Goal: Task Accomplishment & Management: Complete application form

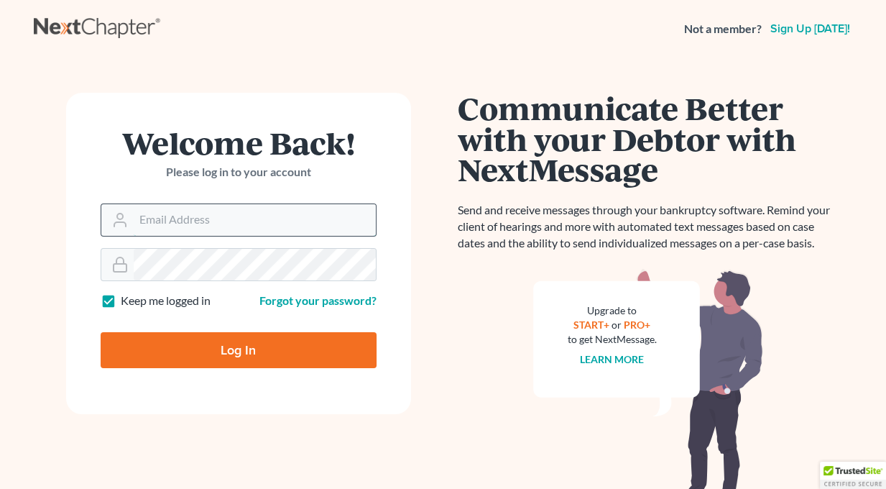
click at [221, 225] on input "Email Address" at bounding box center [255, 220] width 242 height 32
type input "[EMAIL_ADDRESS][DOMAIN_NAME]"
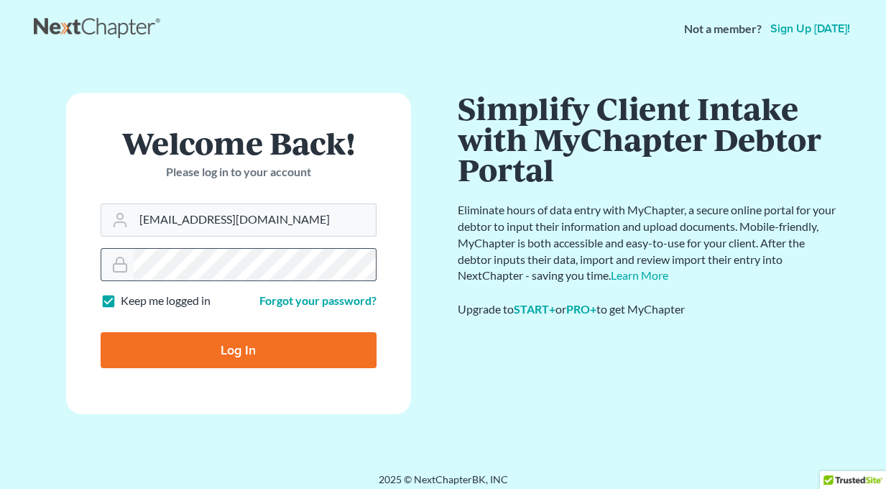
click at [101, 332] on input "Log In" at bounding box center [239, 350] width 276 height 36
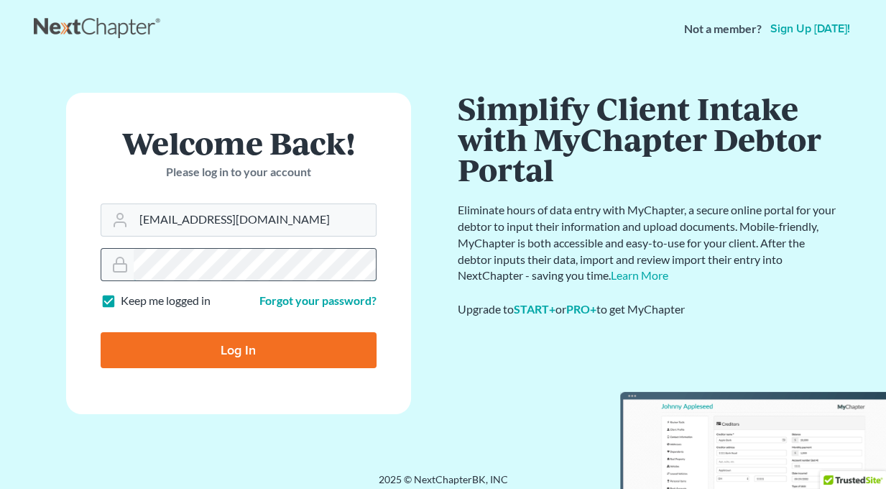
type input "Thinking..."
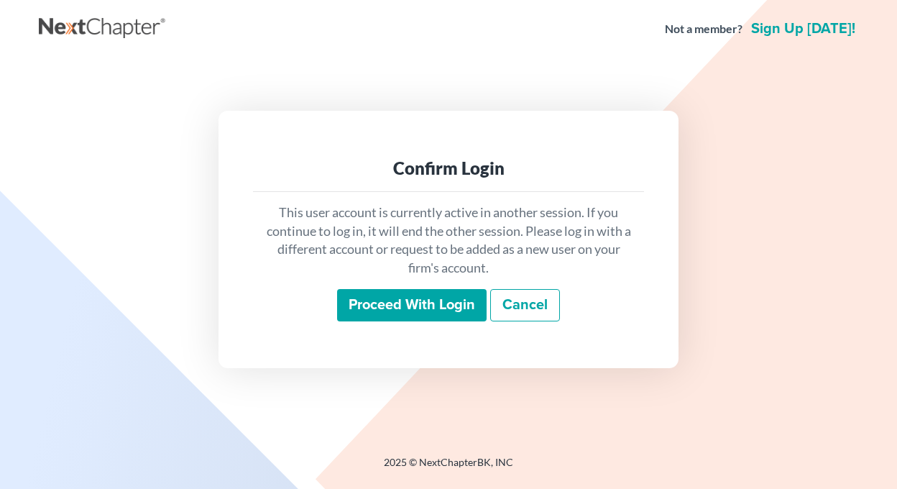
click at [428, 302] on input "Proceed with login" at bounding box center [411, 305] width 149 height 33
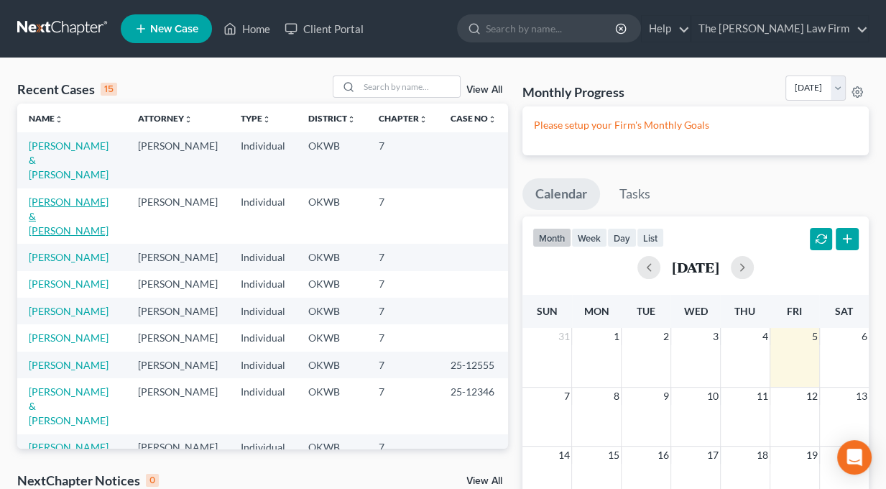
click at [53, 195] on link "Moore, Kimberley & Jarren" at bounding box center [69, 215] width 80 height 41
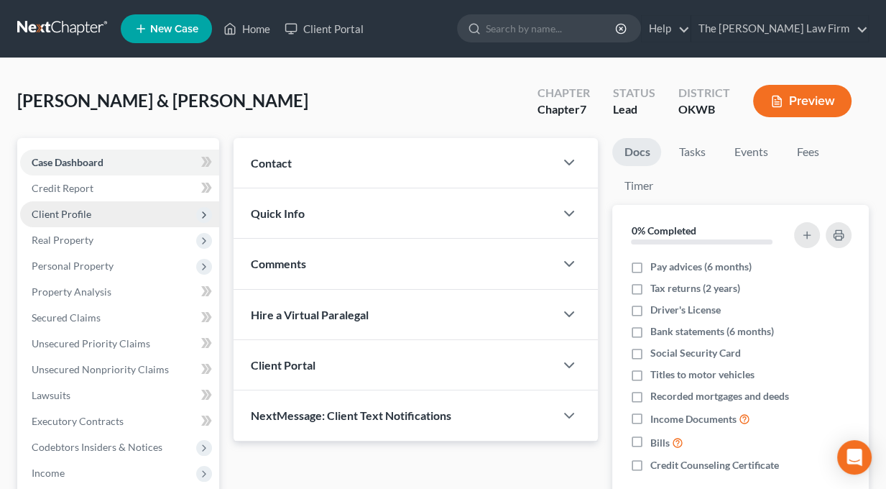
click at [59, 211] on span "Client Profile" at bounding box center [62, 214] width 60 height 12
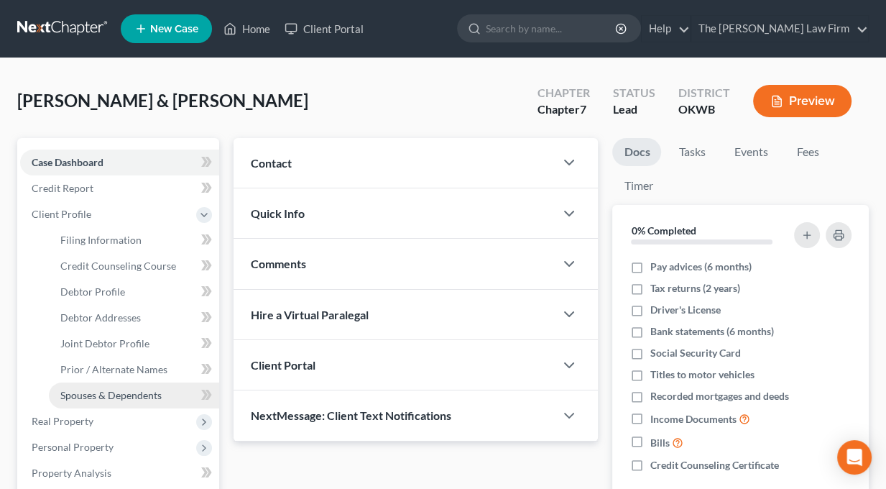
click at [98, 390] on span "Spouses & Dependents" at bounding box center [110, 395] width 101 height 12
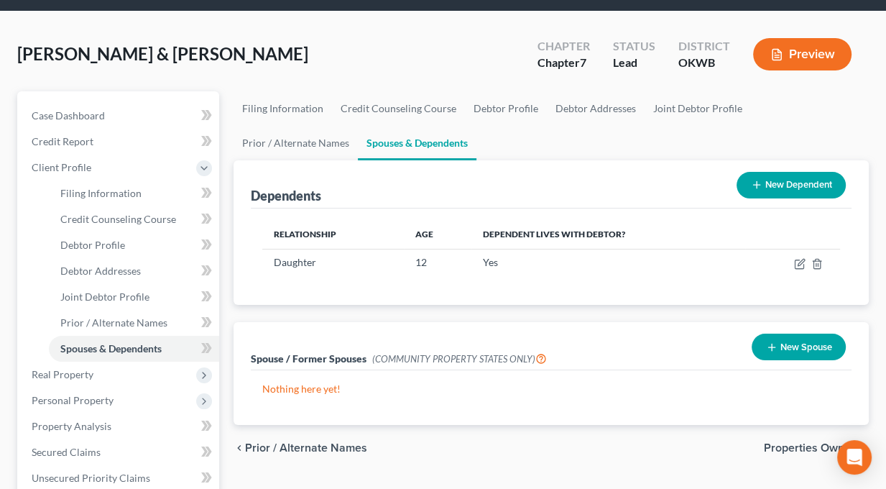
scroll to position [72, 0]
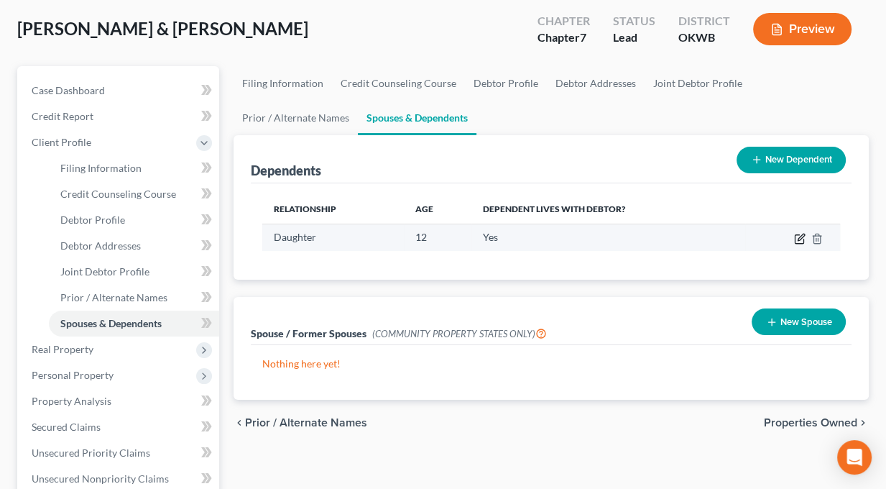
click at [797, 237] on icon "button" at bounding box center [799, 238] width 11 height 11
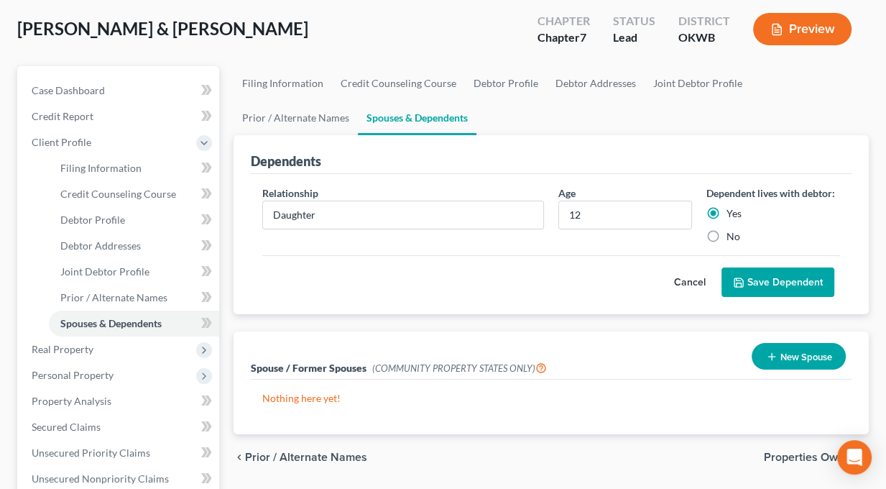
click at [685, 287] on button "Cancel" at bounding box center [689, 282] width 63 height 29
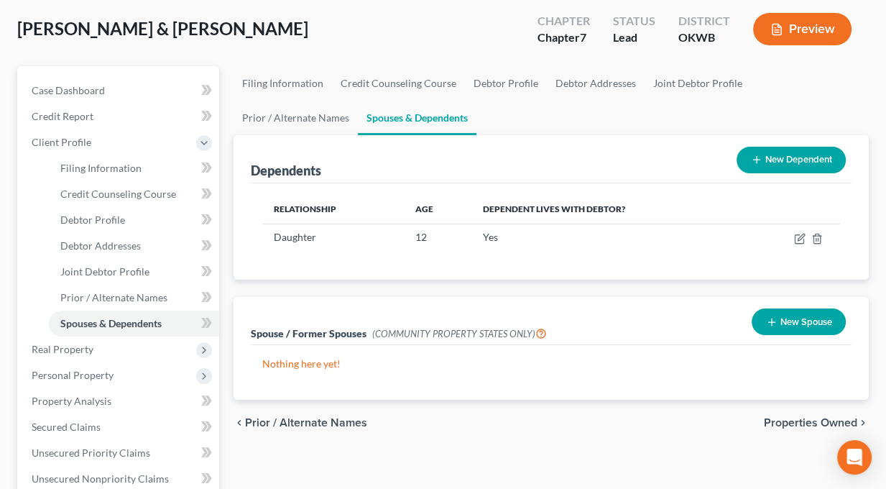
click at [822, 155] on button "New Dependent" at bounding box center [790, 160] width 109 height 27
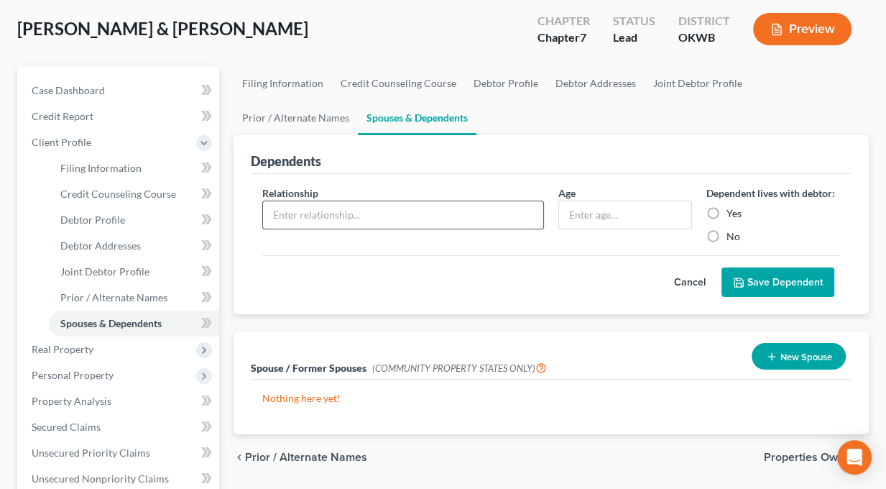
click at [312, 213] on input "text" at bounding box center [403, 214] width 280 height 27
type input "[PERSON_NAME]"
type input "73"
click at [726, 211] on label "Yes" at bounding box center [733, 213] width 15 height 14
click at [732, 211] on input "Yes" at bounding box center [736, 210] width 9 height 9
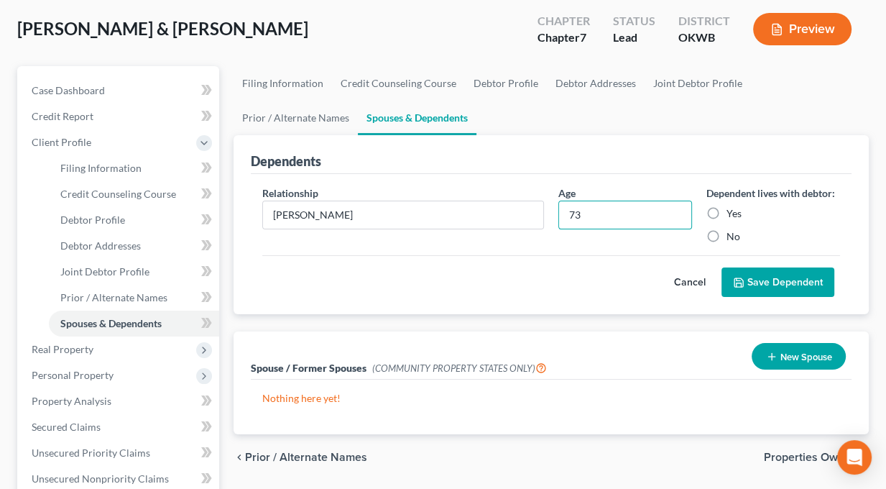
radio input "true"
click at [726, 213] on label "Yes" at bounding box center [733, 213] width 15 height 14
click at [732, 213] on input "Yes" at bounding box center [736, 210] width 9 height 9
click at [759, 285] on button "Save Dependent" at bounding box center [777, 282] width 113 height 30
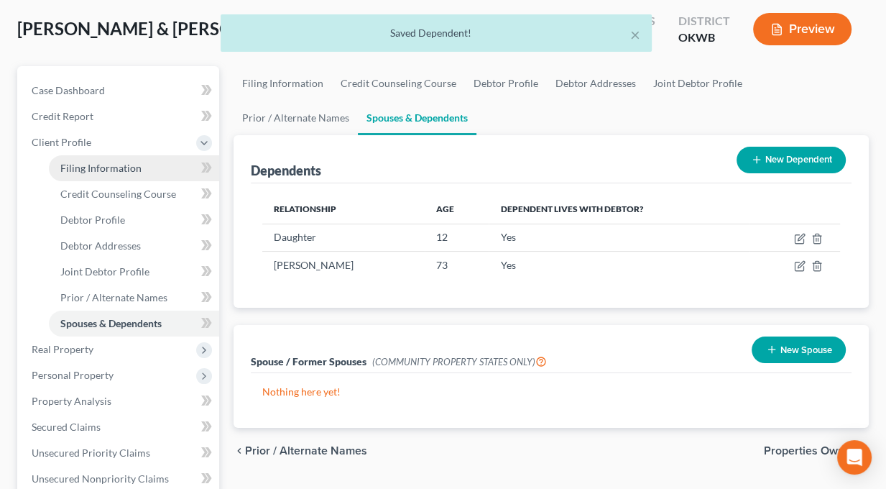
click at [101, 163] on span "Filing Information" at bounding box center [100, 168] width 81 height 12
select select "1"
select select "0"
select select "37"
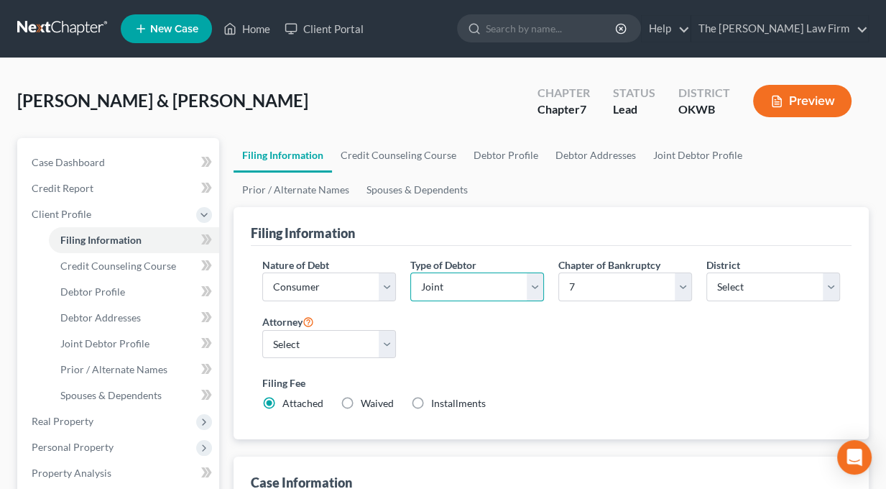
click at [537, 287] on select "Select Individual Joint" at bounding box center [477, 286] width 134 height 29
select select "0"
click at [410, 272] on select "Select Individual Joint" at bounding box center [477, 286] width 134 height 29
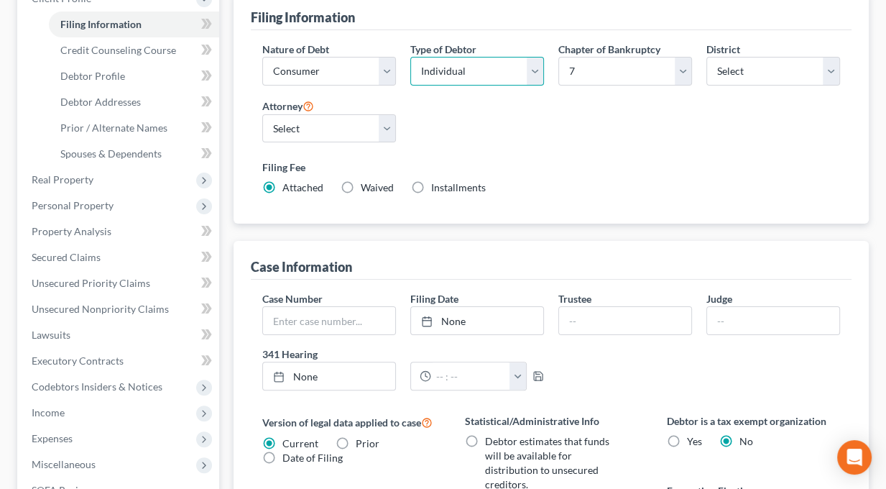
scroll to position [287, 0]
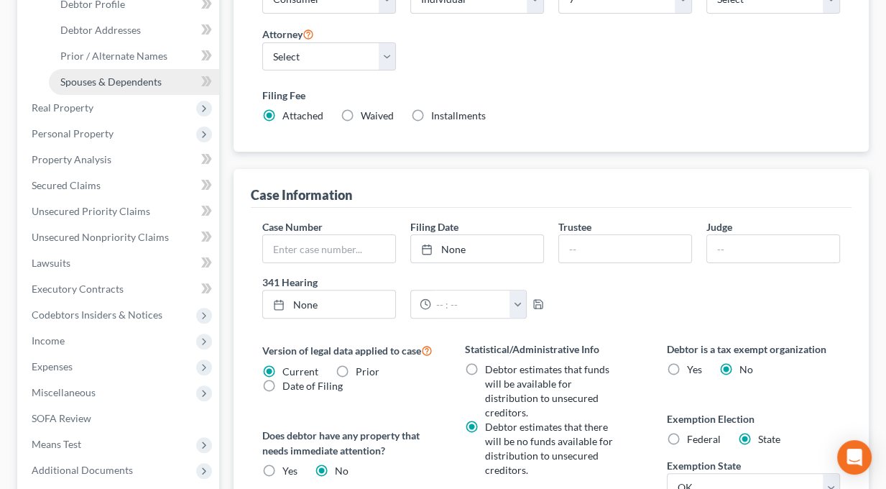
click at [127, 82] on span "Spouses & Dependents" at bounding box center [110, 81] width 101 height 12
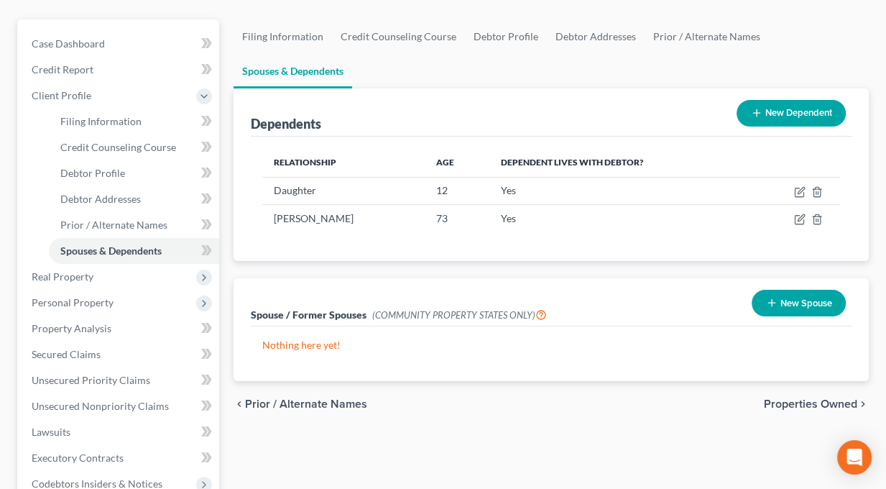
scroll to position [144, 0]
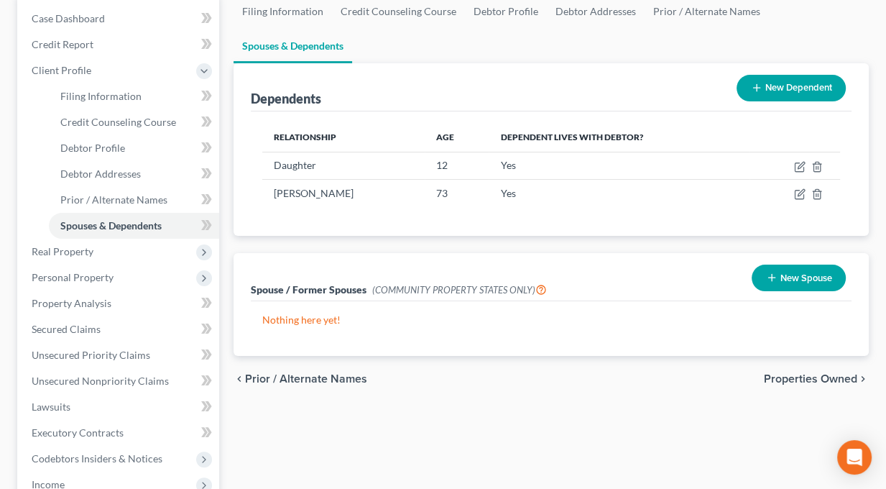
click at [770, 88] on button "New Dependent" at bounding box center [790, 88] width 109 height 27
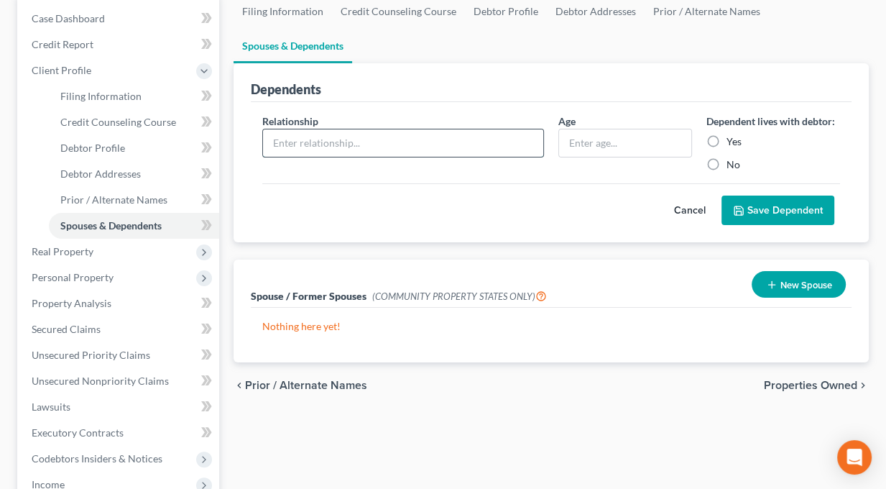
click at [315, 138] on input "text" at bounding box center [403, 142] width 280 height 27
type input "Spouse"
drag, startPoint x: 714, startPoint y: 139, endPoint x: 726, endPoint y: 144, distance: 13.2
click at [726, 139] on label "Yes" at bounding box center [733, 141] width 15 height 14
click at [732, 139] on input "Yes" at bounding box center [736, 138] width 9 height 9
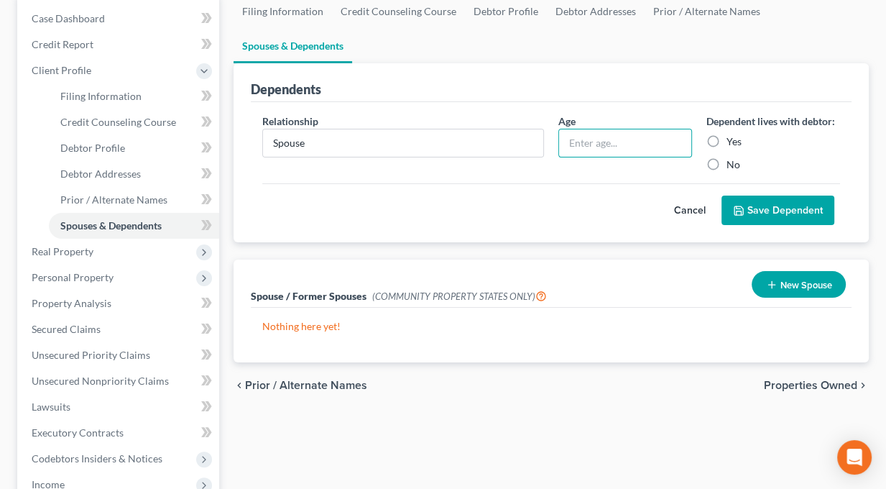
radio input "true"
click at [805, 210] on button "Save Dependent" at bounding box center [777, 210] width 113 height 30
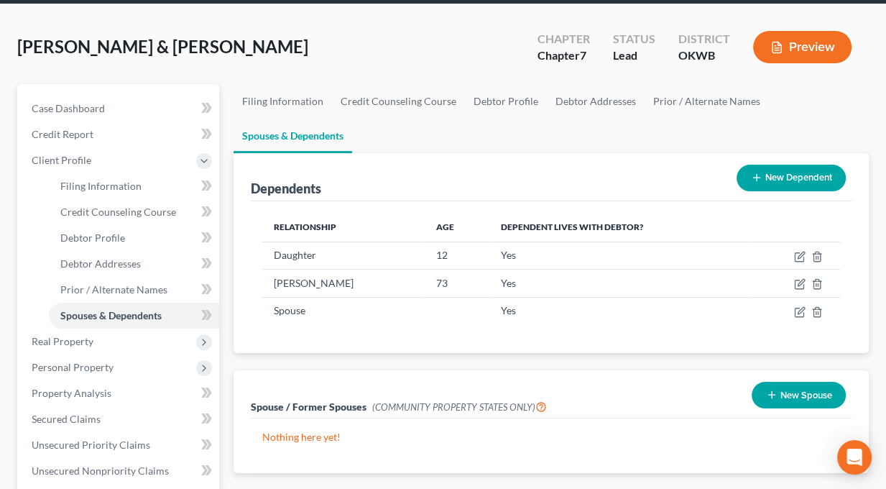
scroll to position [0, 0]
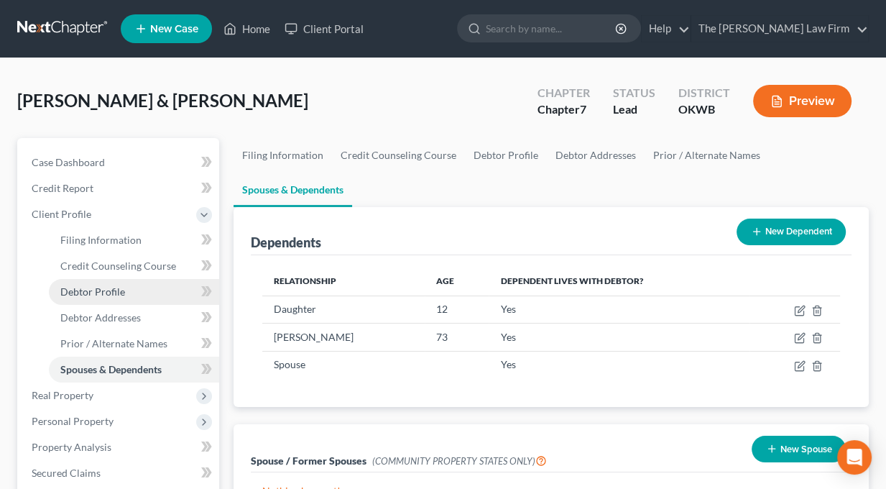
click at [86, 294] on span "Debtor Profile" at bounding box center [92, 291] width 65 height 12
select select "1"
select select "3"
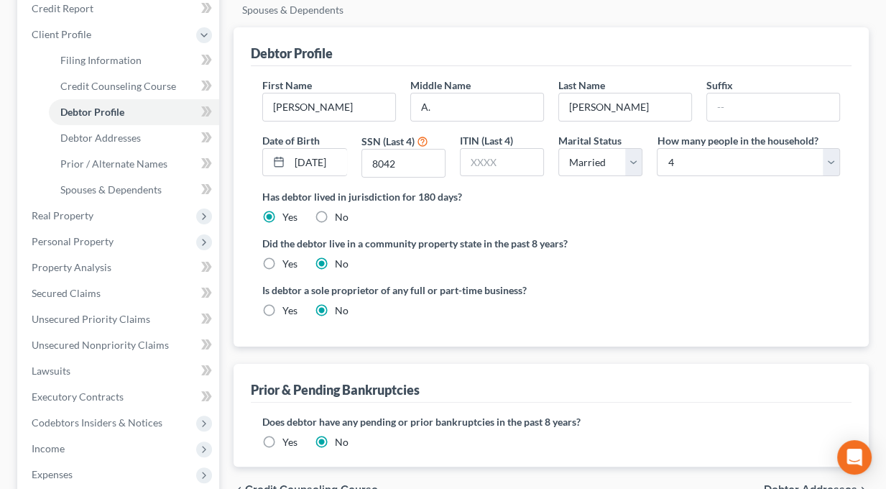
scroll to position [144, 0]
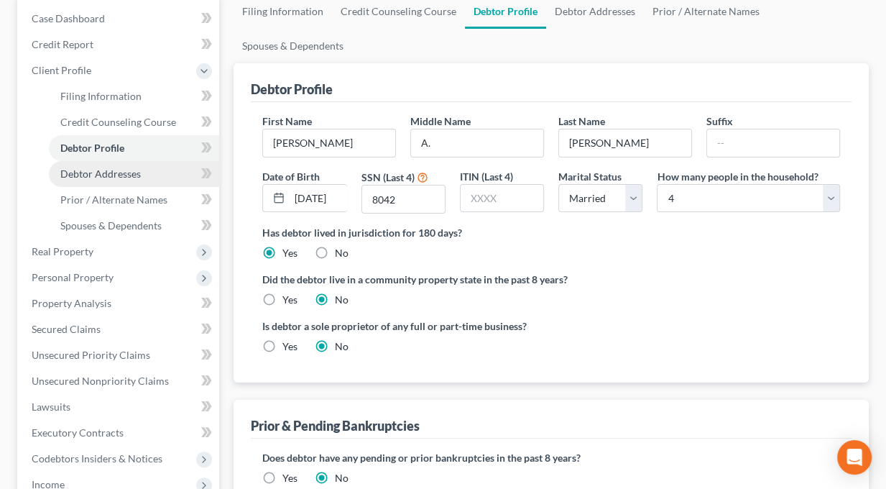
click at [91, 170] on span "Debtor Addresses" at bounding box center [100, 173] width 80 height 12
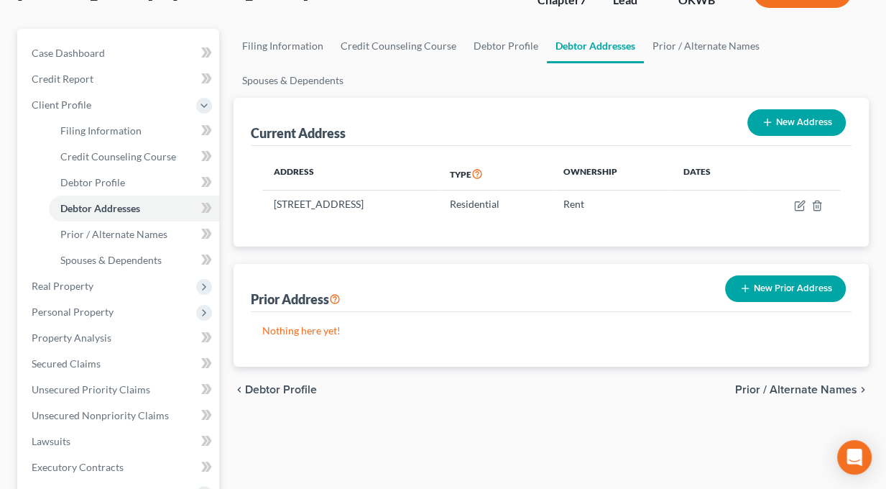
scroll to position [144, 0]
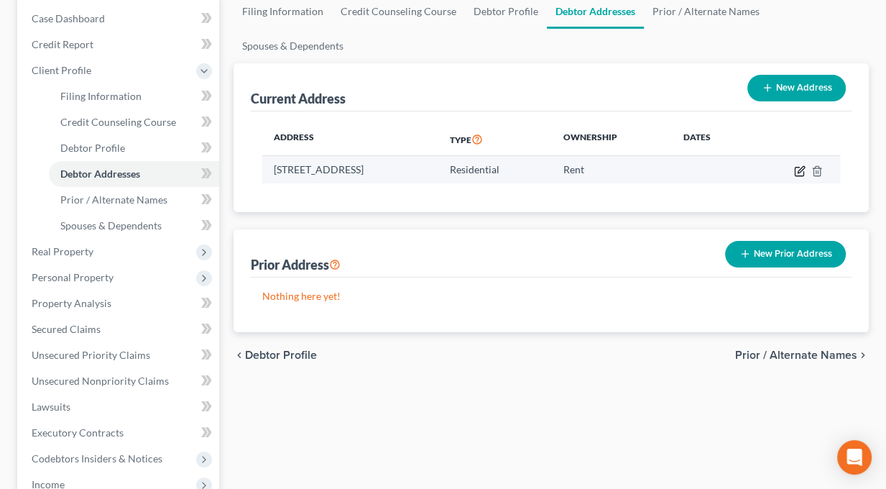
click at [796, 172] on icon "button" at bounding box center [799, 170] width 11 height 11
select select "37"
select select "0"
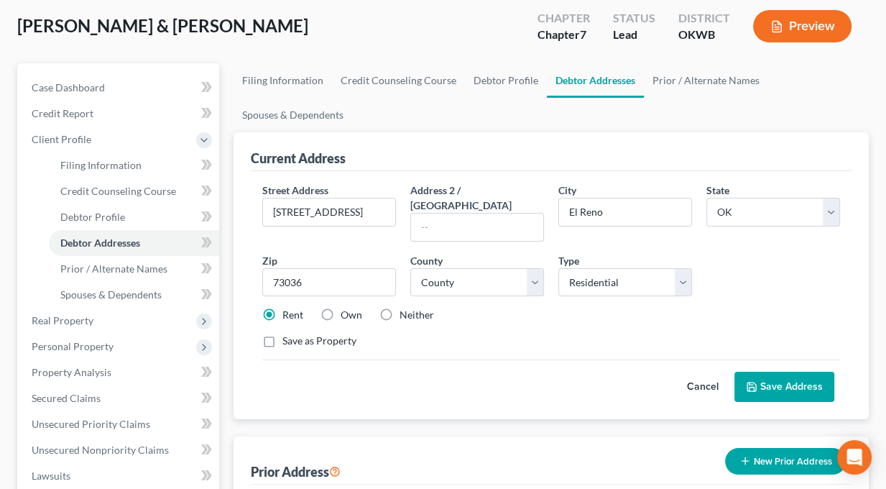
scroll to position [70, 0]
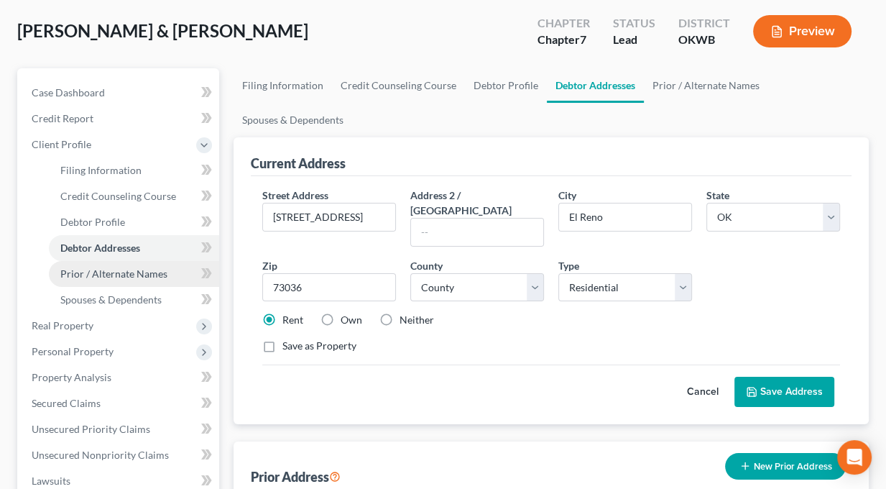
click at [79, 273] on span "Prior / Alternate Names" at bounding box center [113, 273] width 107 height 12
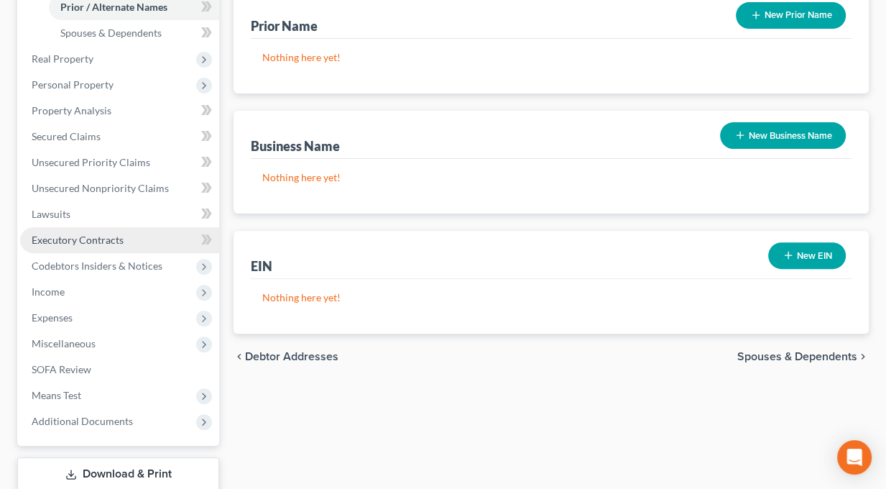
scroll to position [142, 0]
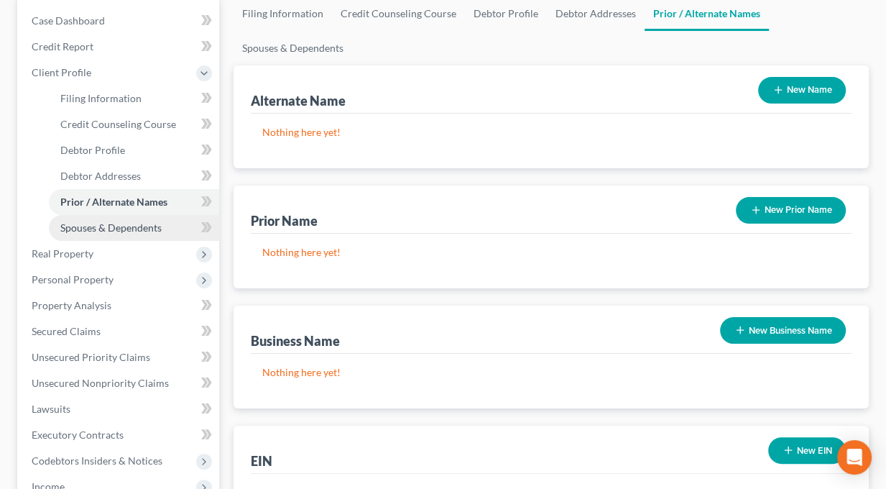
click at [139, 226] on span "Spouses & Dependents" at bounding box center [110, 227] width 101 height 12
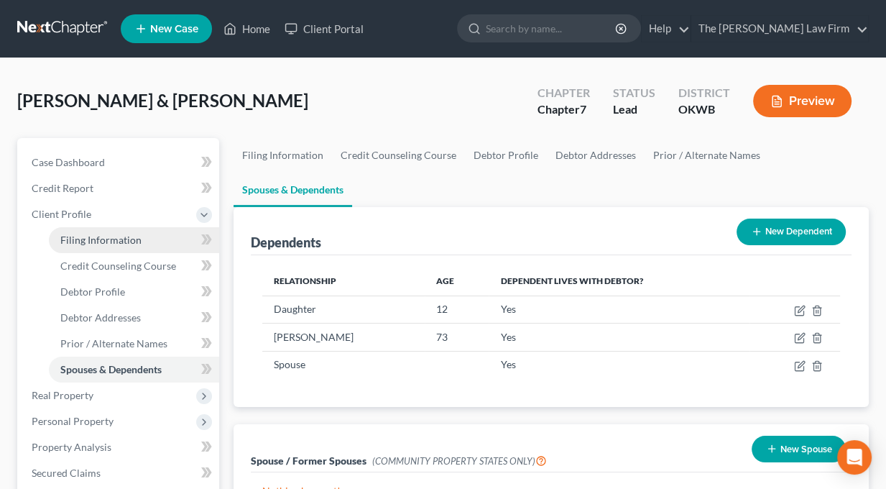
click at [88, 236] on span "Filing Information" at bounding box center [100, 239] width 81 height 12
select select "1"
select select "0"
select select "65"
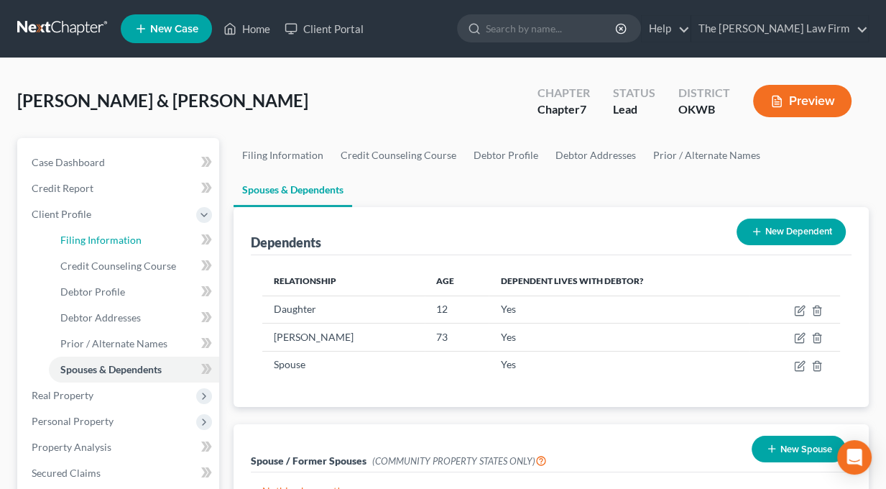
select select "0"
select select "37"
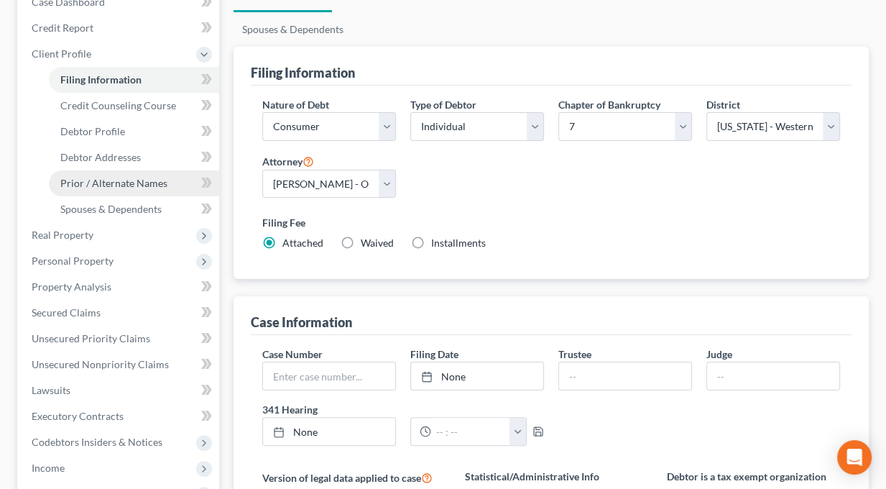
scroll to position [144, 0]
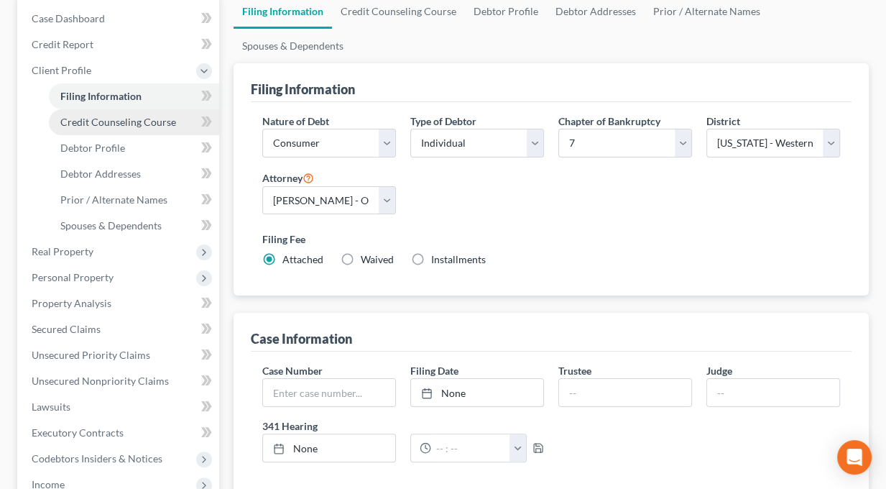
click at [107, 121] on span "Credit Counseling Course" at bounding box center [118, 122] width 116 height 12
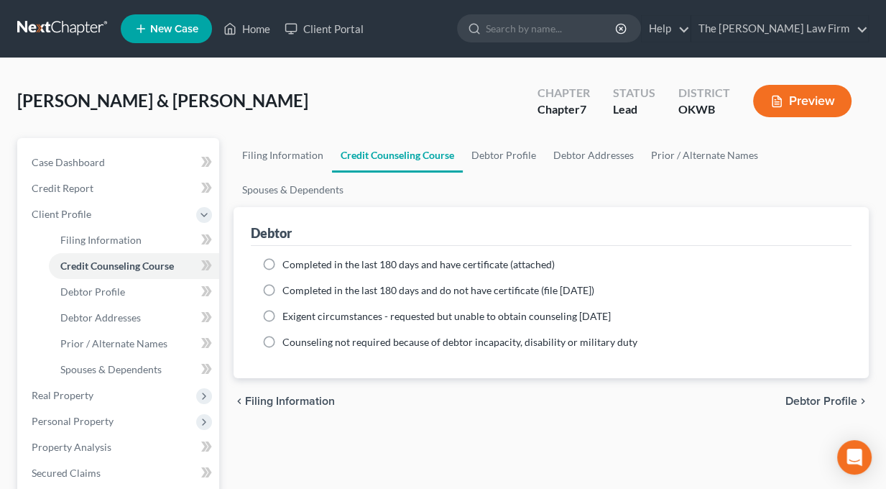
click at [282, 262] on label "Completed in the last 180 days and have certificate (attached)" at bounding box center [418, 264] width 272 height 14
click at [288, 262] on input "Completed in the last 180 days and have certificate (attached)" at bounding box center [292, 261] width 9 height 9
radio input "true"
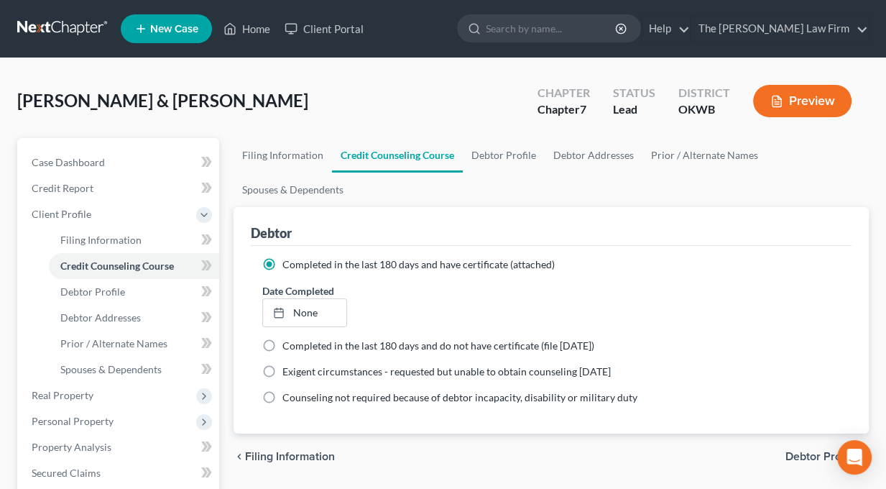
click at [282, 263] on label "Completed in the last 180 days and have certificate (attached)" at bounding box center [418, 264] width 272 height 14
click at [288, 263] on input "Completed in the last 180 days and have certificate (attached)" at bounding box center [292, 261] width 9 height 9
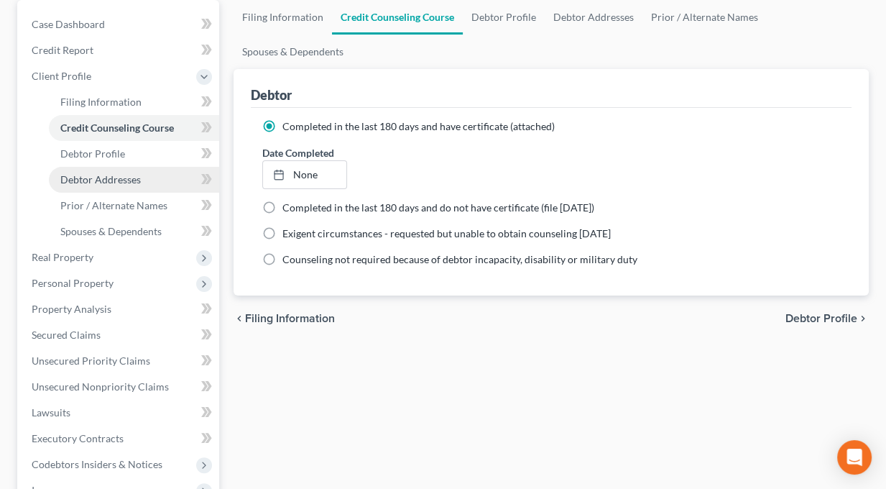
scroll to position [144, 0]
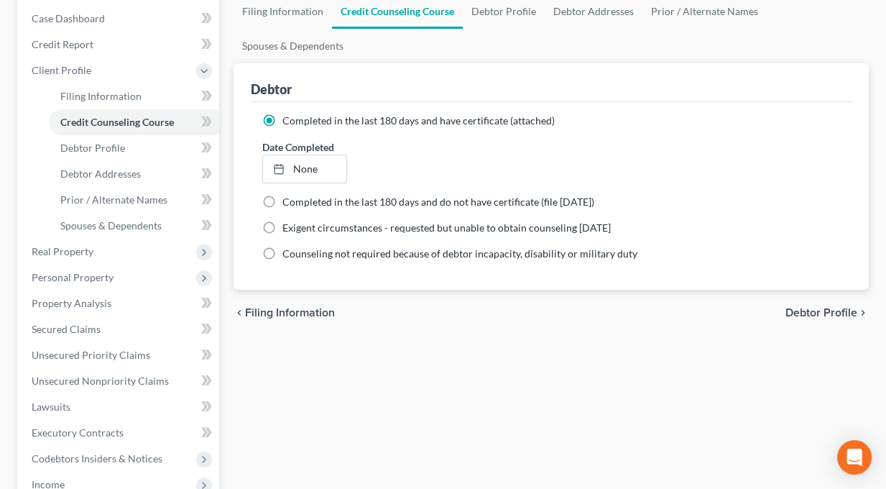
click at [760, 199] on div "Completed in the last 180 days and do not have certificate (file within 14 days)" at bounding box center [551, 202] width 578 height 14
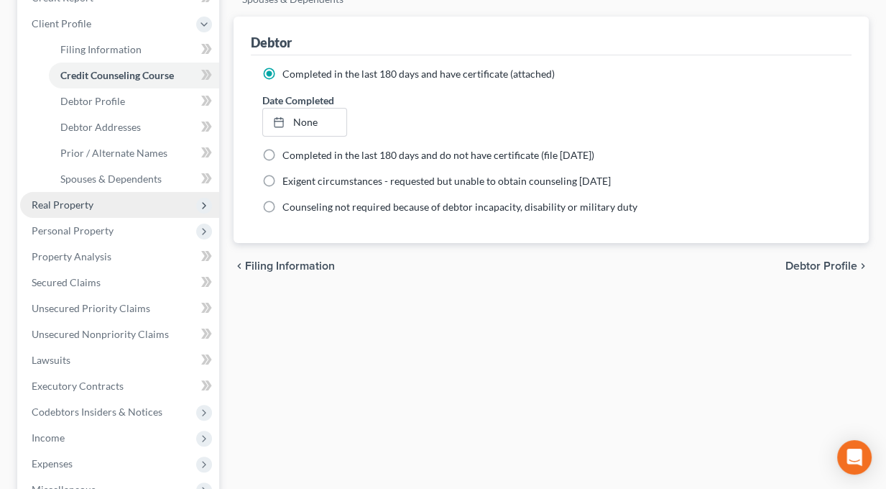
scroll to position [216, 0]
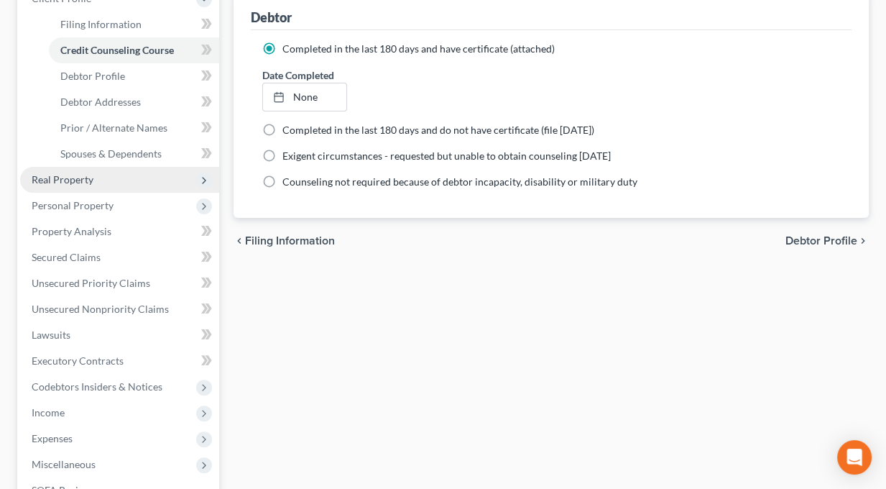
click at [51, 171] on span "Real Property" at bounding box center [119, 180] width 199 height 26
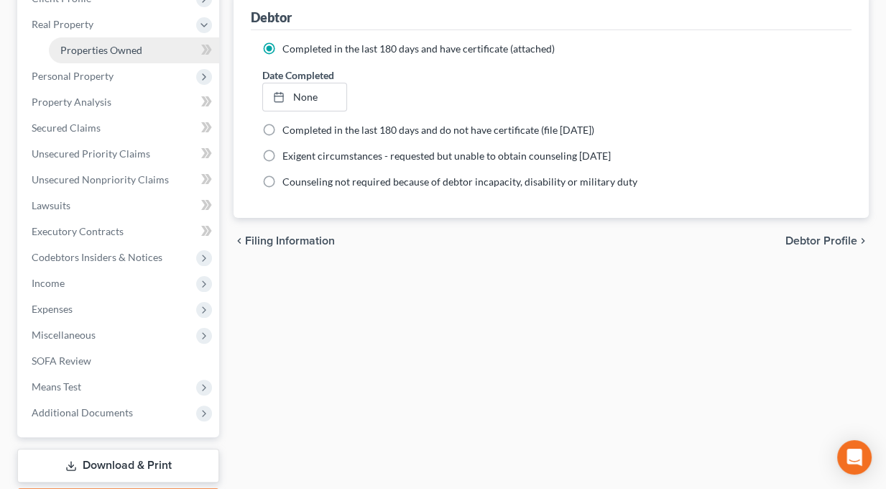
click at [97, 49] on span "Properties Owned" at bounding box center [101, 50] width 82 height 12
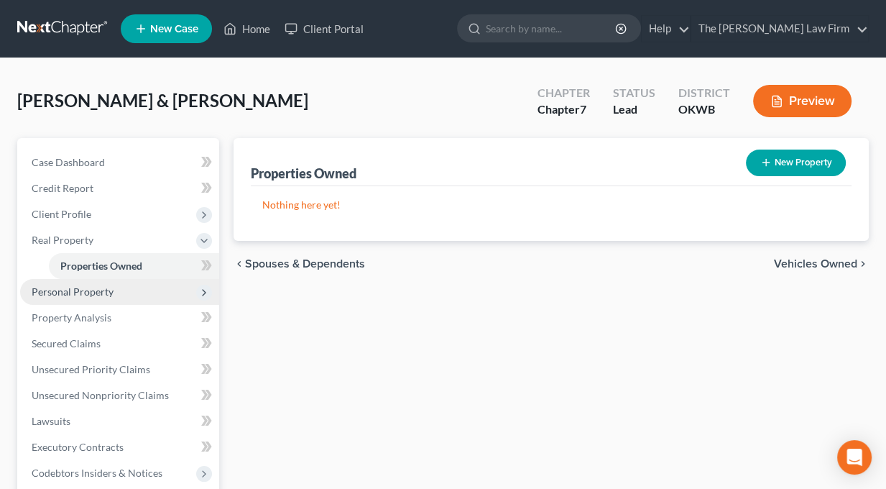
click at [50, 292] on span "Personal Property" at bounding box center [73, 291] width 82 height 12
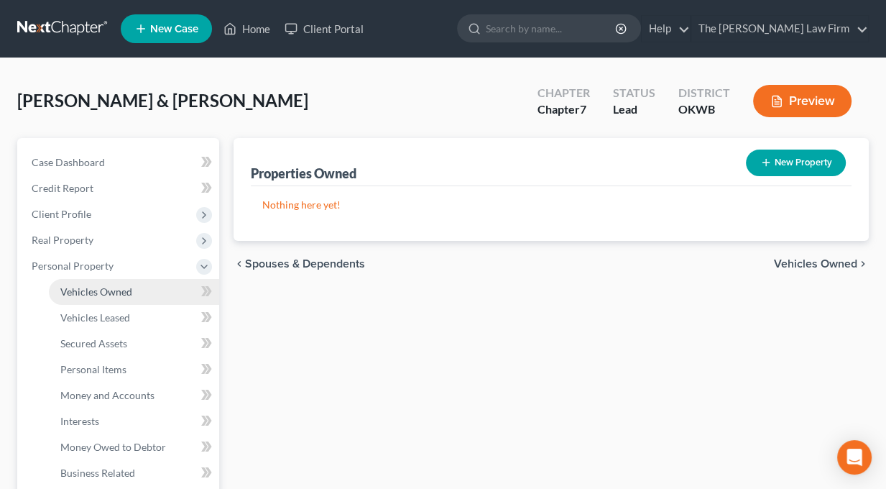
click at [95, 286] on span "Vehicles Owned" at bounding box center [96, 291] width 72 height 12
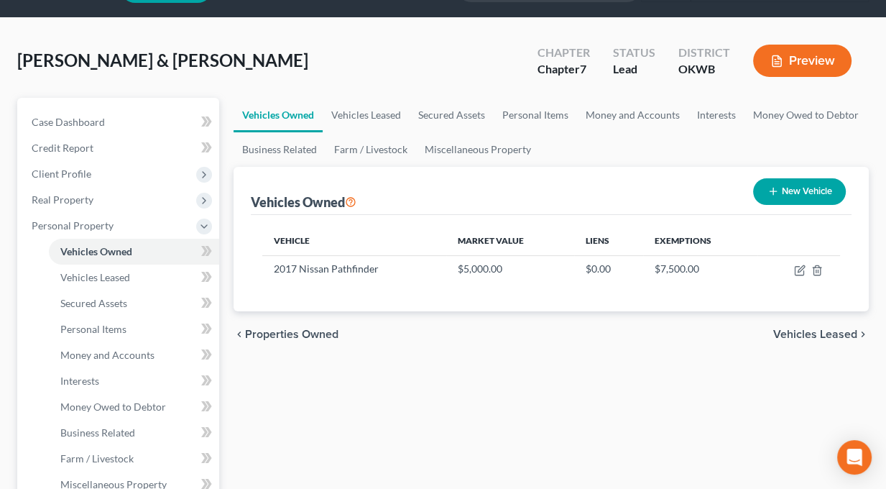
scroll to position [72, 0]
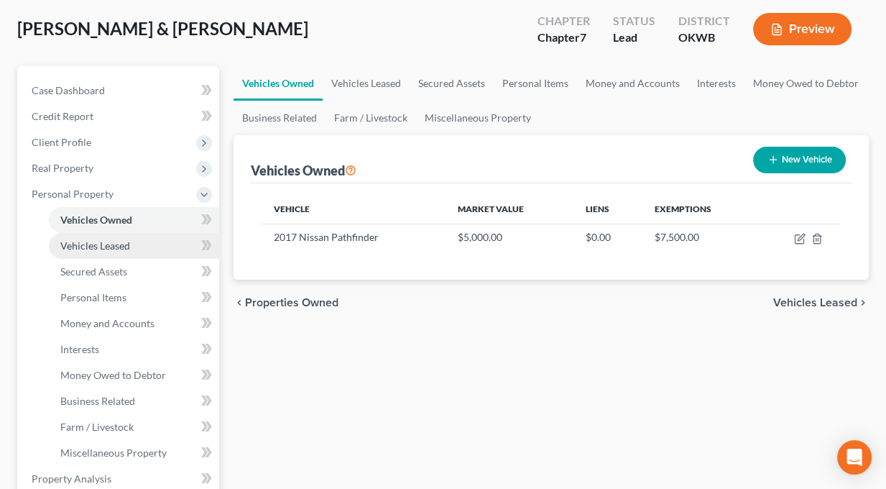
click at [89, 245] on span "Vehicles Leased" at bounding box center [95, 245] width 70 height 12
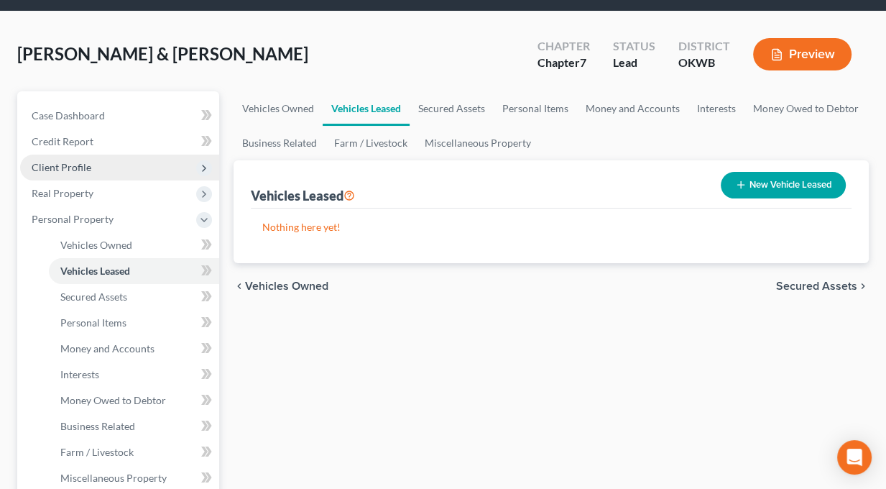
scroll to position [72, 0]
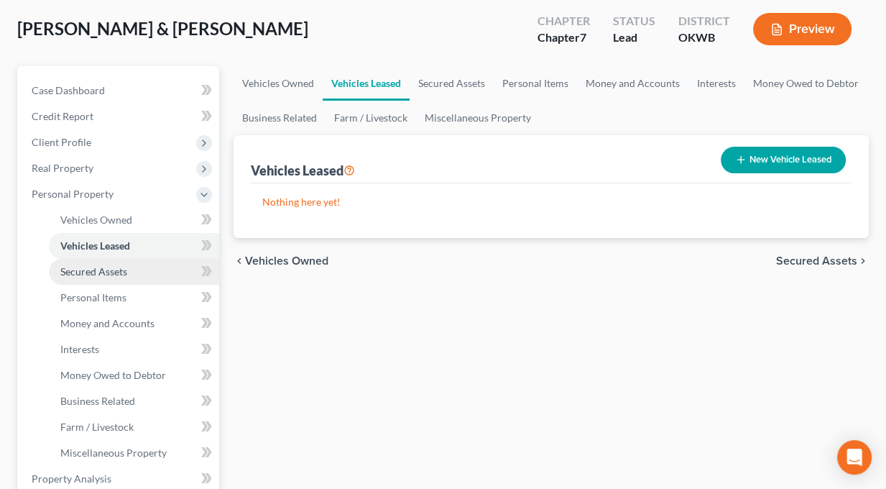
click at [80, 268] on span "Secured Assets" at bounding box center [93, 271] width 67 height 12
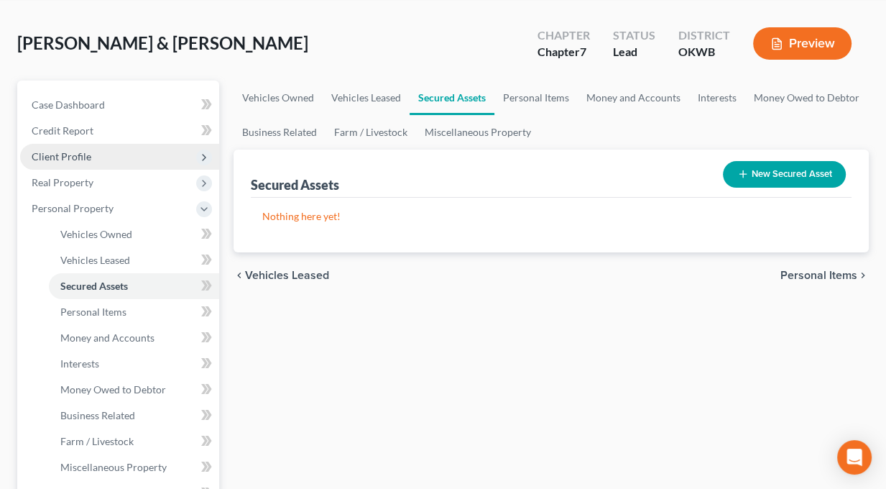
scroll to position [144, 0]
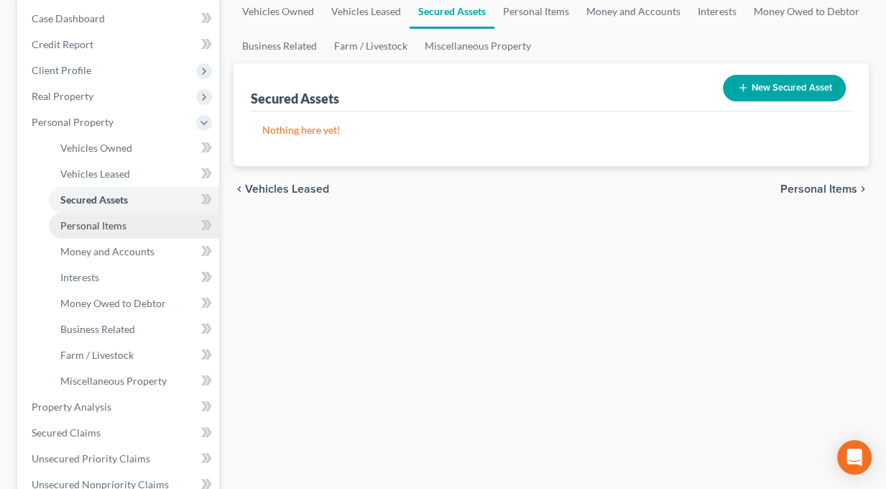
click at [102, 228] on span "Personal Items" at bounding box center [93, 225] width 66 height 12
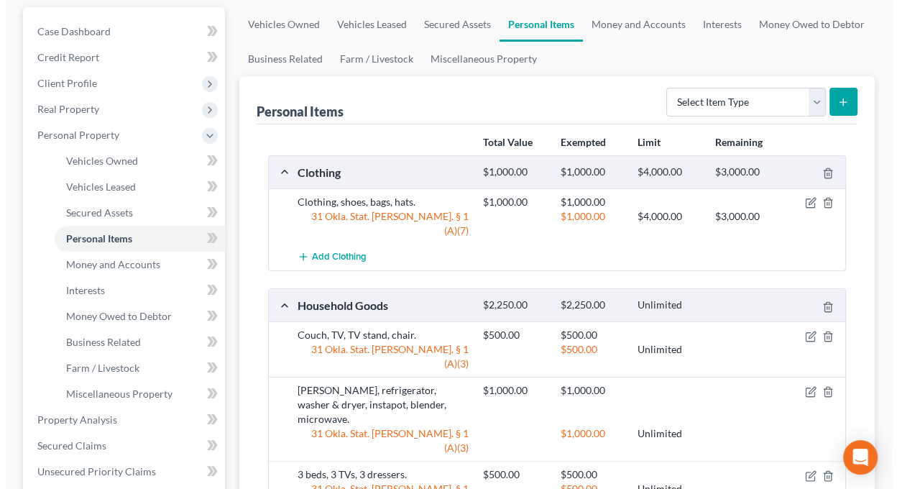
scroll to position [101, 0]
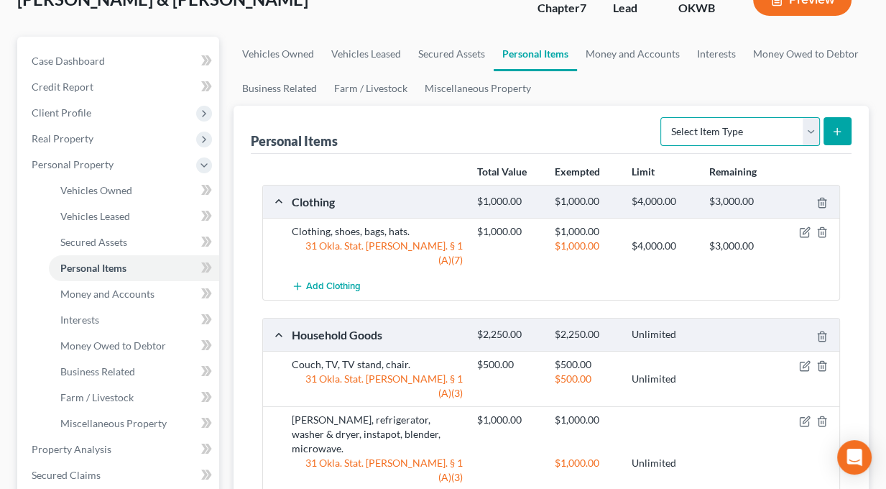
click at [813, 130] on select "Select Item Type Clothing Collectibles Of Value Electronics Firearms Household …" at bounding box center [739, 131] width 159 height 29
select select "household_goods"
click at [662, 117] on select "Select Item Type Clothing Collectibles Of Value Electronics Firearms Household …" at bounding box center [739, 131] width 159 height 29
click at [840, 127] on icon "submit" at bounding box center [836, 131] width 11 height 11
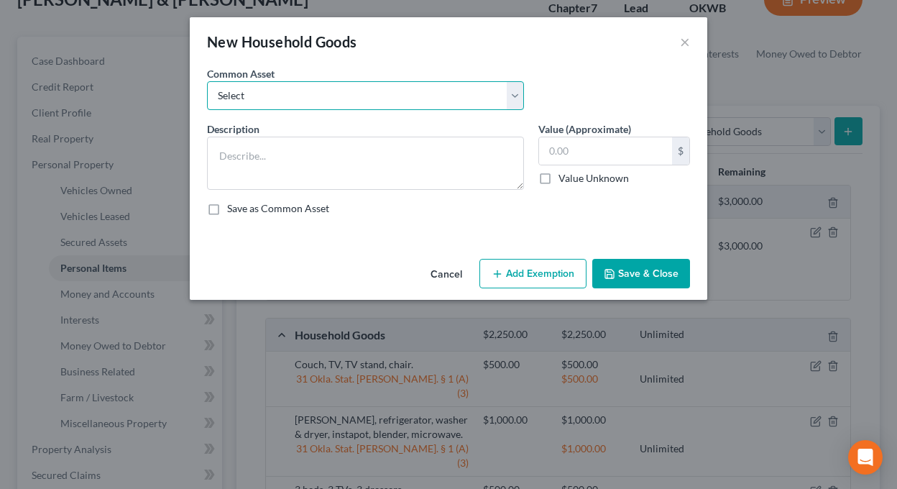
click at [279, 93] on select "Select Household appliances (refrigerator, microwave, stove, oven, washer, drye…" at bounding box center [365, 95] width 317 height 29
select select "1"
click at [207, 81] on select "Select Household appliances (refrigerator, microwave, stove, oven, washer, drye…" at bounding box center [365, 95] width 317 height 29
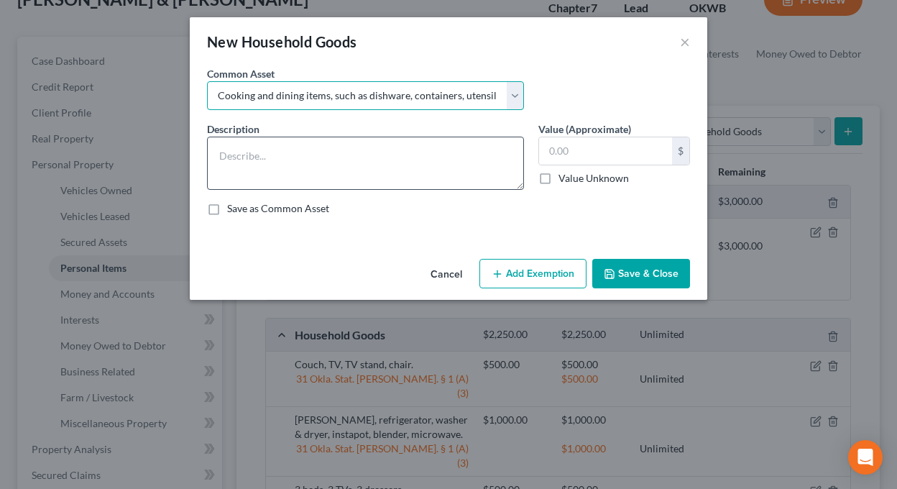
type textarea "Cooking and dining items, such as dishware, containers, utensils, flatware, pot…"
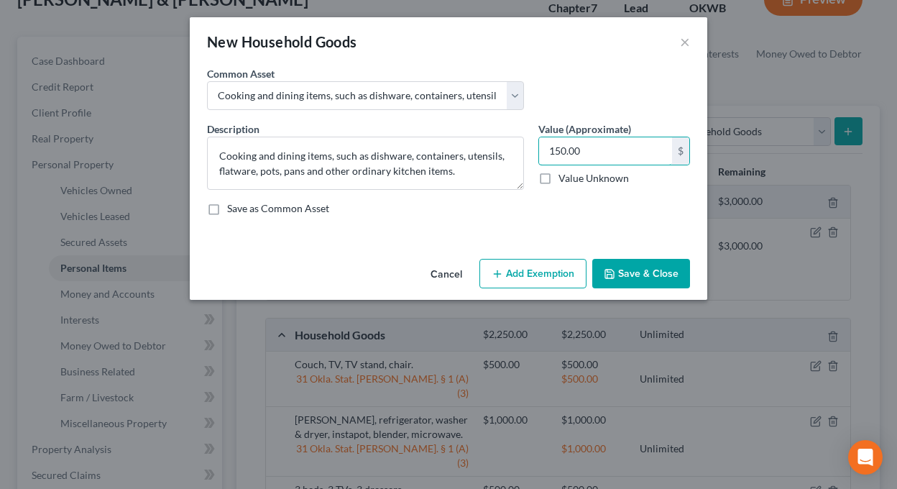
type input "150.00"
click at [545, 276] on button "Add Exemption" at bounding box center [532, 274] width 107 height 30
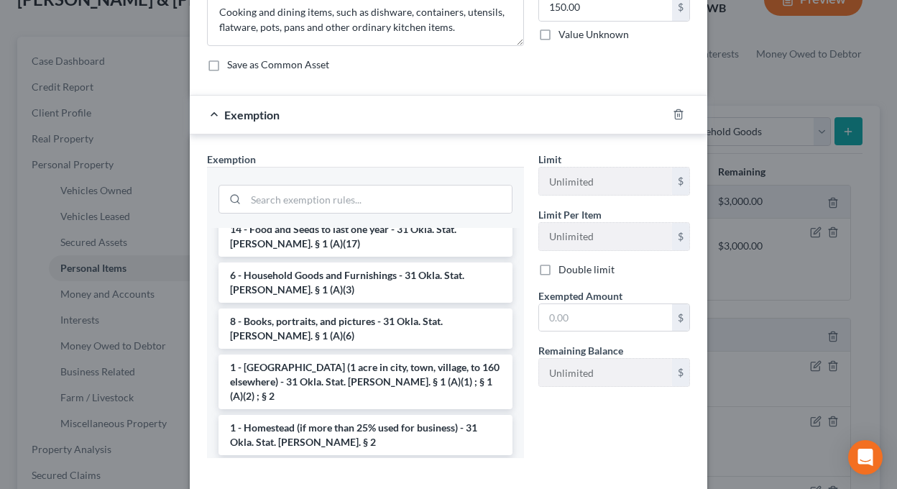
scroll to position [0, 0]
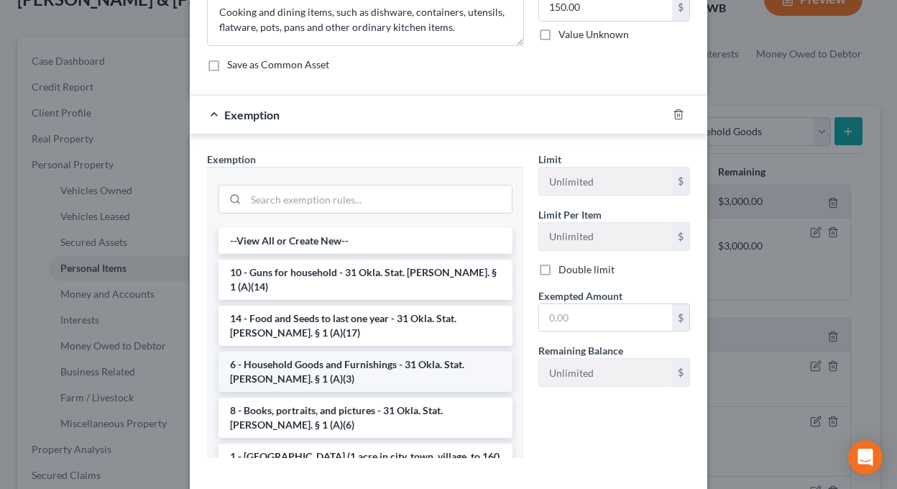
click at [293, 351] on li "6 - Household Goods and Furnishings - 31 Okla. Stat. Ann. § 1 (A)(3)" at bounding box center [365, 371] width 294 height 40
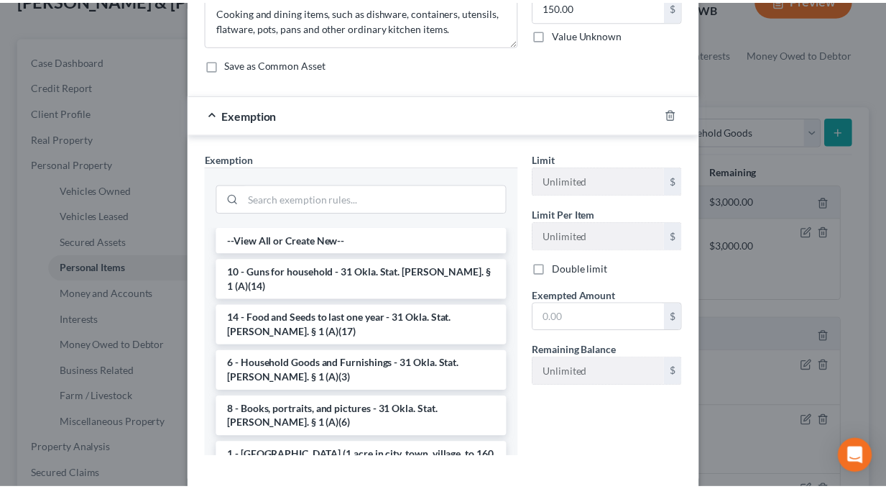
scroll to position [144, 0]
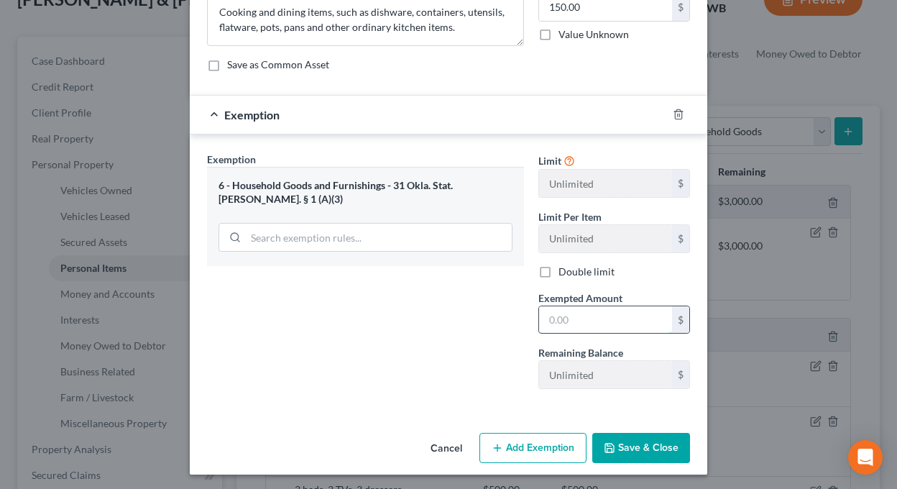
click at [573, 316] on input "text" at bounding box center [605, 319] width 133 height 27
type input "150.00"
click at [634, 444] on button "Save & Close" at bounding box center [641, 447] width 98 height 30
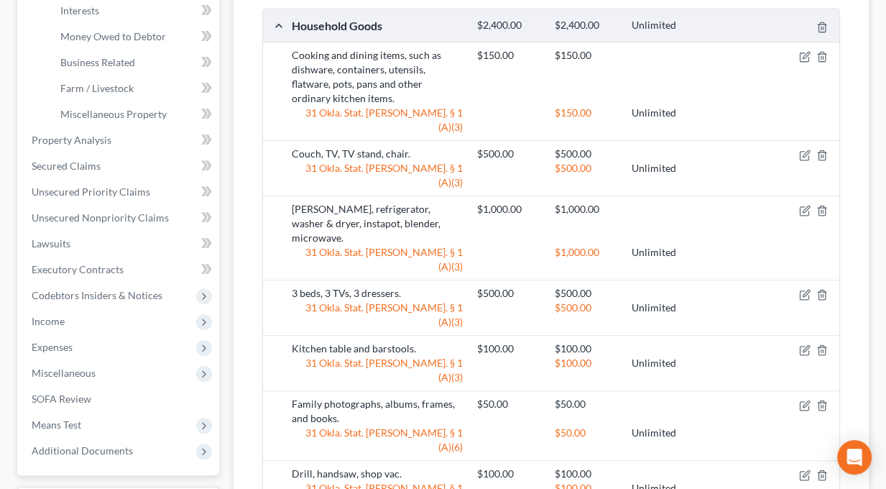
scroll to position [245, 0]
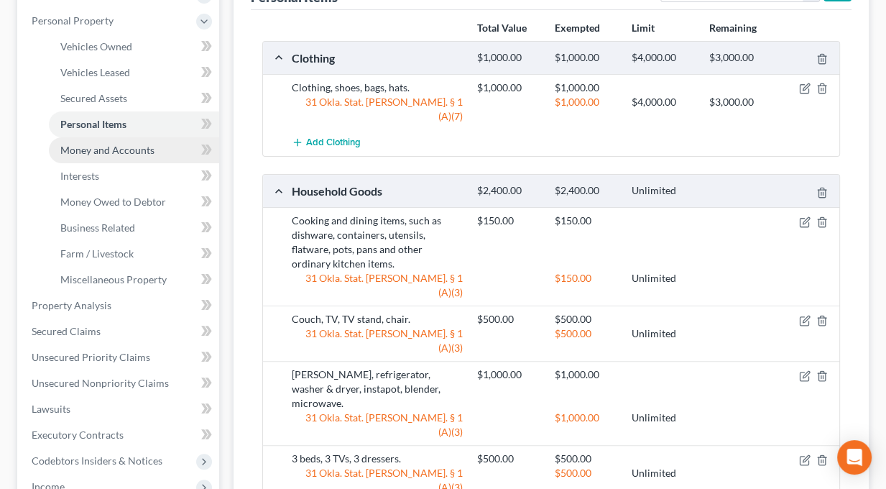
click at [110, 152] on span "Money and Accounts" at bounding box center [107, 150] width 94 height 12
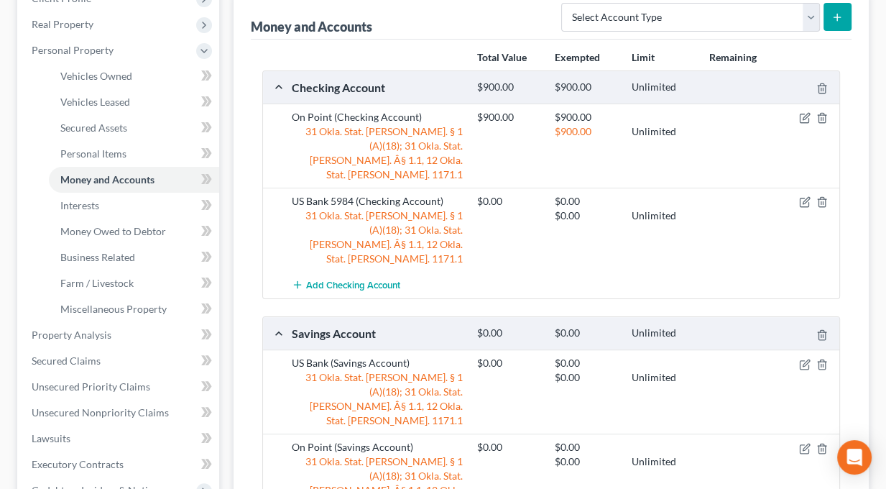
scroll to position [144, 0]
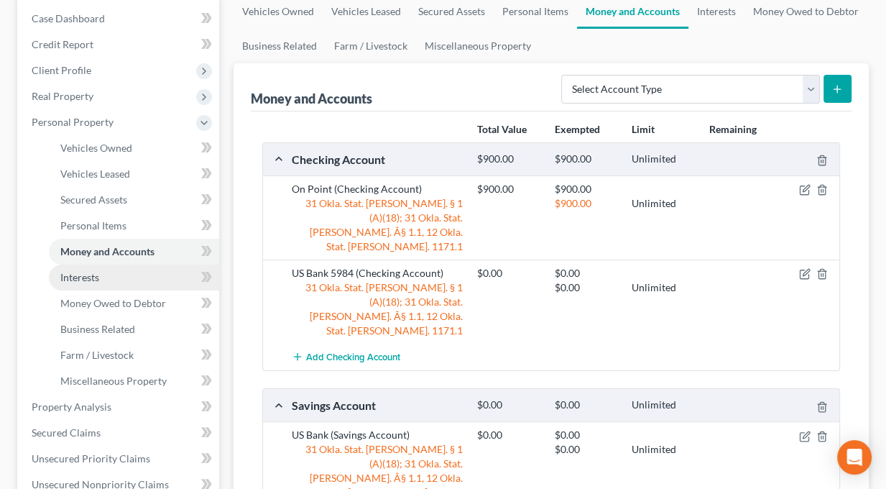
click at [87, 284] on link "Interests" at bounding box center [134, 277] width 170 height 26
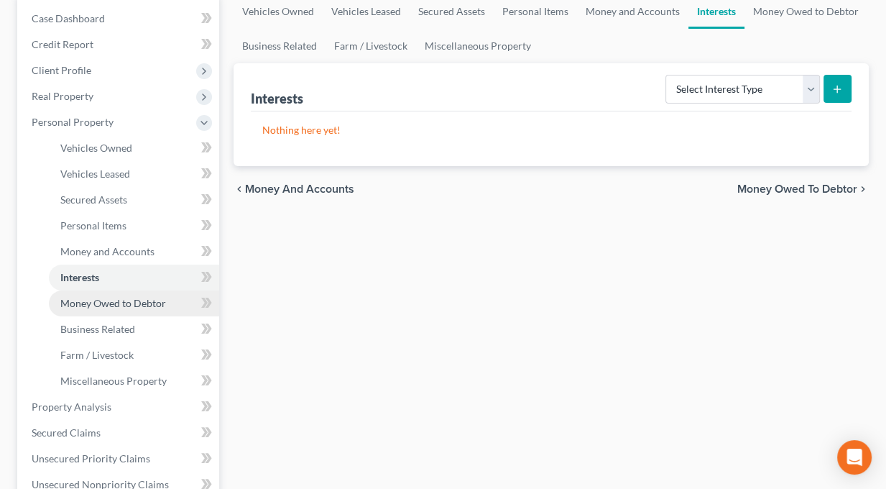
click at [98, 308] on span "Money Owed to Debtor" at bounding box center [113, 303] width 106 height 12
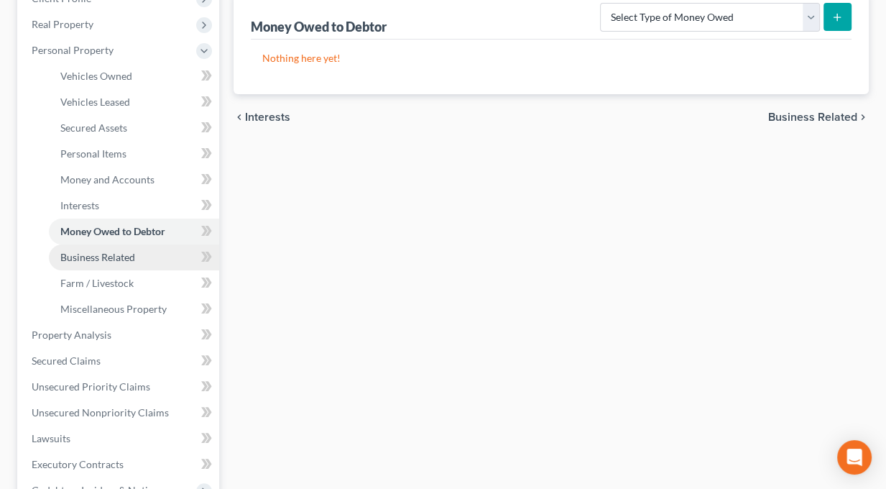
click at [78, 255] on span "Business Related" at bounding box center [97, 257] width 75 height 12
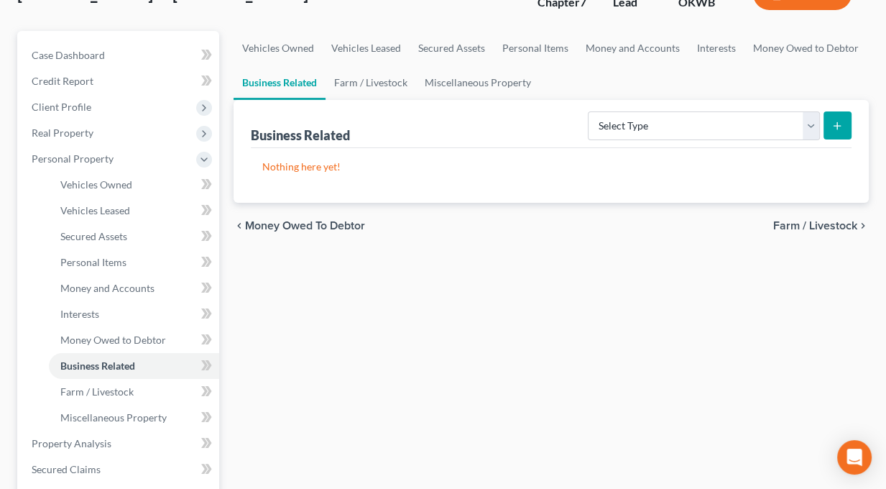
scroll to position [144, 0]
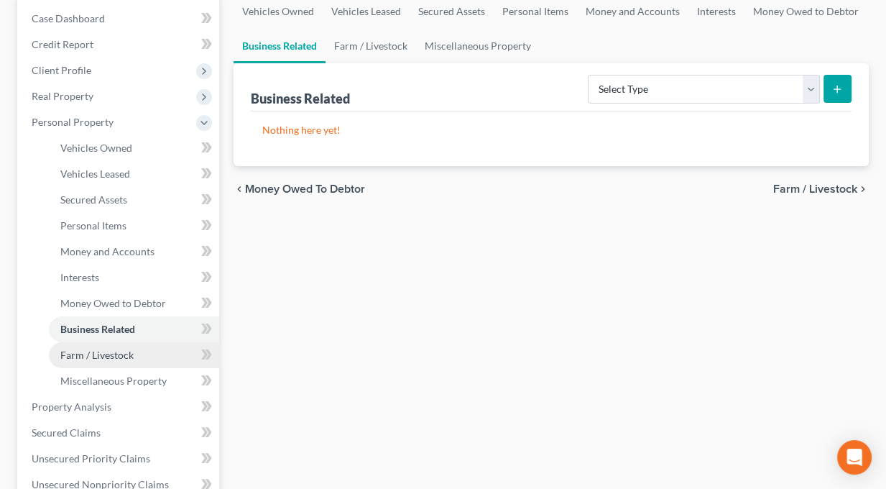
click at [101, 356] on span "Farm / Livestock" at bounding box center [96, 354] width 73 height 12
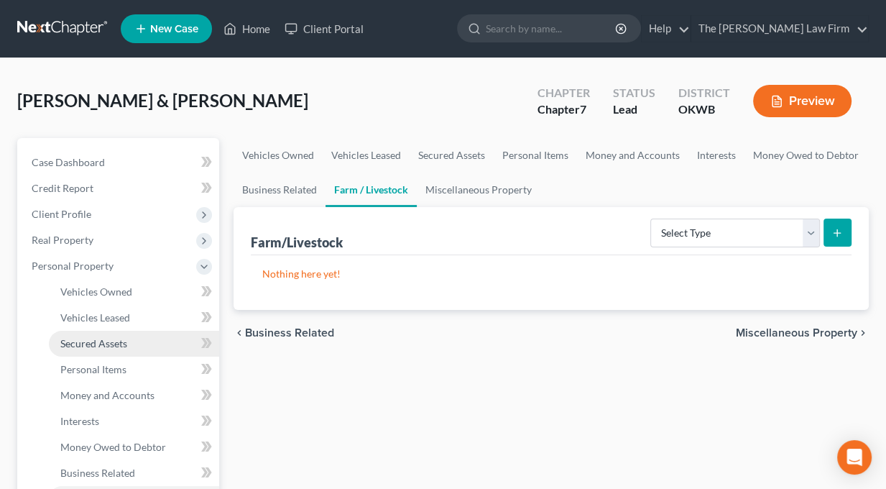
scroll to position [144, 0]
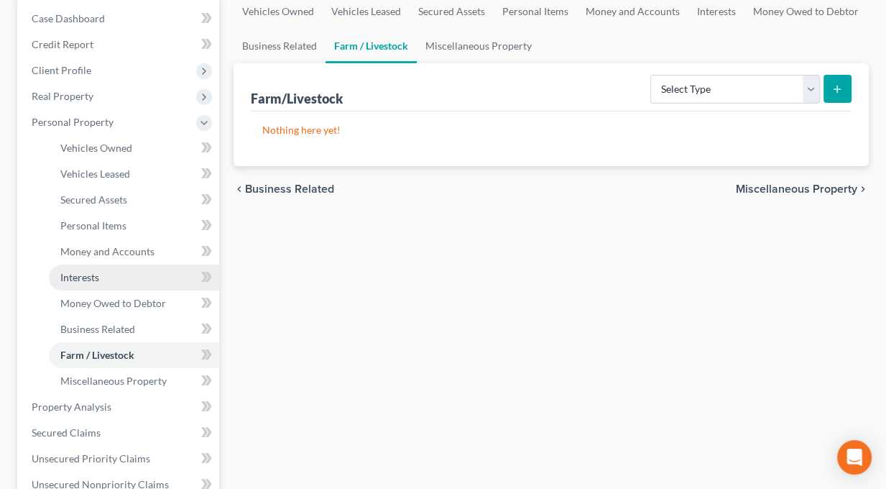
click at [93, 274] on span "Interests" at bounding box center [79, 277] width 39 height 12
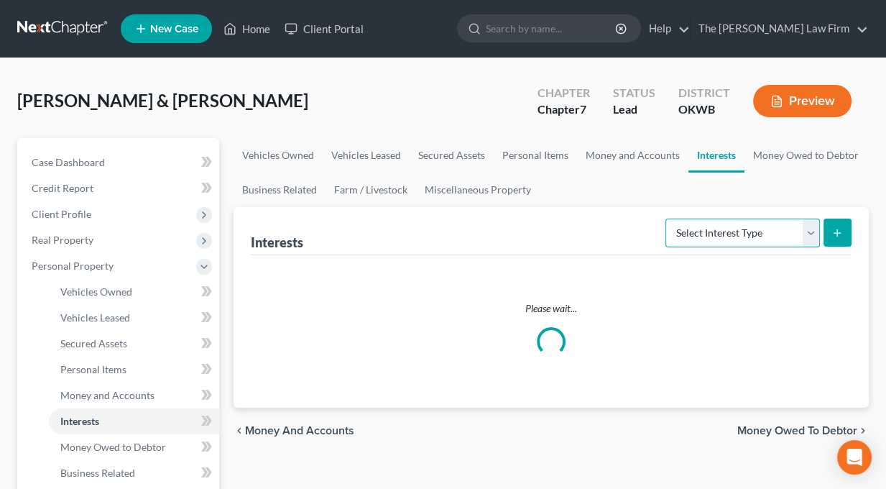
click at [811, 234] on select "Select Interest Type 401K Annuity Bond Education IRA Government Bond Government…" at bounding box center [742, 232] width 154 height 29
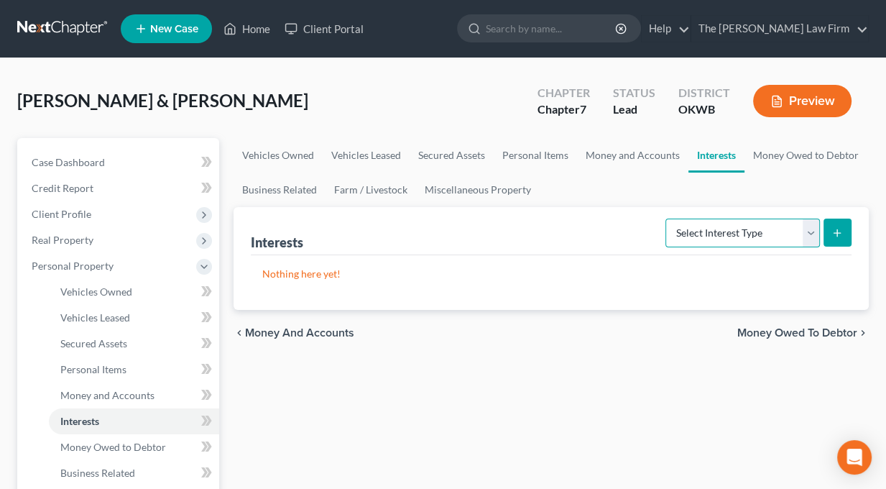
select select "other_retirement_plan"
click at [667, 218] on select "Select Interest Type 401K Annuity Bond Education IRA Government Bond Government…" at bounding box center [742, 232] width 154 height 29
click at [830, 229] on button "submit" at bounding box center [837, 232] width 28 height 28
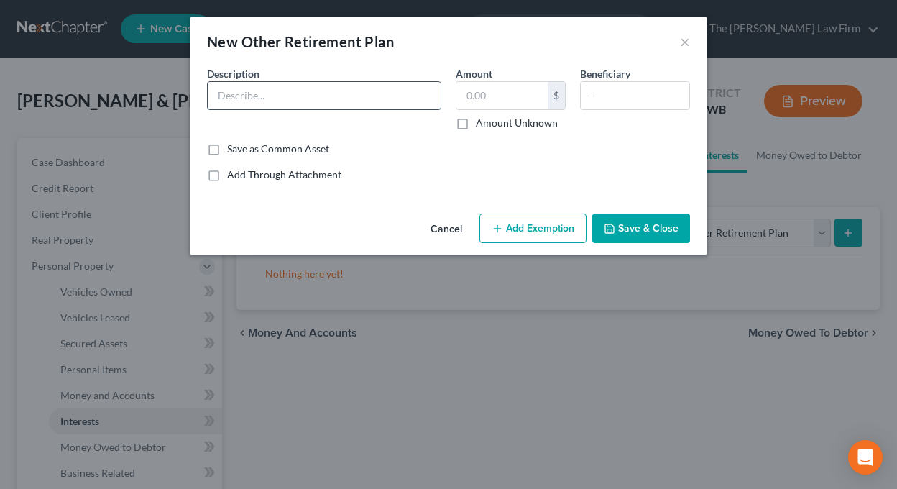
click at [281, 91] on input "text" at bounding box center [324, 95] width 233 height 27
type input "OPERS retirement plan"
click at [476, 120] on label "Amount Unknown" at bounding box center [517, 123] width 82 height 14
click at [481, 120] on input "Amount Unknown" at bounding box center [485, 120] width 9 height 9
checkbox input "true"
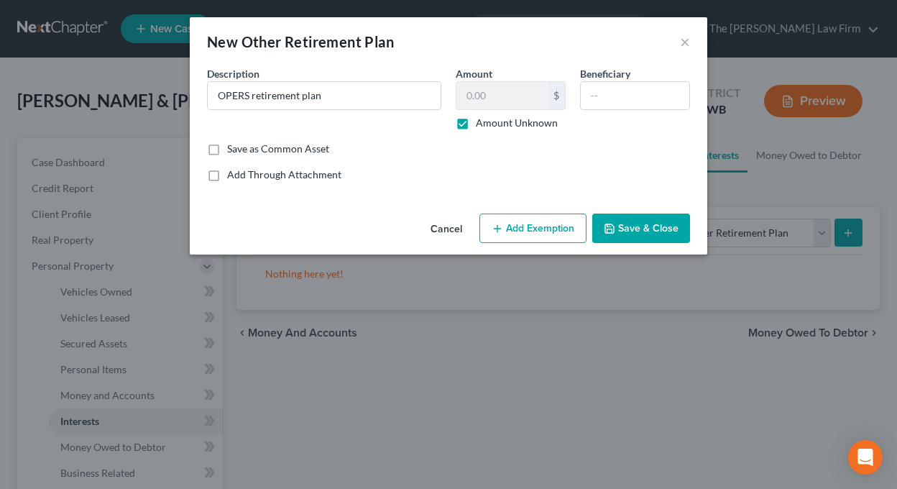
click at [514, 231] on button "Add Exemption" at bounding box center [532, 228] width 107 height 30
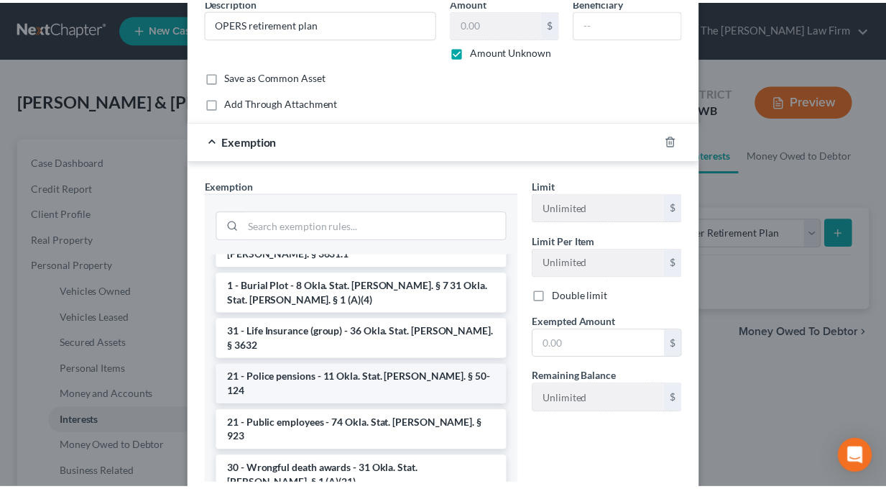
scroll to position [503, 0]
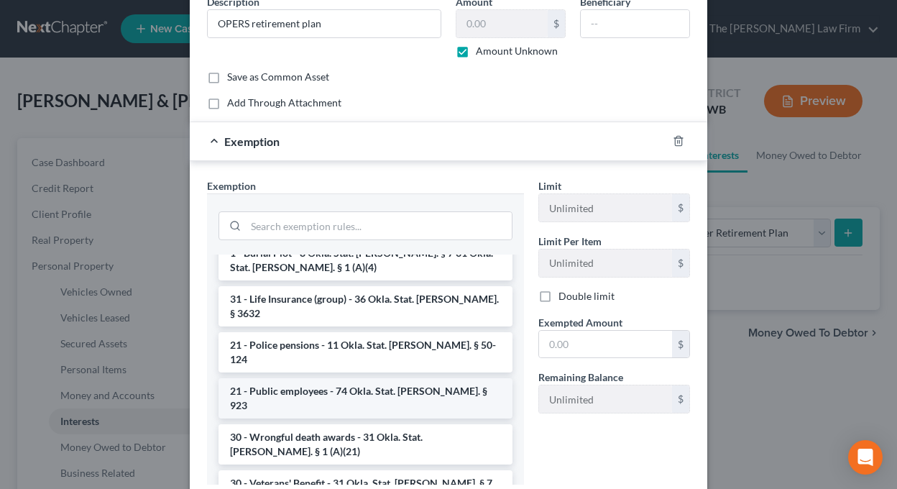
click at [315, 378] on li "21 - Public employees - 74 Okla. Stat. Ann. § 923" at bounding box center [365, 398] width 294 height 40
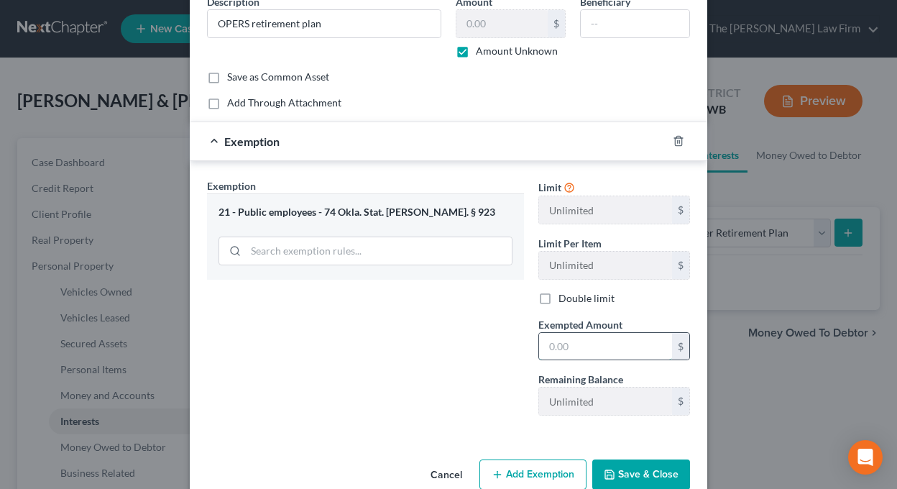
drag, startPoint x: 575, startPoint y: 343, endPoint x: 557, endPoint y: 344, distance: 18.0
click at [557, 344] on input "text" at bounding box center [605, 346] width 133 height 27
type input "3"
type input "23,000.00"
click at [621, 466] on button "Save & Close" at bounding box center [641, 474] width 98 height 30
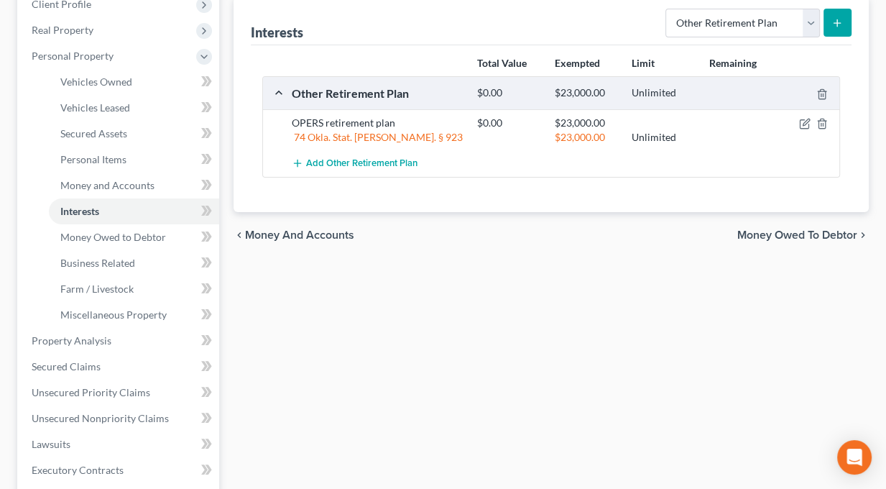
scroll to position [287, 0]
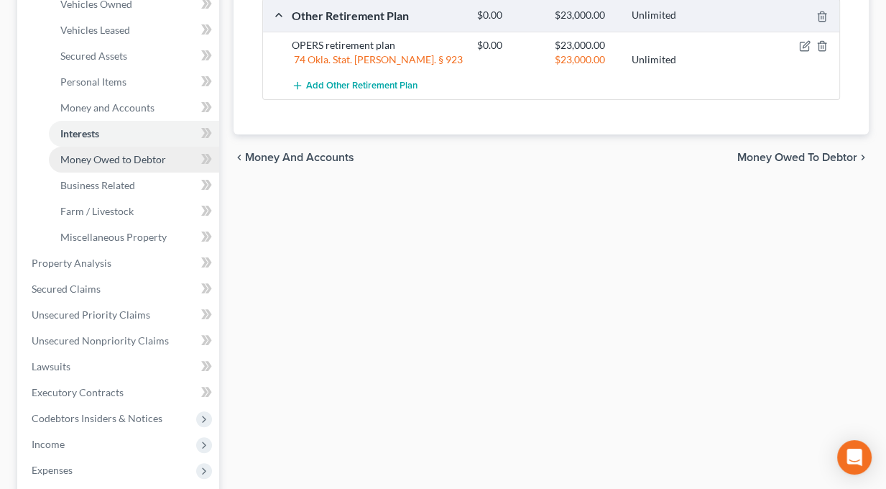
click at [101, 157] on span "Money Owed to Debtor" at bounding box center [113, 159] width 106 height 12
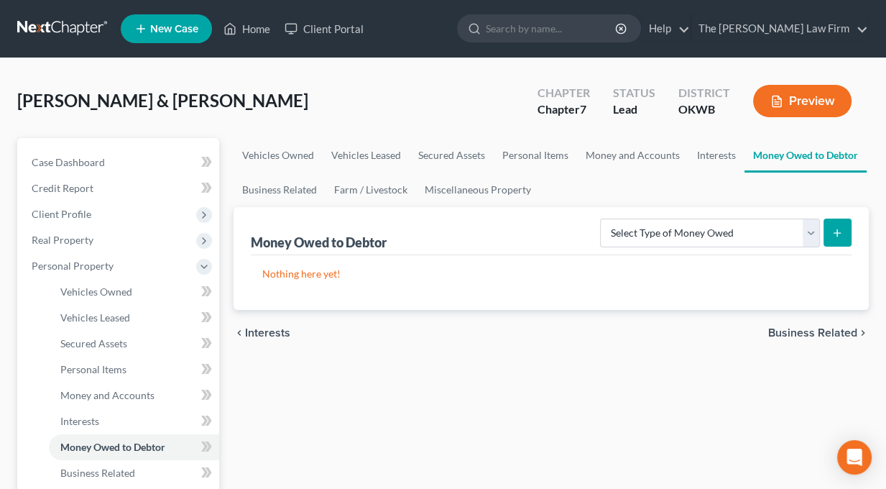
scroll to position [216, 0]
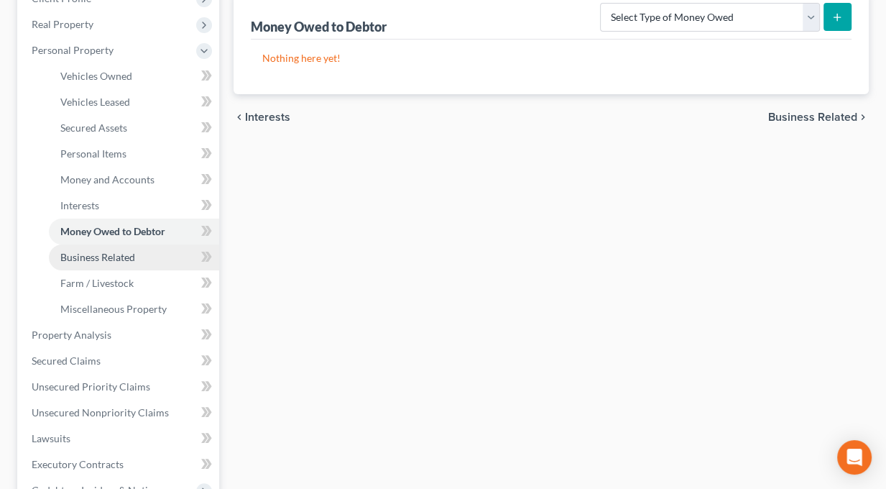
click at [72, 259] on span "Business Related" at bounding box center [97, 257] width 75 height 12
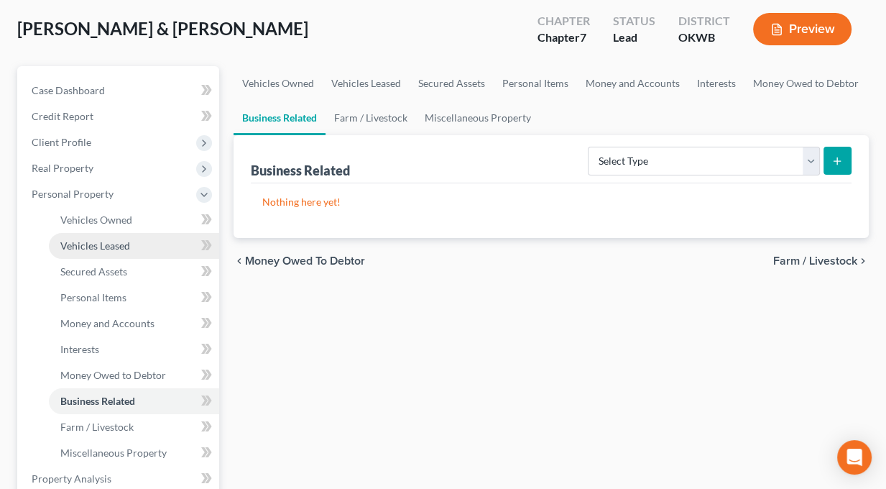
scroll to position [216, 0]
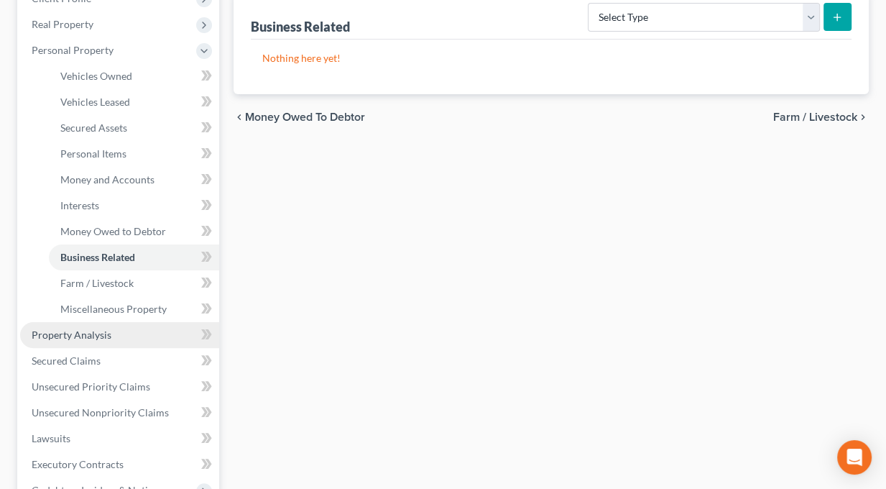
click at [49, 335] on span "Property Analysis" at bounding box center [72, 334] width 80 height 12
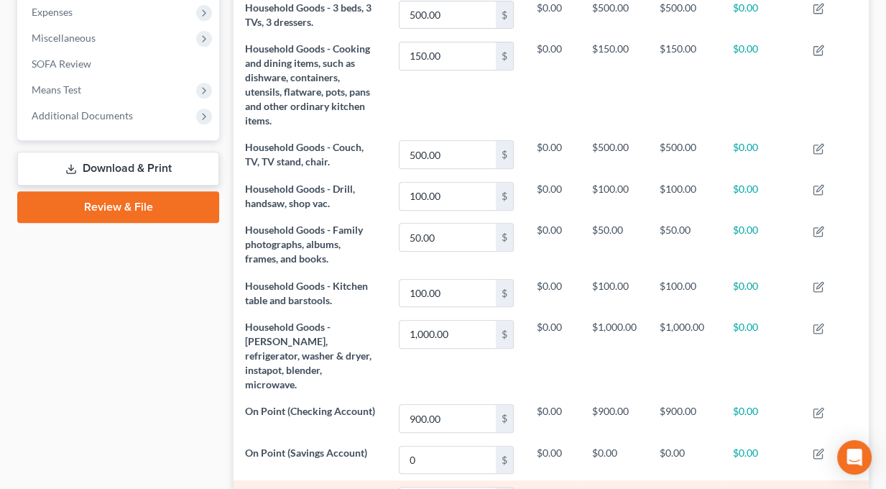
scroll to position [295, 0]
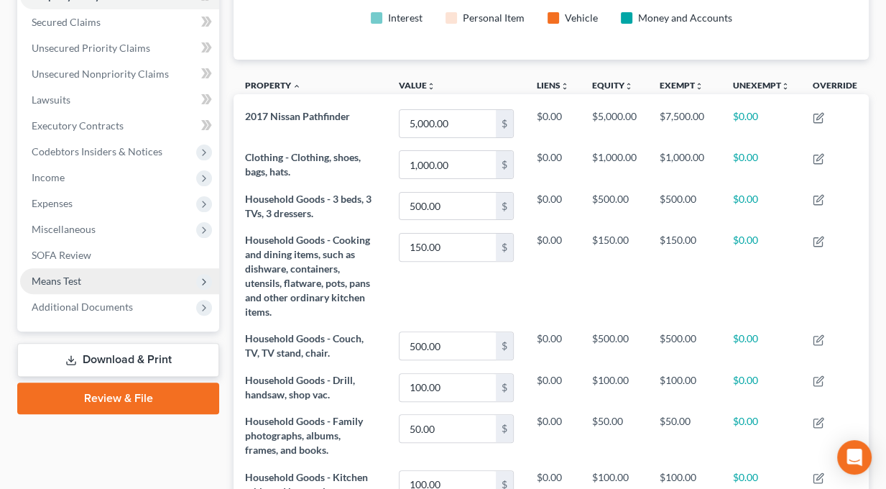
click at [78, 287] on span "Means Test" at bounding box center [119, 281] width 199 height 26
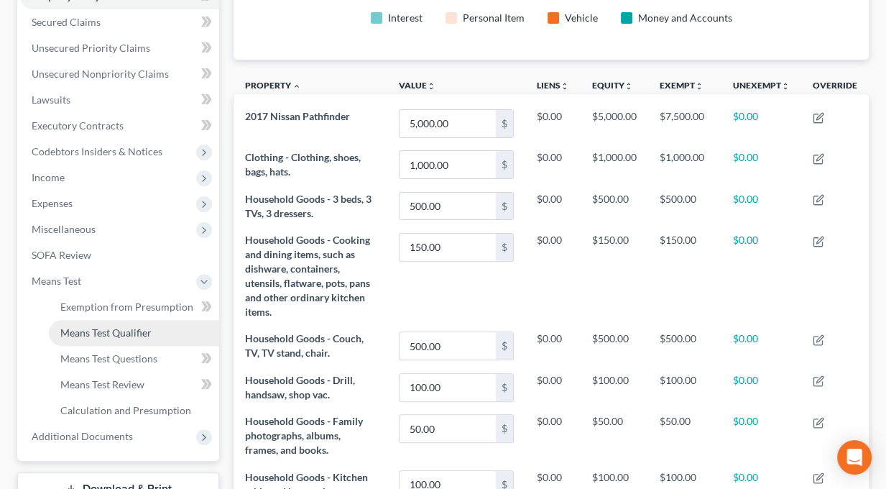
click at [108, 335] on span "Means Test Qualifier" at bounding box center [105, 332] width 91 height 12
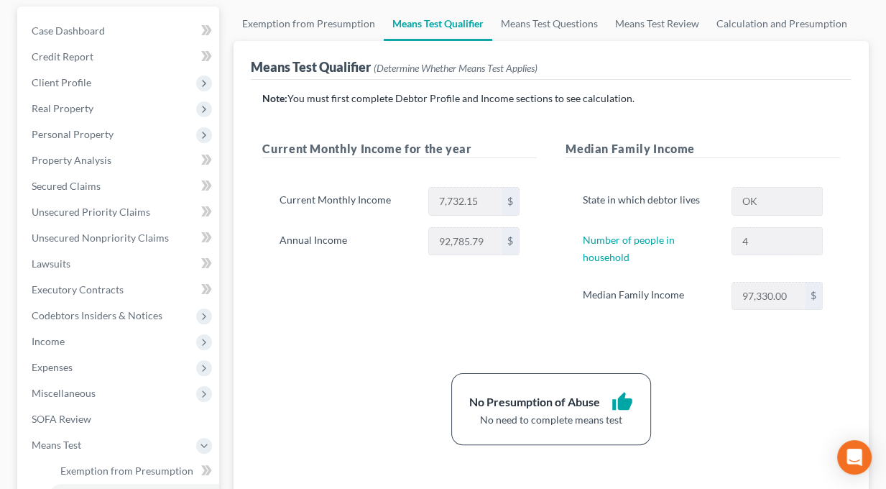
scroll to position [144, 0]
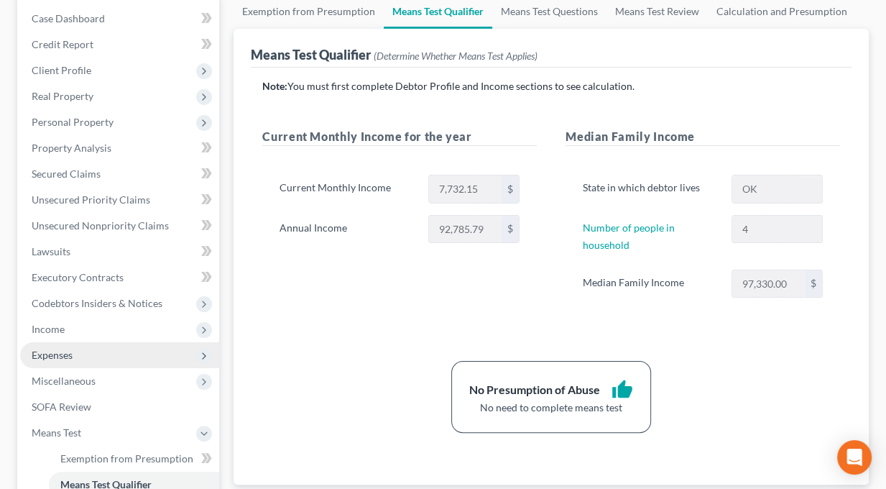
drag, startPoint x: 52, startPoint y: 360, endPoint x: 88, endPoint y: 359, distance: 35.9
click at [52, 360] on span "Expenses" at bounding box center [119, 355] width 199 height 26
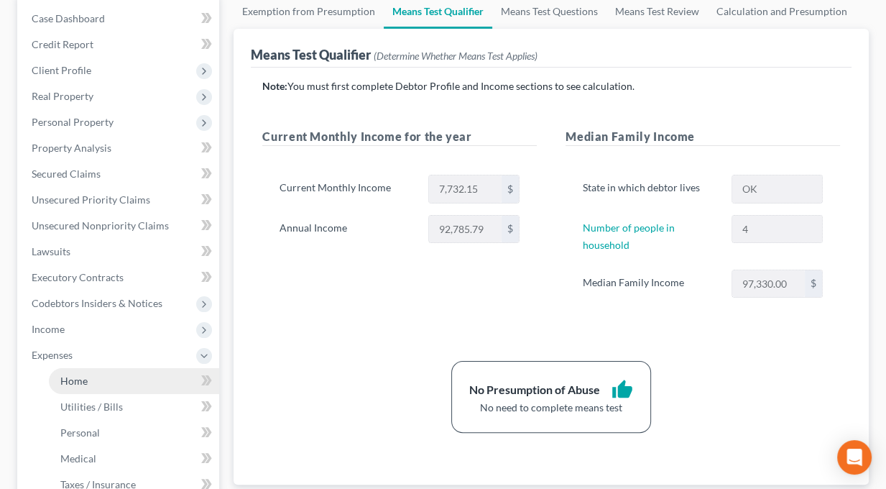
click at [80, 385] on span "Home" at bounding box center [73, 380] width 27 height 12
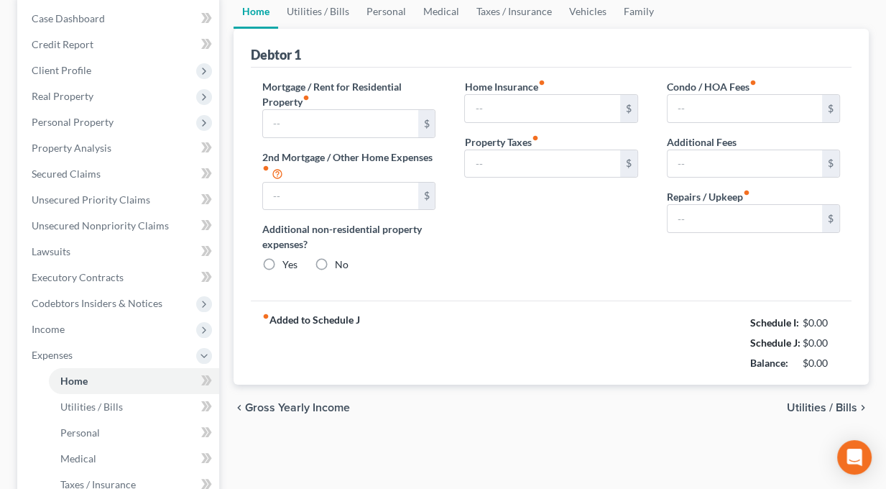
type input "650.00"
type input "0.00"
radio input "true"
type input "18.50"
type input "0.00"
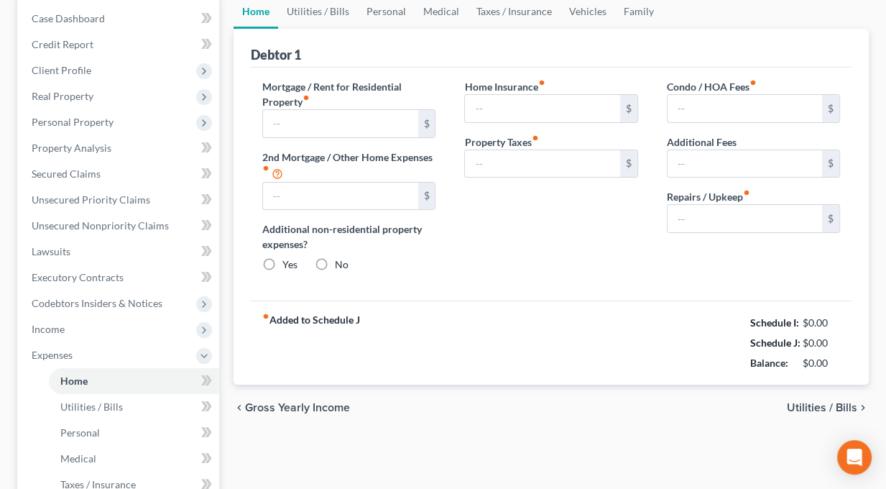
type input "0.00"
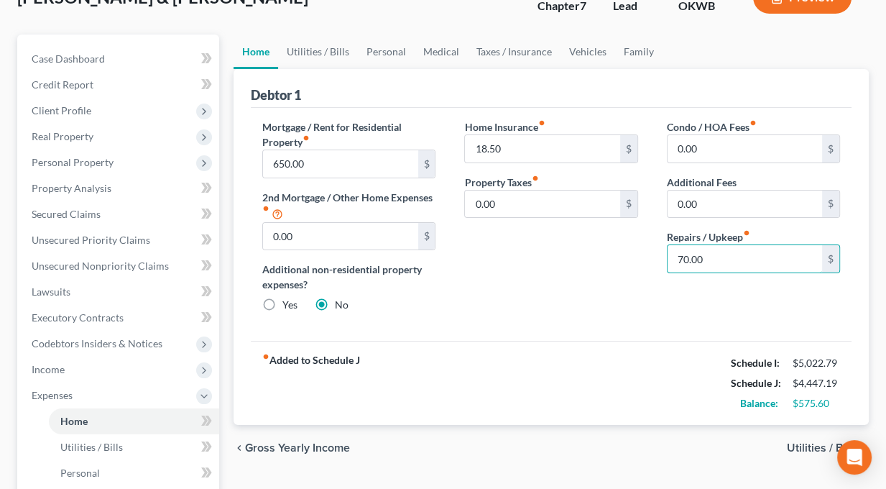
scroll to position [72, 0]
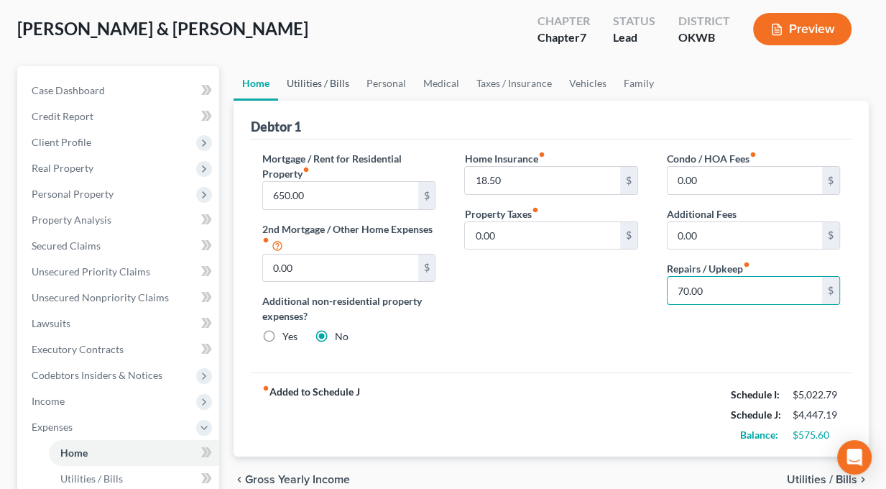
type input "70.00"
click at [307, 78] on link "Utilities / Bills" at bounding box center [318, 83] width 80 height 34
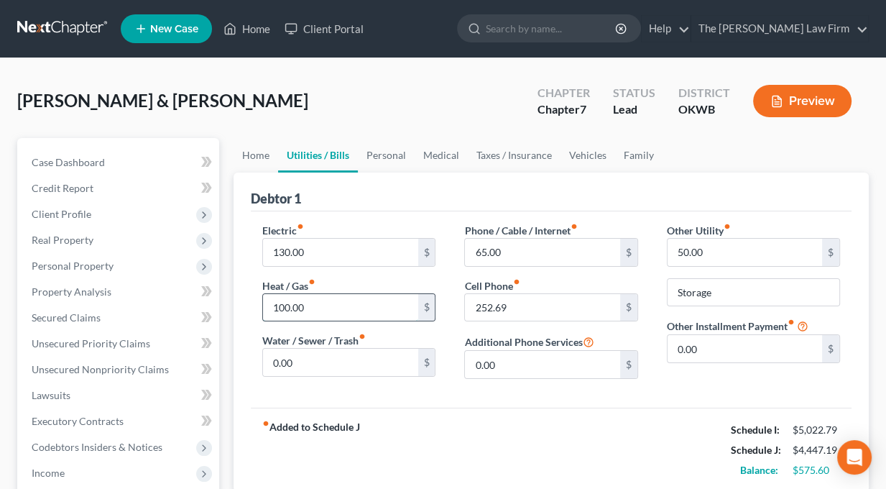
click at [279, 306] on input "100.00" at bounding box center [340, 307] width 154 height 27
type input "90.00"
click at [468, 404] on div "Electric fiber_manual_record 130.00 $ Heat / Gas fiber_manual_record 90.00 $ Wa…" at bounding box center [551, 309] width 601 height 196
click at [357, 364] on input "90" at bounding box center [340, 361] width 154 height 27
type input "0"
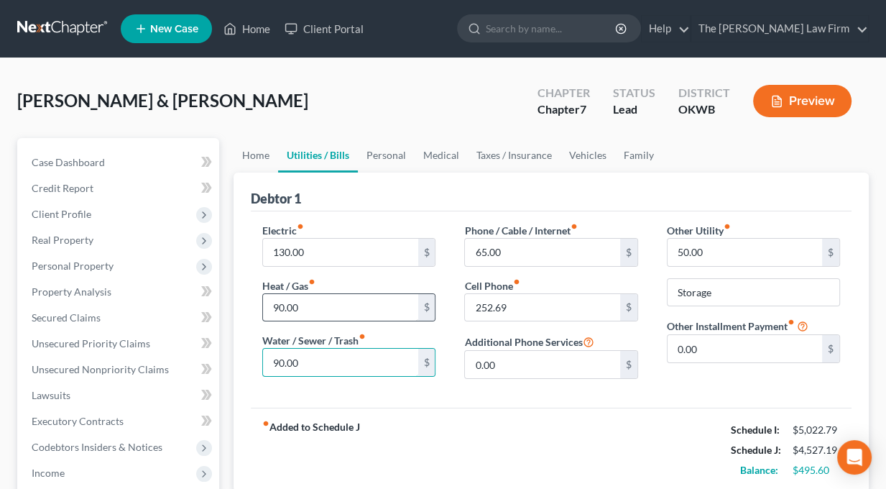
type input "90.00"
type input "100.00"
click at [540, 394] on div "Electric fiber_manual_record 130.00 $ Heat / Gas fiber_manual_record 100.00 $ W…" at bounding box center [551, 309] width 601 height 196
drag, startPoint x: 727, startPoint y: 287, endPoint x: 671, endPoint y: 287, distance: 56.0
click at [671, 287] on input "Storage" at bounding box center [753, 292] width 172 height 27
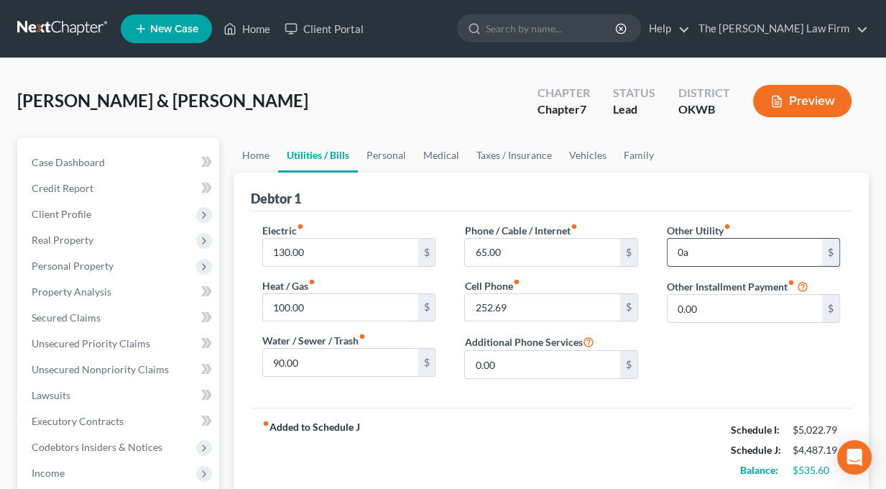
type input "0"
type input "59.00"
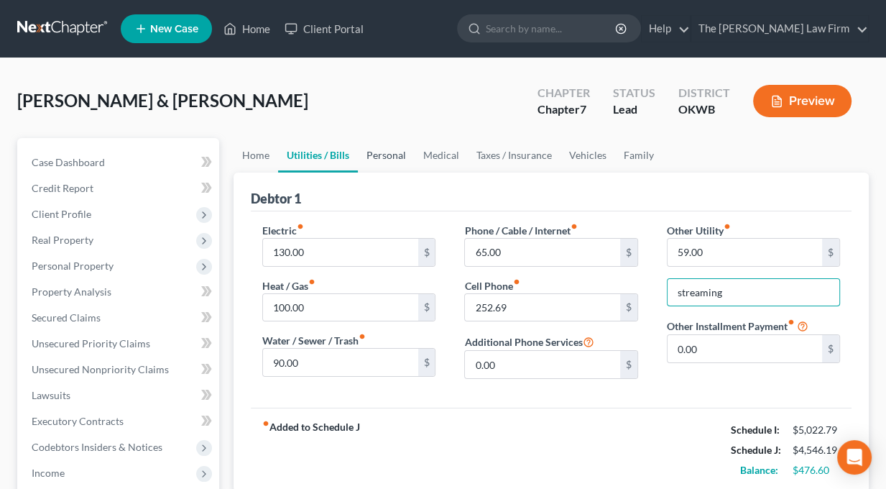
type input "streaming"
click at [387, 156] on link "Personal" at bounding box center [386, 155] width 57 height 34
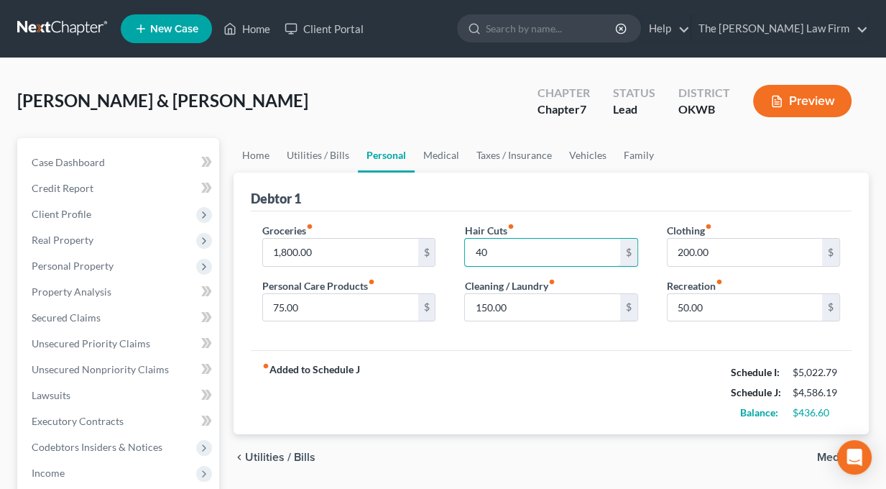
type input "40"
click at [621, 188] on div "Debtor 1" at bounding box center [551, 191] width 601 height 39
click at [440, 157] on link "Medical" at bounding box center [441, 155] width 53 height 34
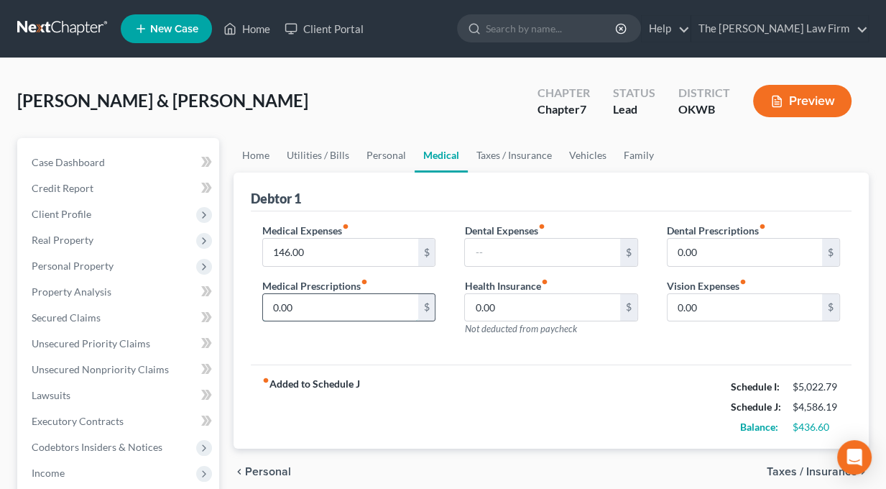
click at [295, 305] on input "0.00" at bounding box center [340, 307] width 154 height 27
type input "20.00"
click at [502, 154] on link "Taxes / Insurance" at bounding box center [514, 155] width 93 height 34
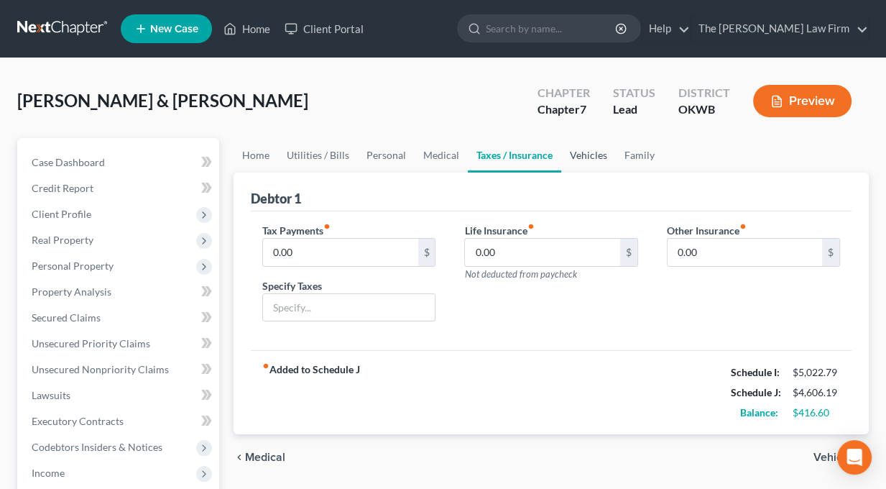
click at [575, 150] on link "Vehicles" at bounding box center [588, 155] width 55 height 34
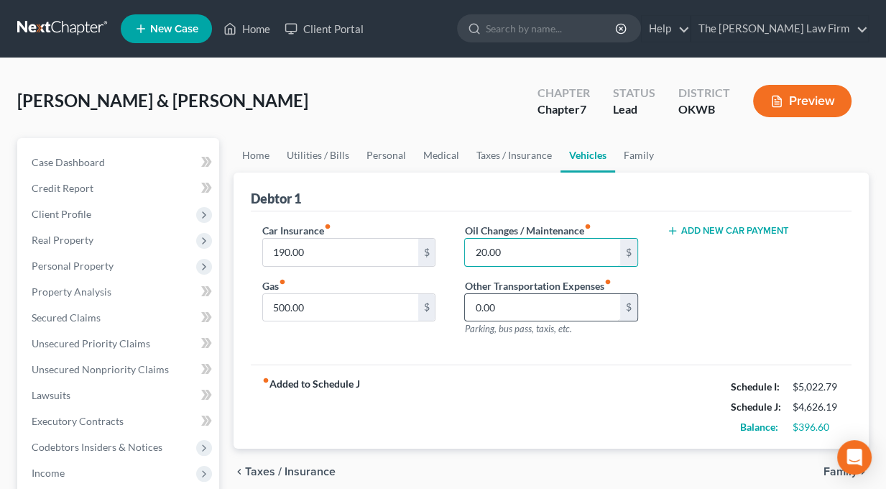
type input "20.00"
click at [503, 299] on input "0.00" at bounding box center [542, 307] width 154 height 27
type input "25.00"
click at [700, 306] on div "Add New Car Payment" at bounding box center [753, 285] width 202 height 125
type input "18.00"
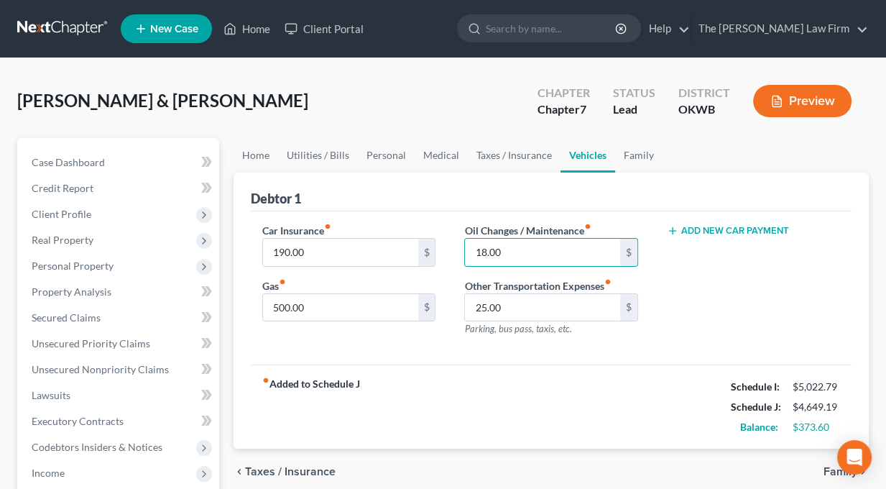
click at [802, 284] on div "Add New Car Payment" at bounding box center [753, 285] width 202 height 125
drag, startPoint x: 633, startPoint y: 152, endPoint x: 593, endPoint y: 157, distance: 40.5
click at [633, 152] on link "Family" at bounding box center [638, 155] width 47 height 34
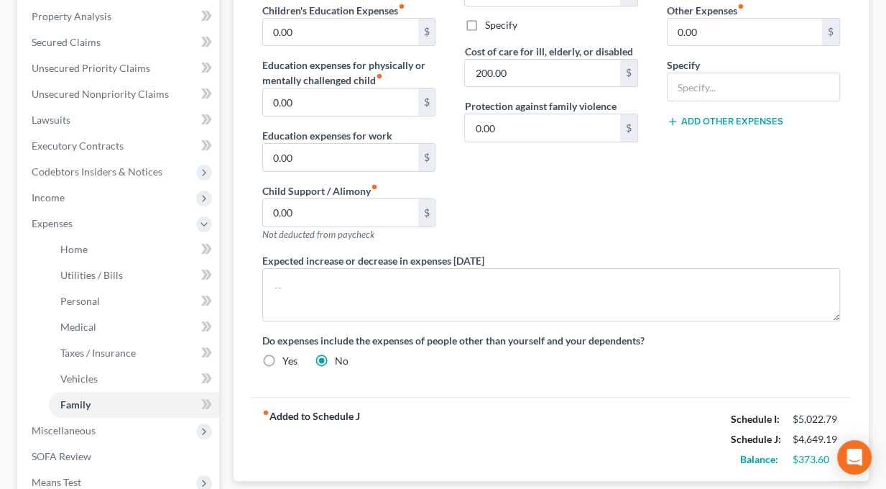
scroll to position [359, 0]
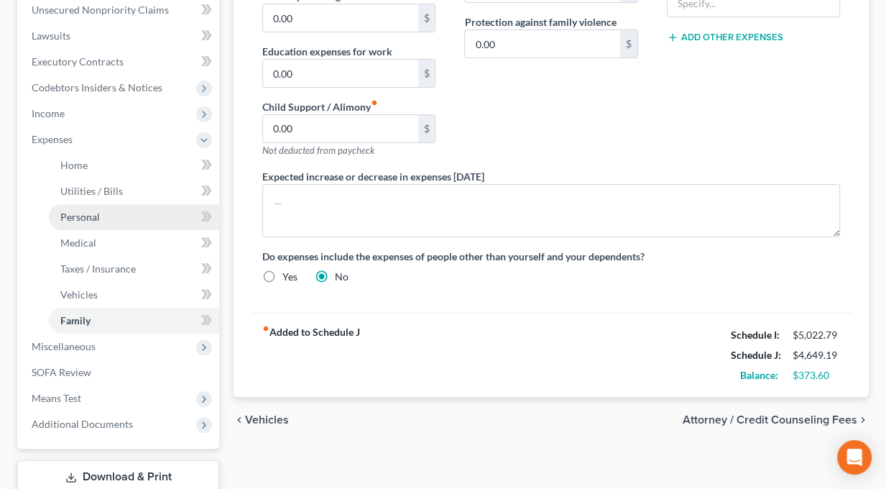
click at [80, 214] on span "Personal" at bounding box center [80, 216] width 40 height 12
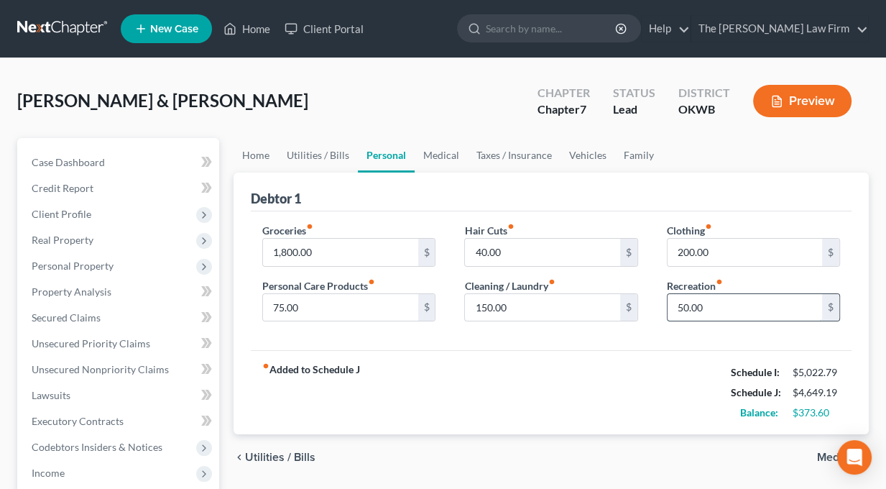
click at [705, 304] on input "50.00" at bounding box center [744, 307] width 154 height 27
click at [677, 309] on input "50.00" at bounding box center [744, 307] width 154 height 27
type input "200.00"
click at [674, 366] on div "fiber_manual_record Added to Schedule J Schedule I: $5,022.79 Schedule J: $4,79…" at bounding box center [551, 392] width 601 height 84
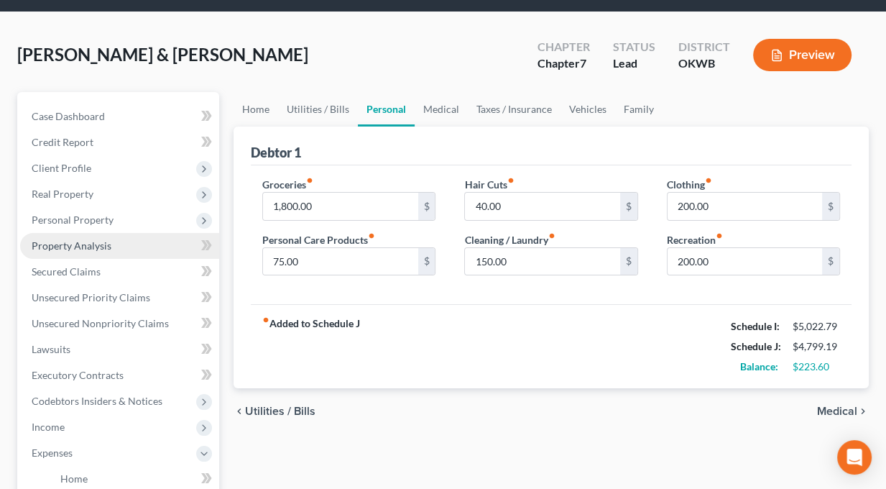
scroll to position [72, 0]
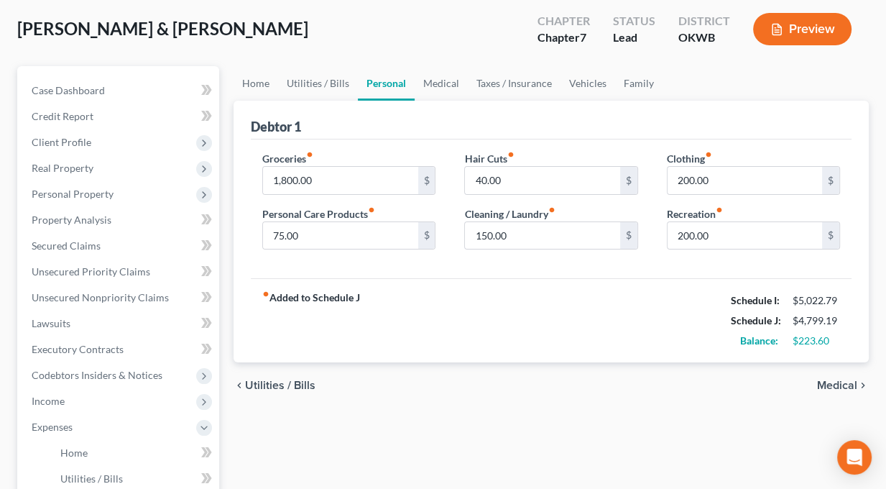
click at [428, 315] on div "fiber_manual_record Added to Schedule J Schedule I: $5,022.79 Schedule J: $4,79…" at bounding box center [551, 320] width 601 height 84
click at [435, 78] on link "Medical" at bounding box center [441, 83] width 53 height 34
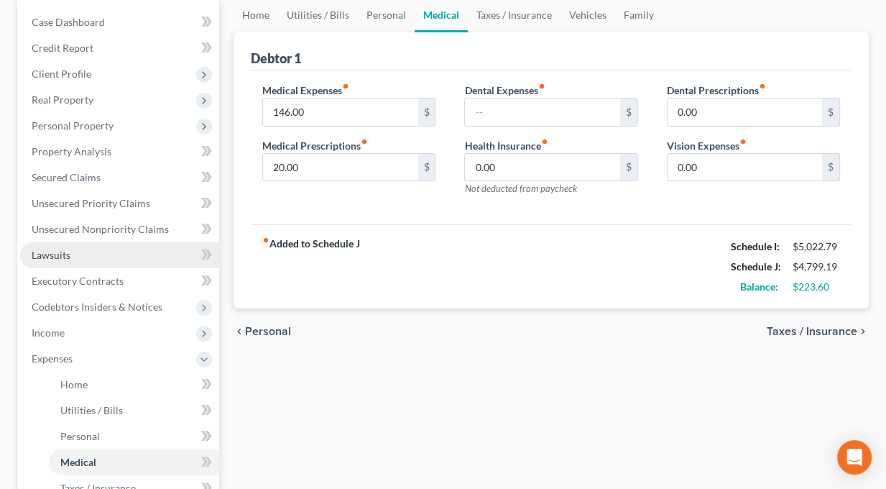
scroll to position [144, 0]
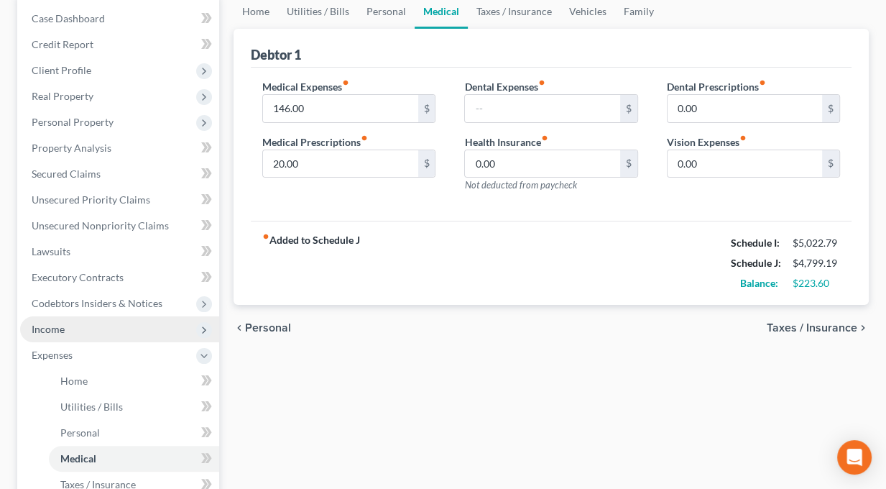
drag, startPoint x: 55, startPoint y: 330, endPoint x: 131, endPoint y: 330, distance: 76.2
click at [55, 330] on span "Income" at bounding box center [48, 329] width 33 height 12
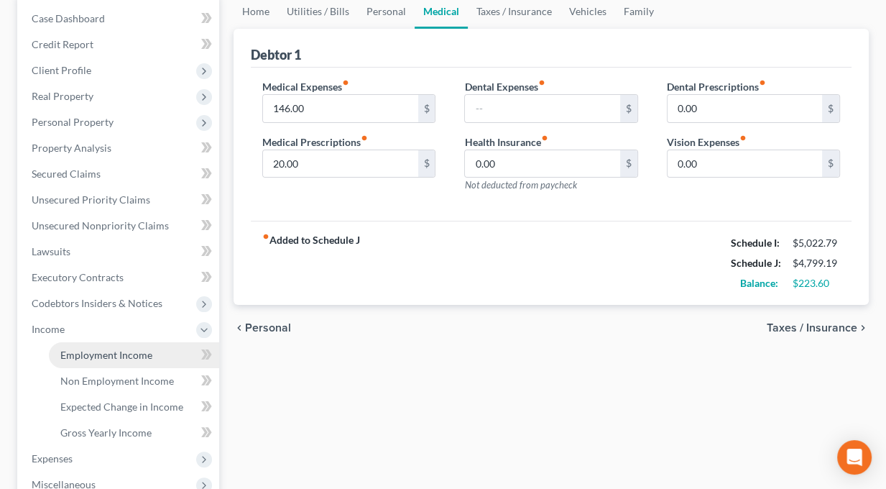
click at [108, 352] on span "Employment Income" at bounding box center [106, 354] width 92 height 12
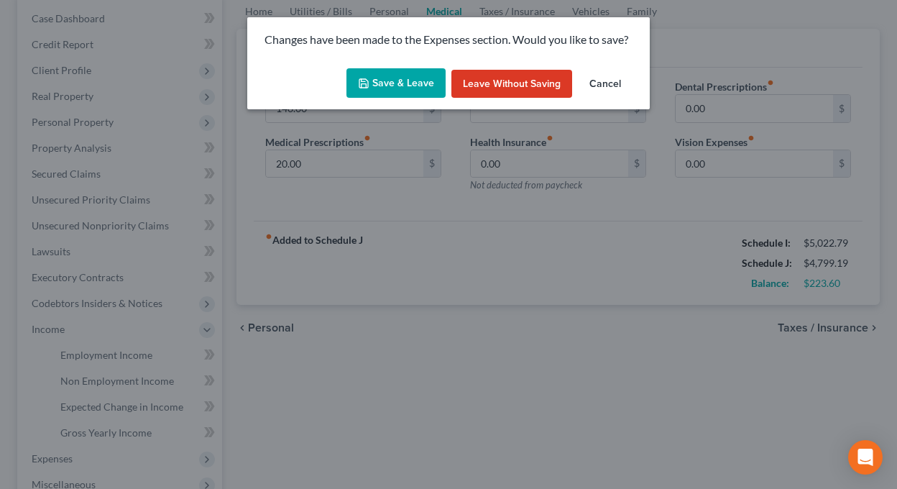
click at [374, 86] on button "Save & Leave" at bounding box center [395, 83] width 99 height 30
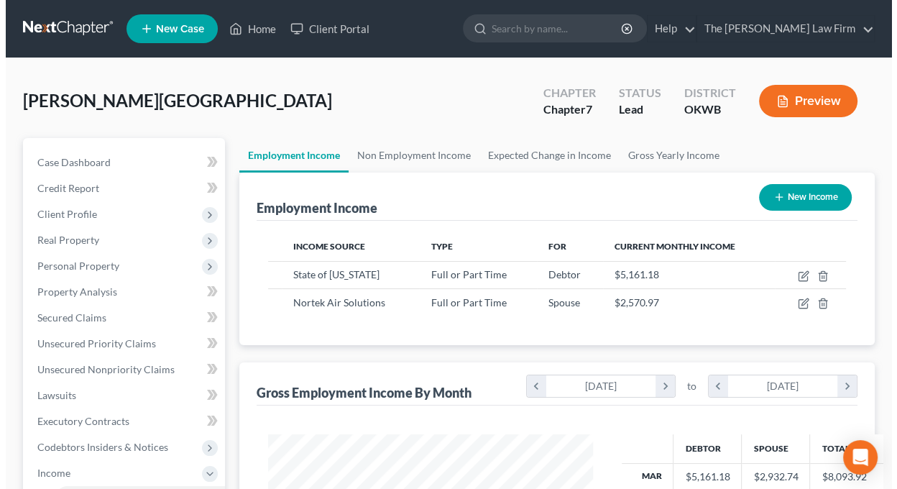
scroll to position [256, 353]
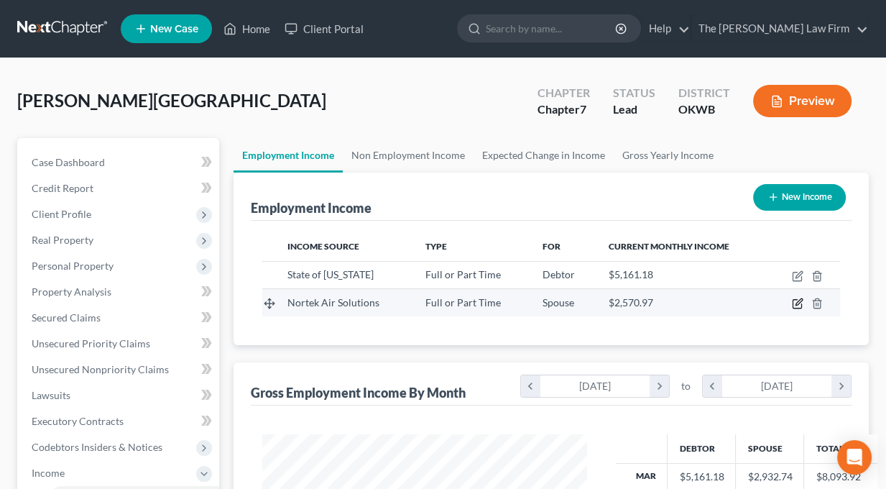
click at [799, 302] on icon "button" at bounding box center [797, 302] width 11 height 11
select select "0"
select select "37"
select select "2"
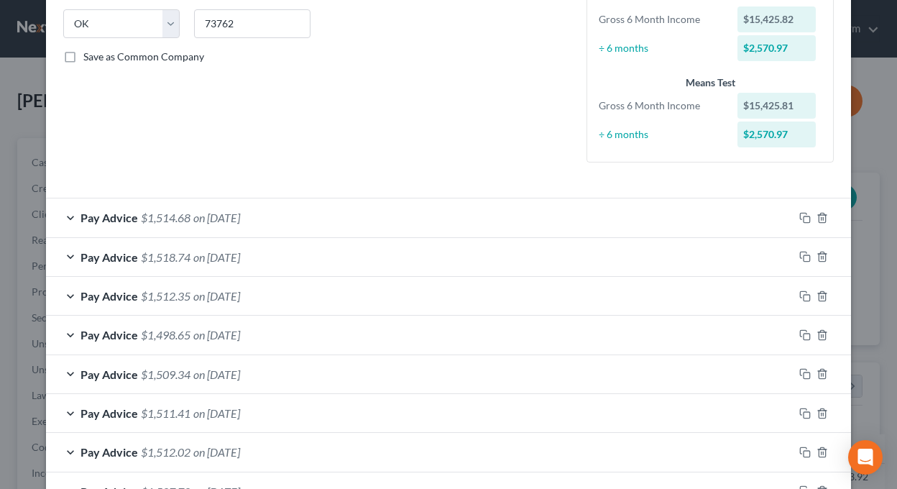
scroll to position [359, 0]
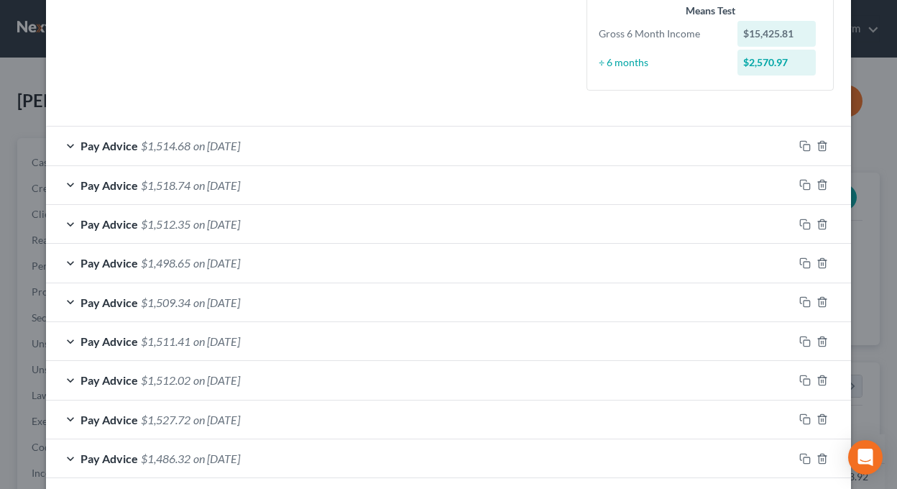
click at [60, 184] on div "Pay Advice $1,518.74 on [DATE]" at bounding box center [419, 185] width 747 height 38
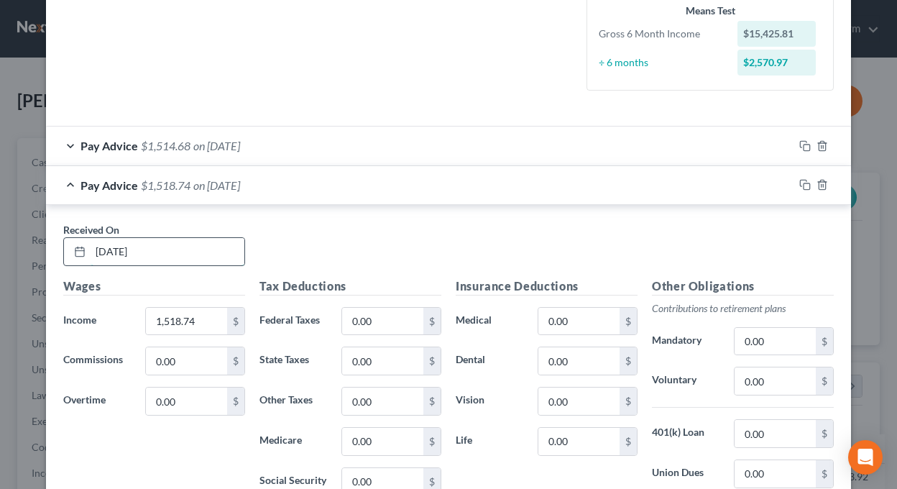
click at [109, 246] on input "[DATE]" at bounding box center [168, 251] width 154 height 27
type input "[DATE]"
click at [402, 175] on div "Pay Advice $1,518.74 on 06/27/2025" at bounding box center [419, 185] width 747 height 38
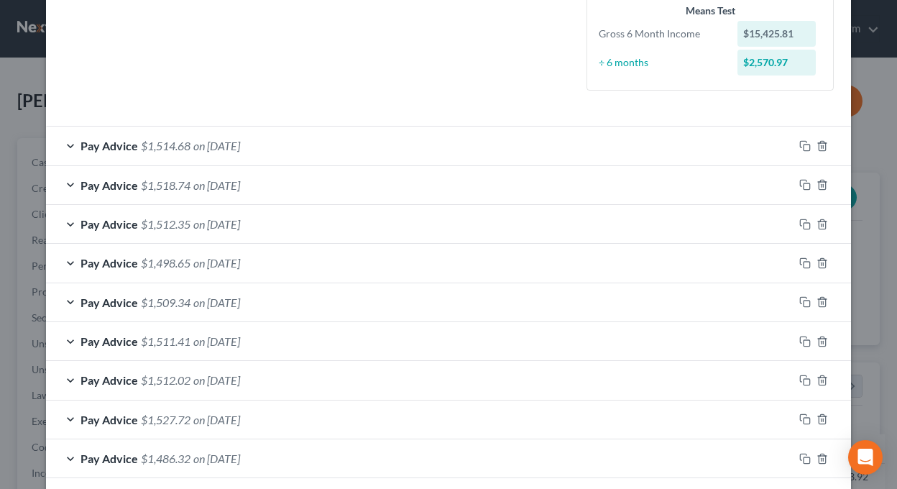
drag, startPoint x: 60, startPoint y: 181, endPoint x: 233, endPoint y: 187, distance: 173.2
click at [60, 180] on div "Pay Advice $1,518.74 on 06/27/2025" at bounding box center [419, 185] width 747 height 38
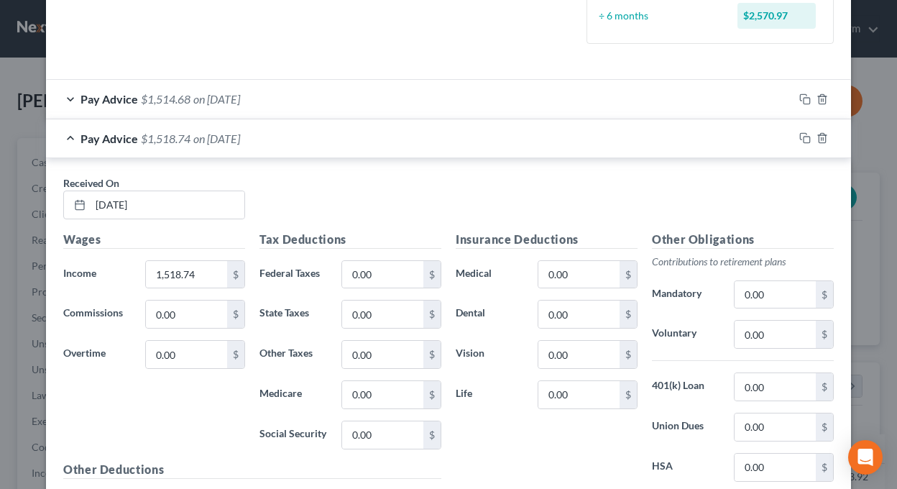
scroll to position [503, 0]
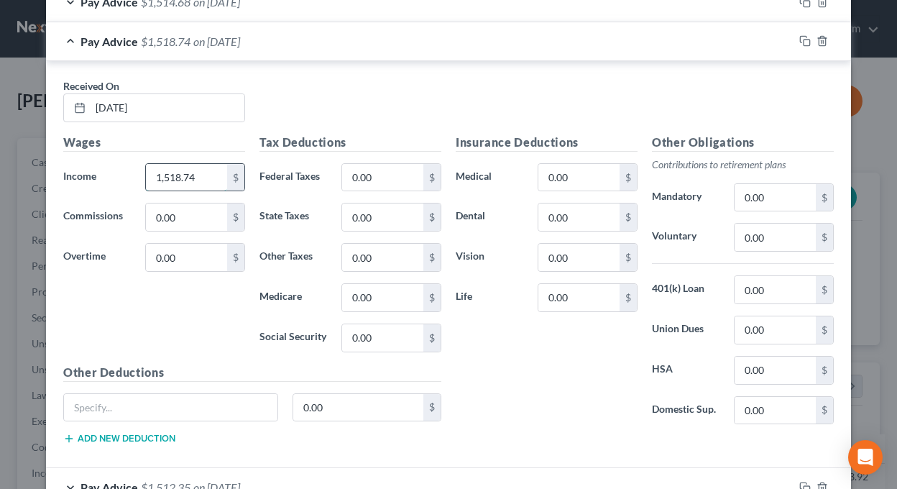
click at [201, 176] on input "1,518.74" at bounding box center [186, 177] width 81 height 27
type input "1,518.74"
click at [400, 84] on div "Received On * 06/27/2025" at bounding box center [448, 105] width 785 height 55
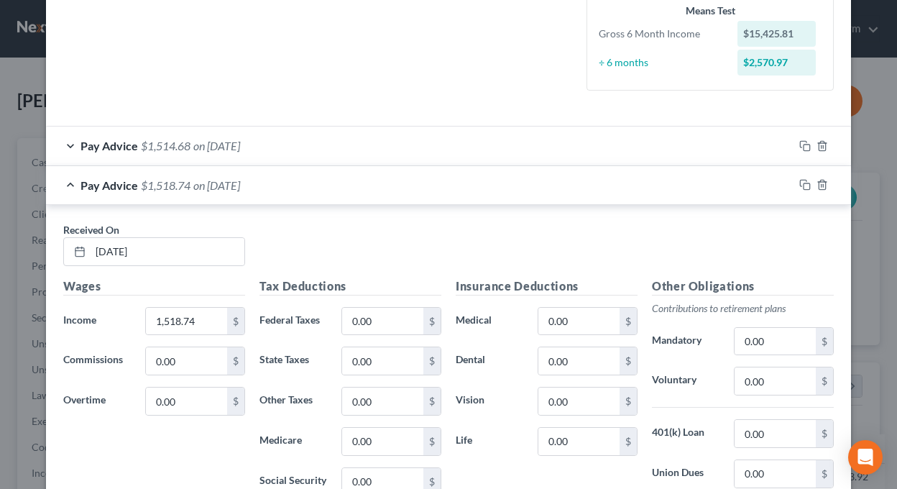
scroll to position [431, 0]
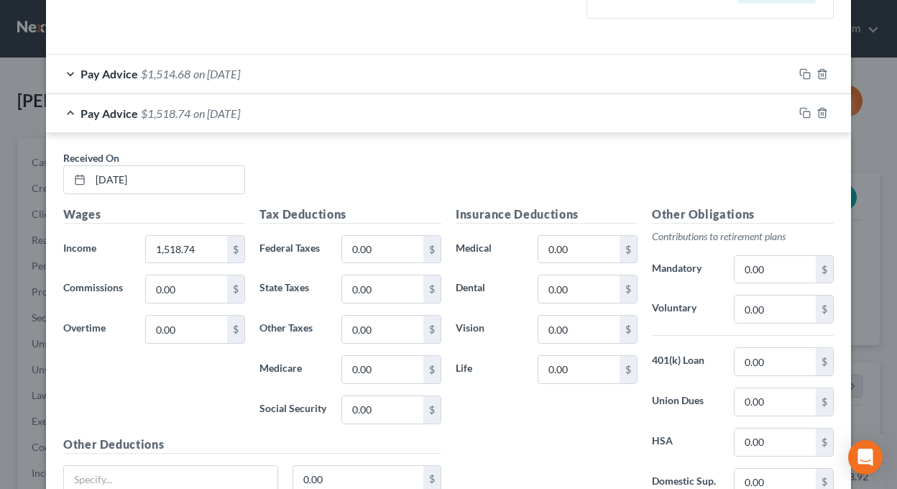
click at [62, 111] on div "Pay Advice $1,518.74 on 06/27/2025" at bounding box center [419, 113] width 747 height 38
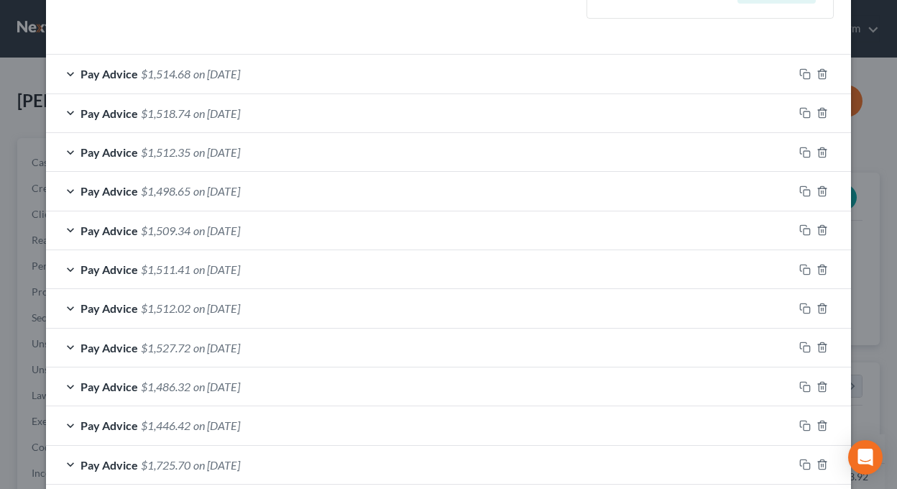
click at [145, 149] on span "$1,512.35" at bounding box center [166, 152] width 50 height 14
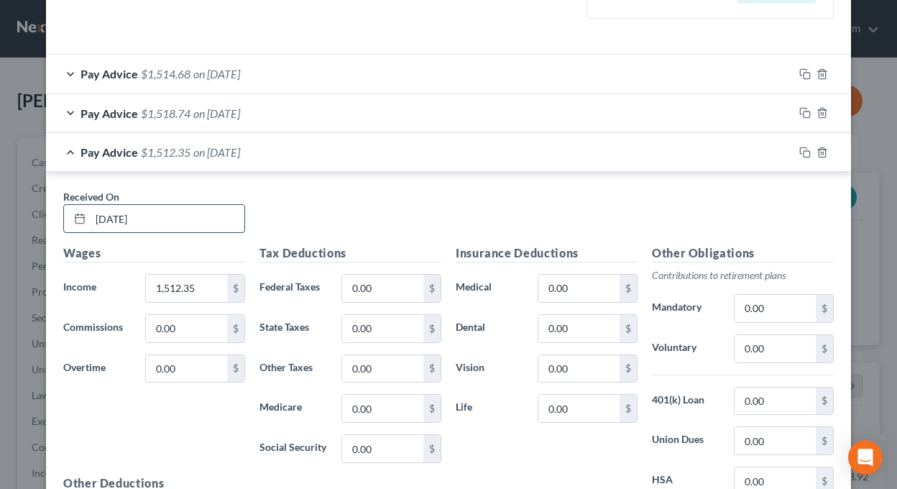
click at [111, 217] on input "[DATE]" at bounding box center [168, 218] width 154 height 27
type input "[DATE]"
click at [59, 147] on div "Pay Advice $1,512.35 on [DATE]" at bounding box center [419, 152] width 747 height 38
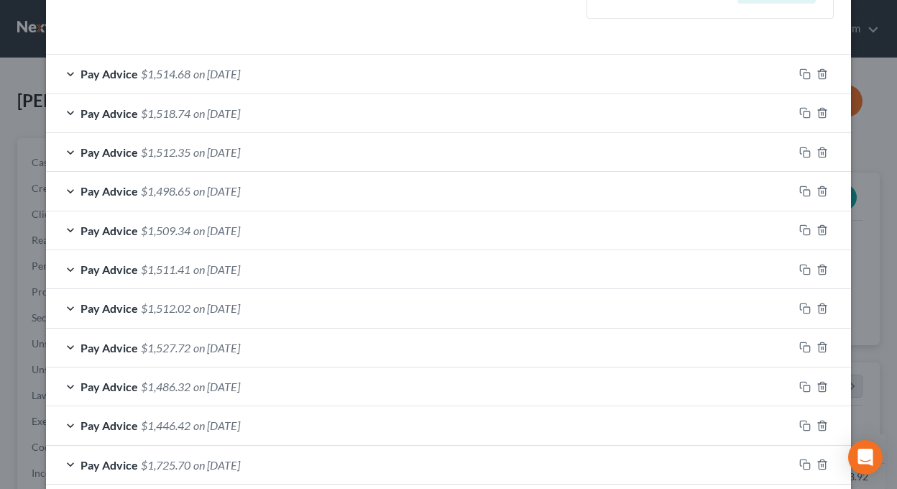
click at [202, 192] on span "on [DATE]" at bounding box center [216, 191] width 47 height 14
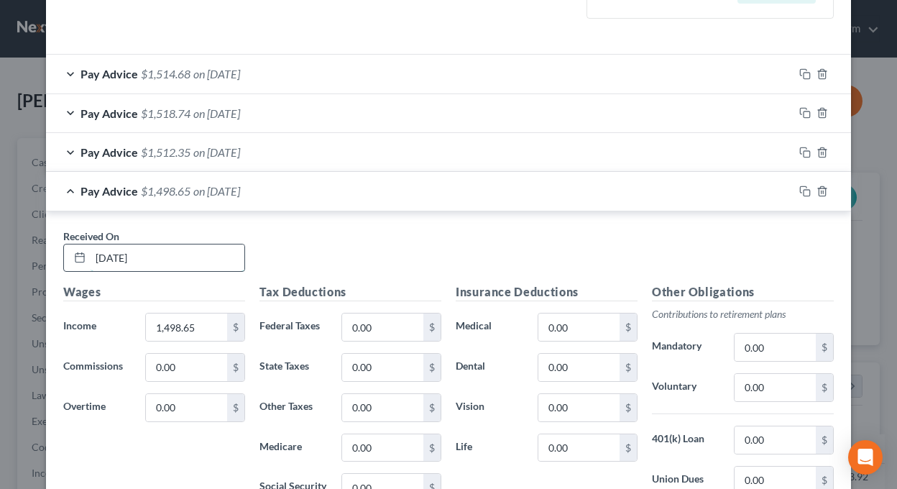
click at [108, 256] on input "[DATE]" at bounding box center [168, 257] width 154 height 27
type input "[DATE]"
click at [305, 224] on div "Received On * 05/30/2025 Wages Income * 1,498.65 $ Commissions 0.00 $ Overtime …" at bounding box center [448, 414] width 805 height 407
click at [57, 190] on div "Pay Advice $1,498.65 on [DATE]" at bounding box center [419, 191] width 747 height 38
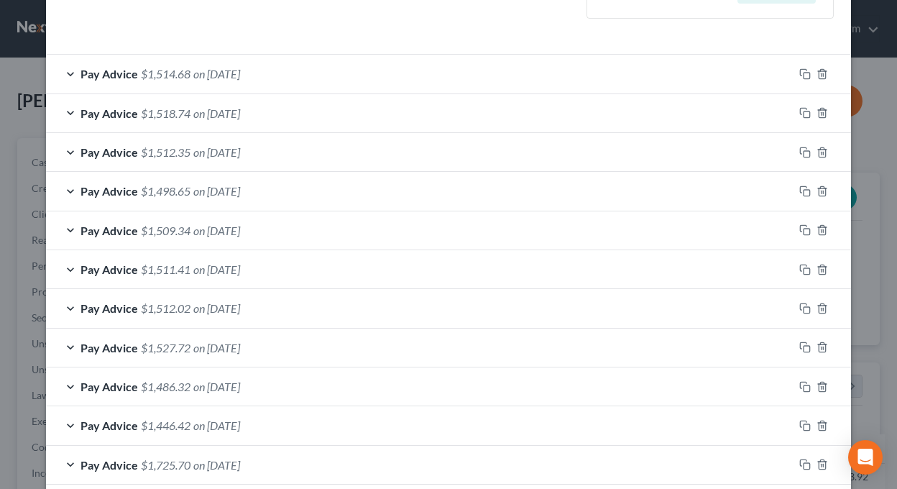
click at [231, 227] on span "on [DATE]" at bounding box center [216, 230] width 47 height 14
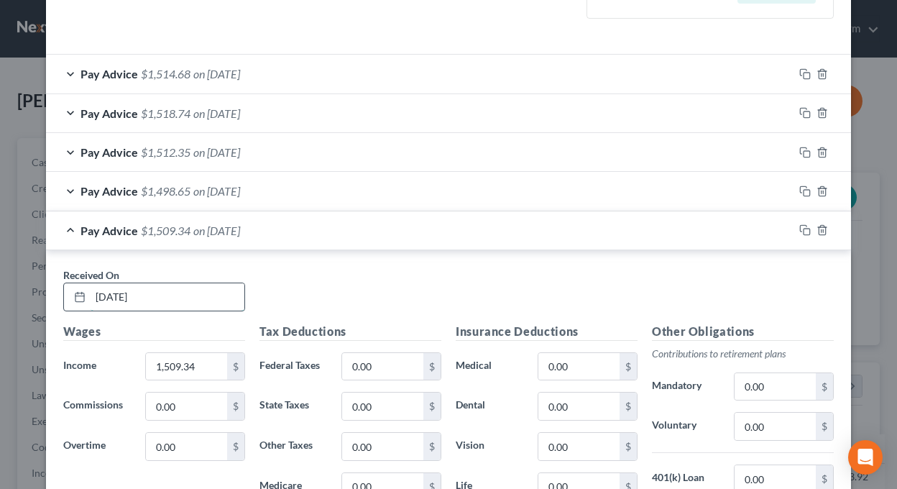
click at [109, 295] on input "[DATE]" at bounding box center [168, 296] width 154 height 27
type input "[DATE]"
click at [389, 259] on div "Received On * 05/10/2025 Wages Income * 1,509.34 $ Commissions 0.00 $ Overtime …" at bounding box center [448, 453] width 805 height 407
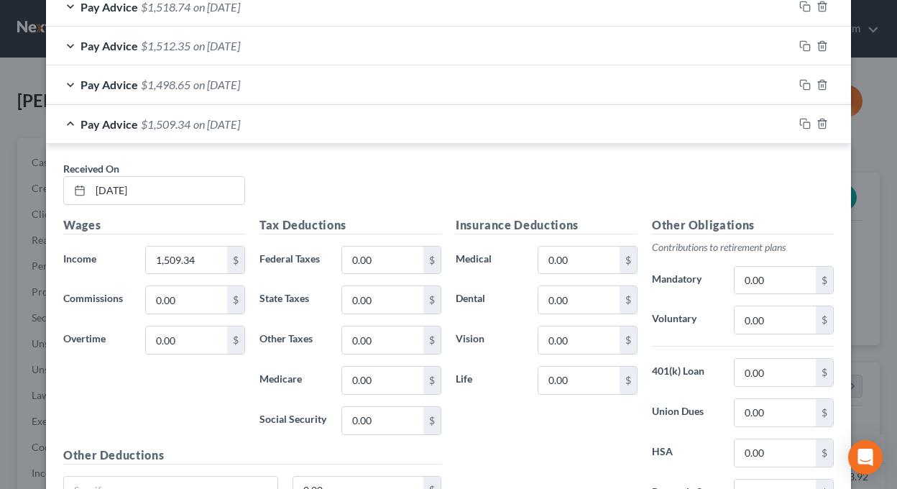
scroll to position [575, 0]
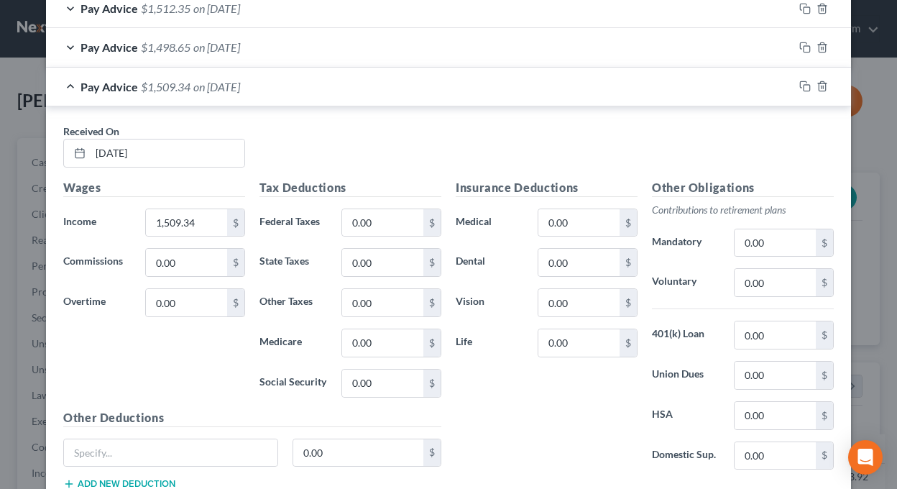
click at [62, 87] on div "Pay Advice $1,509.34 on [DATE]" at bounding box center [419, 87] width 747 height 38
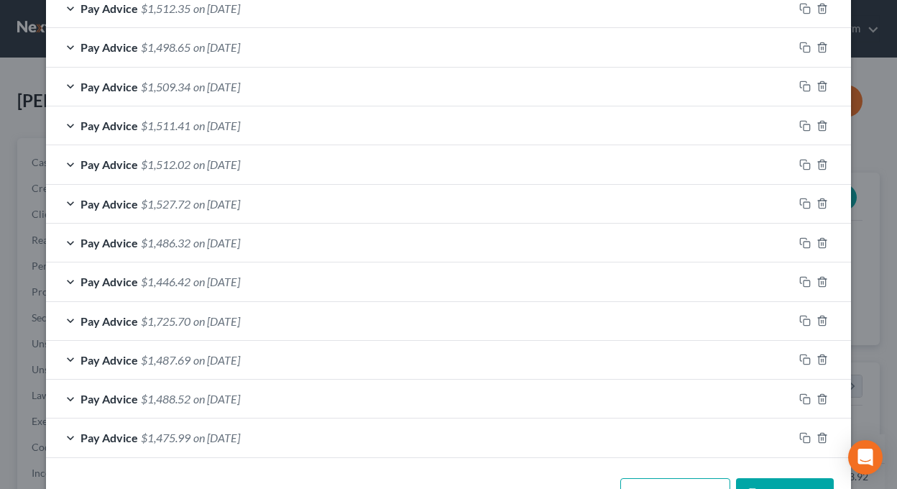
drag, startPoint x: 61, startPoint y: 200, endPoint x: 190, endPoint y: 193, distance: 128.8
click at [61, 200] on div "Pay Advice $1,527.72 on [DATE]" at bounding box center [419, 204] width 747 height 38
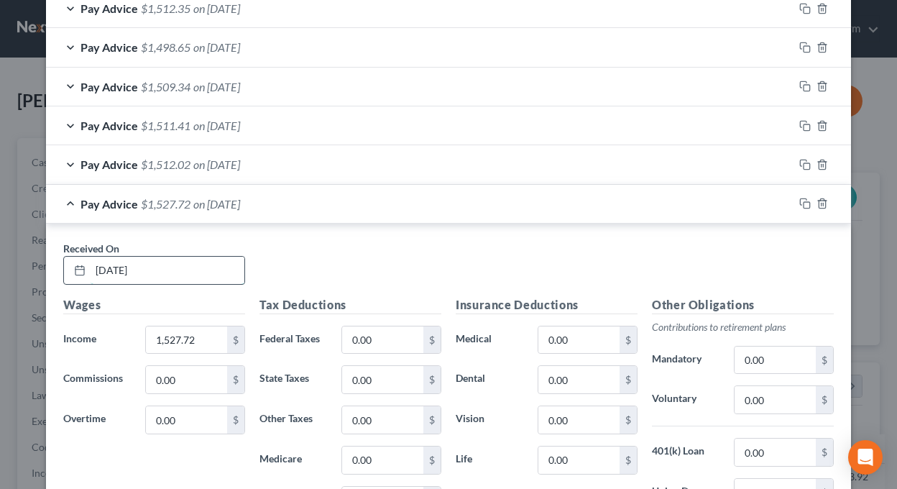
click at [108, 271] on input "[DATE]" at bounding box center [168, 269] width 154 height 27
type input "04/26/2025"
click at [378, 260] on div "Received On * 04/26/2025" at bounding box center [448, 268] width 785 height 55
type input "1,511.41"
click at [394, 237] on div "Received On * 04/26/2025 Wages Income * 1,511.41 $ Commissions 0.00 $ Overtime …" at bounding box center [448, 426] width 805 height 407
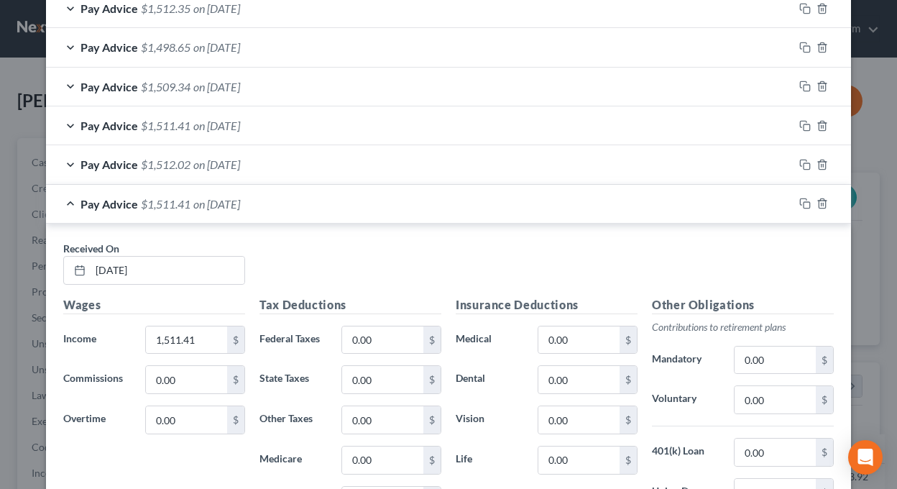
click at [58, 198] on div "Pay Advice $1,511.41 on 04/26/2025" at bounding box center [419, 204] width 747 height 38
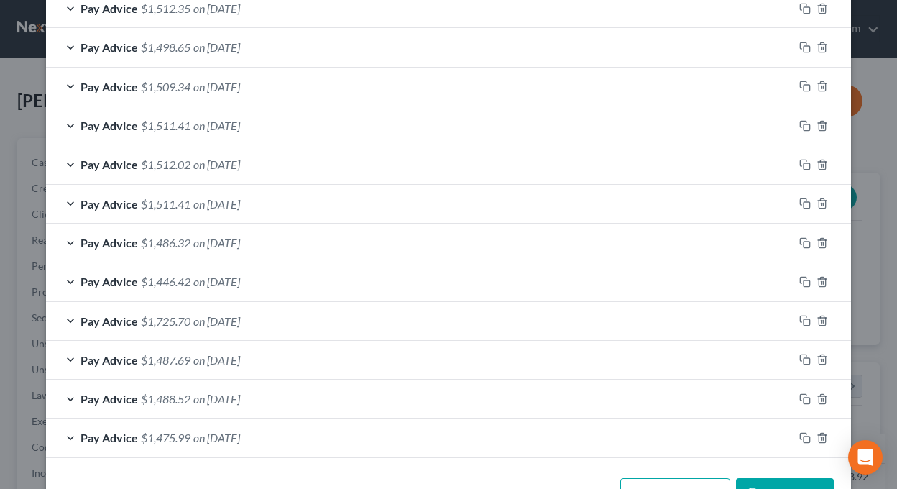
drag, startPoint x: 194, startPoint y: 121, endPoint x: 216, endPoint y: 119, distance: 21.7
click at [194, 121] on span "on [DATE]" at bounding box center [216, 126] width 47 height 14
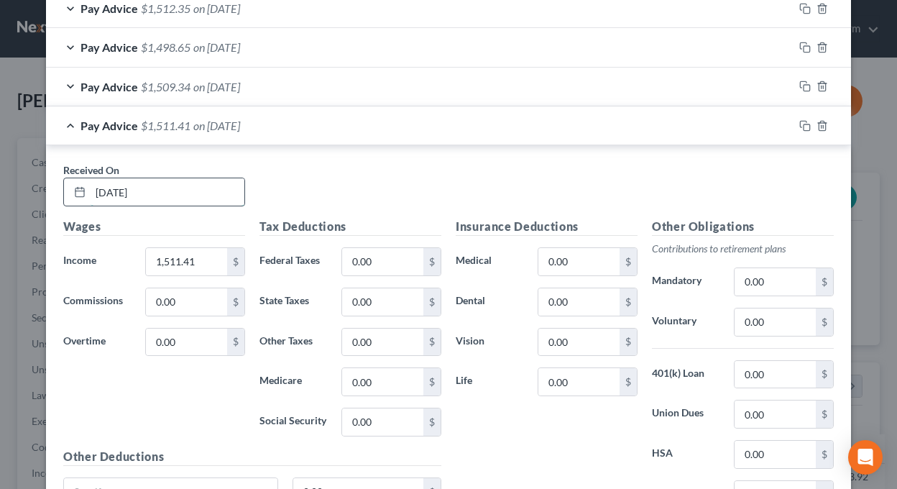
click at [114, 190] on input "[DATE]" at bounding box center [168, 191] width 154 height 27
type input "[DATE]"
click at [60, 121] on div "Pay Advice $1,511.41 on [DATE]" at bounding box center [419, 125] width 747 height 38
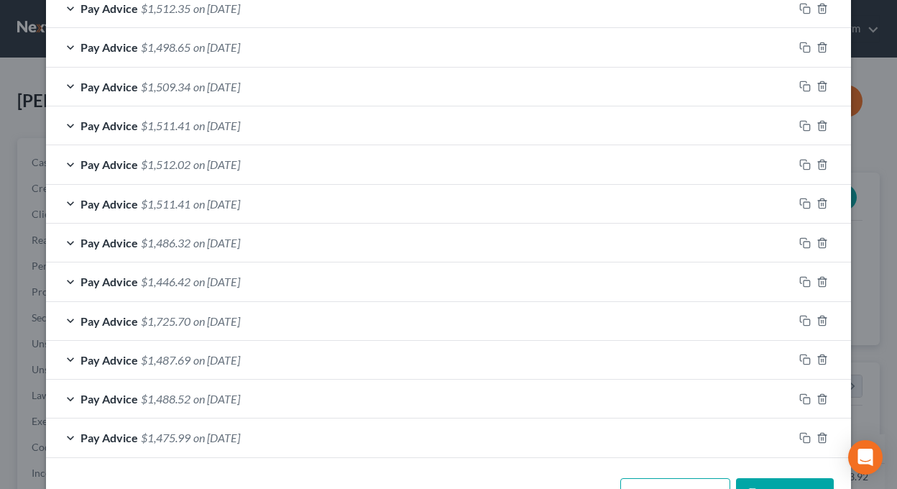
click at [229, 165] on span "on [DATE]" at bounding box center [216, 164] width 47 height 14
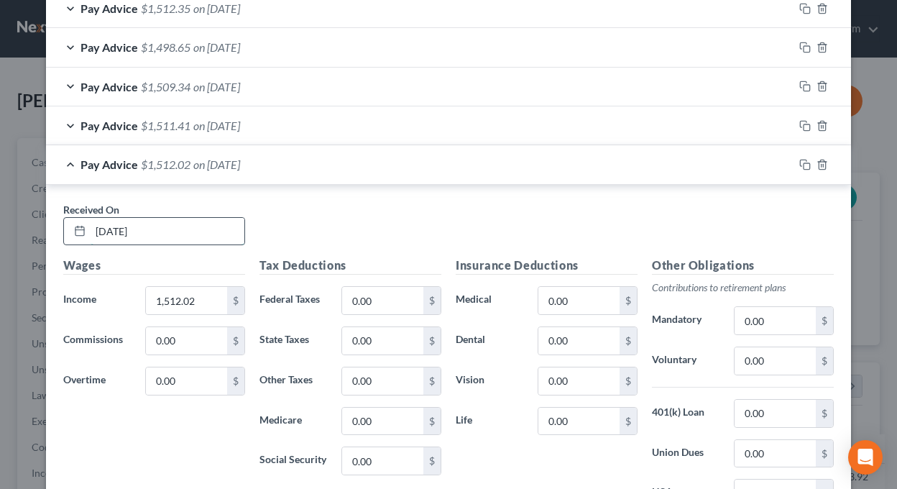
click at [109, 227] on input "[DATE]" at bounding box center [168, 231] width 154 height 27
type input "[DATE]"
click at [332, 226] on div "Received On * 04/18/2025" at bounding box center [448, 229] width 785 height 55
click at [60, 158] on div "Pay Advice $1,512.02 on [DATE]" at bounding box center [419, 164] width 747 height 38
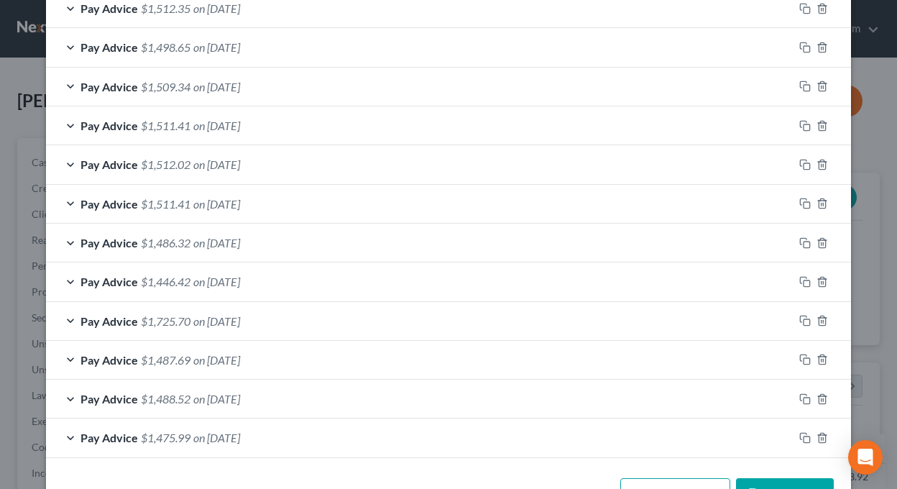
click at [143, 202] on span "$1,511.41" at bounding box center [166, 204] width 50 height 14
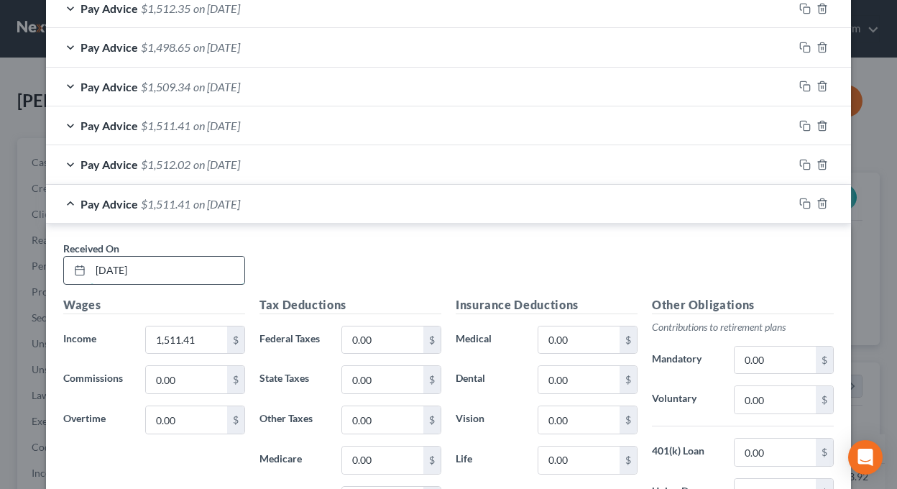
click at [149, 268] on input "04/26/2025" at bounding box center [168, 269] width 154 height 27
drag, startPoint x: 149, startPoint y: 268, endPoint x: 91, endPoint y: 268, distance: 57.5
click at [91, 268] on input "04/26/2025" at bounding box center [168, 269] width 154 height 27
type input "0"
type input "[DATE]"
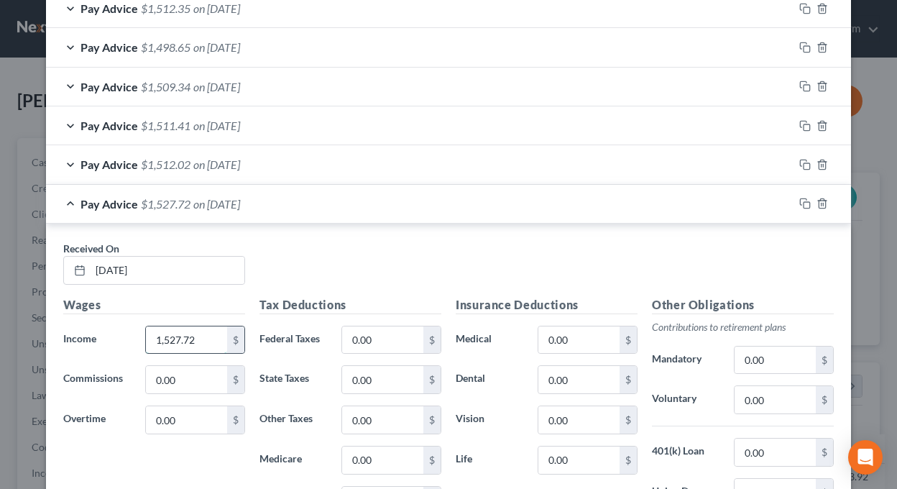
type input "1,527.72"
click at [350, 231] on div "Received On * 04/04/2025 Wages Income * 1,527.72 $ Commissions 0.00 $ Overtime …" at bounding box center [448, 426] width 805 height 407
click at [66, 200] on div "Pay Advice $1,527.72 on [DATE]" at bounding box center [419, 204] width 747 height 38
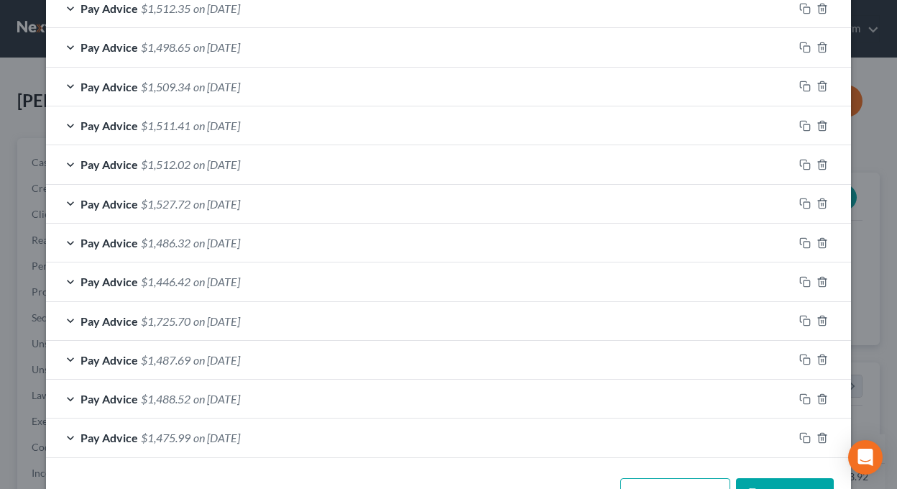
click at [60, 237] on div "Pay Advice $1,486.32 on 03/20/2025" at bounding box center [419, 242] width 747 height 38
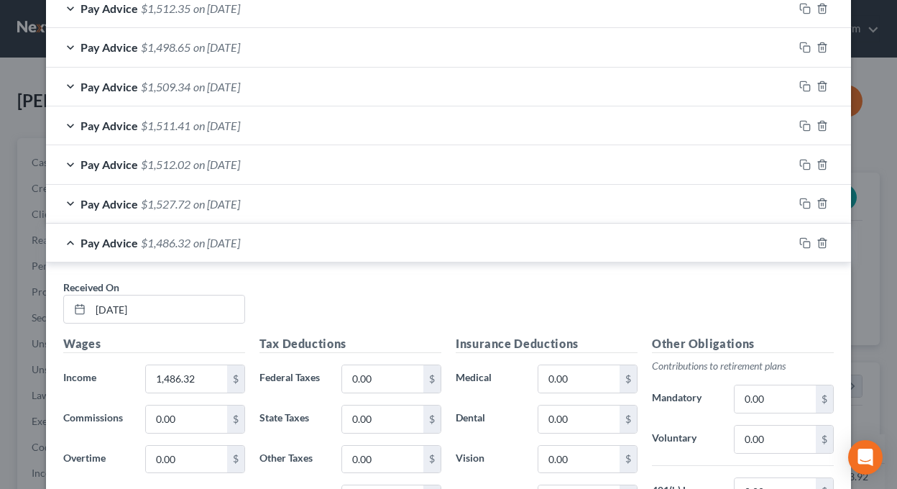
click at [228, 237] on span "on [DATE]" at bounding box center [216, 243] width 47 height 14
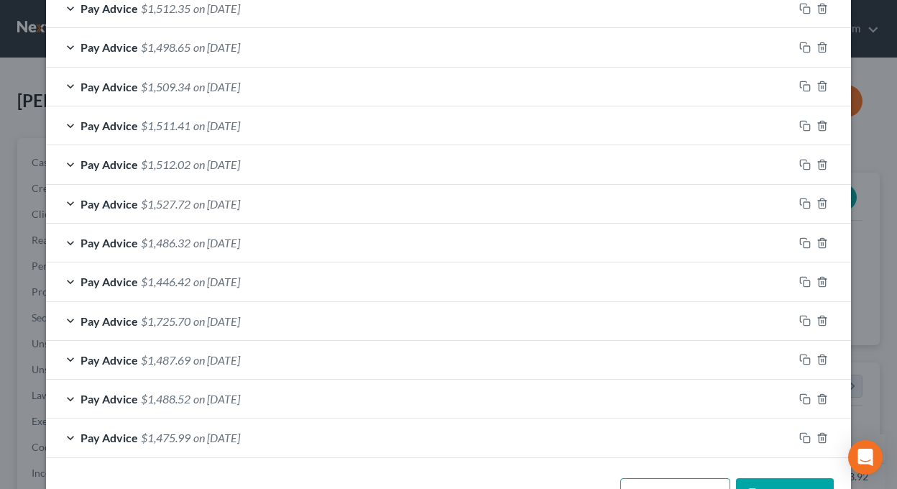
click at [68, 239] on div "Pay Advice $1,486.32 on 03/20/2025" at bounding box center [419, 242] width 747 height 38
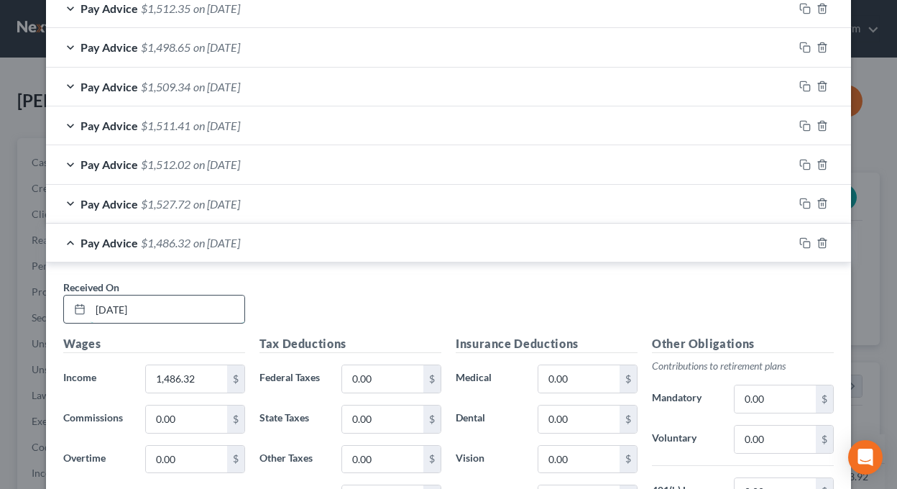
click at [111, 307] on input "[DATE]" at bounding box center [168, 308] width 154 height 27
click at [105, 309] on input "[DATE]" at bounding box center [168, 308] width 154 height 27
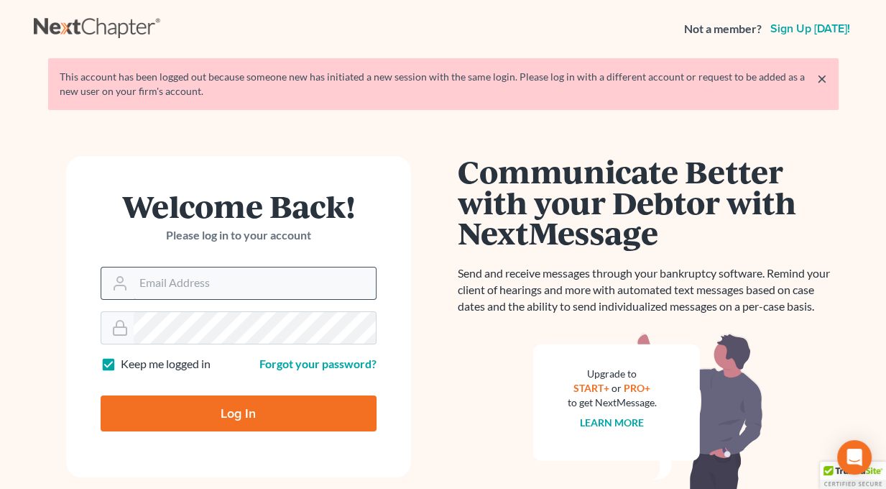
click at [242, 287] on input "Email Address" at bounding box center [255, 283] width 242 height 32
type input "[EMAIL_ADDRESS][DOMAIN_NAME]"
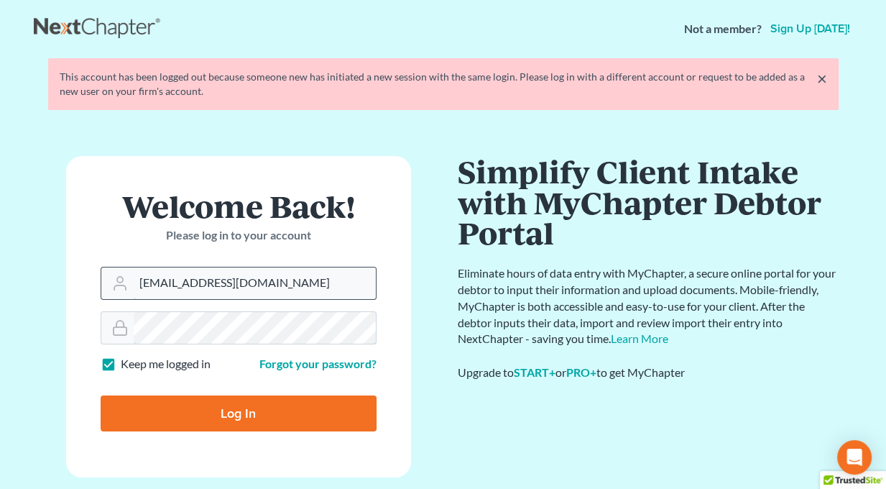
click at [101, 395] on input "Log In" at bounding box center [239, 413] width 276 height 36
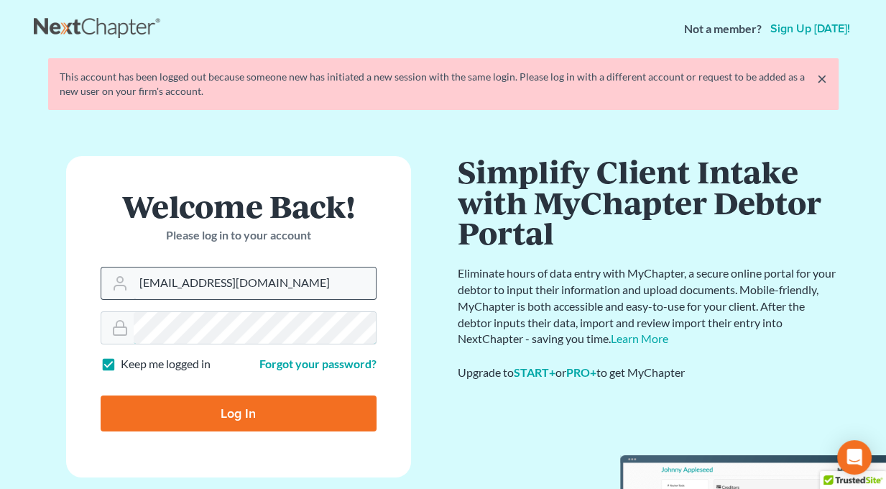
type input "Thinking..."
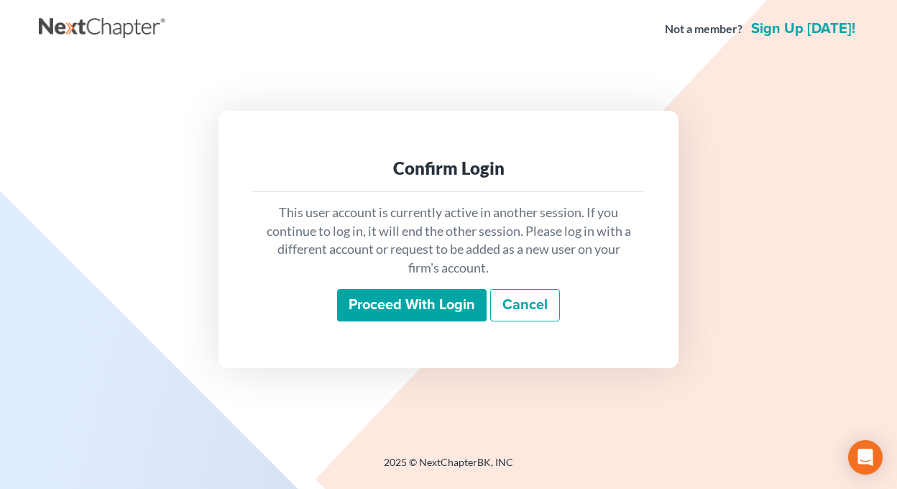
click at [412, 302] on input "Proceed with login" at bounding box center [411, 305] width 149 height 33
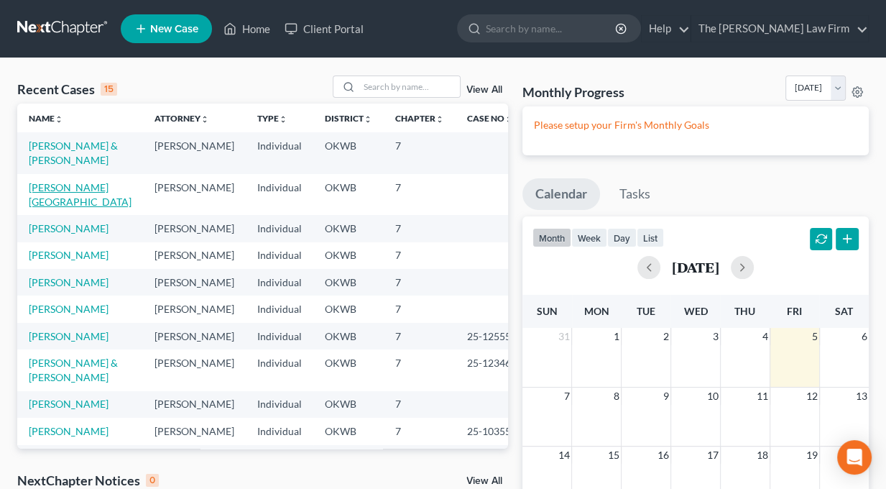
click at [66, 189] on link "[PERSON_NAME][GEOGRAPHIC_DATA]" at bounding box center [80, 194] width 103 height 27
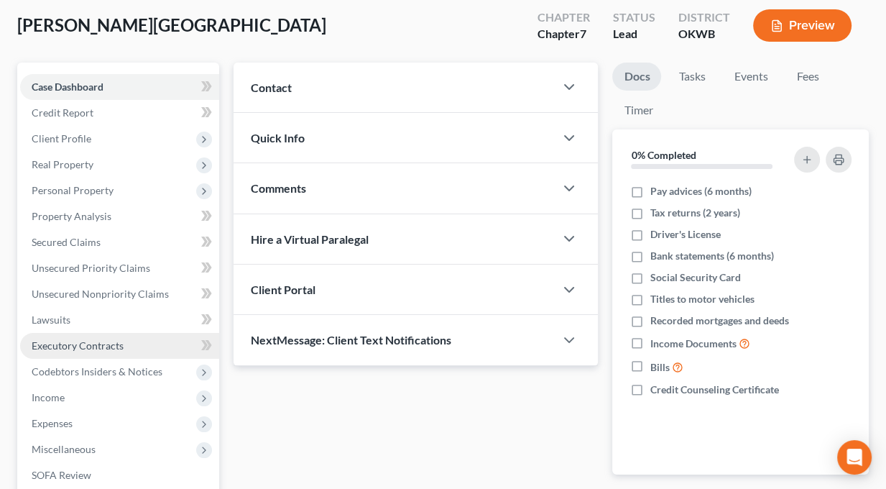
scroll to position [216, 0]
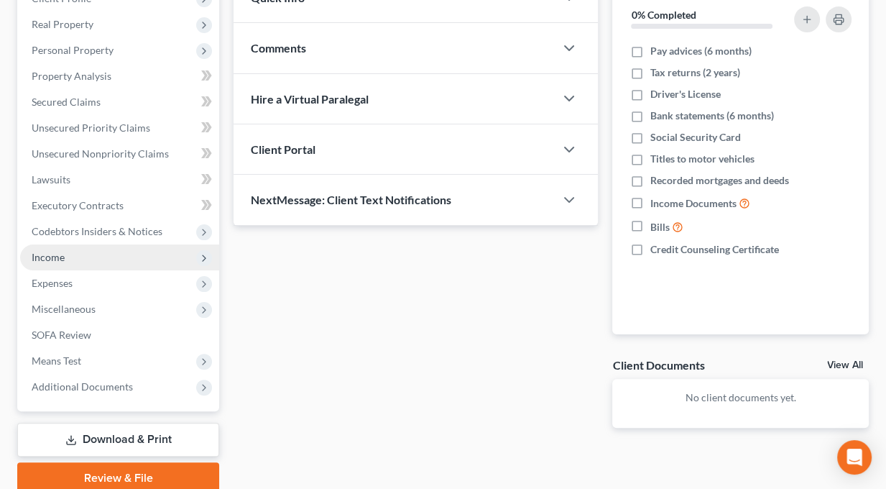
click at [57, 262] on span "Income" at bounding box center [48, 257] width 33 height 12
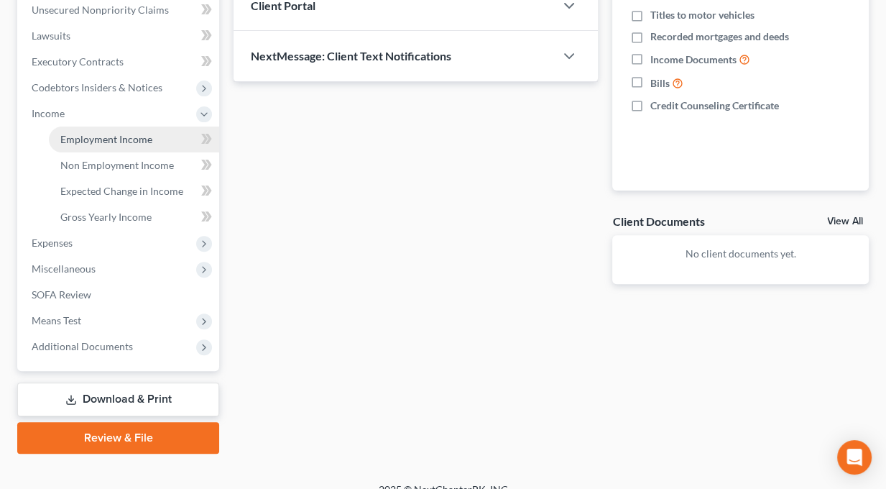
click at [121, 142] on span "Employment Income" at bounding box center [106, 139] width 92 height 12
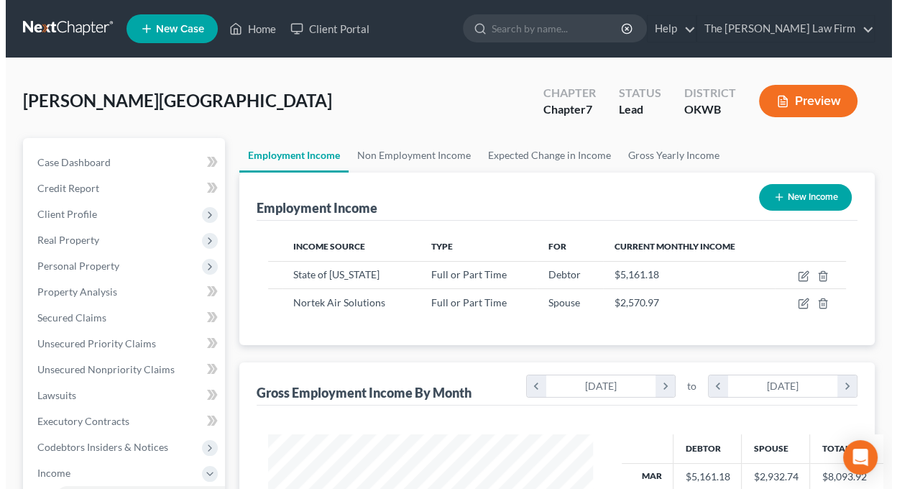
scroll to position [256, 353]
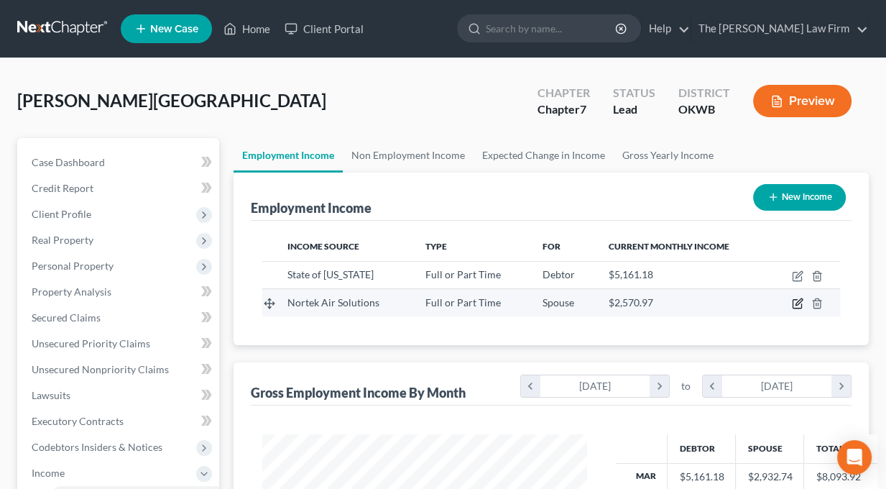
click at [795, 302] on icon "button" at bounding box center [797, 302] width 11 height 11
select select "0"
select select "37"
select select "2"
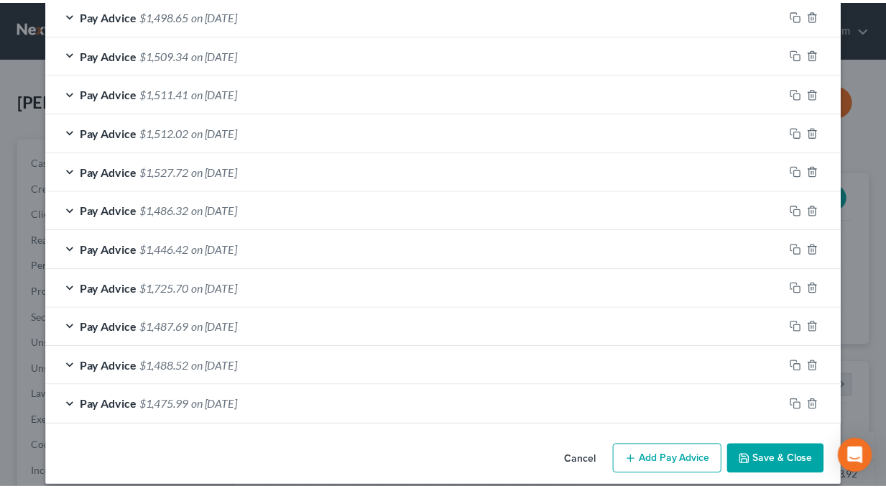
scroll to position [620, 0]
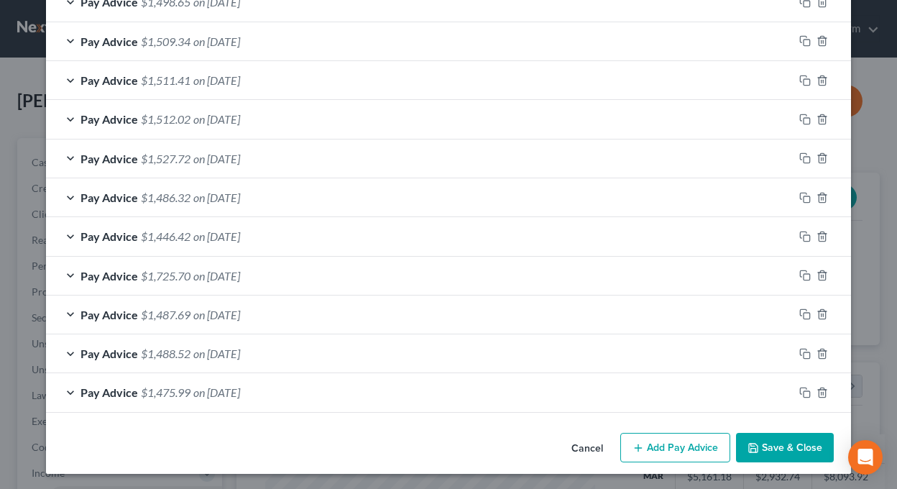
click at [219, 191] on span "on [DATE]" at bounding box center [216, 197] width 47 height 14
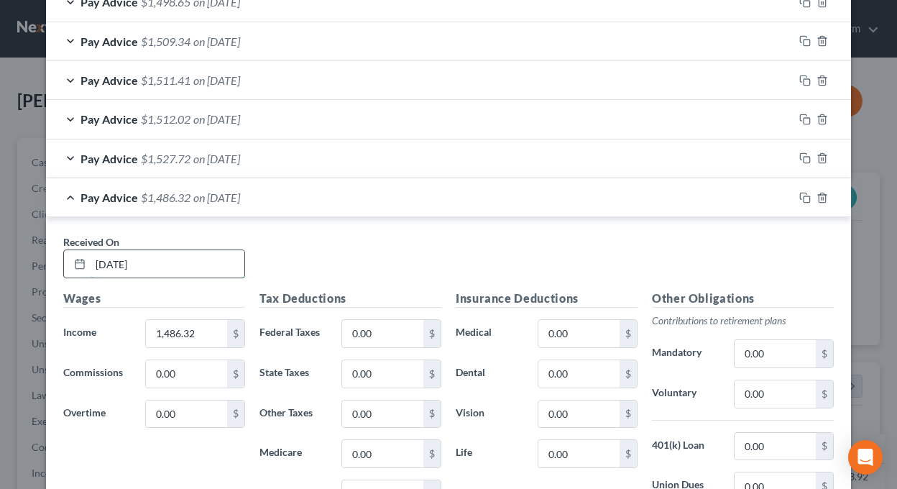
click at [110, 259] on input "[DATE]" at bounding box center [168, 263] width 154 height 27
type input "[DATE]"
click at [318, 222] on div "Received On * [DATE] Wages Income * 1,486.32 $ Commissions 0.00 $ Overtime 0.00…" at bounding box center [448, 420] width 805 height 407
click at [63, 196] on div "Pay Advice $1,486.32 on [DATE]" at bounding box center [419, 197] width 747 height 38
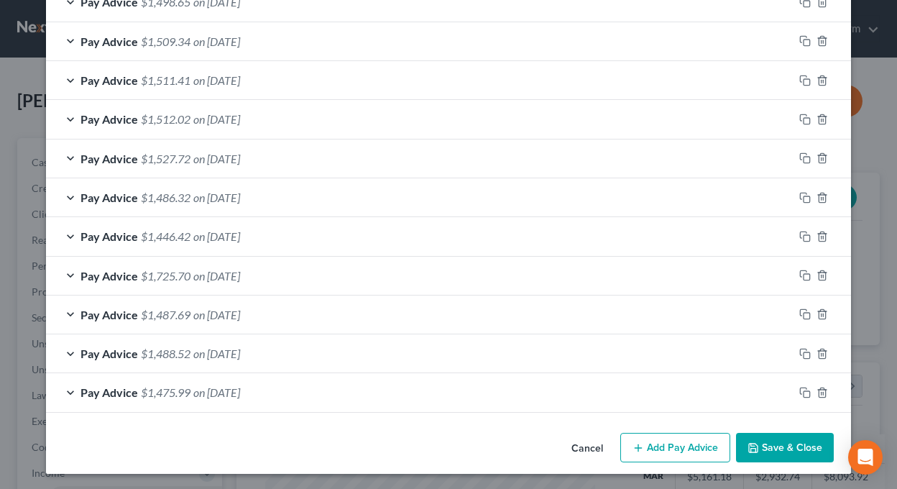
click at [772, 452] on button "Save & Close" at bounding box center [785, 447] width 98 height 30
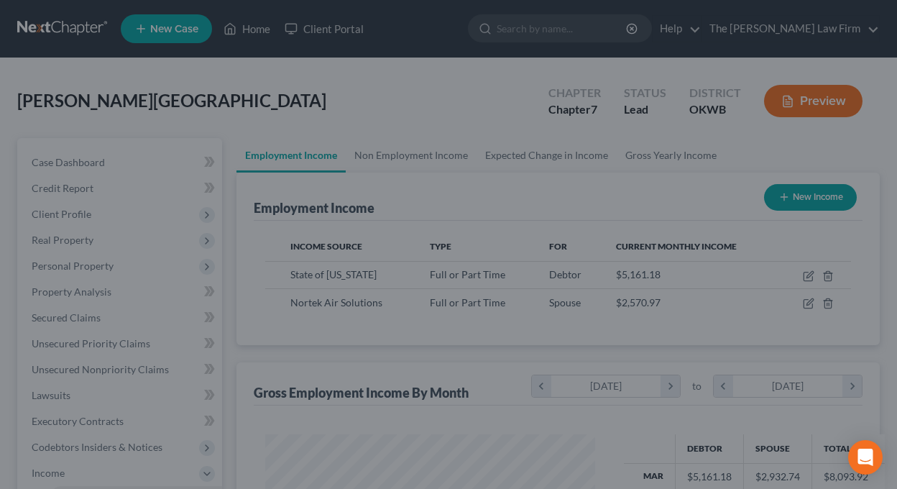
scroll to position [718157, 718060]
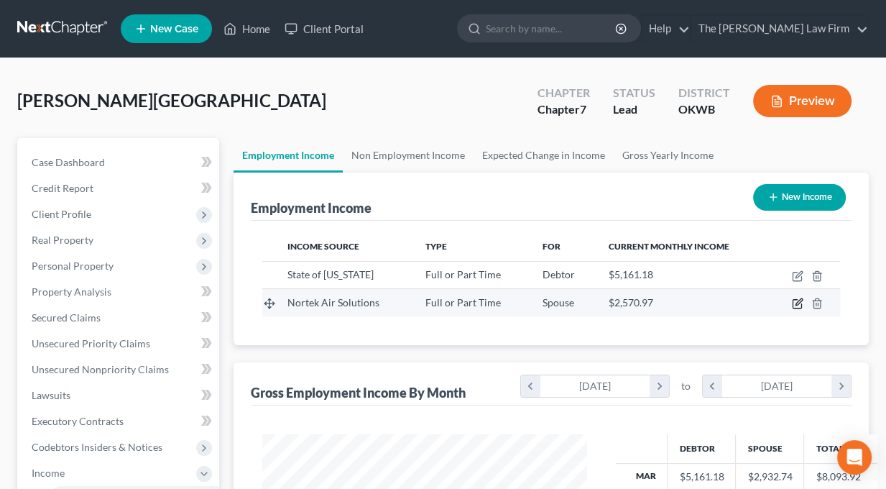
click at [798, 300] on icon "button" at bounding box center [798, 302] width 6 height 6
select select "0"
select select "37"
select select "2"
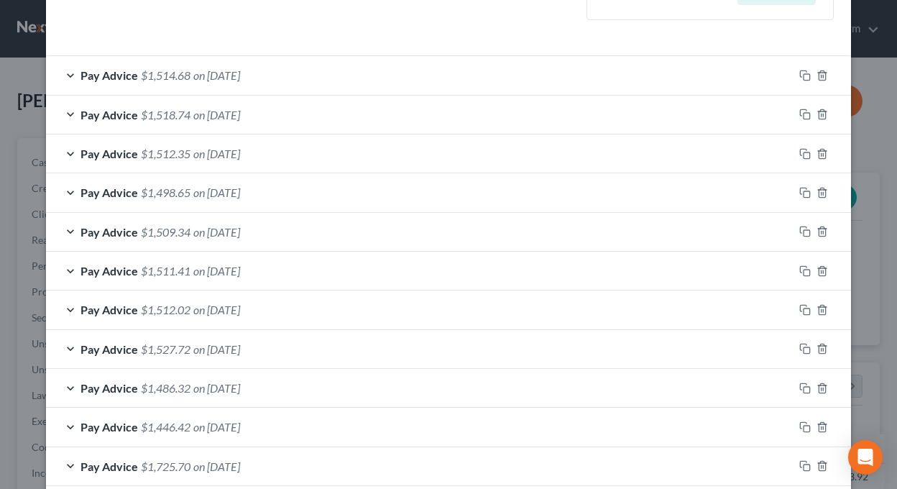
scroll to position [431, 0]
click at [67, 113] on div "Pay Advice $1,518.74 on [DATE]" at bounding box center [419, 113] width 747 height 38
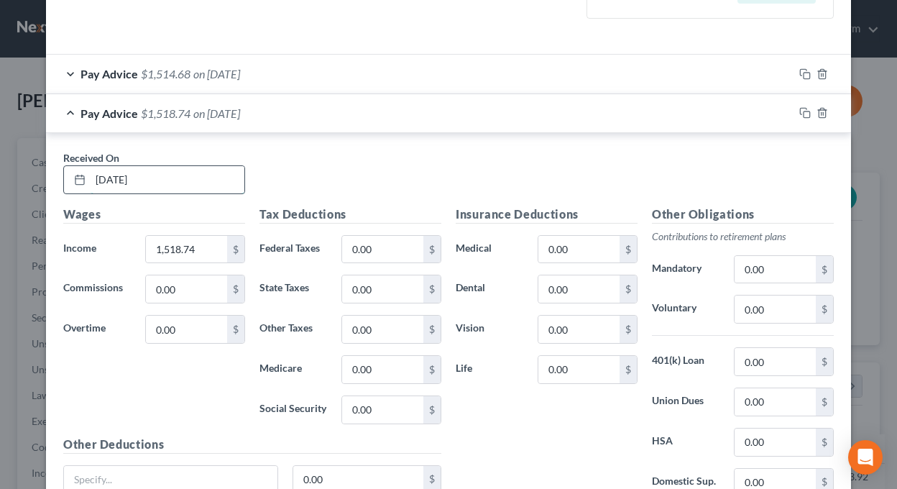
click at [111, 179] on input "[DATE]" at bounding box center [168, 179] width 154 height 27
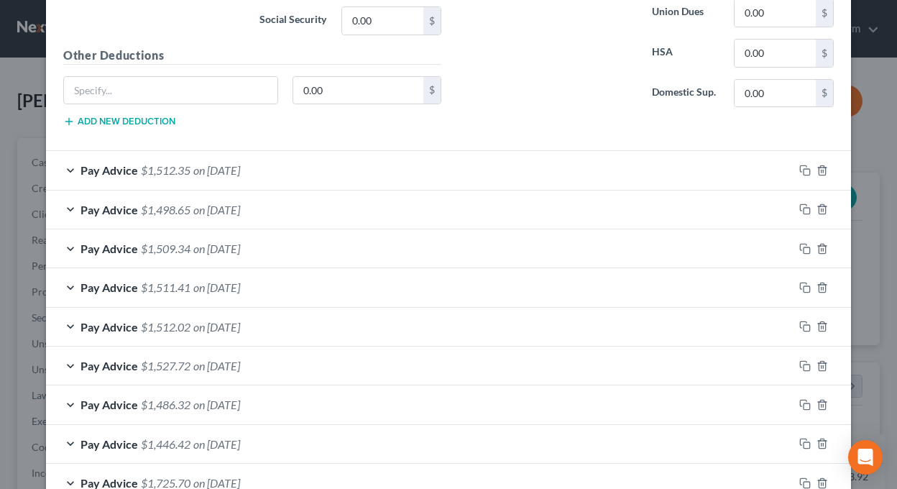
scroll to position [737, 0]
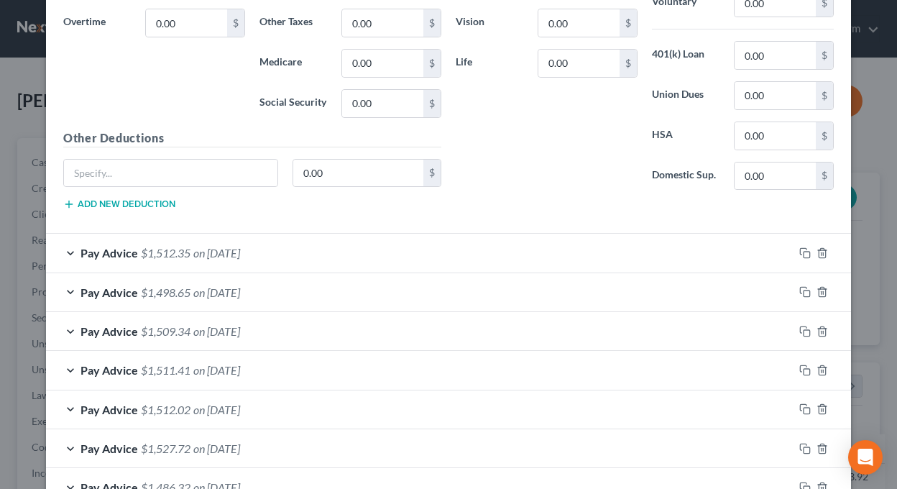
type input "[DATE]"
click at [63, 251] on div "Pay Advice $1,512.35 on [DATE]" at bounding box center [419, 252] width 747 height 38
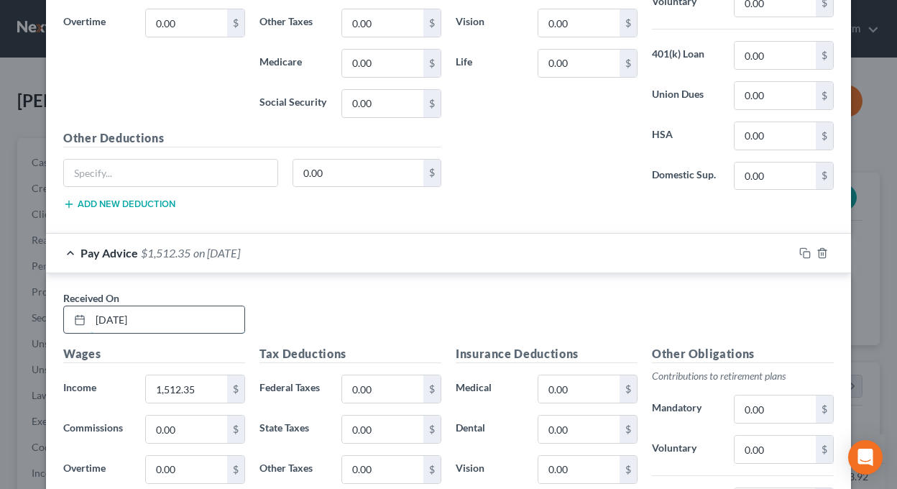
click at [109, 317] on input "[DATE]" at bounding box center [168, 319] width 154 height 27
type input "[DATE]"
click at [63, 245] on div "Pay Advice $1,512.35 on [DATE]" at bounding box center [419, 252] width 747 height 38
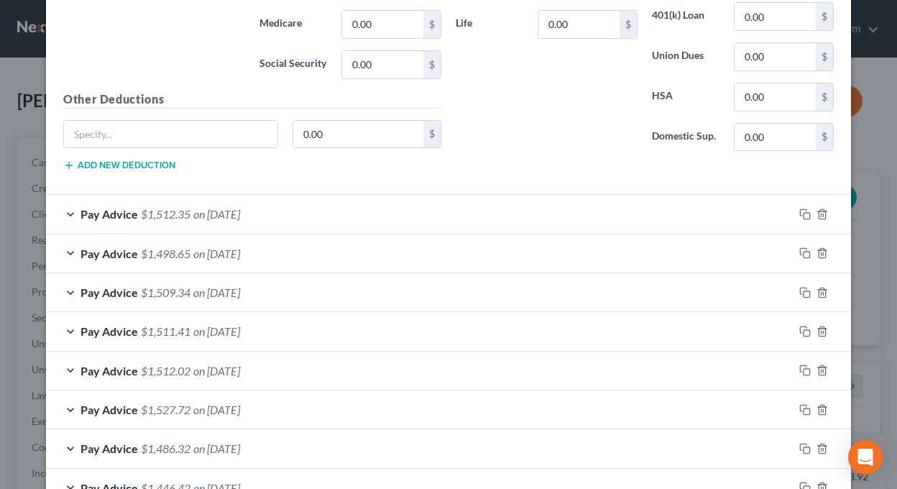
scroll to position [809, 0]
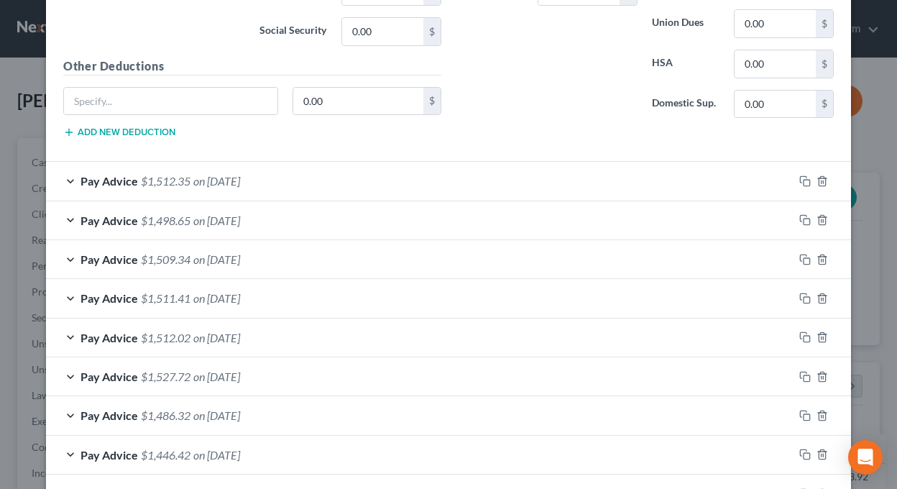
click at [62, 218] on div "Pay Advice $1,498.65 on [DATE]" at bounding box center [419, 220] width 747 height 38
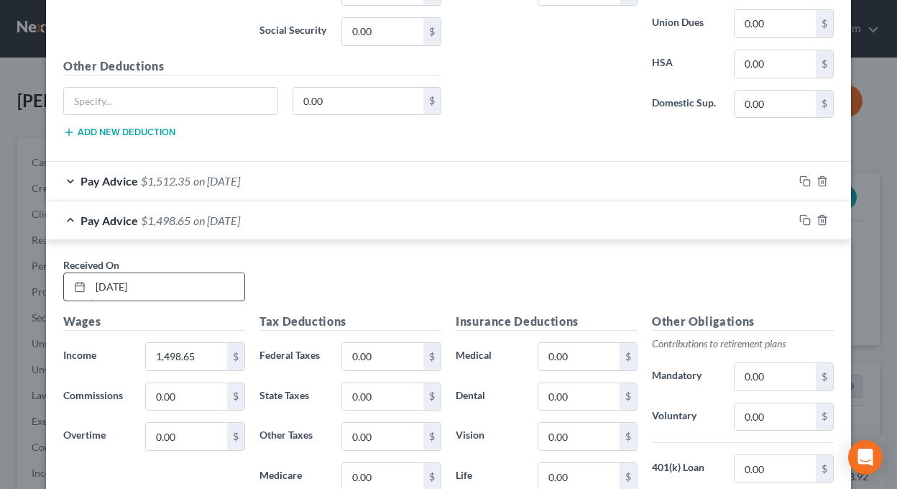
click at [108, 285] on input "[DATE]" at bounding box center [168, 286] width 154 height 27
type input "[DATE]"
click at [68, 216] on div "Pay Advice $1,498.65 on [DATE]" at bounding box center [419, 220] width 747 height 38
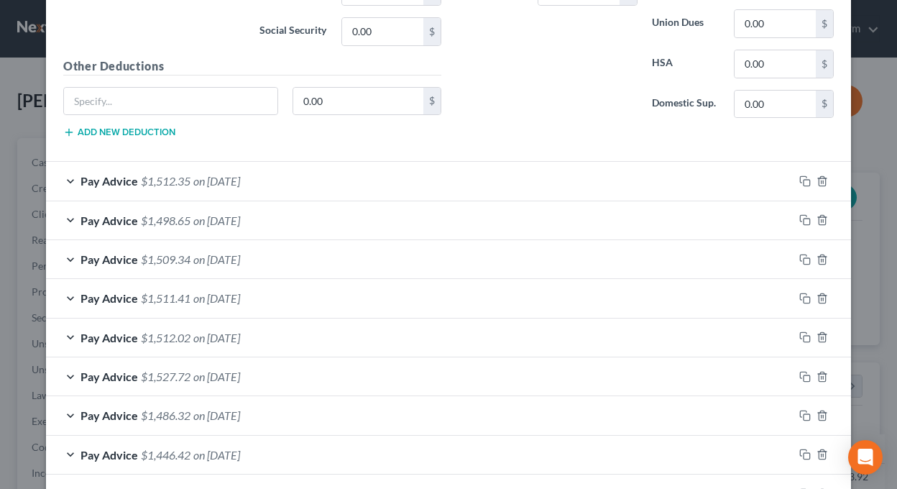
click at [164, 252] on span "$1,509.34" at bounding box center [166, 259] width 50 height 14
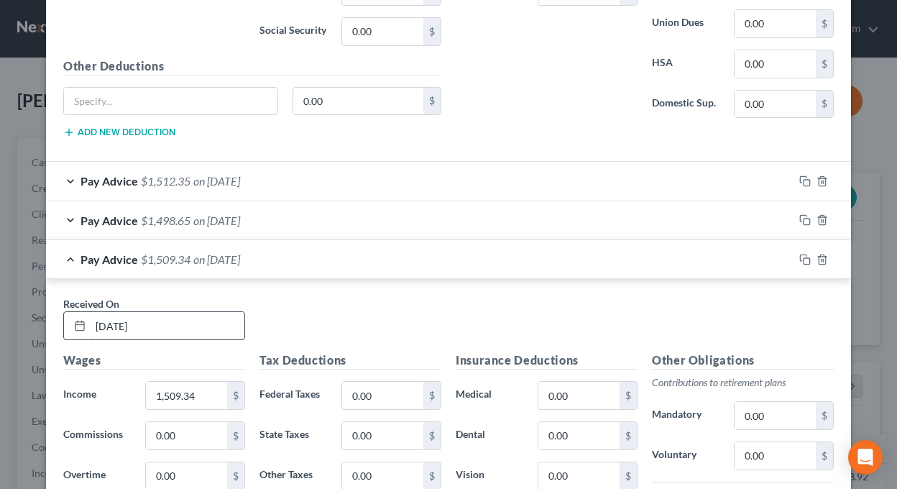
click at [113, 323] on input "[DATE]" at bounding box center [168, 325] width 154 height 27
type input "[DATE]"
click at [63, 254] on div "Pay Advice $1,509.34 on [DATE]" at bounding box center [419, 259] width 747 height 38
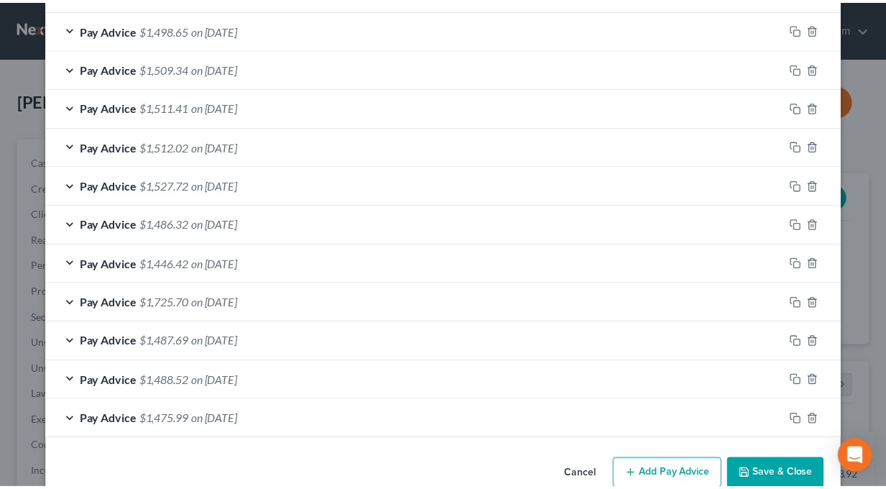
scroll to position [1024, 0]
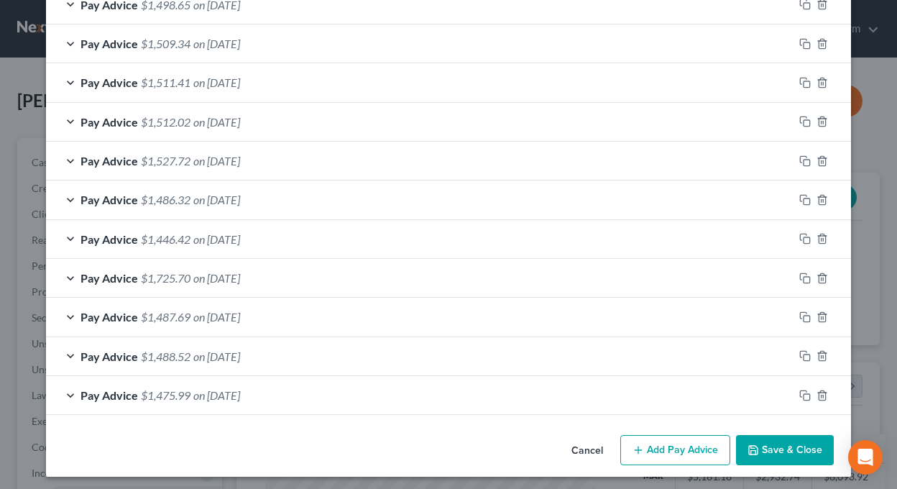
click at [816, 451] on button "Save & Close" at bounding box center [785, 450] width 98 height 30
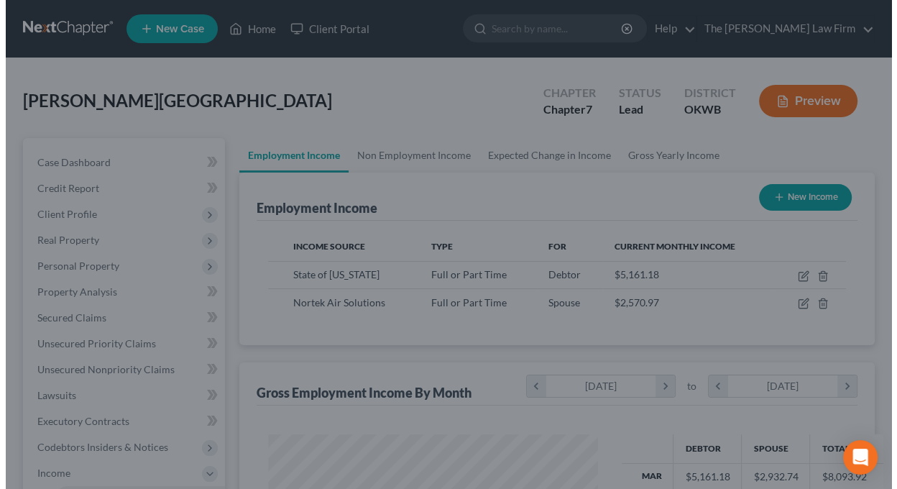
scroll to position [718157, 718060]
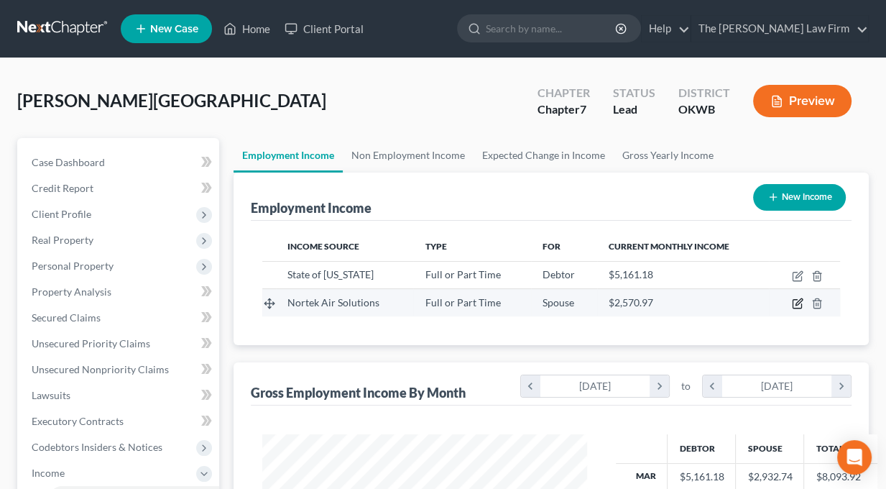
click at [792, 300] on icon "button" at bounding box center [797, 302] width 11 height 11
select select "0"
select select "37"
select select "2"
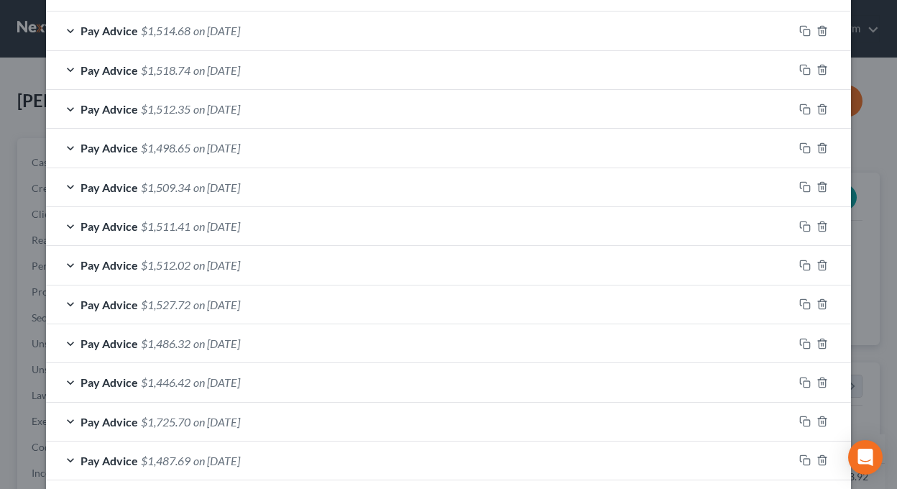
scroll to position [474, 0]
click at [231, 225] on span "on [DATE]" at bounding box center [216, 226] width 47 height 14
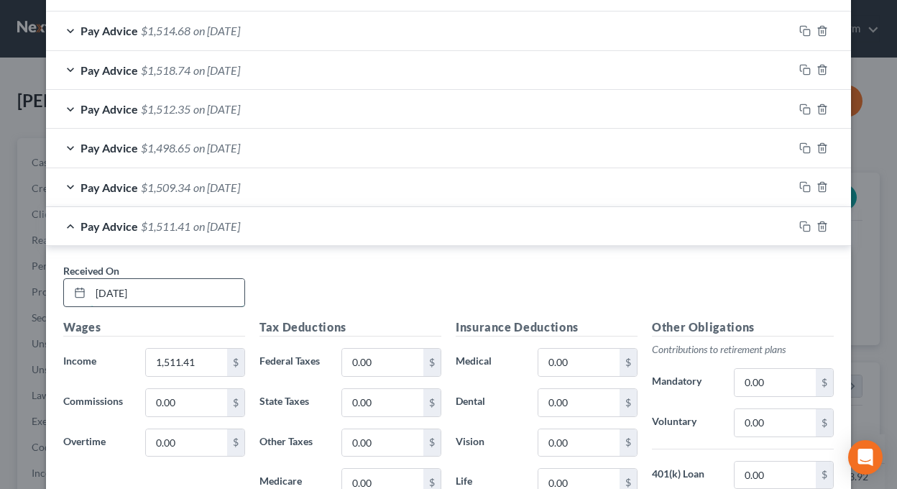
click at [109, 294] on input "[DATE]" at bounding box center [168, 292] width 154 height 27
type input "[DATE]"
click at [66, 226] on div "Pay Advice $1,511.41 on [DATE]" at bounding box center [419, 226] width 747 height 38
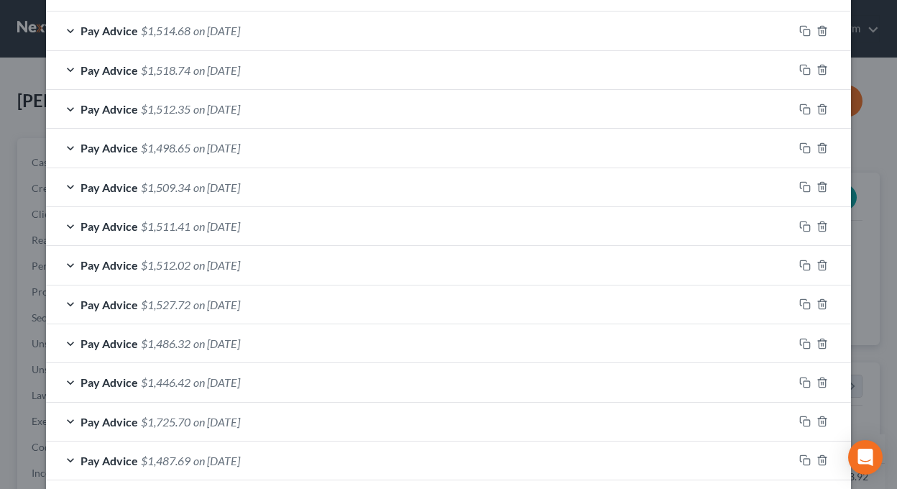
click at [69, 263] on div "Pay Advice $1,512.02 on [DATE]" at bounding box center [419, 265] width 747 height 38
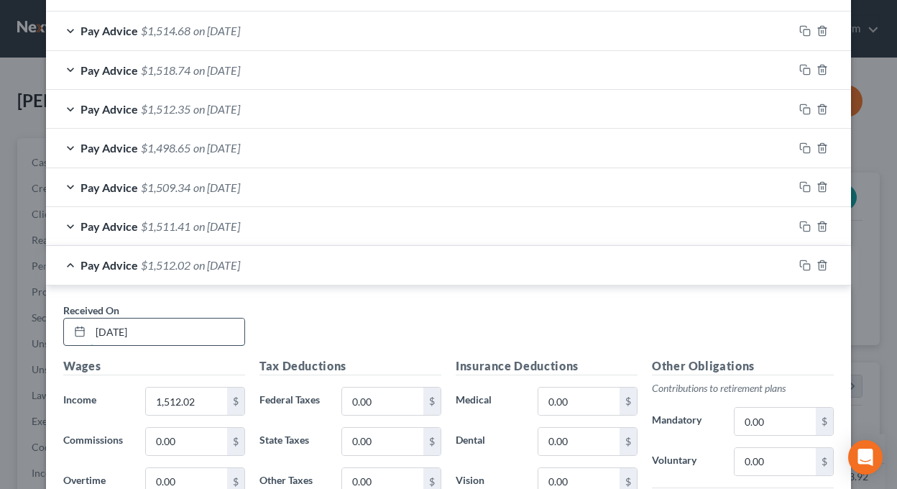
click at [112, 330] on input "[DATE]" at bounding box center [168, 331] width 154 height 27
type input "[DATE]"
drag, startPoint x: 63, startPoint y: 267, endPoint x: 71, endPoint y: 261, distance: 9.8
click at [63, 266] on div "Pay Advice $1,512.02 on [DATE]" at bounding box center [419, 265] width 747 height 38
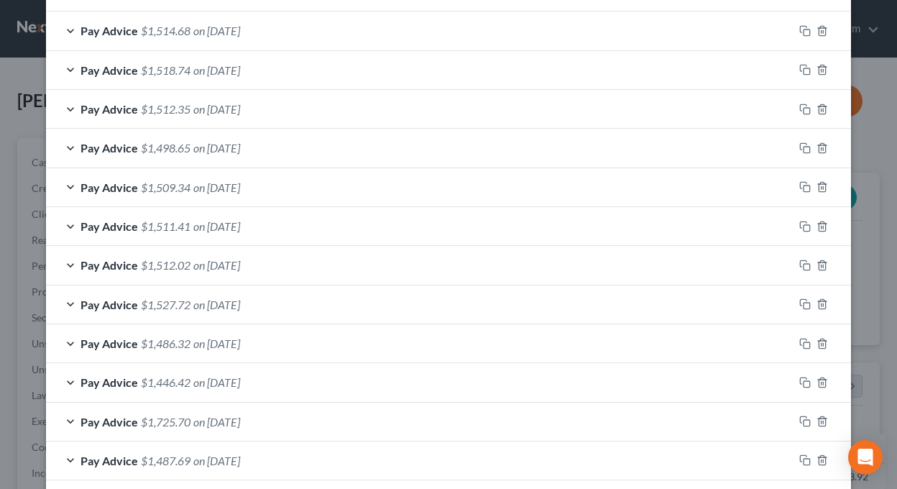
scroll to position [546, 0]
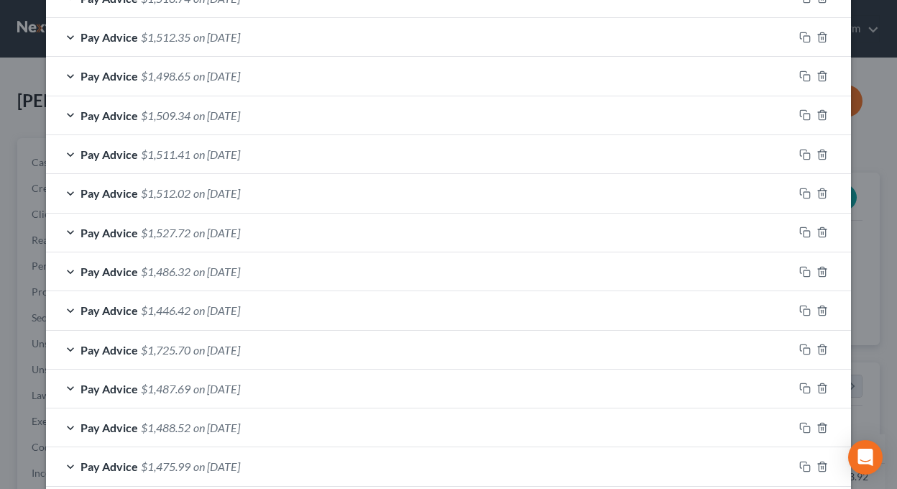
click at [64, 233] on div "Pay Advice $1,527.72 on [DATE]" at bounding box center [419, 232] width 747 height 38
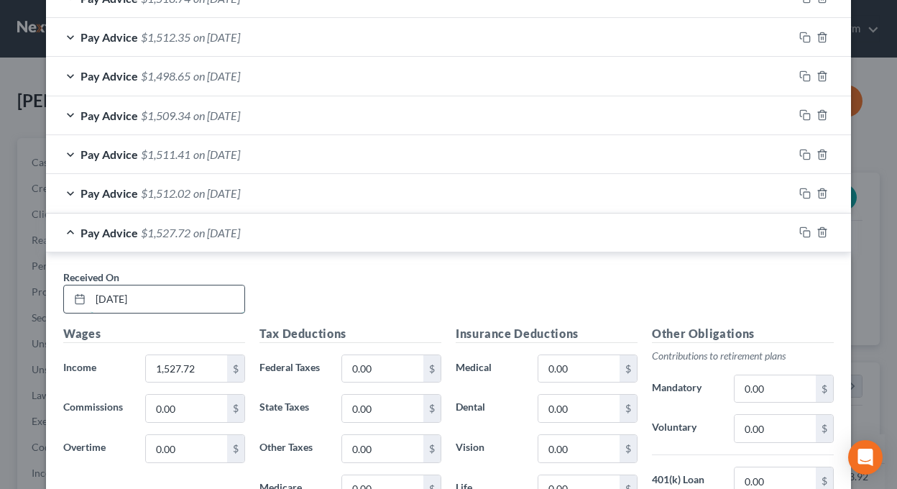
click at [105, 297] on input "[DATE]" at bounding box center [168, 298] width 154 height 27
drag, startPoint x: 114, startPoint y: 297, endPoint x: 133, endPoint y: 295, distance: 19.6
click at [115, 297] on input "[DATE]" at bounding box center [168, 298] width 154 height 27
type input "[DATE]"
click at [59, 229] on div "Pay Advice $1,527.72 on [DATE]" at bounding box center [419, 232] width 747 height 38
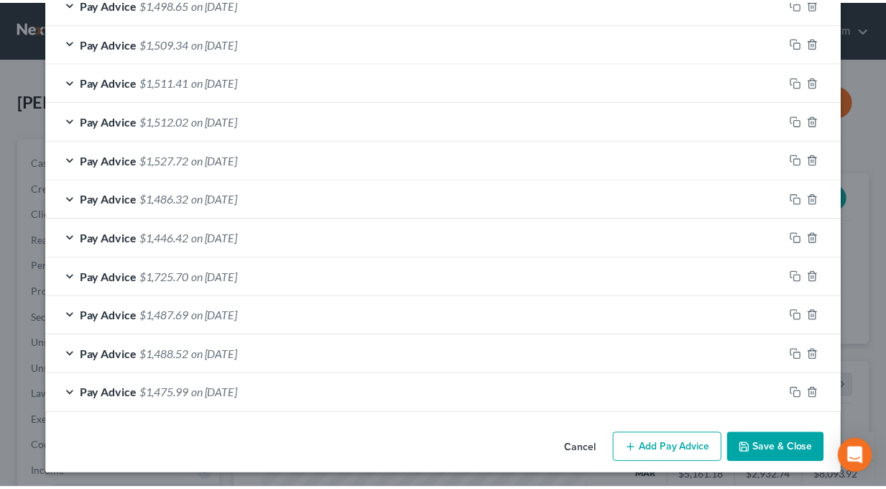
scroll to position [620, 0]
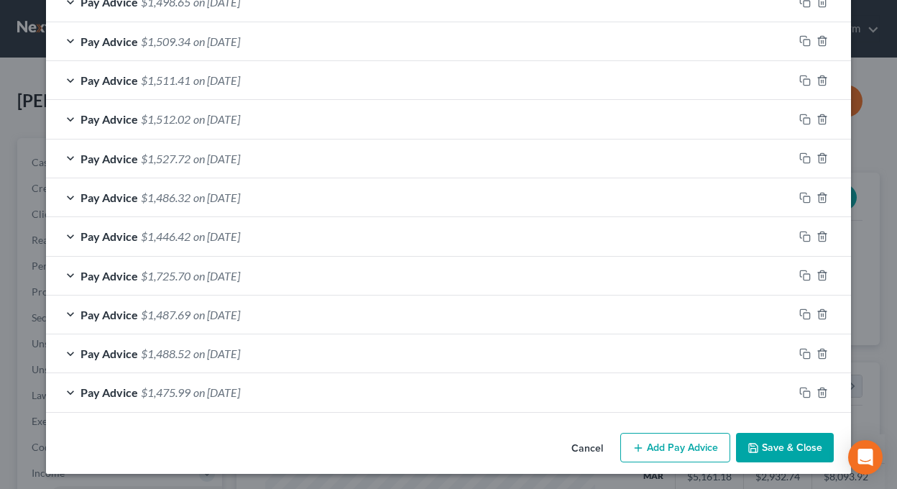
click at [787, 445] on button "Save & Close" at bounding box center [785, 447] width 98 height 30
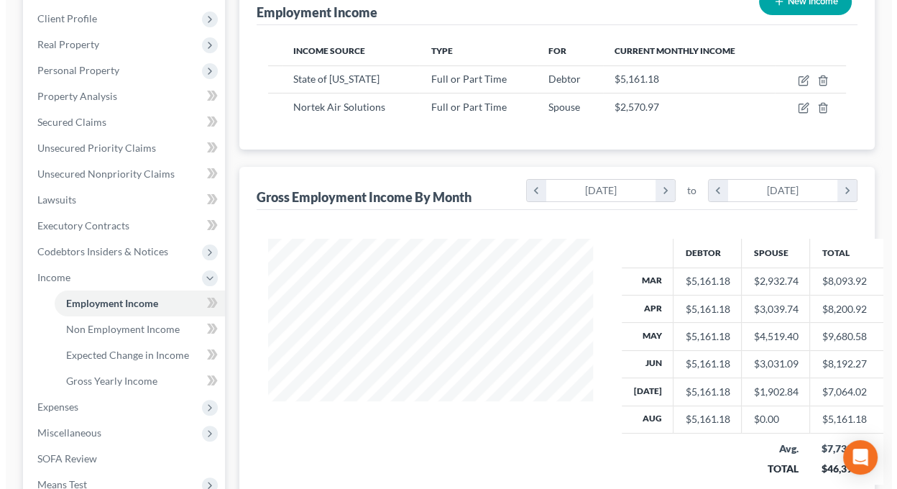
scroll to position [144, 0]
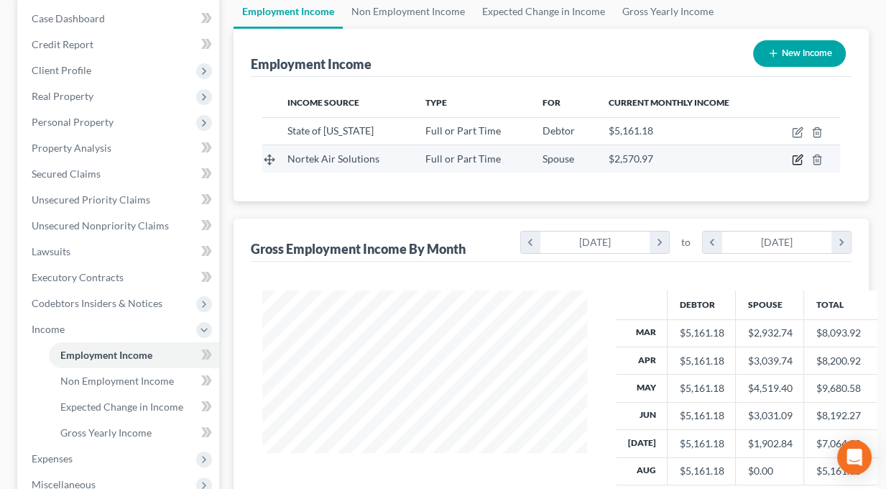
click at [796, 156] on icon "button" at bounding box center [797, 159] width 11 height 11
select select "0"
select select "37"
select select "2"
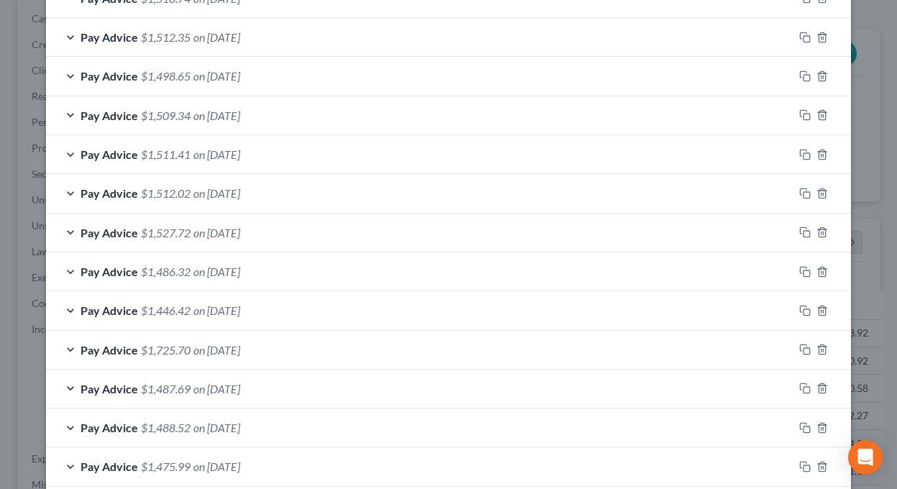
scroll to position [546, 0]
click at [112, 308] on span "Pay Advice" at bounding box center [108, 310] width 57 height 14
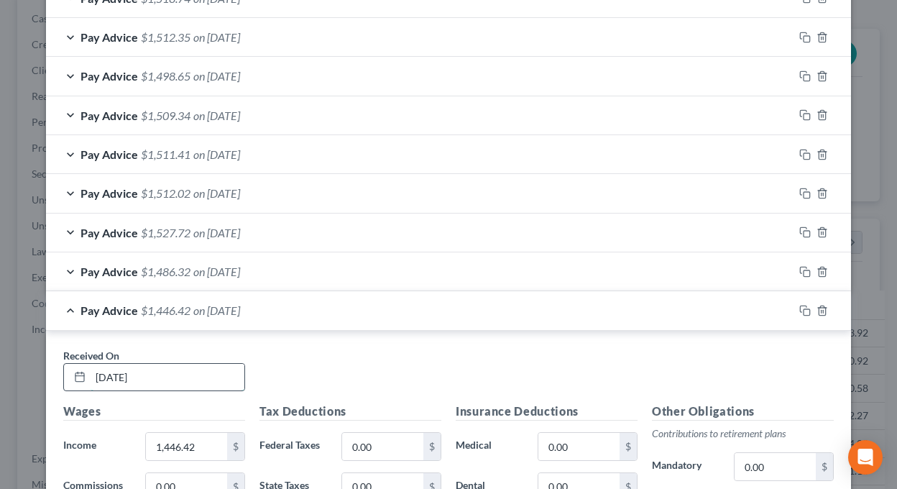
drag, startPoint x: 114, startPoint y: 379, endPoint x: 175, endPoint y: 369, distance: 62.0
click at [114, 379] on input "[DATE]" at bounding box center [168, 377] width 154 height 27
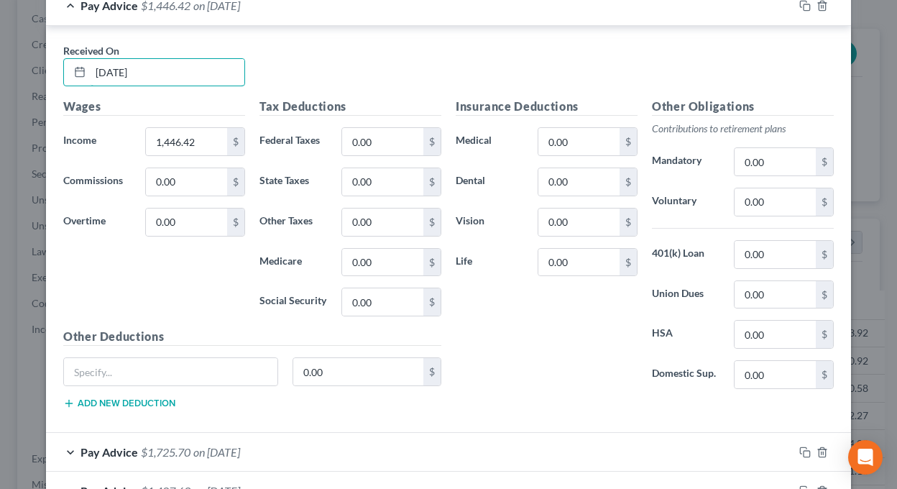
scroll to position [690, 0]
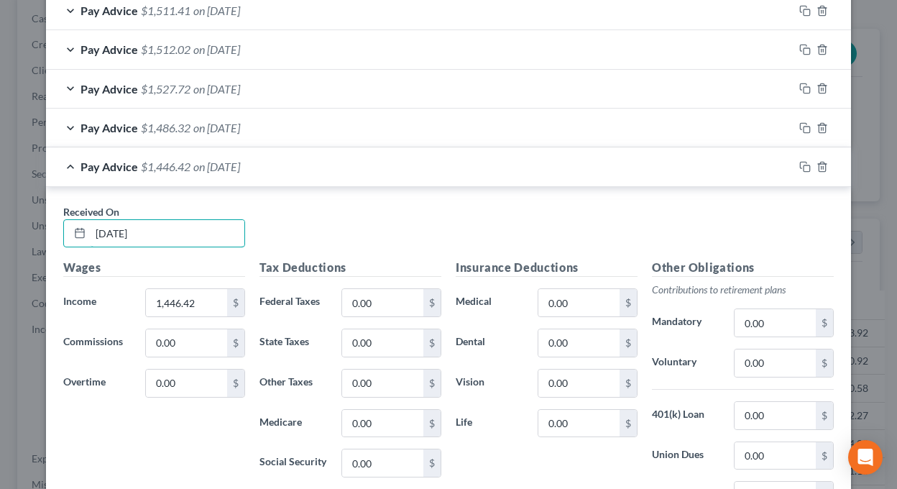
type input "[DATE]"
click at [63, 159] on div "Pay Advice $1,446.42 on [DATE]" at bounding box center [419, 166] width 747 height 38
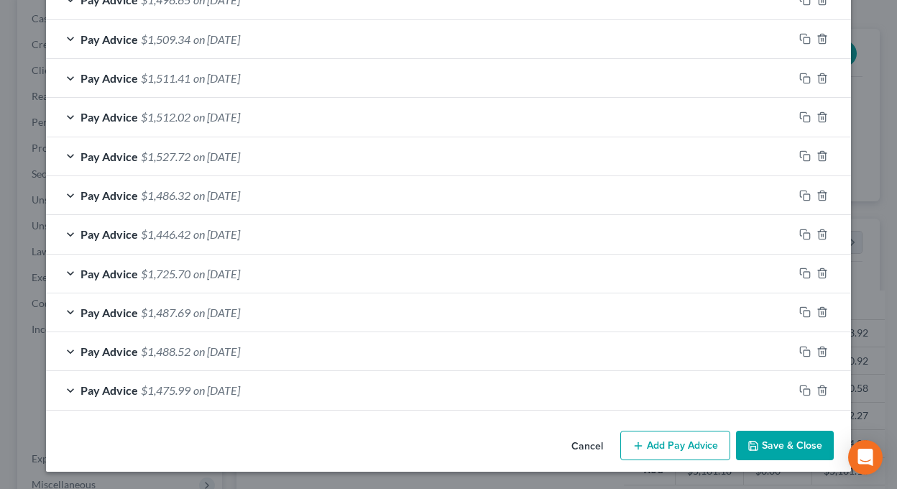
scroll to position [620, 0]
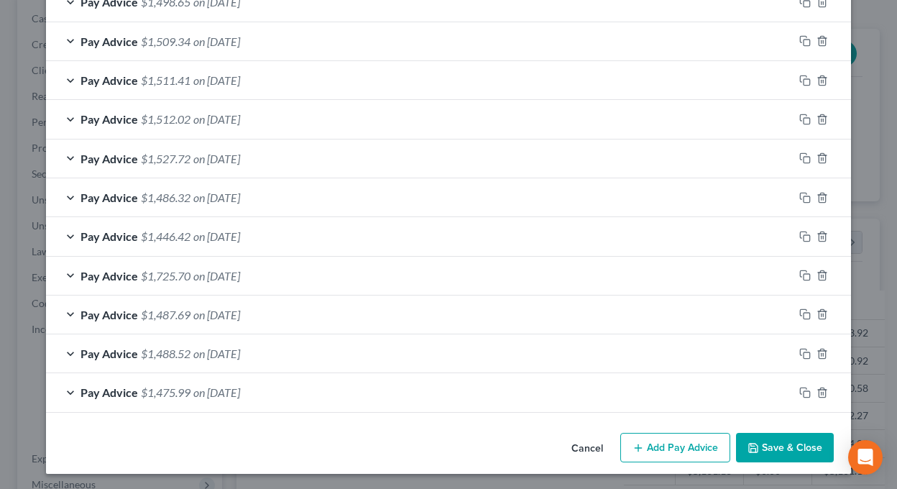
click at [221, 269] on span "on [DATE]" at bounding box center [216, 276] width 47 height 14
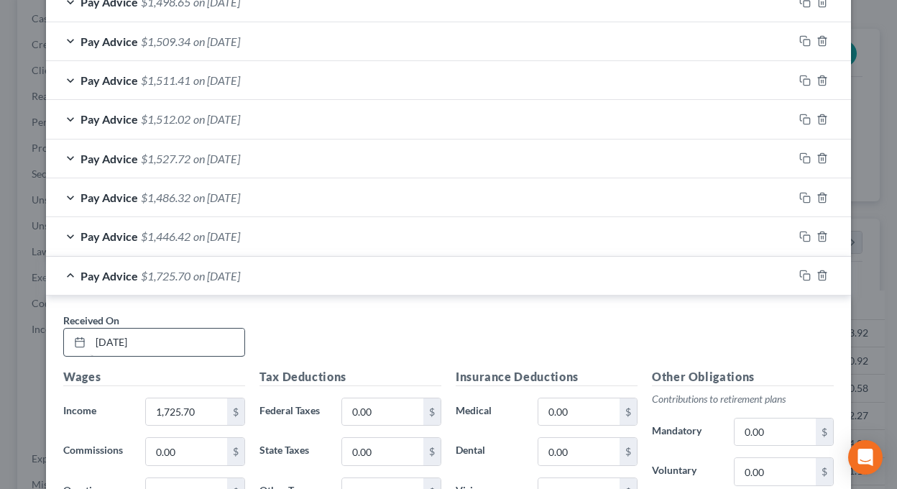
scroll to position [690, 0]
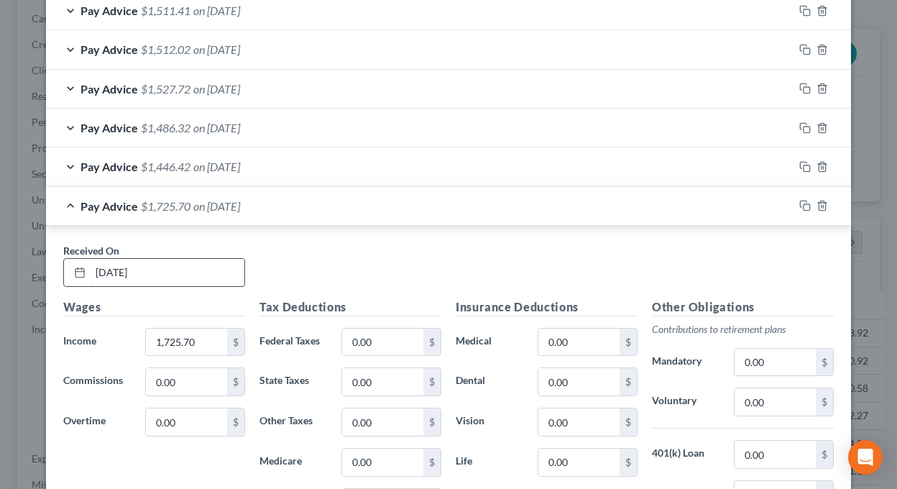
drag, startPoint x: 111, startPoint y: 267, endPoint x: 235, endPoint y: 249, distance: 124.8
click at [112, 267] on input "[DATE]" at bounding box center [168, 272] width 154 height 27
type input "[DATE]"
click at [60, 202] on div "Pay Advice $1,725.70 on [DATE]" at bounding box center [419, 206] width 747 height 38
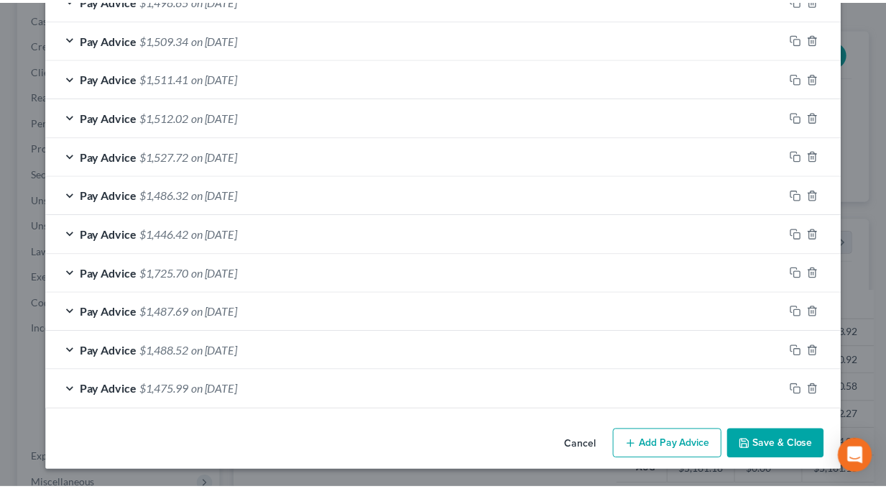
scroll to position [620, 0]
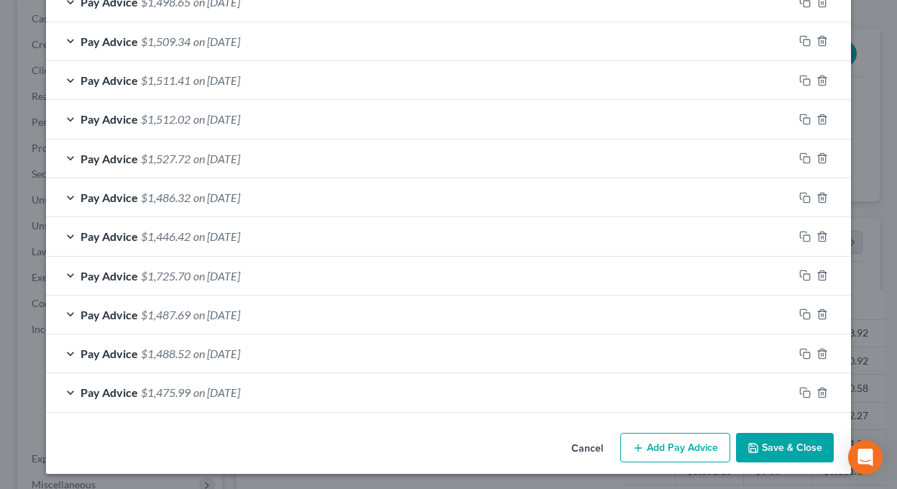
click at [750, 443] on icon "button" at bounding box center [753, 447] width 9 height 9
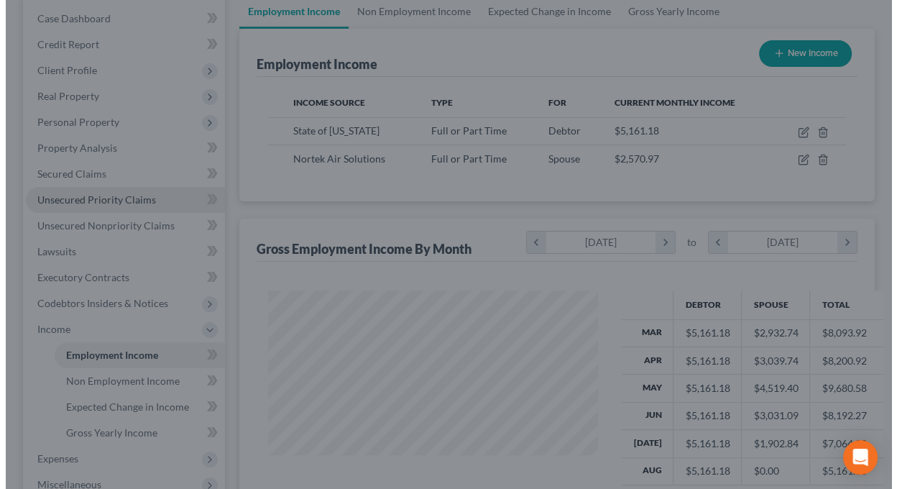
scroll to position [718157, 718060]
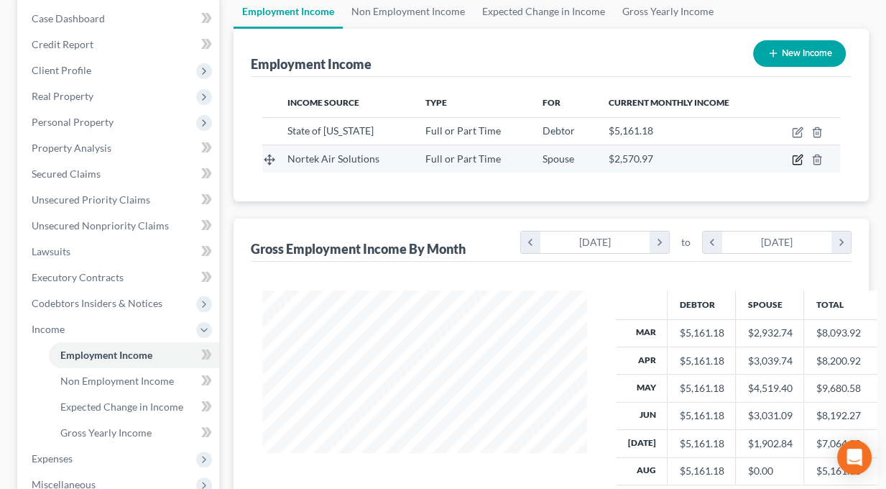
click at [794, 156] on icon "button" at bounding box center [796, 160] width 9 height 9
select select "0"
select select "37"
select select "2"
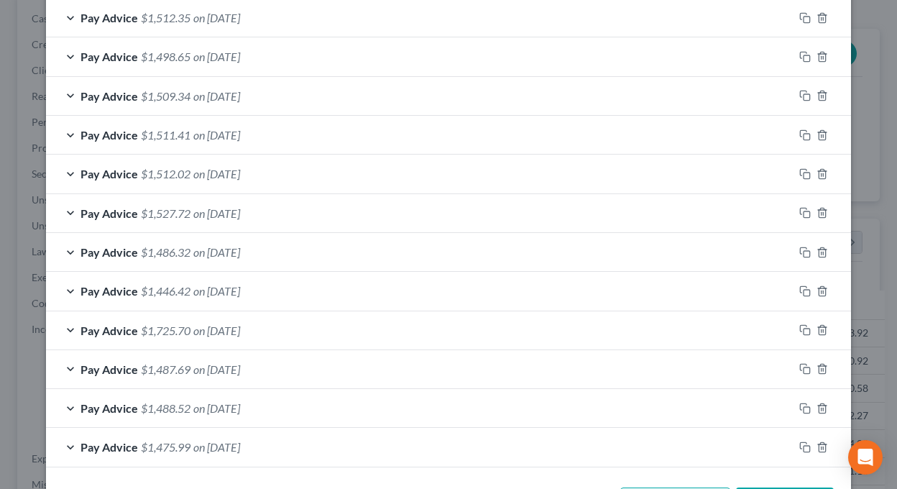
scroll to position [575, 0]
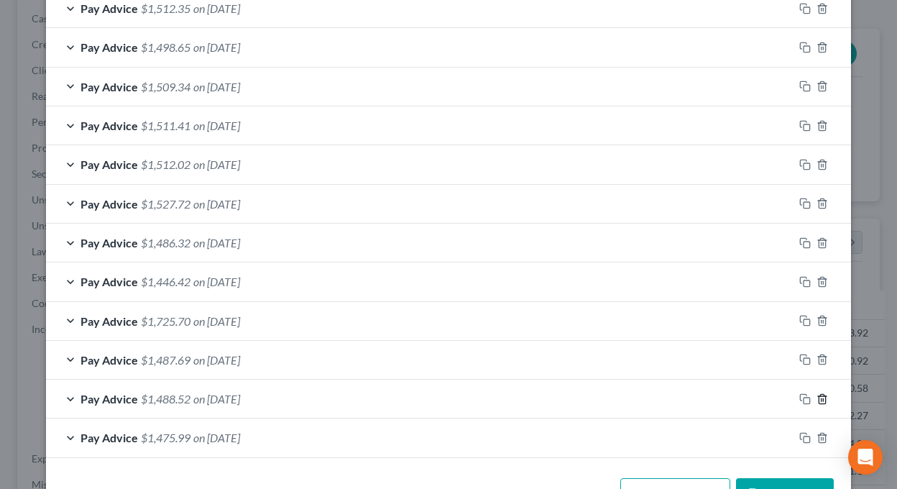
click at [818, 393] on icon "button" at bounding box center [821, 398] width 11 height 11
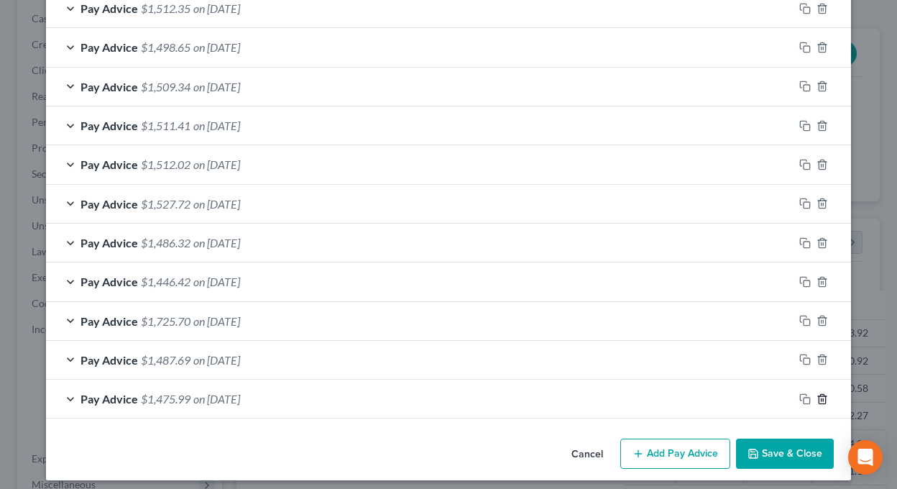
click at [818, 393] on icon "button" at bounding box center [821, 398] width 11 height 11
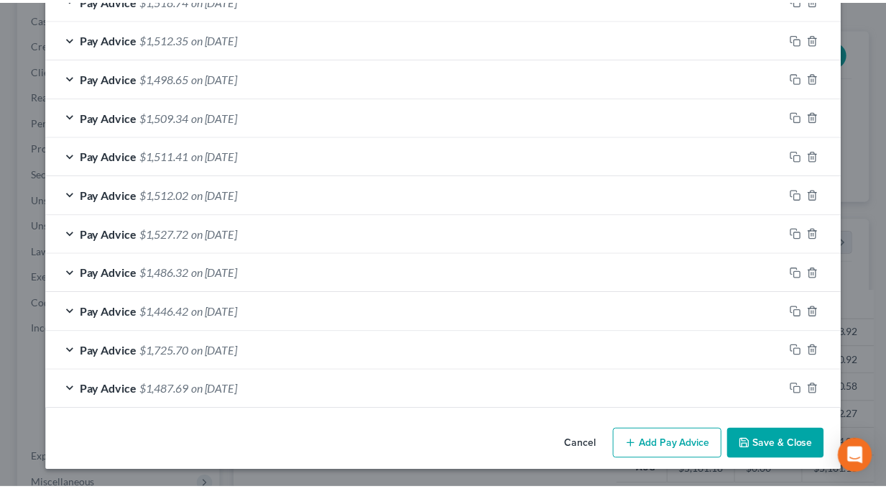
scroll to position [542, 0]
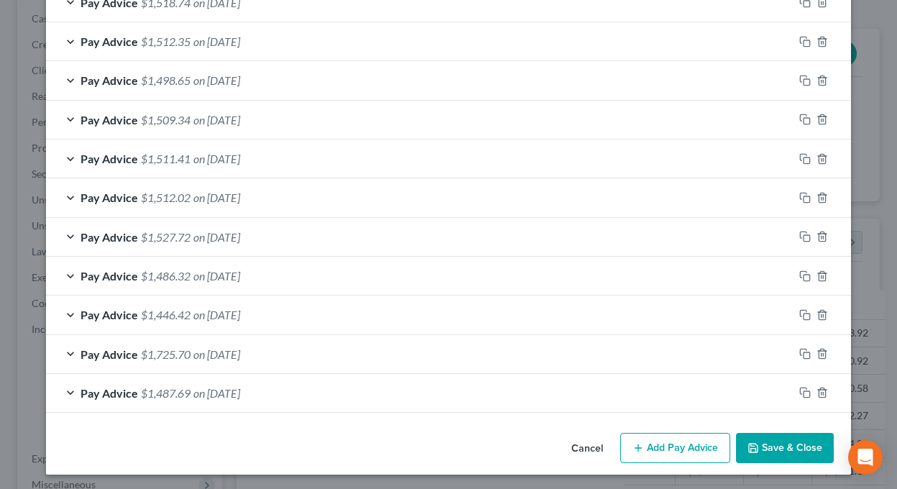
click at [793, 447] on button "Save & Close" at bounding box center [785, 447] width 98 height 30
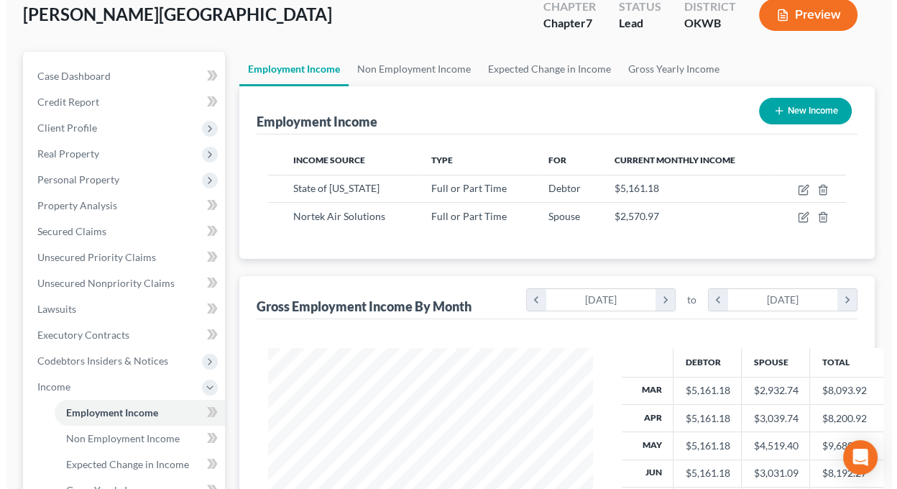
scroll to position [72, 0]
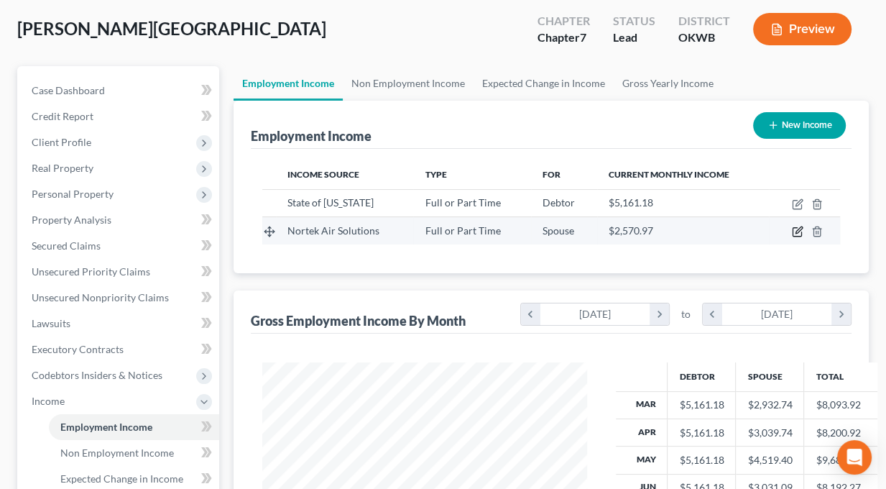
click at [796, 231] on icon "button" at bounding box center [798, 230] width 6 height 6
select select "0"
select select "37"
select select "2"
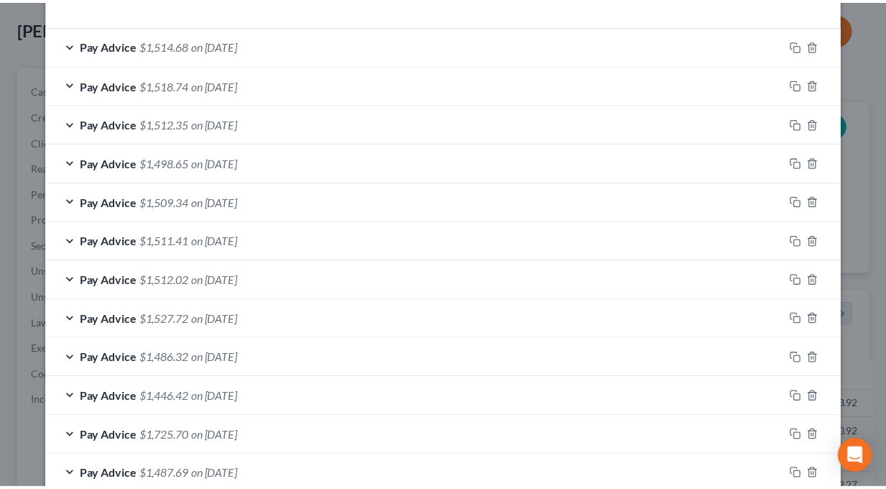
scroll to position [542, 0]
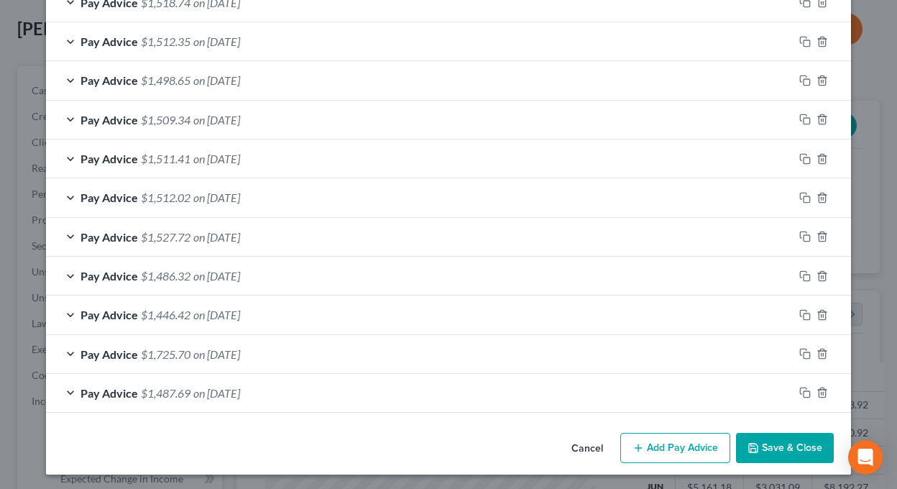
click at [237, 391] on span "on [DATE]" at bounding box center [216, 393] width 47 height 14
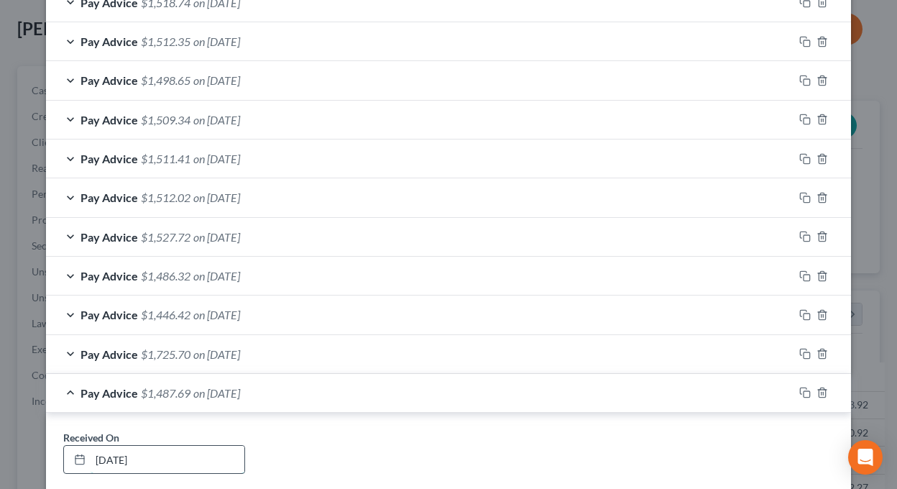
click at [114, 458] on input "[DATE]" at bounding box center [168, 458] width 154 height 27
type input "[DATE]"
click at [51, 389] on div "Pay Advice $1,487.69 on [DATE]" at bounding box center [419, 393] width 747 height 38
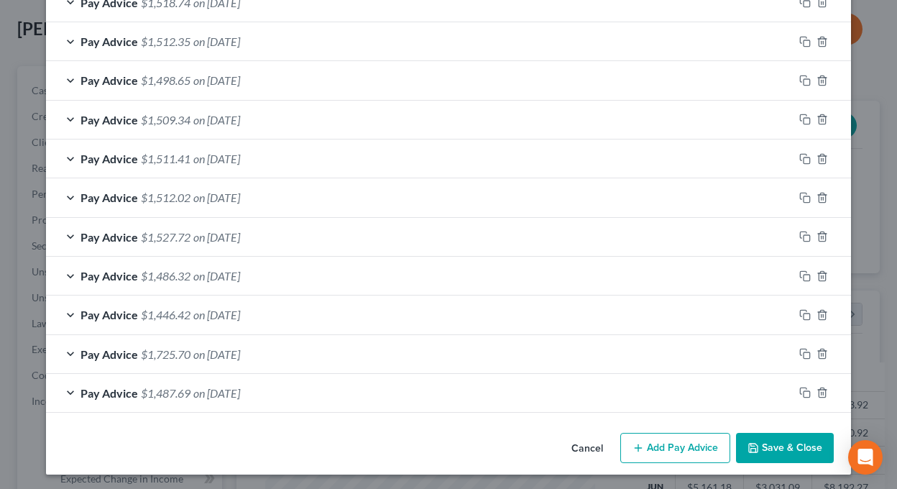
drag, startPoint x: 785, startPoint y: 440, endPoint x: 592, endPoint y: 377, distance: 202.6
click at [785, 440] on button "Save & Close" at bounding box center [785, 447] width 98 height 30
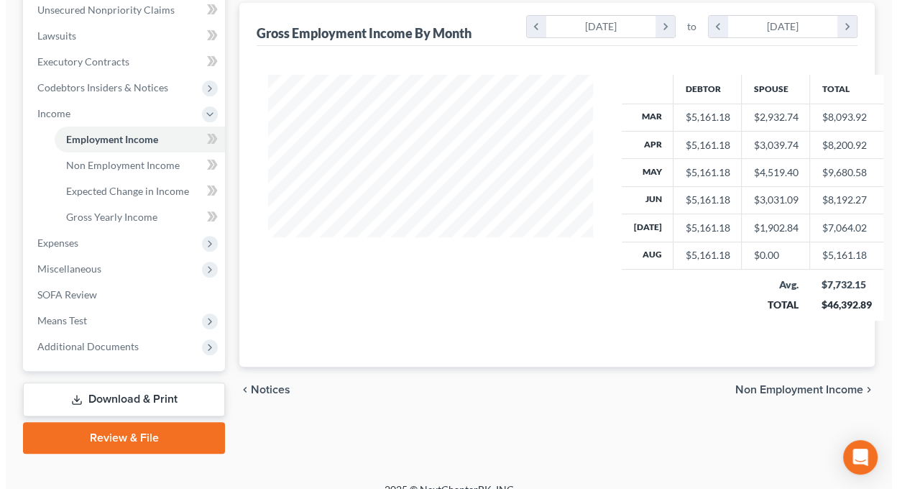
scroll to position [72, 0]
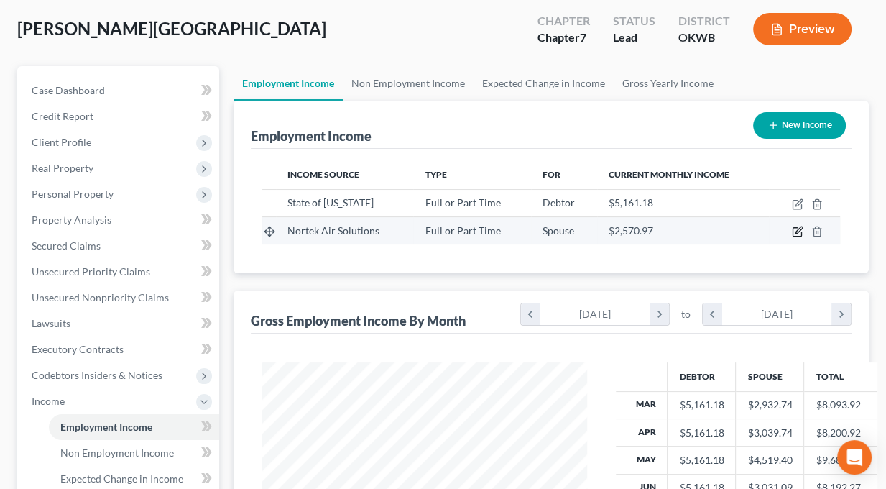
click at [799, 228] on icon "button" at bounding box center [797, 231] width 11 height 11
select select "0"
select select "37"
select select "2"
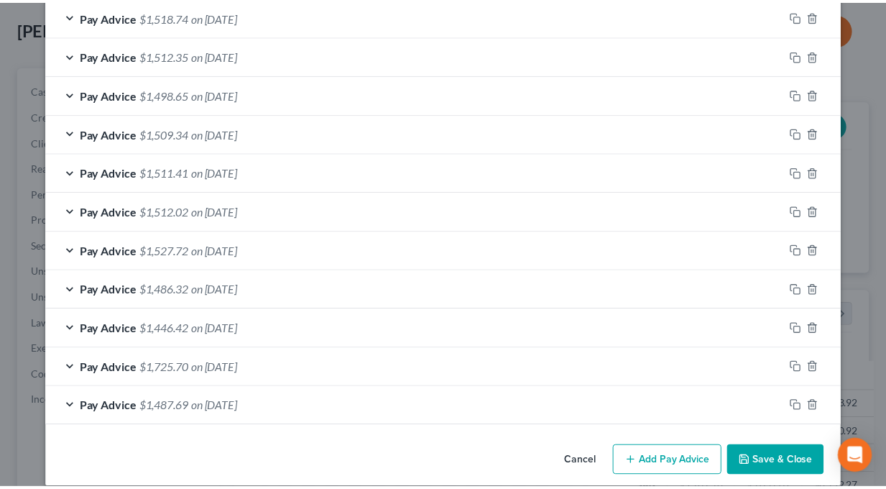
scroll to position [542, 0]
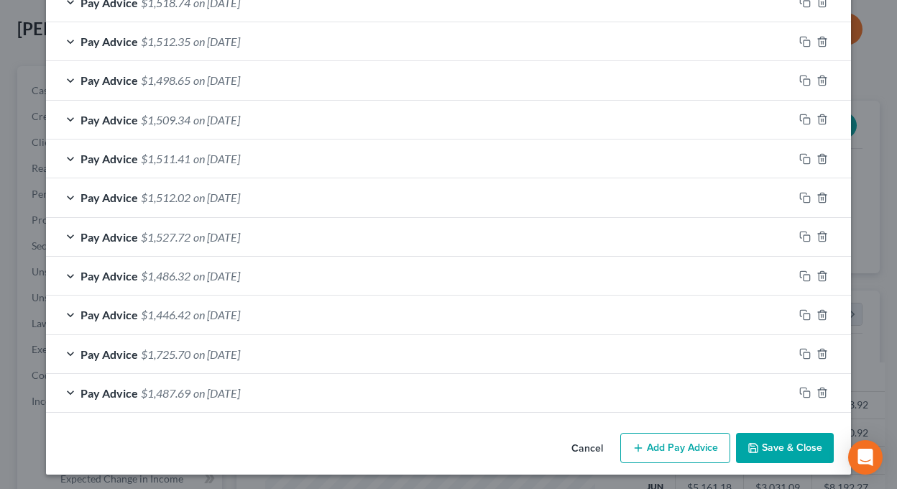
click at [776, 446] on button "Save & Close" at bounding box center [785, 447] width 98 height 30
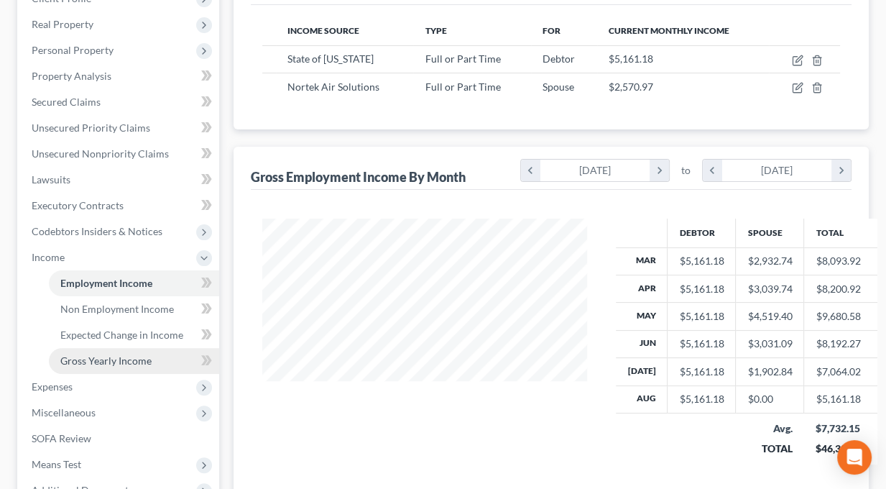
scroll to position [287, 0]
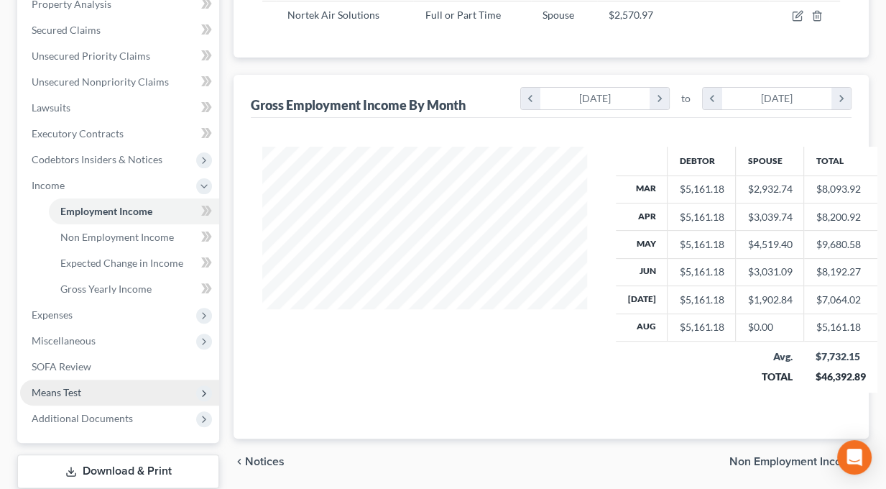
click at [69, 392] on span "Means Test" at bounding box center [57, 392] width 50 height 12
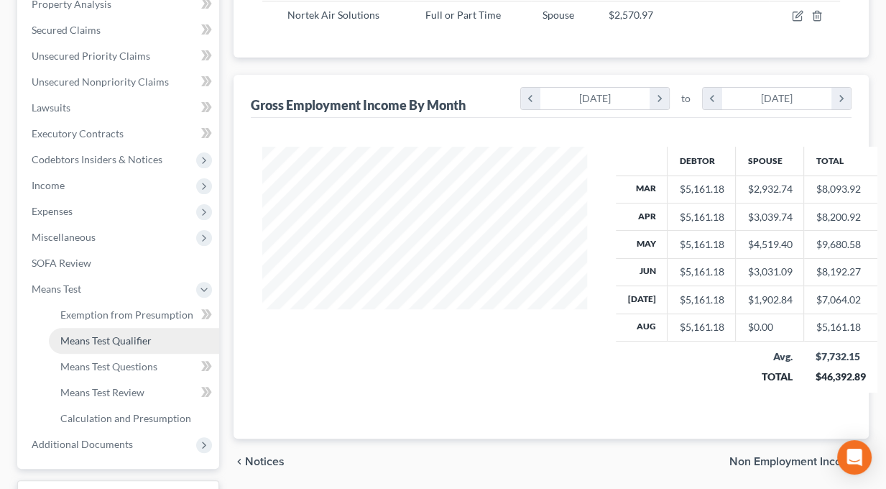
click at [104, 334] on span "Means Test Qualifier" at bounding box center [105, 340] width 91 height 12
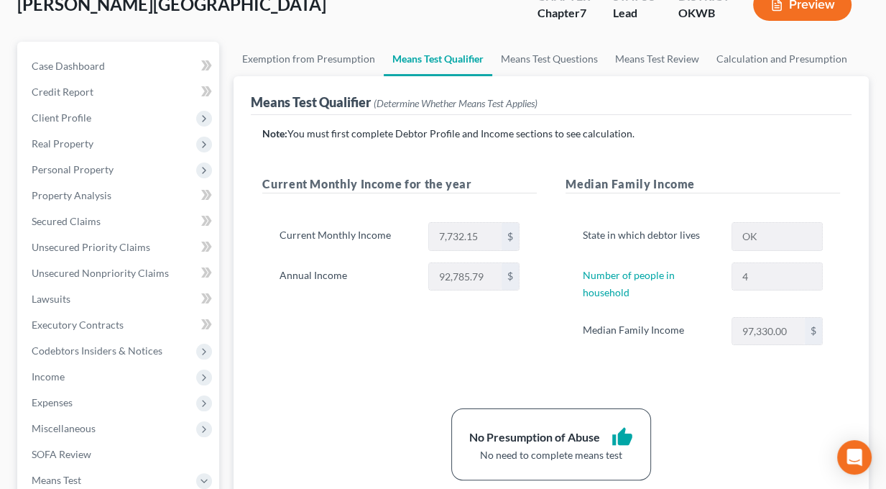
scroll to position [72, 0]
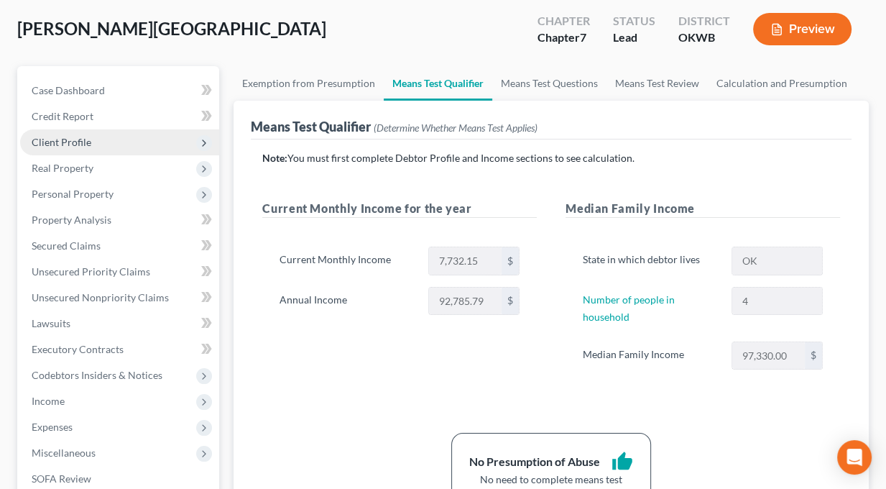
click at [53, 139] on span "Client Profile" at bounding box center [62, 142] width 60 height 12
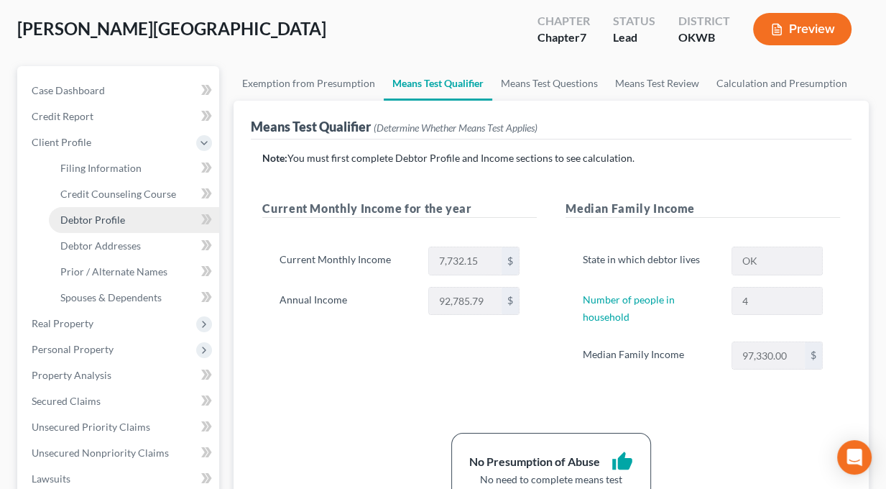
click at [89, 220] on span "Debtor Profile" at bounding box center [92, 219] width 65 height 12
select select "1"
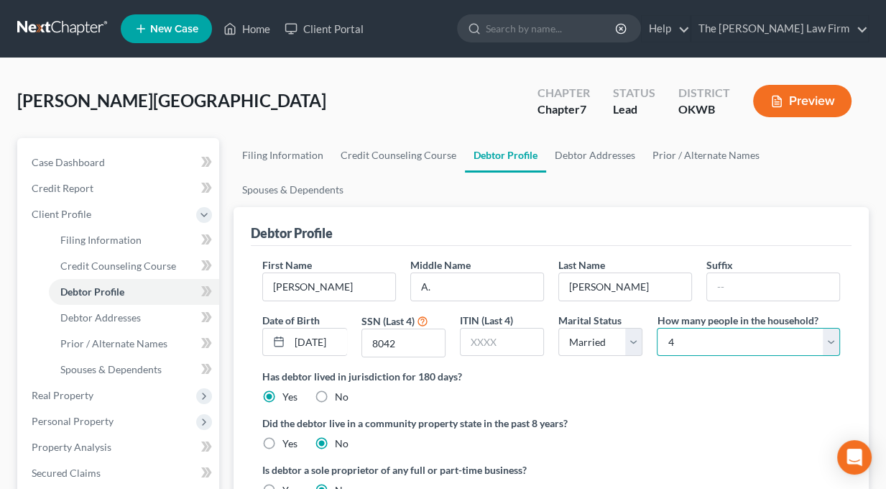
click at [691, 343] on select "Select 1 2 3 4 5 6 7 8 9 10 11 12 13 14 15 16 17 18 19 20" at bounding box center [748, 342] width 183 height 29
select select "2"
click at [657, 328] on select "Select 1 2 3 4 5 6 7 8 9 10 11 12 13 14 15 16 17 18 19 20" at bounding box center [748, 342] width 183 height 29
click at [678, 400] on div "Has debtor lived in jurisdiction for 180 days? Yes No Debtor must reside in jur…" at bounding box center [551, 386] width 578 height 35
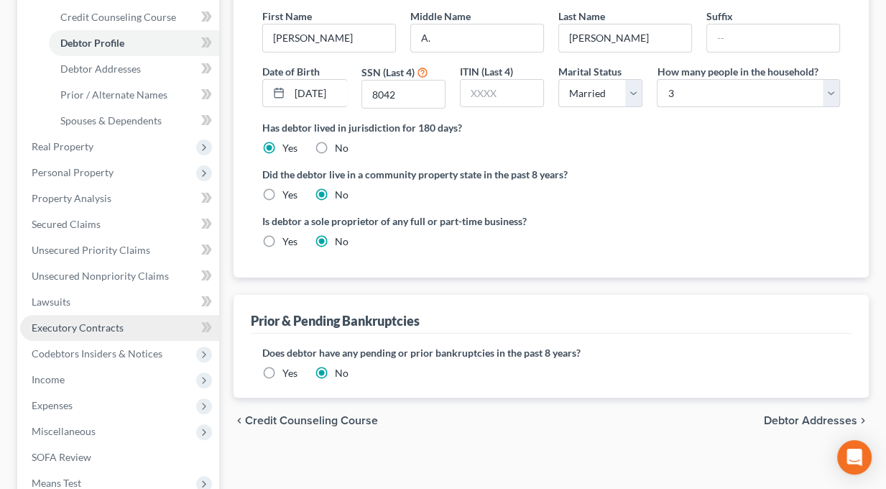
scroll to position [429, 0]
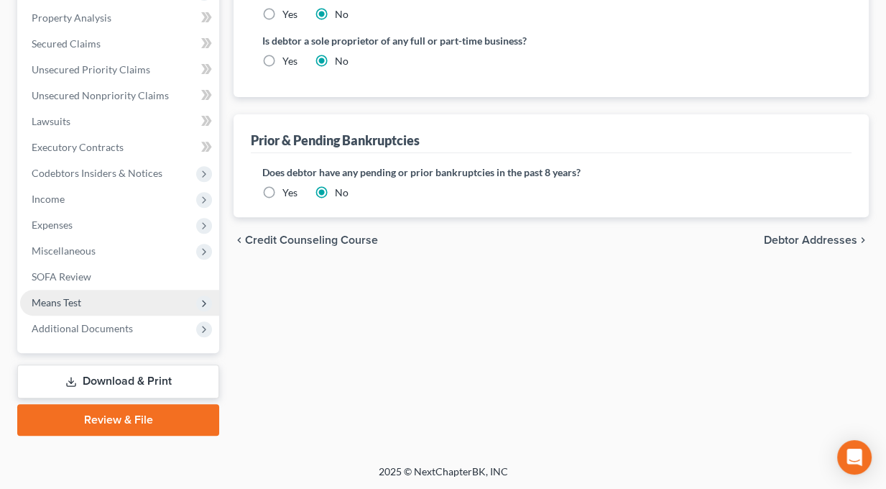
click at [67, 307] on span "Means Test" at bounding box center [57, 302] width 50 height 12
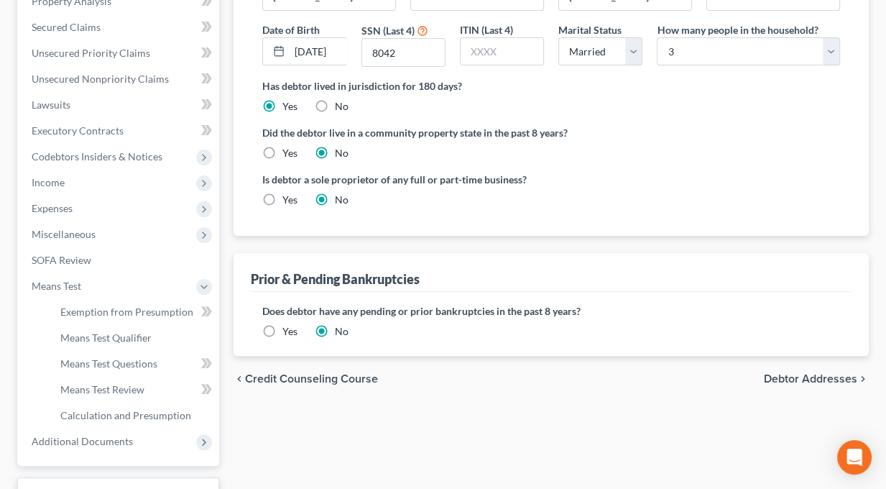
scroll to position [274, 0]
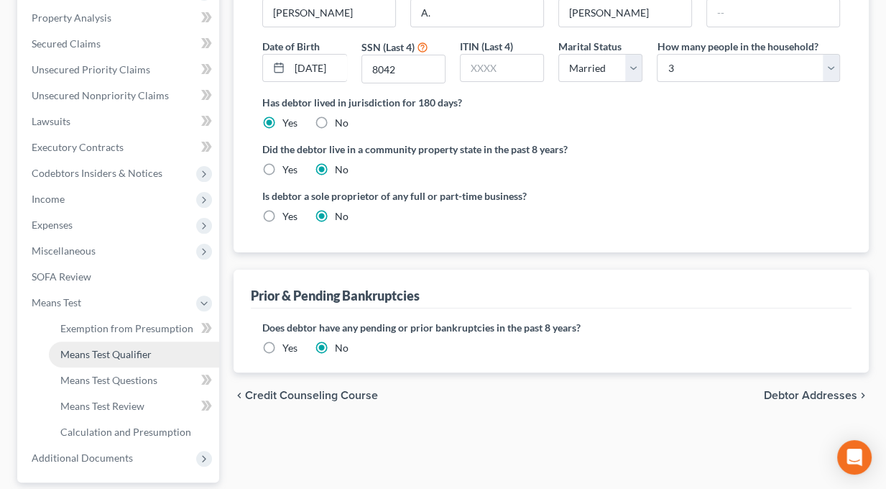
click at [80, 356] on span "Means Test Qualifier" at bounding box center [105, 354] width 91 height 12
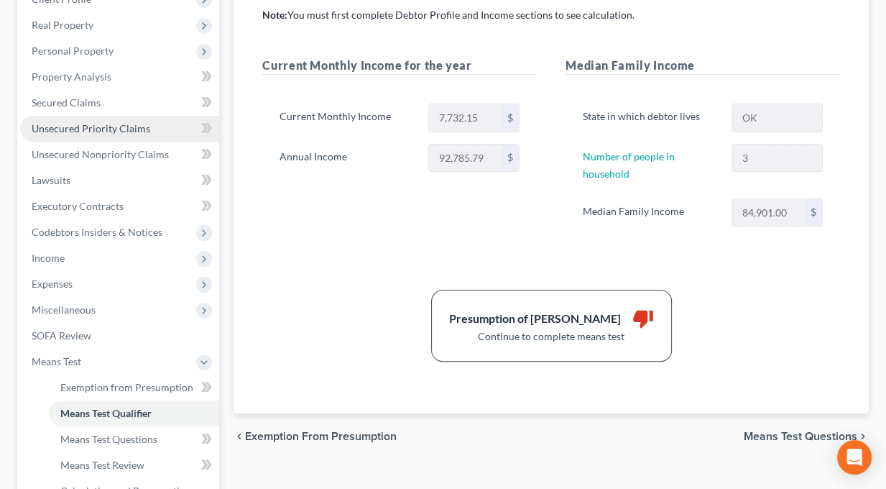
scroll to position [216, 0]
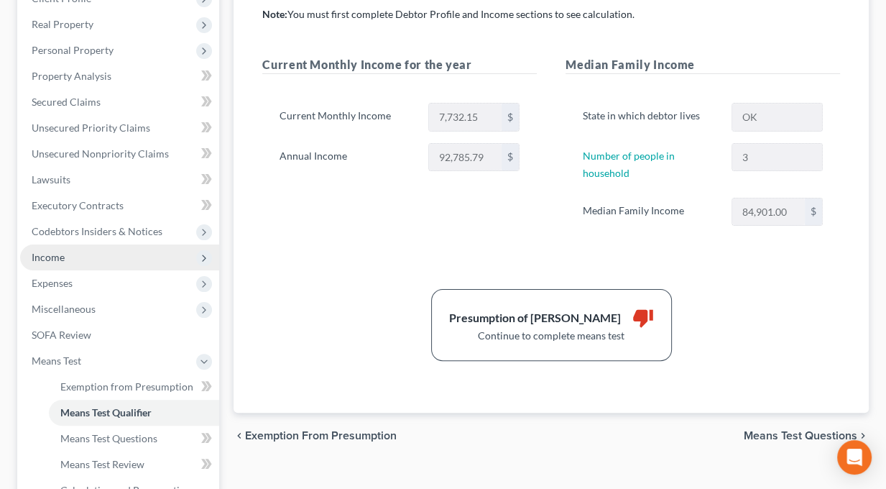
click at [48, 262] on span "Income" at bounding box center [48, 257] width 33 height 12
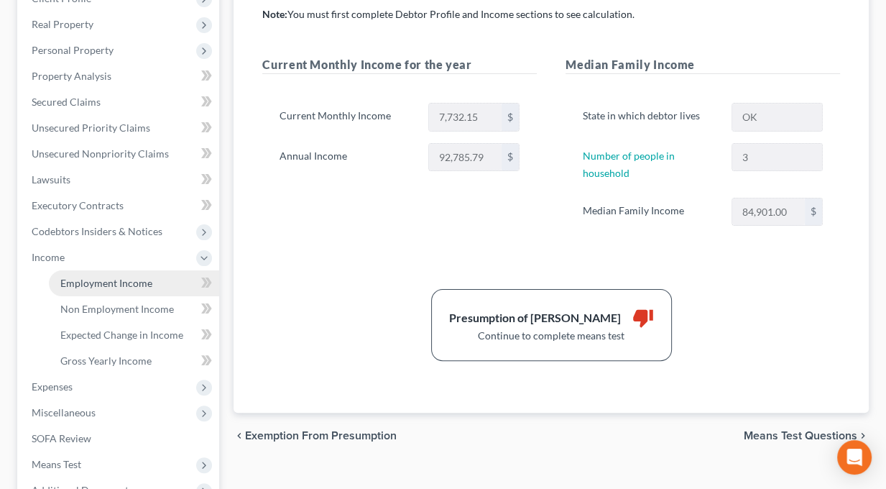
click at [78, 279] on span "Employment Income" at bounding box center [106, 283] width 92 height 12
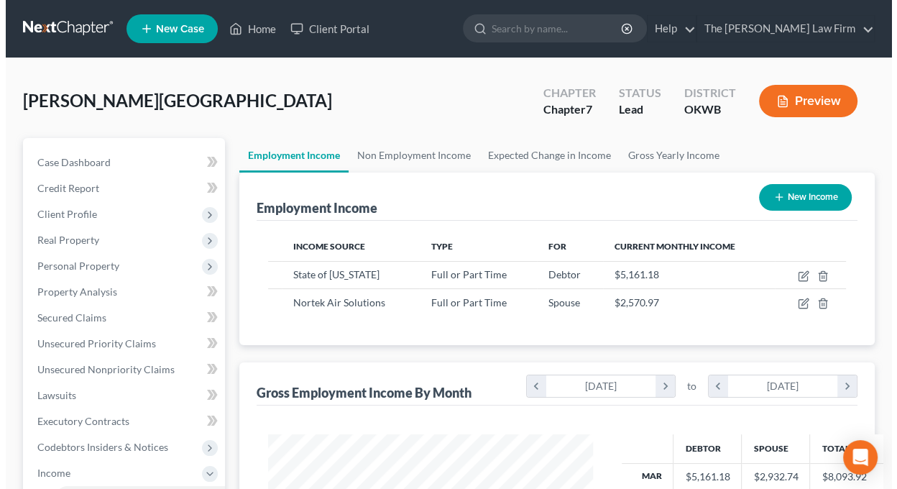
scroll to position [256, 353]
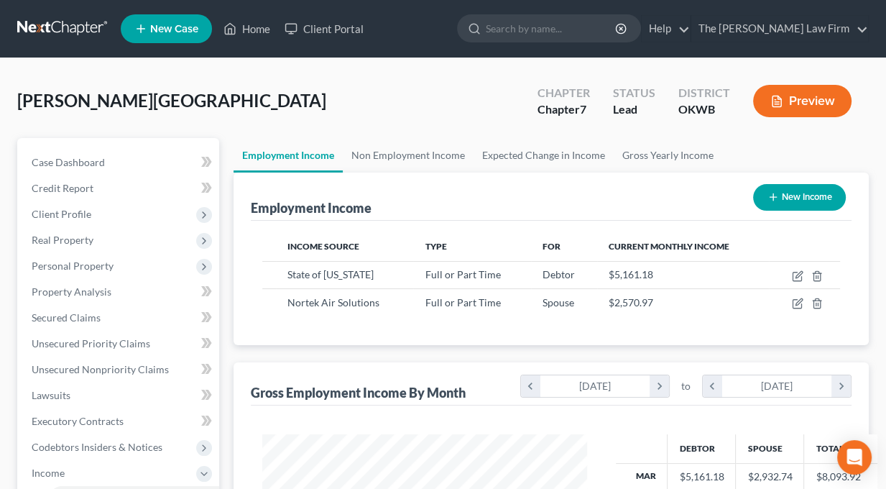
click at [821, 106] on button "Preview" at bounding box center [802, 101] width 98 height 32
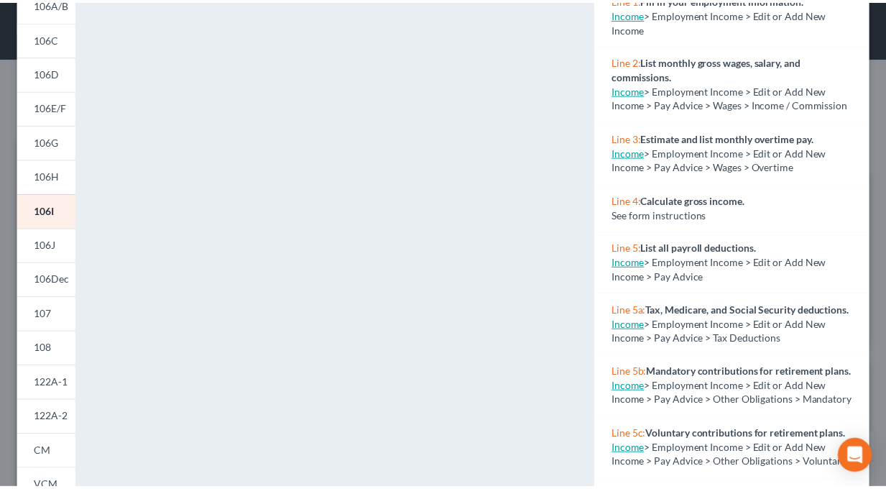
scroll to position [0, 0]
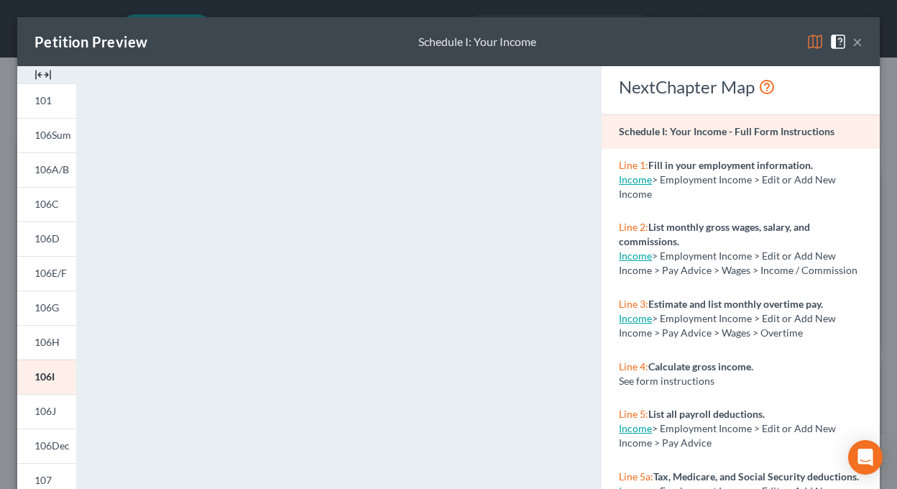
click at [852, 39] on button "×" at bounding box center [857, 41] width 10 height 17
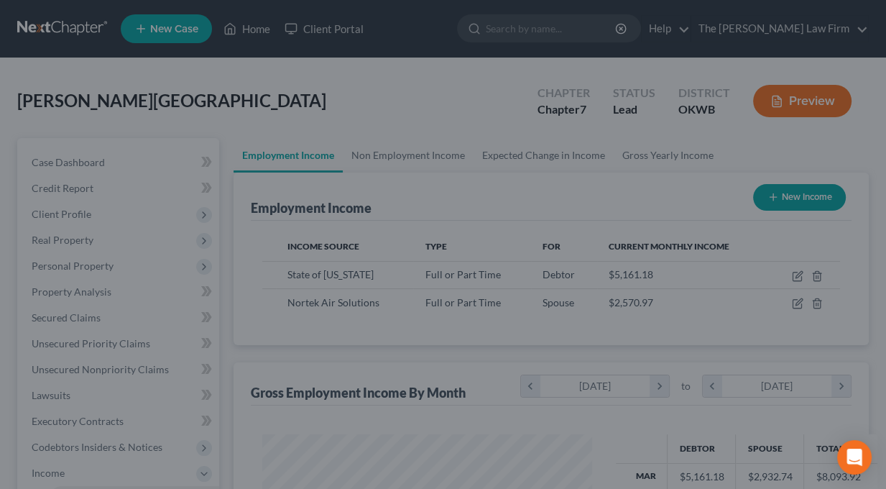
scroll to position [718157, 718060]
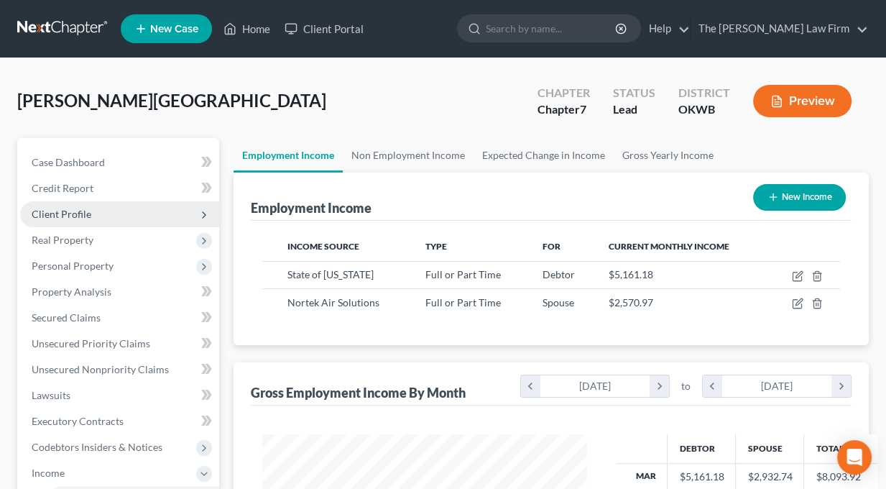
click at [53, 216] on span "Client Profile" at bounding box center [62, 214] width 60 height 12
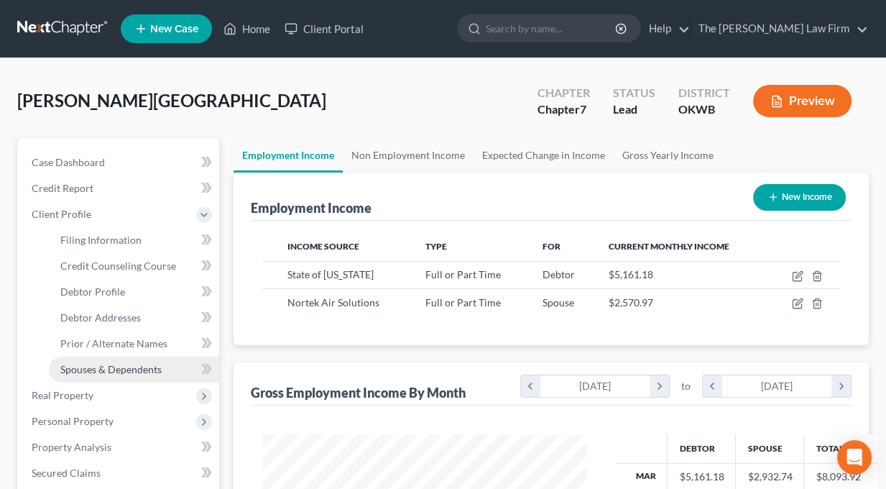
click at [95, 369] on span "Spouses & Dependents" at bounding box center [110, 369] width 101 height 12
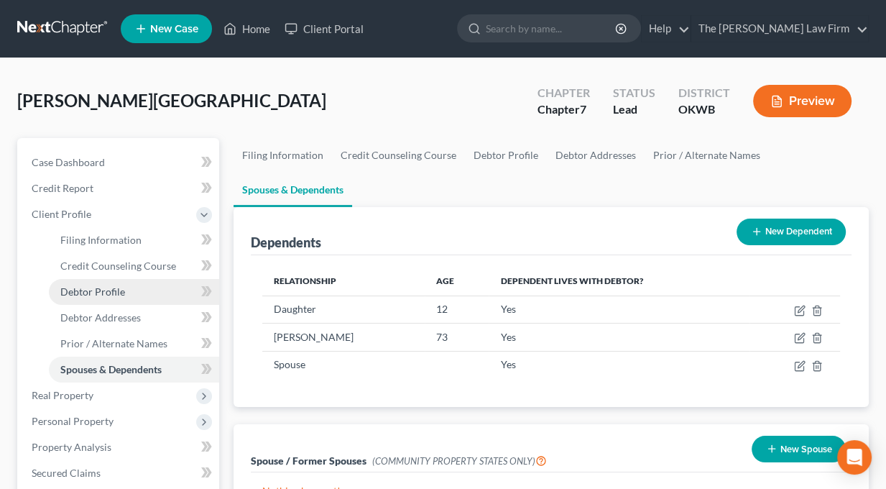
click at [89, 290] on span "Debtor Profile" at bounding box center [92, 291] width 65 height 12
select select "1"
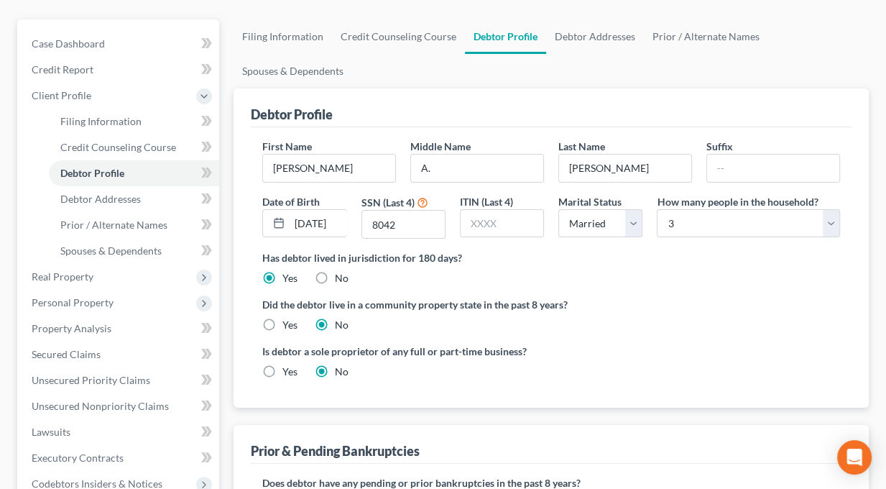
scroll to position [144, 0]
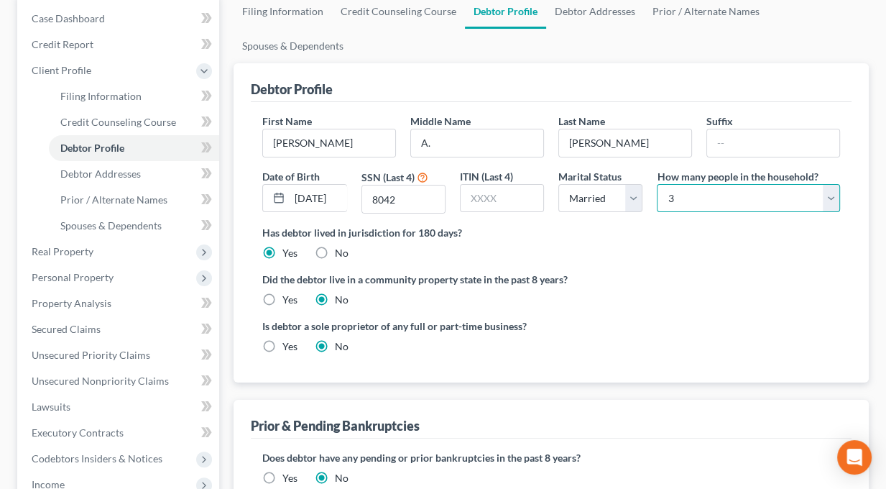
click at [824, 190] on select "Select 1 2 3 4 5 6 7 8 9 10 11 12 13 14 15 16 17 18 19 20" at bounding box center [748, 198] width 183 height 29
select select "3"
click at [657, 184] on select "Select 1 2 3 4 5 6 7 8 9 10 11 12 13 14 15 16 17 18 19 20" at bounding box center [748, 198] width 183 height 29
click at [673, 310] on ng-include "First Name [PERSON_NAME] Middle Name A. Last Name [PERSON_NAME] Suffix Date of …" at bounding box center [551, 239] width 578 height 251
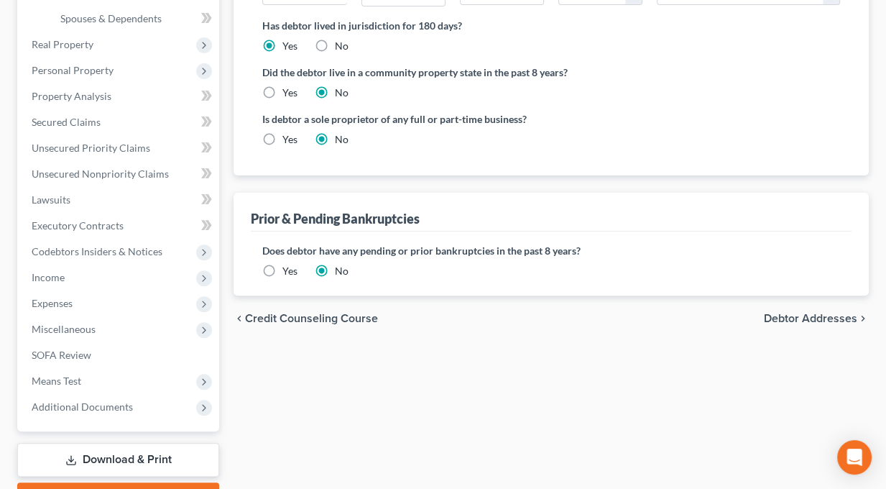
scroll to position [359, 0]
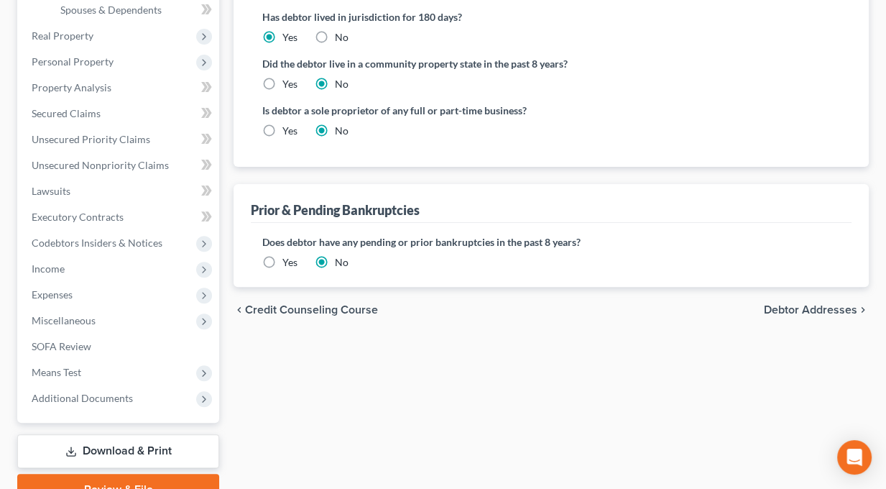
click at [811, 309] on span "Debtor Addresses" at bounding box center [810, 309] width 93 height 11
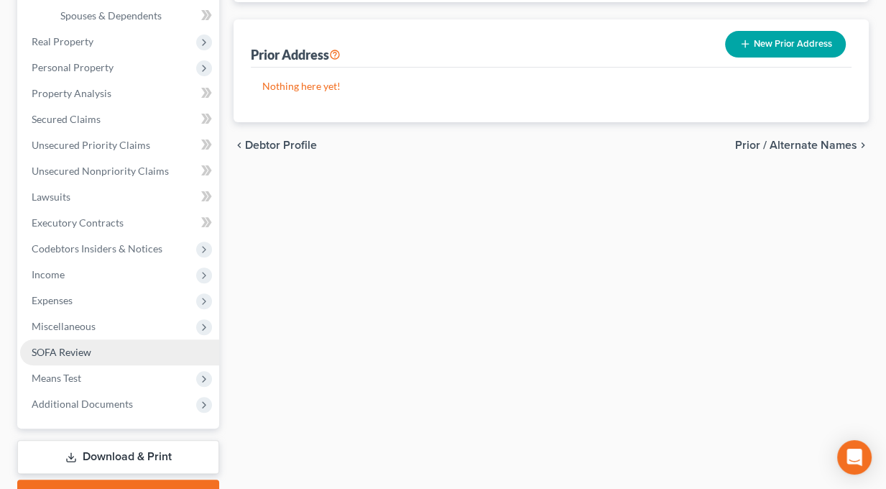
scroll to position [429, 0]
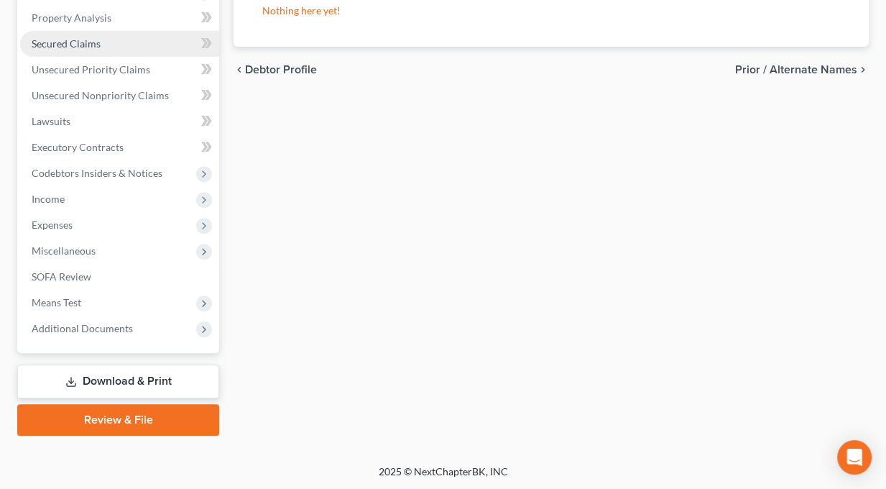
click at [59, 39] on span "Secured Claims" at bounding box center [66, 43] width 69 height 12
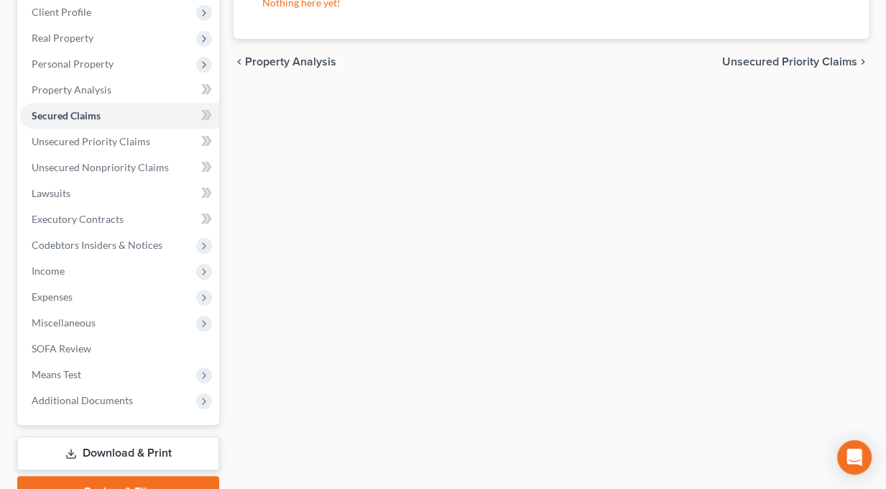
scroll to position [274, 0]
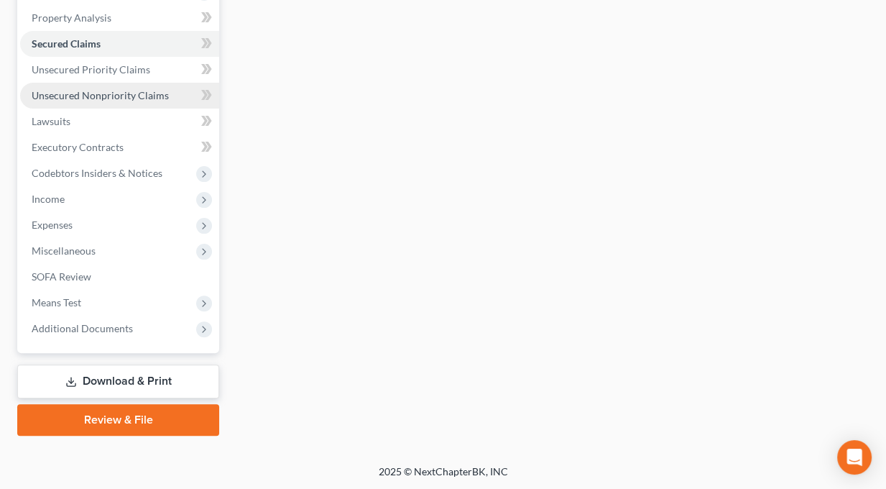
click at [69, 96] on span "Unsecured Nonpriority Claims" at bounding box center [100, 95] width 137 height 12
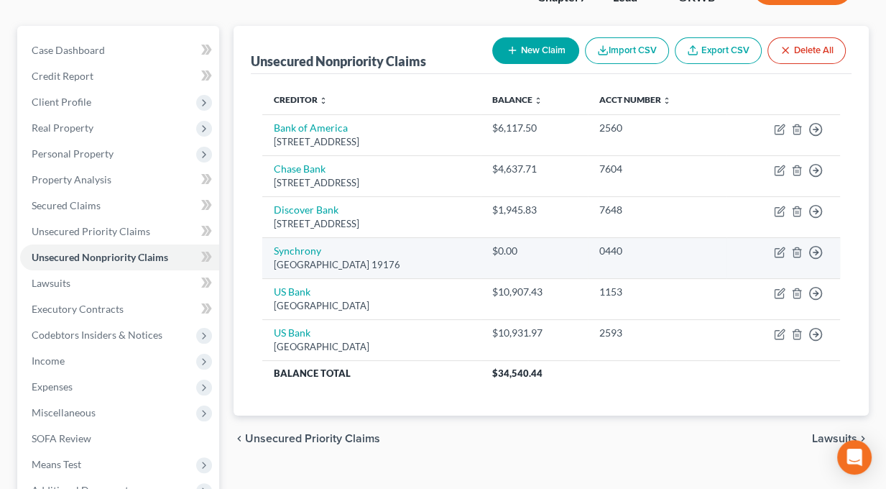
scroll to position [144, 0]
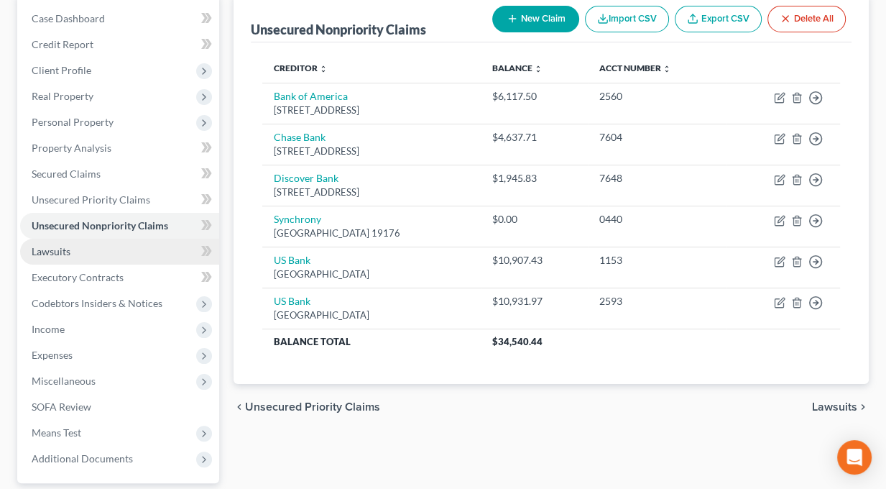
drag, startPoint x: 50, startPoint y: 254, endPoint x: 77, endPoint y: 254, distance: 26.6
click at [50, 254] on span "Lawsuits" at bounding box center [51, 251] width 39 height 12
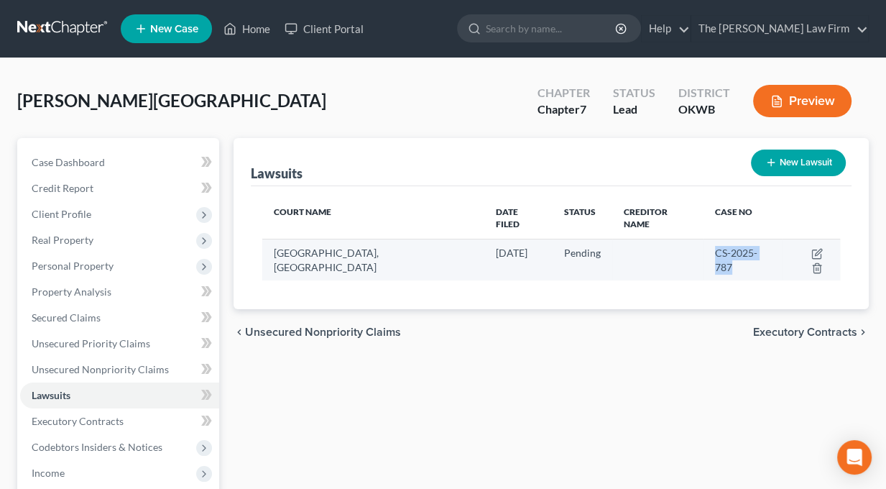
drag, startPoint x: 747, startPoint y: 240, endPoint x: 686, endPoint y: 242, distance: 61.1
click at [715, 246] on div "CS-2025-787" at bounding box center [743, 260] width 56 height 29
drag, startPoint x: 686, startPoint y: 242, endPoint x: 692, endPoint y: 237, distance: 7.6
copy span "CS-2025-787"
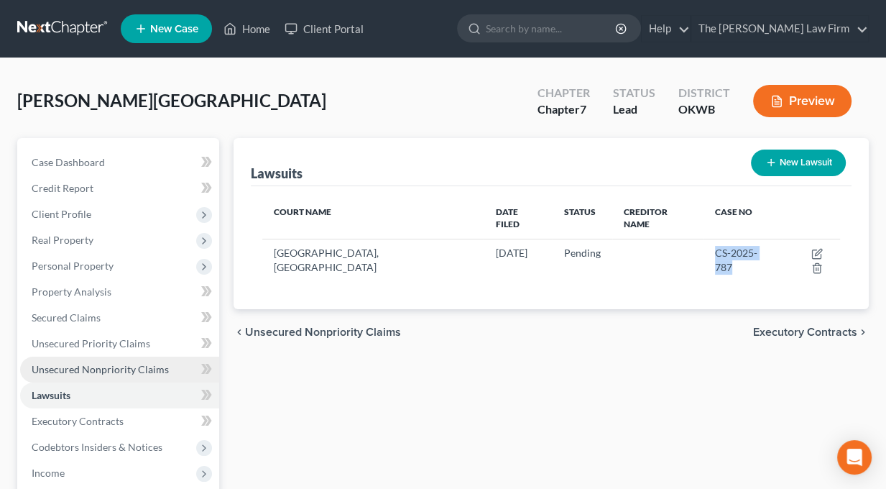
click at [62, 373] on span "Unsecured Nonpriority Claims" at bounding box center [100, 369] width 137 height 12
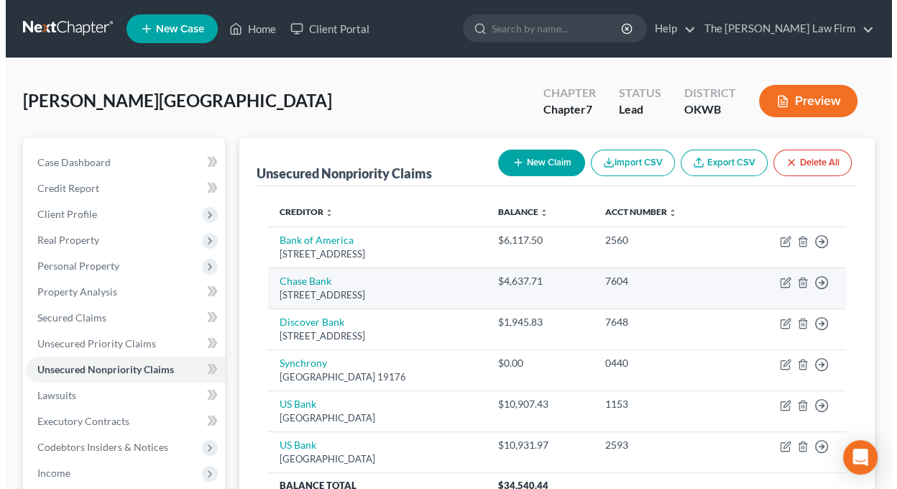
scroll to position [72, 0]
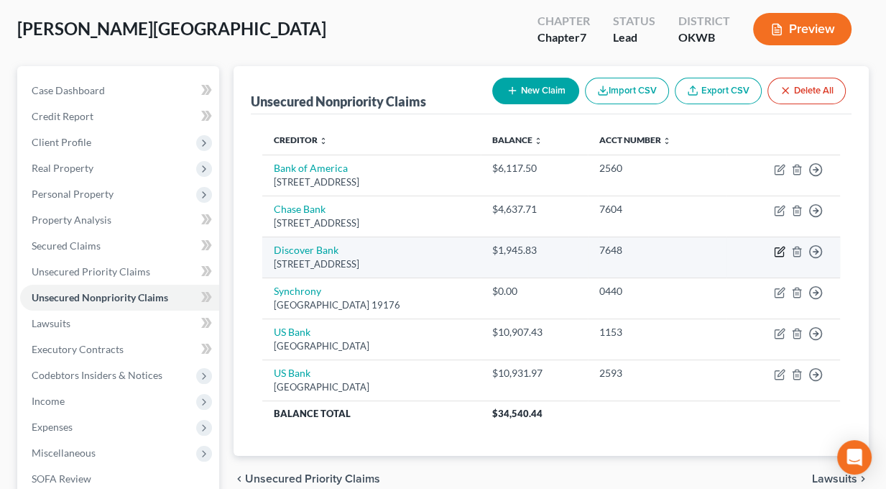
click at [781, 248] on icon "button" at bounding box center [780, 249] width 6 height 6
select select "46"
select select "2"
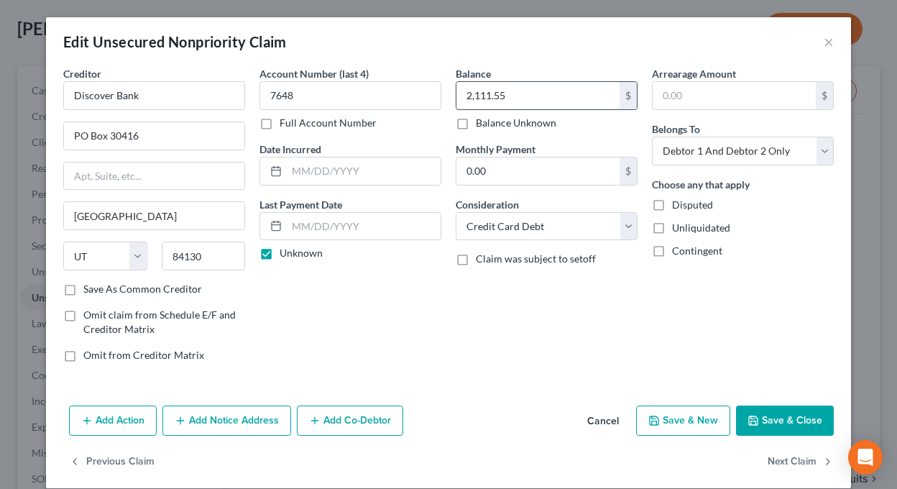
click at [474, 93] on input "2,111.55" at bounding box center [537, 95] width 163 height 27
click at [522, 94] on input "211.55" at bounding box center [537, 95] width 163 height 27
drag, startPoint x: 532, startPoint y: 91, endPoint x: 443, endPoint y: 91, distance: 89.1
click at [448, 91] on div "Balance 311.55 $ Balance Unknown Balance Undetermined 311.55 $ Balance Unknown …" at bounding box center [546, 219] width 196 height 307
type input "3,393.69"
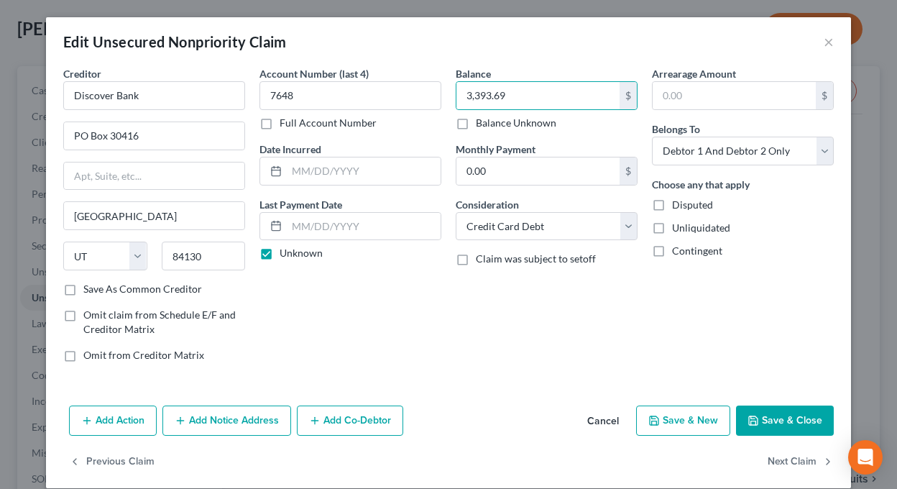
click at [770, 411] on button "Save & Close" at bounding box center [785, 420] width 98 height 30
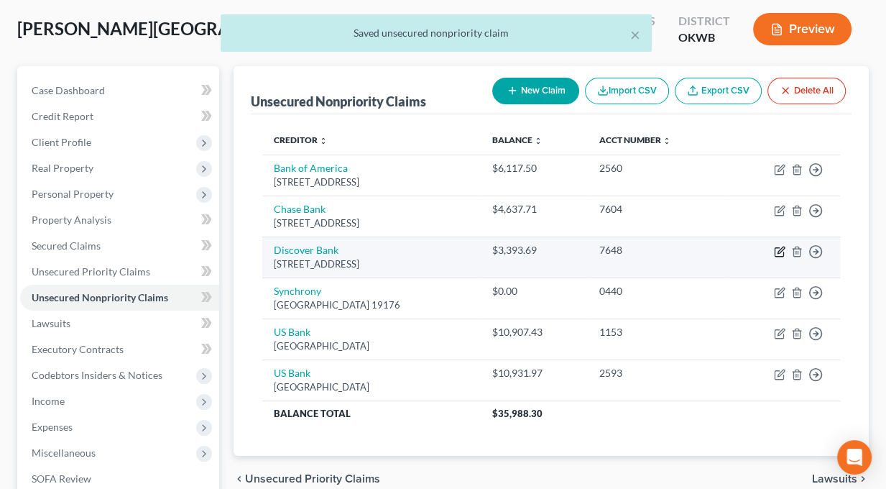
click at [779, 251] on icon "button" at bounding box center [780, 249] width 6 height 6
select select "46"
select select "2"
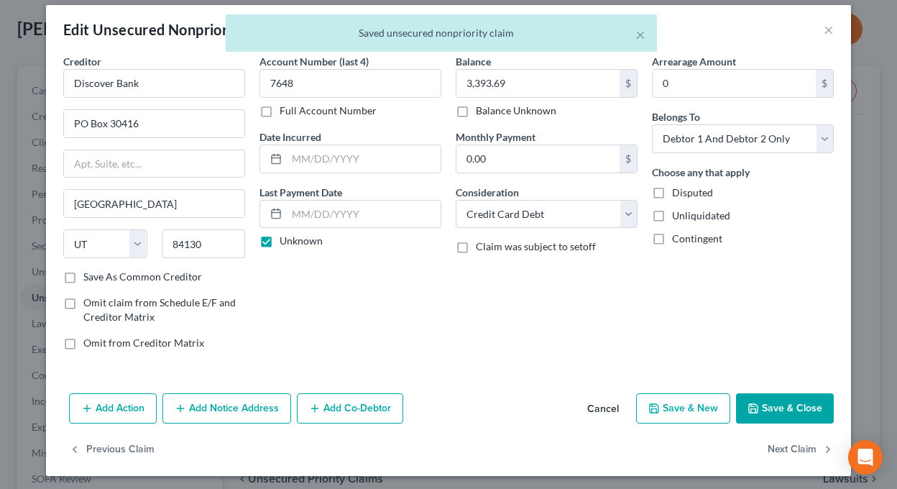
scroll to position [15, 0]
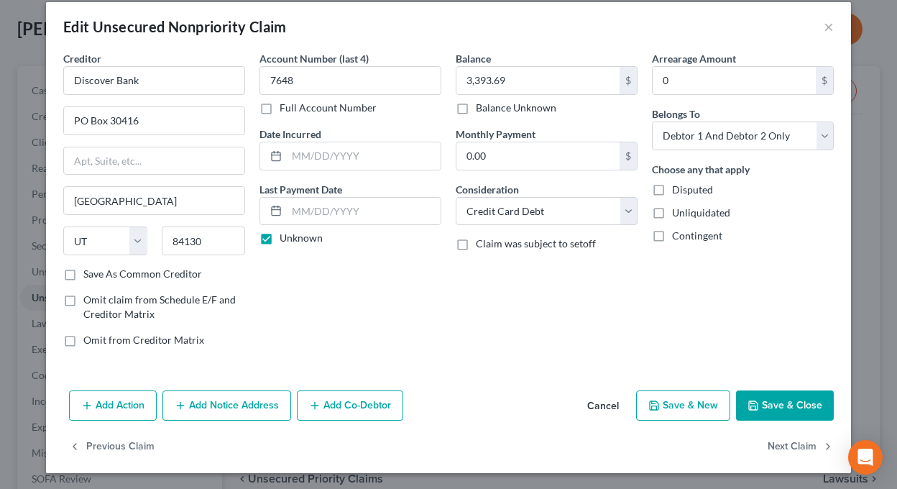
click at [203, 409] on button "Add Notice Address" at bounding box center [226, 405] width 129 height 30
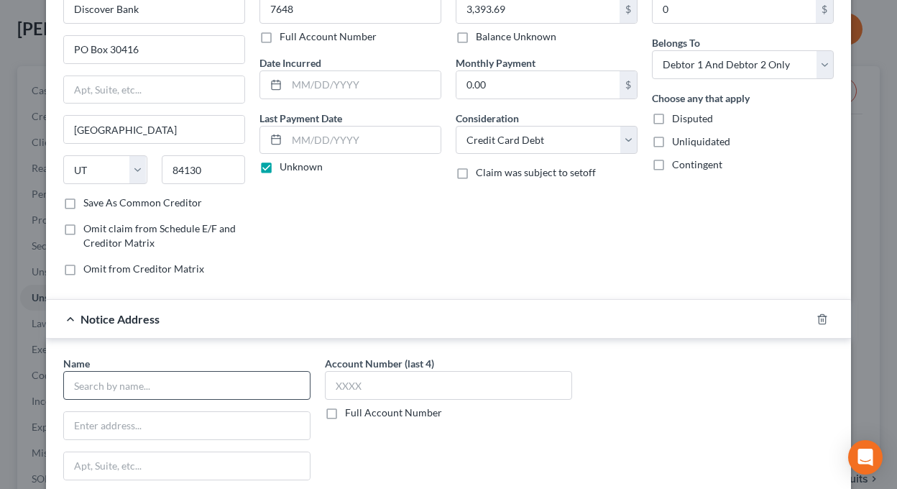
scroll to position [231, 0]
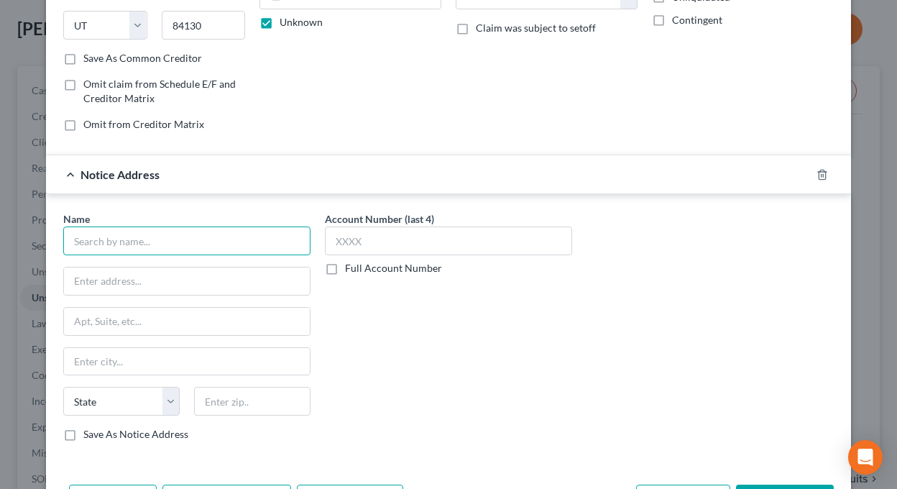
click at [146, 243] on input "text" at bounding box center [186, 240] width 247 height 29
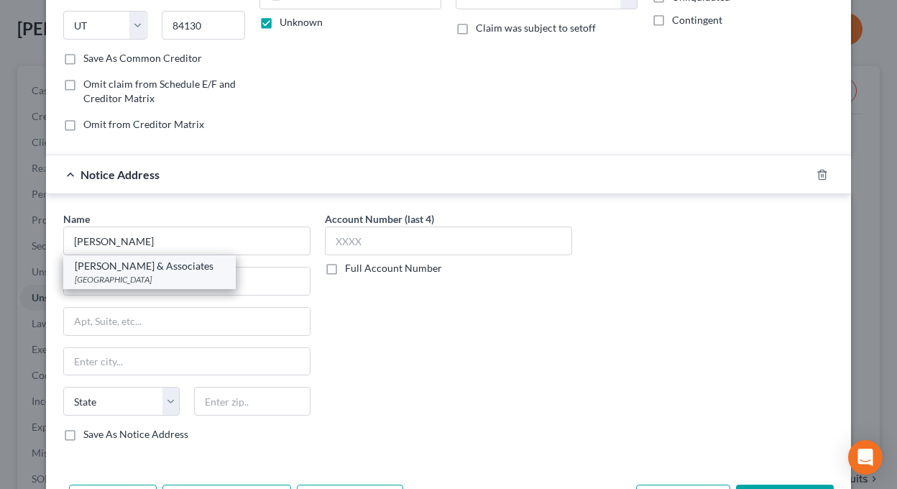
click at [142, 267] on div "[PERSON_NAME] & Associates" at bounding box center [149, 266] width 149 height 14
type input "[PERSON_NAME] & Associates"
type input "PO Box 808"
type input "[PERSON_NAME]"
select select "37"
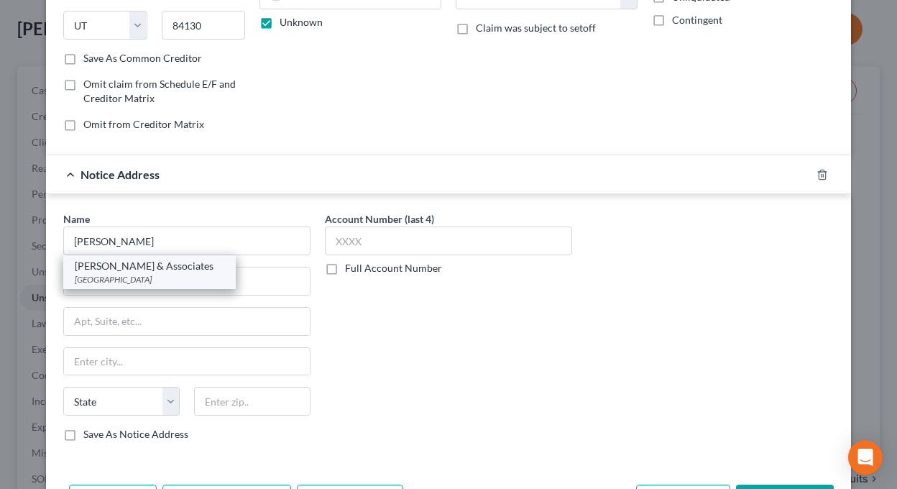
type input "73083"
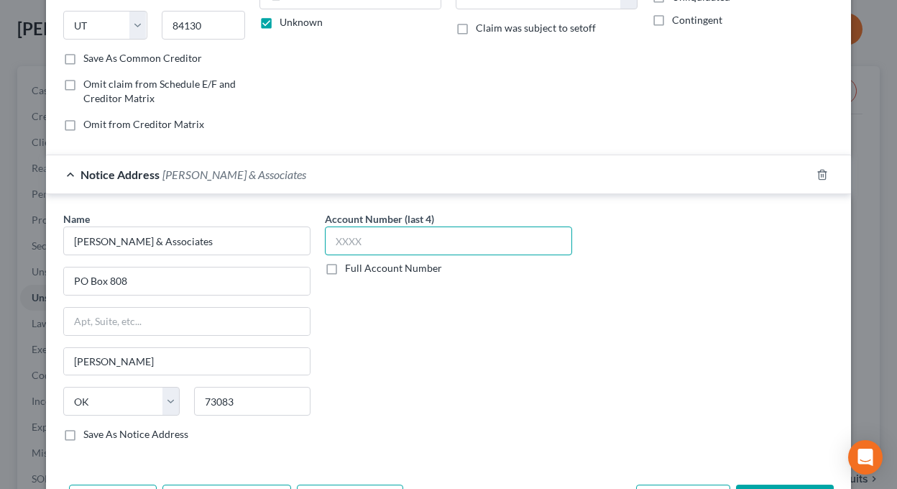
click at [407, 234] on input "text" at bounding box center [448, 240] width 247 height 29
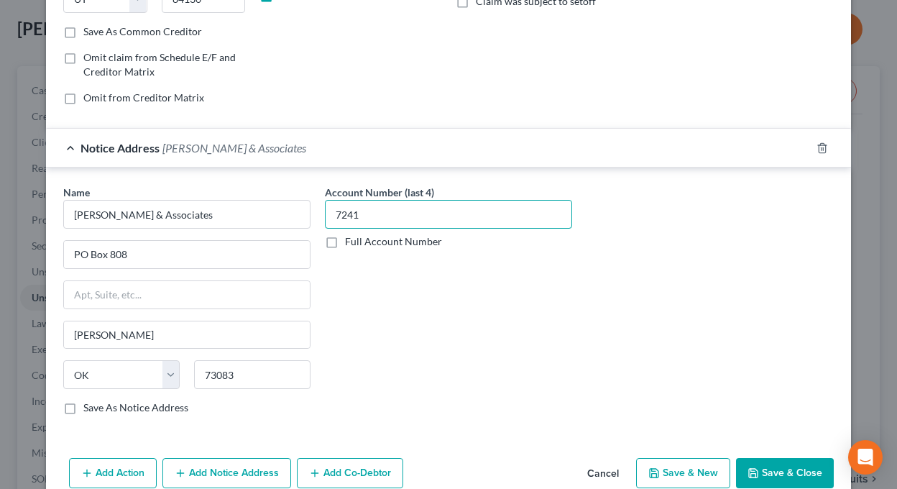
scroll to position [302, 0]
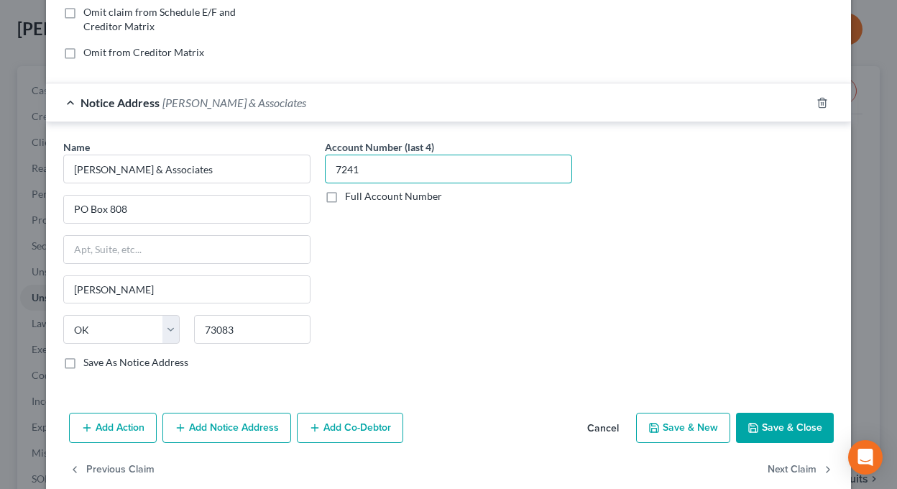
type input "7241"
click at [779, 422] on button "Save & Close" at bounding box center [785, 427] width 98 height 30
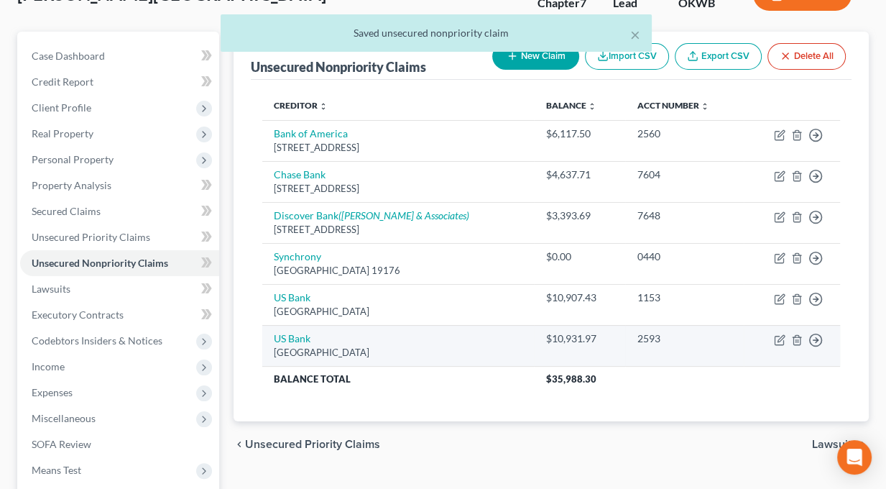
scroll to position [72, 0]
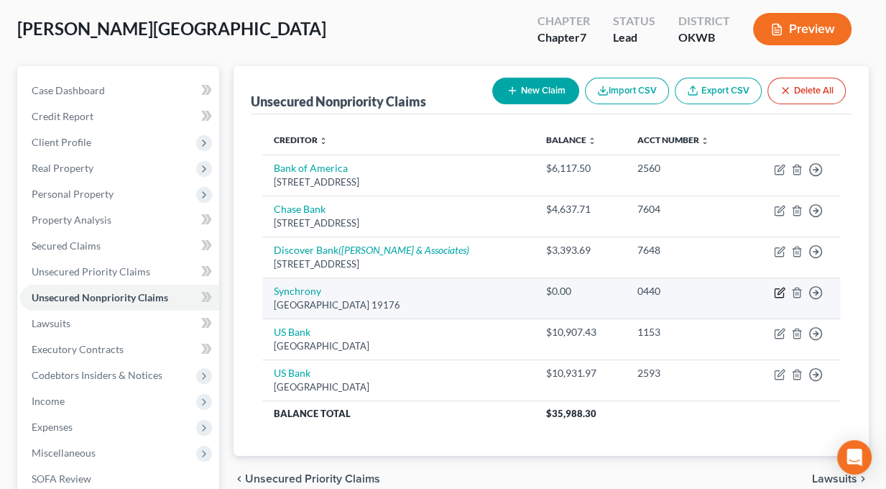
click at [780, 290] on icon "button" at bounding box center [779, 292] width 11 height 11
select select "39"
select select "2"
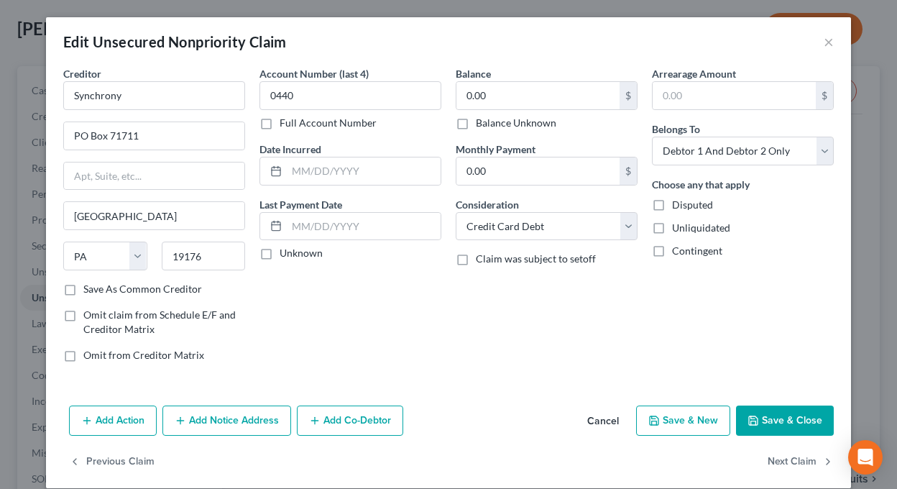
click at [803, 419] on button "Save & Close" at bounding box center [785, 420] width 98 height 30
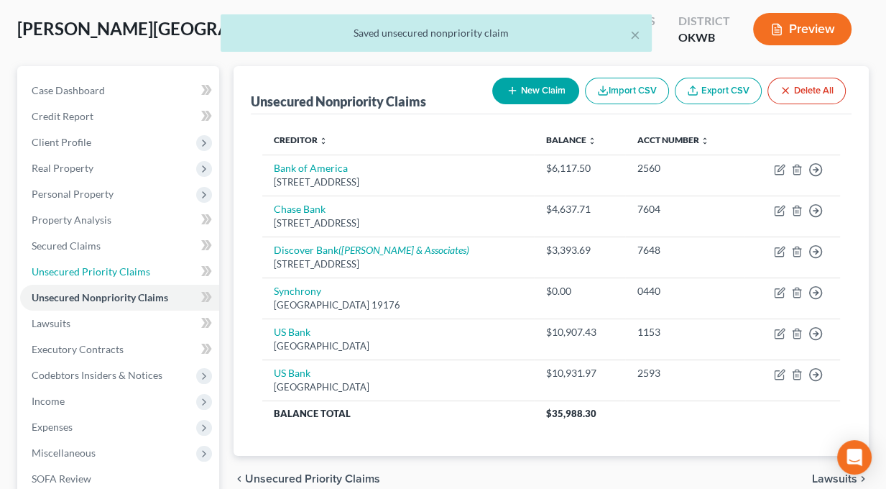
drag, startPoint x: 76, startPoint y: 270, endPoint x: 216, endPoint y: 272, distance: 139.4
click at [76, 270] on span "Unsecured Priority Claims" at bounding box center [91, 271] width 119 height 12
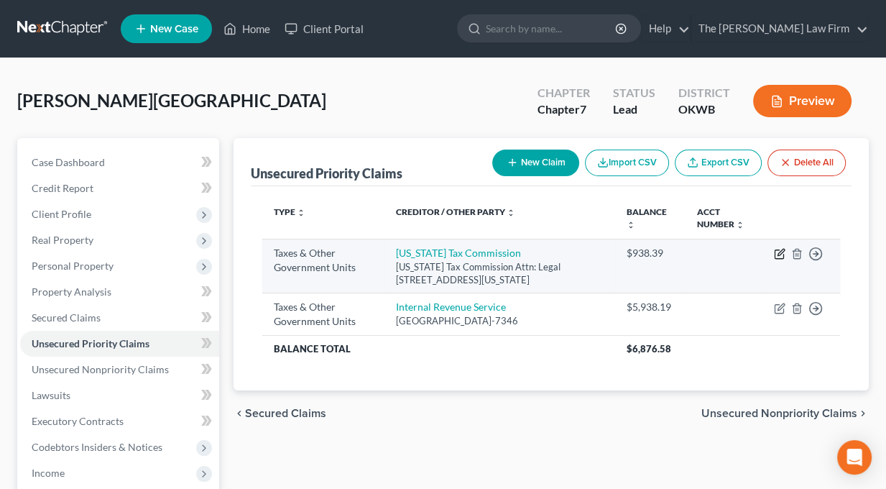
click at [780, 255] on icon "button" at bounding box center [779, 253] width 11 height 11
select select "2"
select select "37"
select select "2"
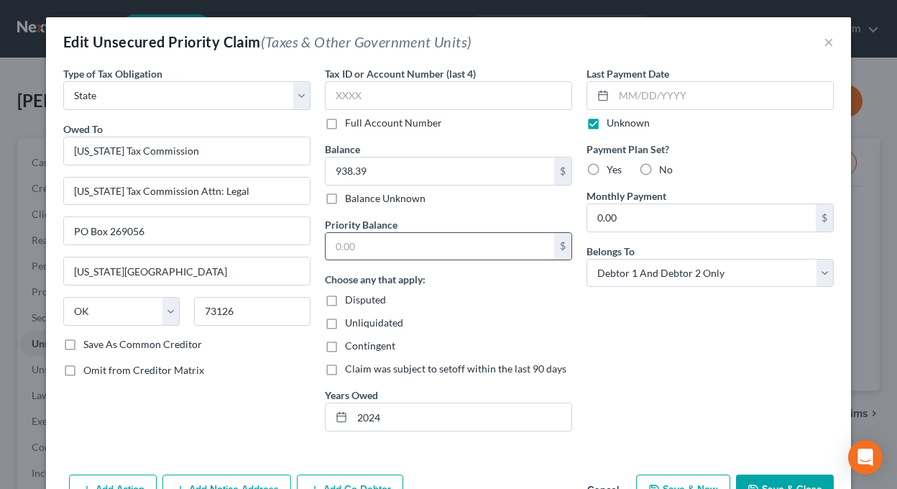
click at [380, 248] on input "text" at bounding box center [439, 246] width 228 height 27
type input "938.39"
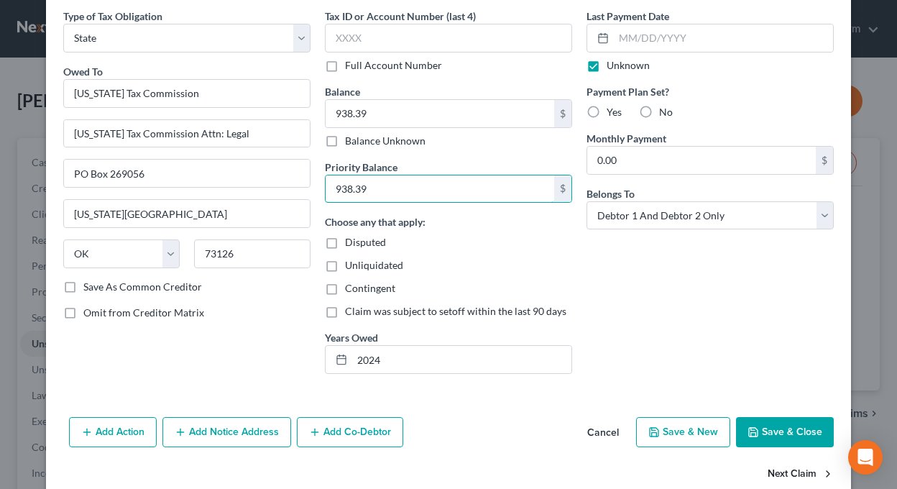
scroll to position [72, 0]
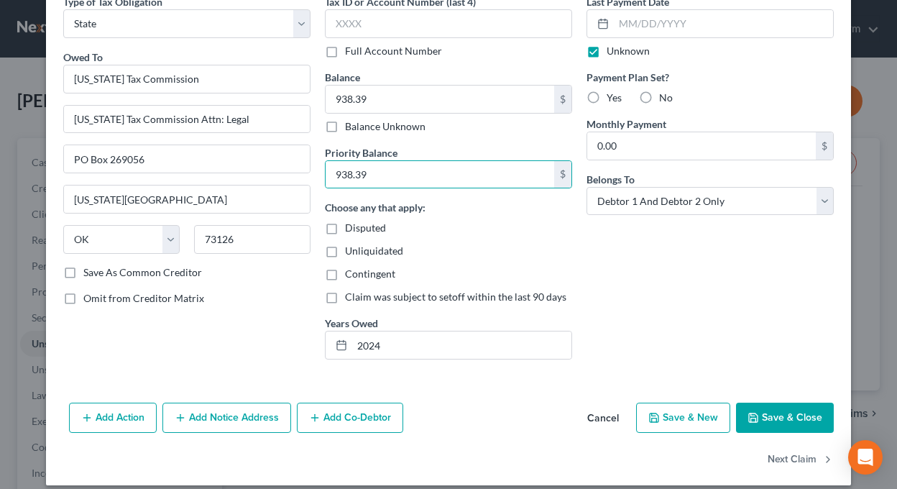
click at [783, 416] on button "Save & Close" at bounding box center [785, 417] width 98 height 30
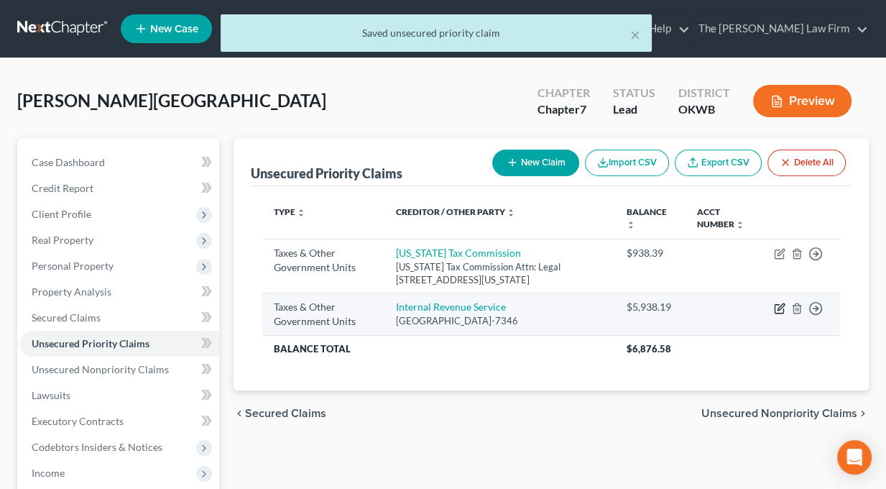
click at [775, 305] on icon "button" at bounding box center [779, 307] width 11 height 11
select select "0"
select select "39"
select select "2"
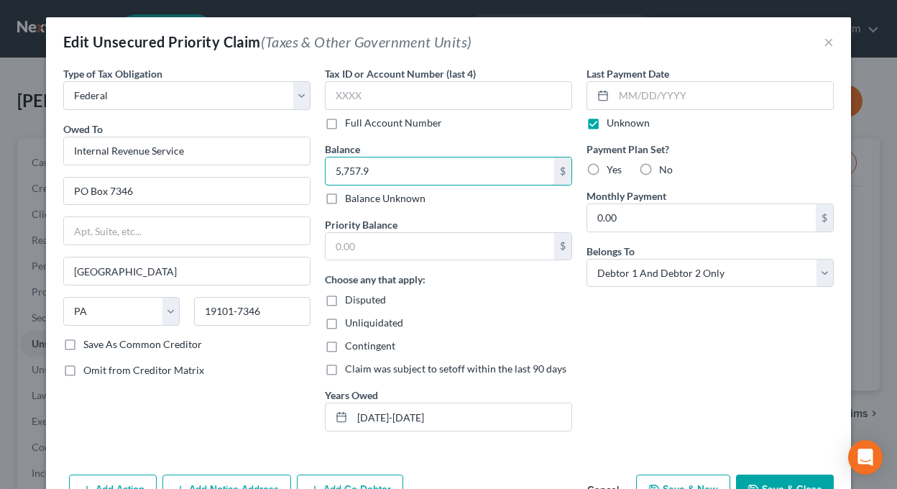
type input "5,757.98"
drag, startPoint x: 378, startPoint y: 172, endPoint x: 295, endPoint y: 170, distance: 83.3
click at [295, 170] on div "Type of Tax Obligation * Select Federal City State Franchise Tax Board Other Ow…" at bounding box center [448, 254] width 785 height 376
type input "5,757.98"
click at [366, 170] on input "text" at bounding box center [439, 170] width 228 height 27
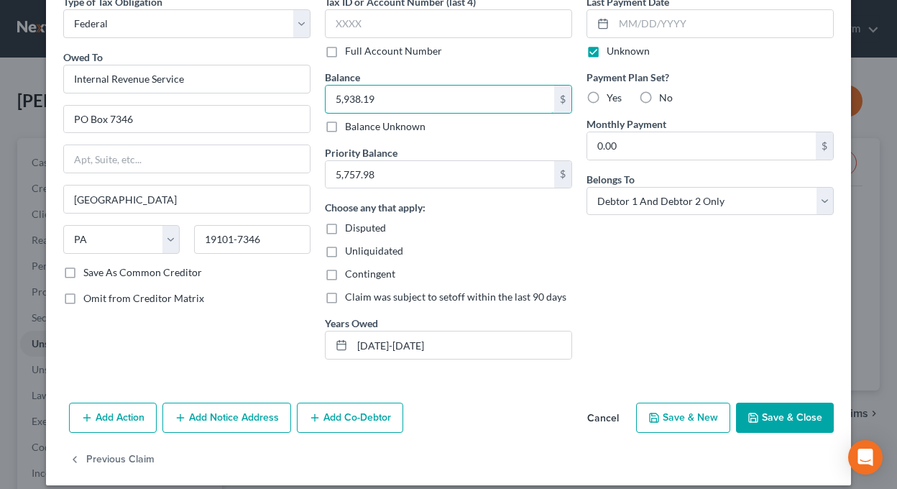
type input "5,938.19"
click at [774, 412] on button "Save & Close" at bounding box center [785, 417] width 98 height 30
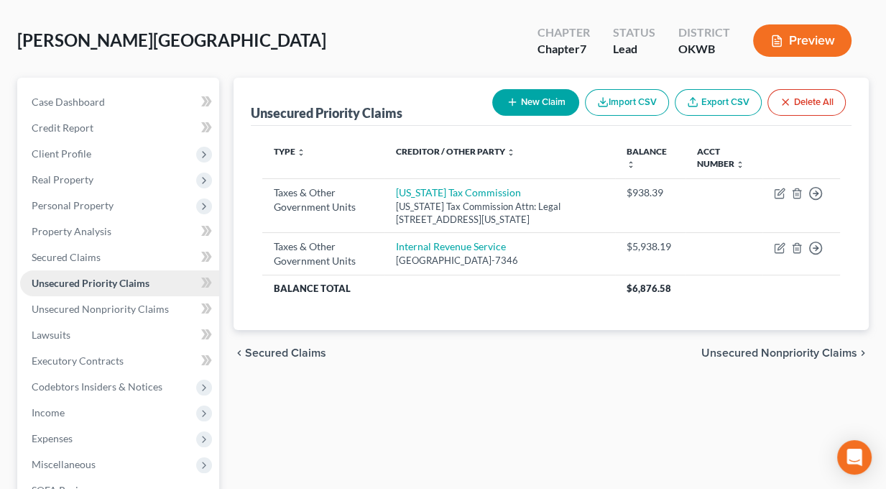
scroll to position [144, 0]
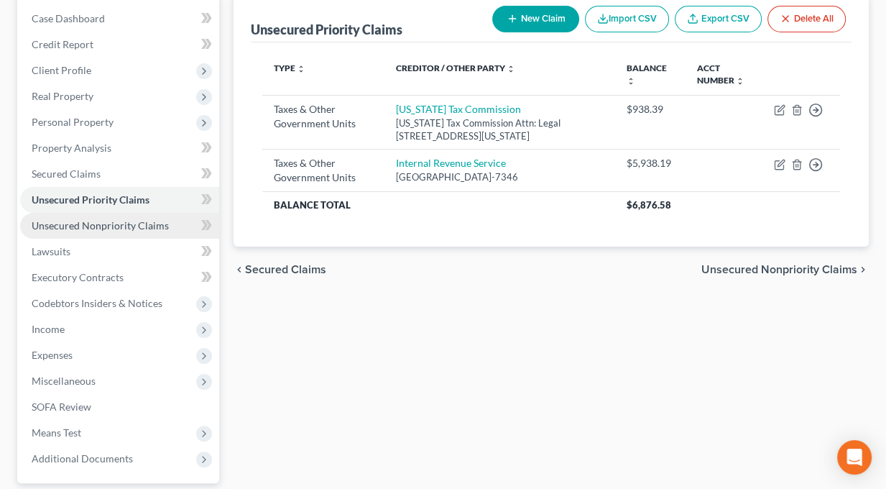
click at [51, 221] on span "Unsecured Nonpriority Claims" at bounding box center [100, 225] width 137 height 12
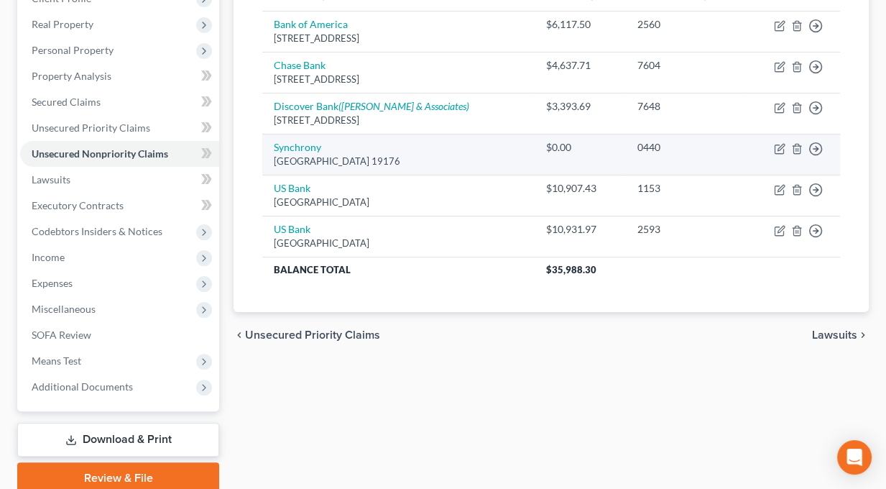
scroll to position [144, 0]
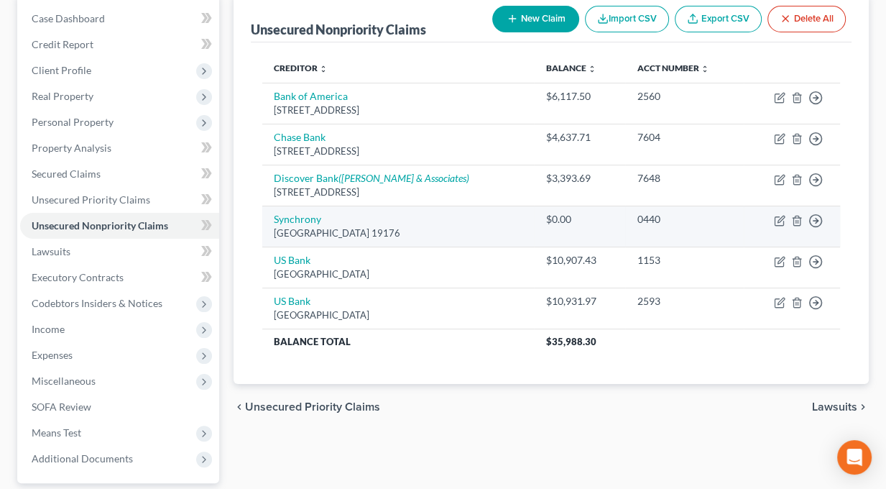
click at [778, 225] on td "Move to D Move to E Move to G Move to Notice Only" at bounding box center [792, 225] width 96 height 41
click at [779, 222] on icon "button" at bounding box center [779, 220] width 11 height 11
select select "39"
select select "2"
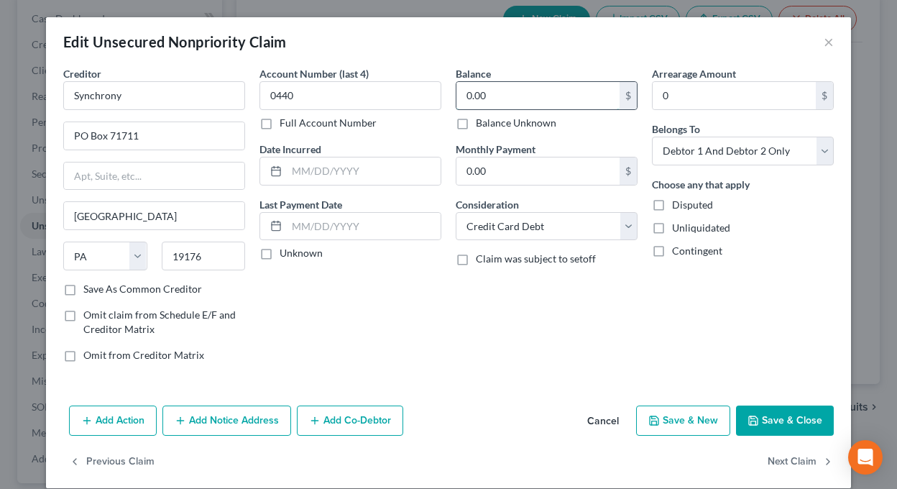
click at [511, 94] on input "0.00" at bounding box center [537, 95] width 163 height 27
type input "3,369.85"
click at [800, 417] on button "Save & Close" at bounding box center [785, 420] width 98 height 30
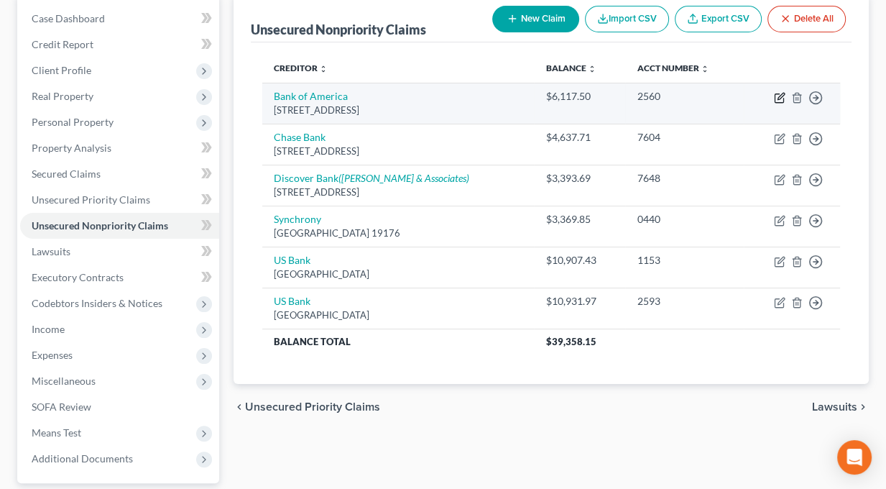
click at [779, 92] on icon "button" at bounding box center [779, 97] width 11 height 11
select select "7"
select select "2"
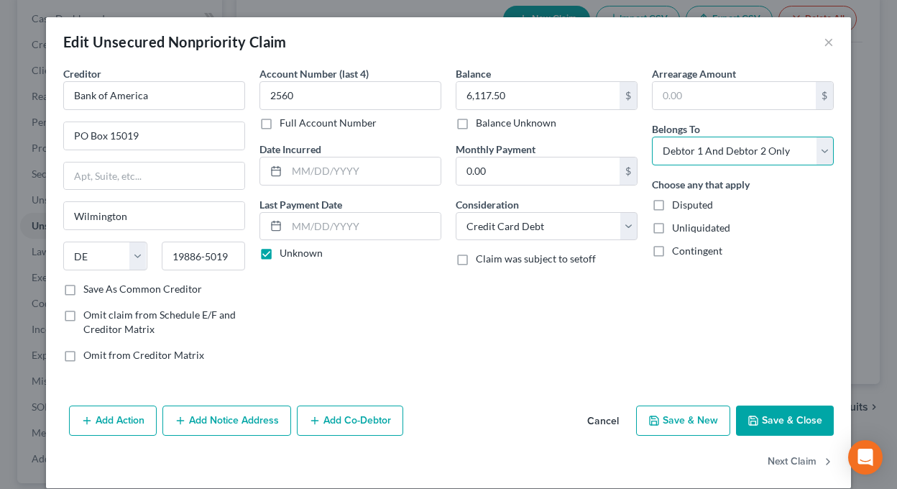
click at [694, 149] on select "Select Debtor 1 Only Debtor 2 Only Debtor 1 And Debtor 2 Only At Least One Of T…" at bounding box center [743, 150] width 182 height 29
select select "0"
click at [652, 136] on select "Select Debtor 1 Only Debtor 2 Only Debtor 1 And Debtor 2 Only At Least One Of T…" at bounding box center [743, 150] width 182 height 29
click at [768, 415] on button "Save & Close" at bounding box center [785, 420] width 98 height 30
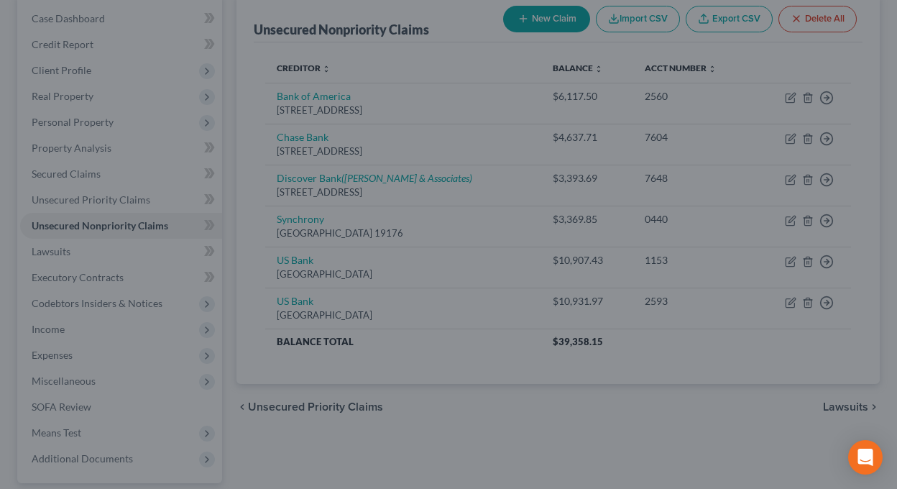
type input "0"
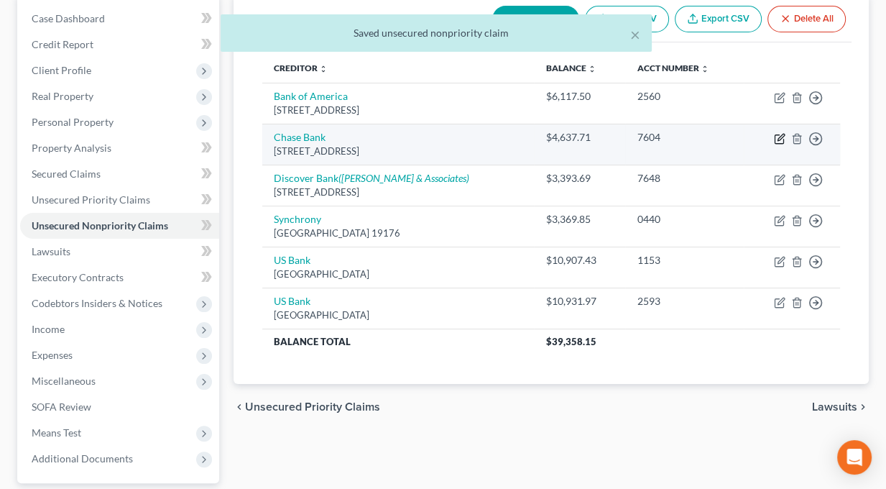
click at [779, 136] on icon "button" at bounding box center [780, 137] width 6 height 6
select select "14"
select select "2"
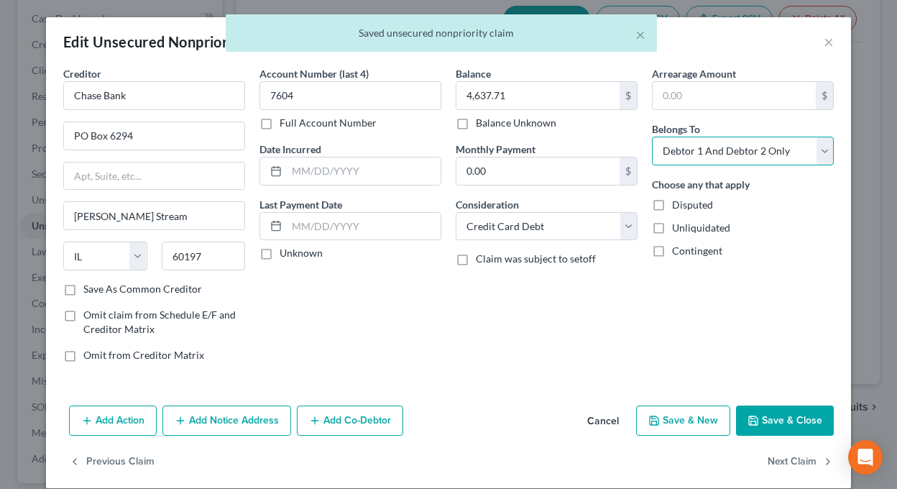
click at [713, 152] on select "Select Debtor 1 Only Debtor 2 Only Debtor 1 And Debtor 2 Only At Least One Of T…" at bounding box center [743, 150] width 182 height 29
select select "0"
click at [652, 136] on select "Select Debtor 1 Only Debtor 2 Only Debtor 1 And Debtor 2 Only At Least One Of T…" at bounding box center [743, 150] width 182 height 29
click at [768, 412] on button "Save & Close" at bounding box center [785, 420] width 98 height 30
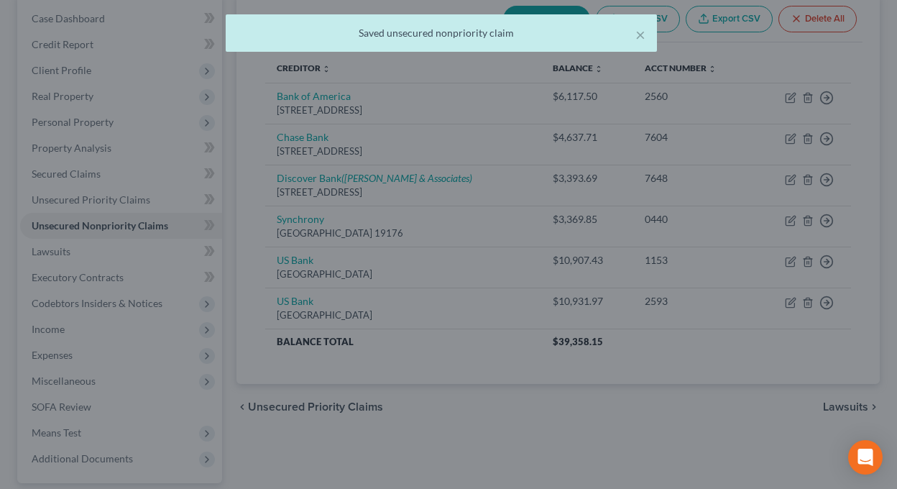
type input "0"
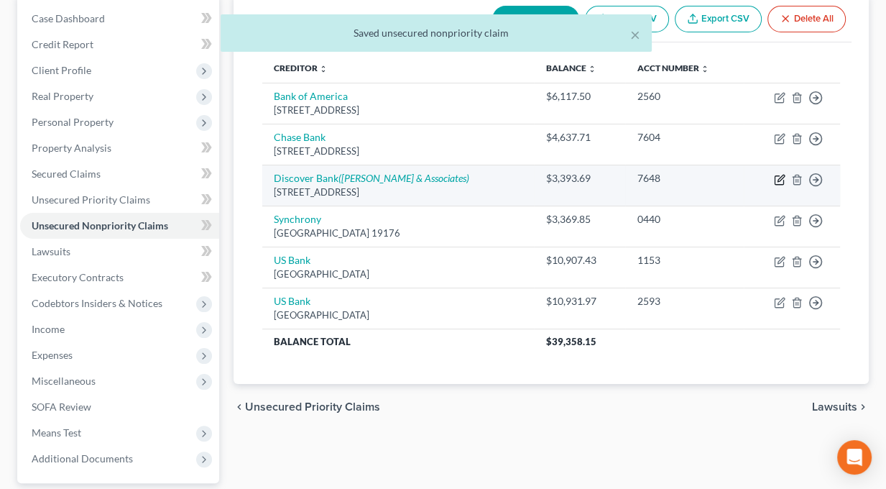
click at [781, 182] on icon "button" at bounding box center [779, 179] width 11 height 11
select select "46"
select select "2"
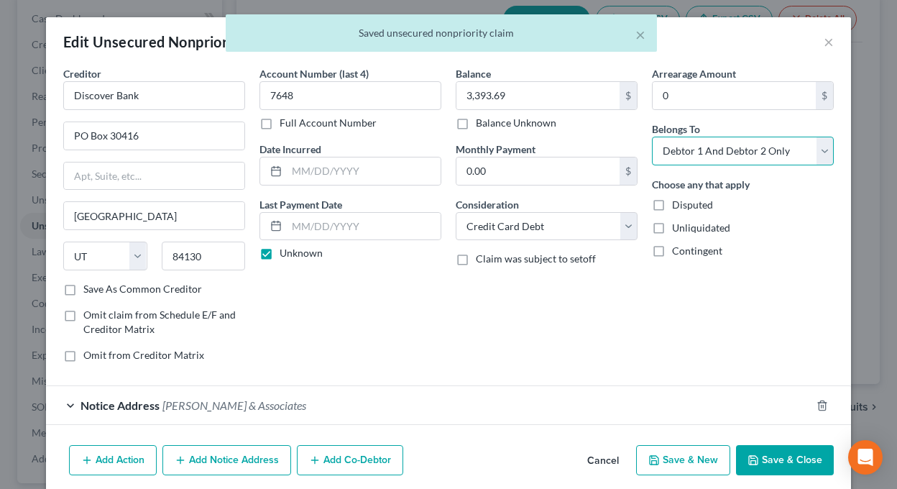
click at [693, 155] on select "Select Debtor 1 Only Debtor 2 Only Debtor 1 And Debtor 2 Only At Least One Of T…" at bounding box center [743, 150] width 182 height 29
select select "0"
click at [652, 136] on select "Select Debtor 1 Only Debtor 2 Only Debtor 1 And Debtor 2 Only At Least One Of T…" at bounding box center [743, 150] width 182 height 29
click at [779, 451] on button "Save & Close" at bounding box center [785, 460] width 98 height 30
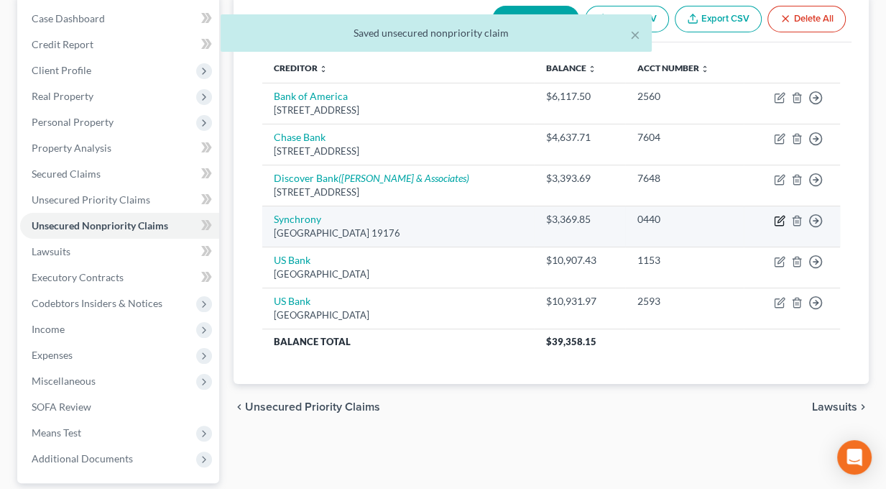
click at [779, 225] on td "Move to D Move to E Move to G Move to Notice Only" at bounding box center [792, 225] width 96 height 41
click at [780, 223] on icon "button" at bounding box center [779, 220] width 11 height 11
select select "39"
select select "2"
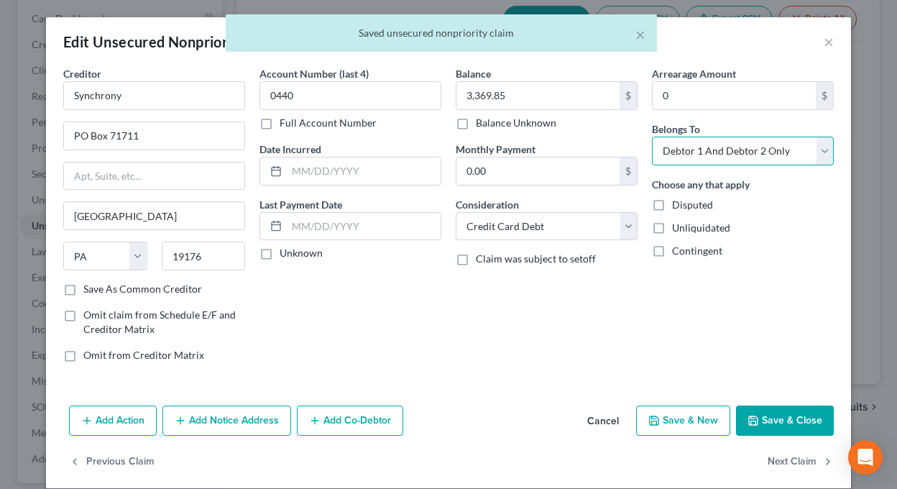
click at [714, 152] on select "Select Debtor 1 Only Debtor 2 Only Debtor 1 And Debtor 2 Only At Least One Of T…" at bounding box center [743, 150] width 182 height 29
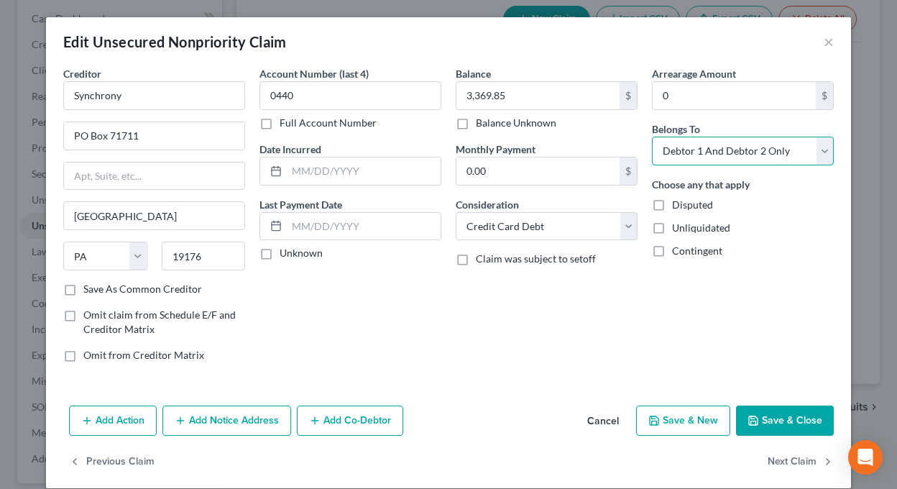
select select "0"
click at [652, 136] on select "Select Debtor 1 Only Debtor 2 Only Debtor 1 And Debtor 2 Only At Least One Of T…" at bounding box center [743, 150] width 182 height 29
click at [790, 415] on button "Save & Close" at bounding box center [785, 420] width 98 height 30
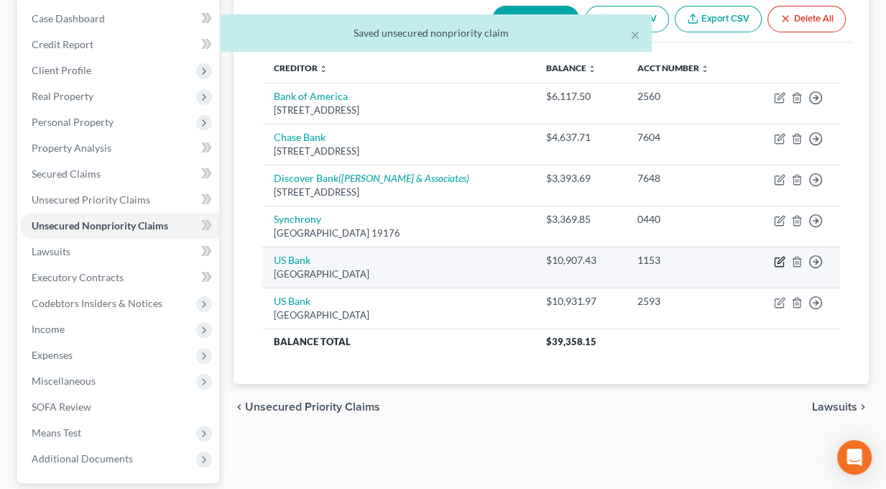
click at [782, 256] on icon "button" at bounding box center [780, 259] width 6 height 6
select select "26"
select select "2"
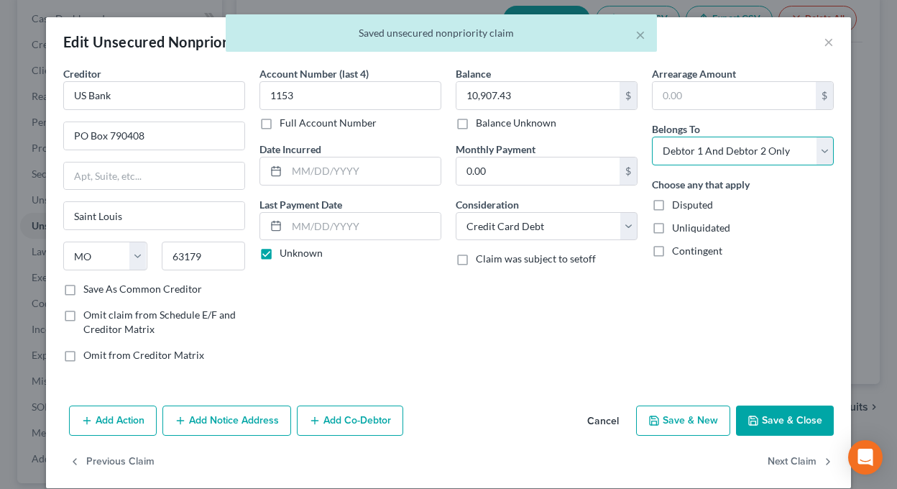
drag, startPoint x: 715, startPoint y: 152, endPoint x: 702, endPoint y: 148, distance: 13.4
click at [715, 152] on select "Select Debtor 1 Only Debtor 2 Only Debtor 1 And Debtor 2 Only At Least One Of T…" at bounding box center [743, 150] width 182 height 29
select select "0"
click at [652, 136] on select "Select Debtor 1 Only Debtor 2 Only Debtor 1 And Debtor 2 Only At Least One Of T…" at bounding box center [743, 150] width 182 height 29
click at [790, 420] on button "Save & Close" at bounding box center [785, 420] width 98 height 30
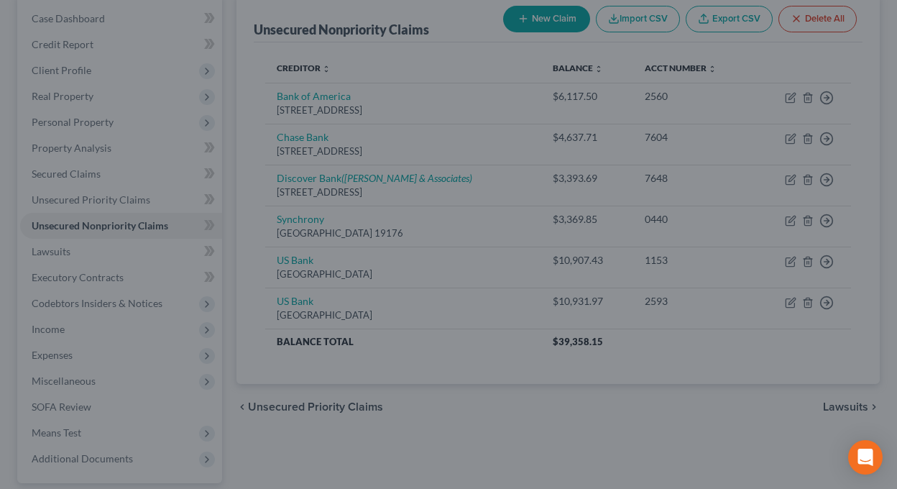
type input "0"
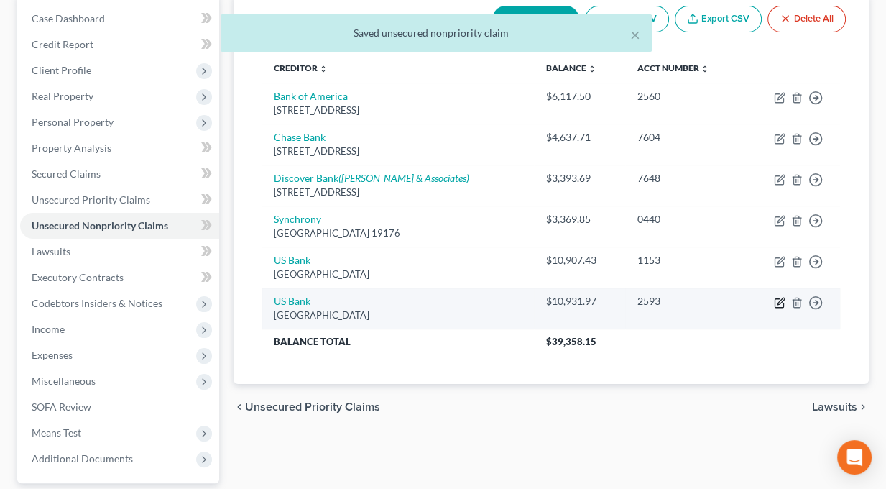
click at [780, 300] on icon "button" at bounding box center [779, 302] width 11 height 11
select select "26"
select select "2"
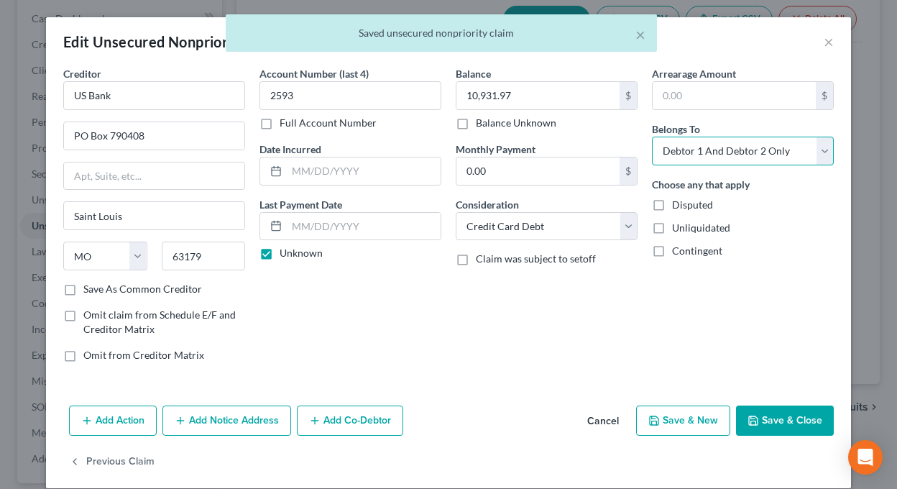
click at [678, 153] on select "Select Debtor 1 Only Debtor 2 Only Debtor 1 And Debtor 2 Only At Least One Of T…" at bounding box center [743, 150] width 182 height 29
select select "0"
click at [652, 136] on select "Select Debtor 1 Only Debtor 2 Only Debtor 1 And Debtor 2 Only At Least One Of T…" at bounding box center [743, 150] width 182 height 29
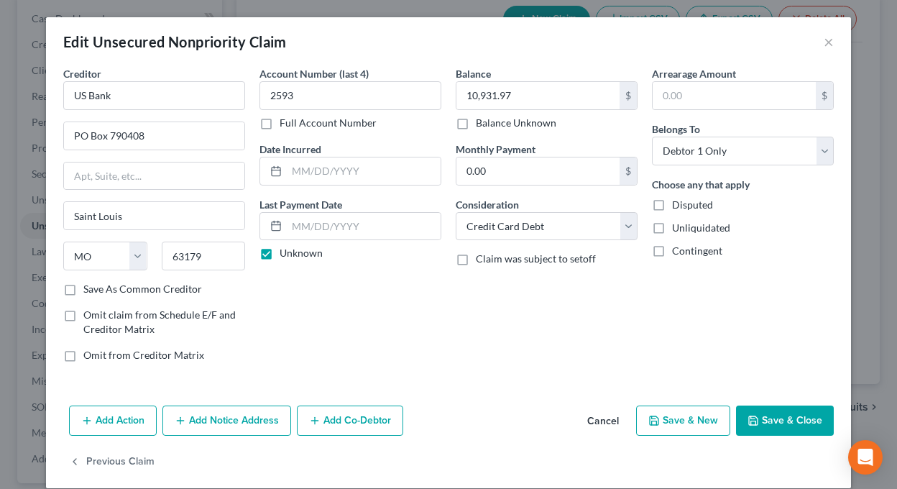
click at [782, 417] on button "Save & Close" at bounding box center [785, 420] width 98 height 30
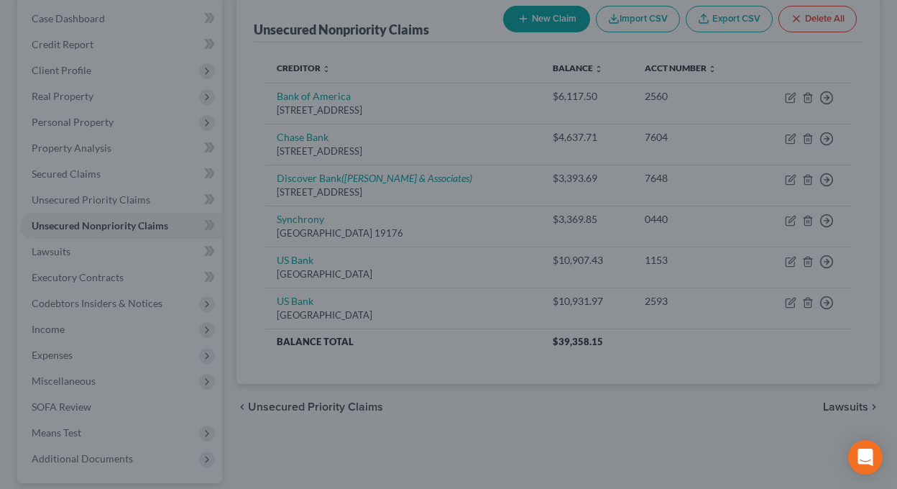
type input "0"
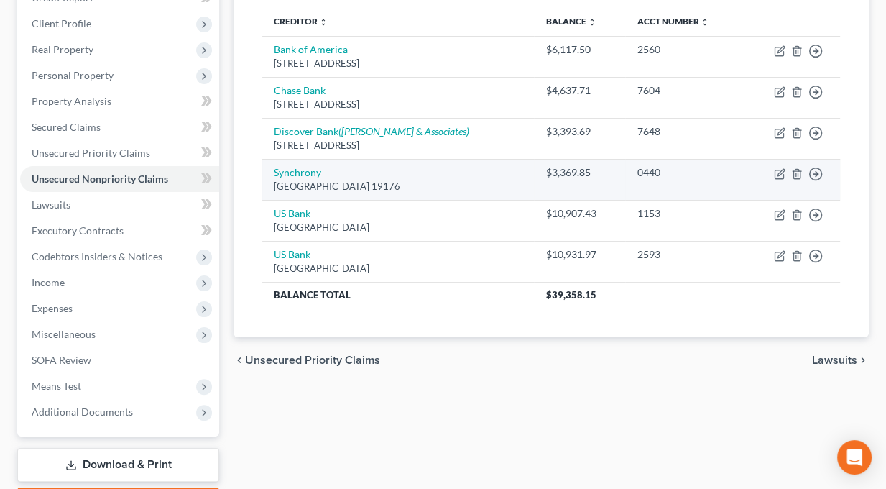
scroll to position [216, 0]
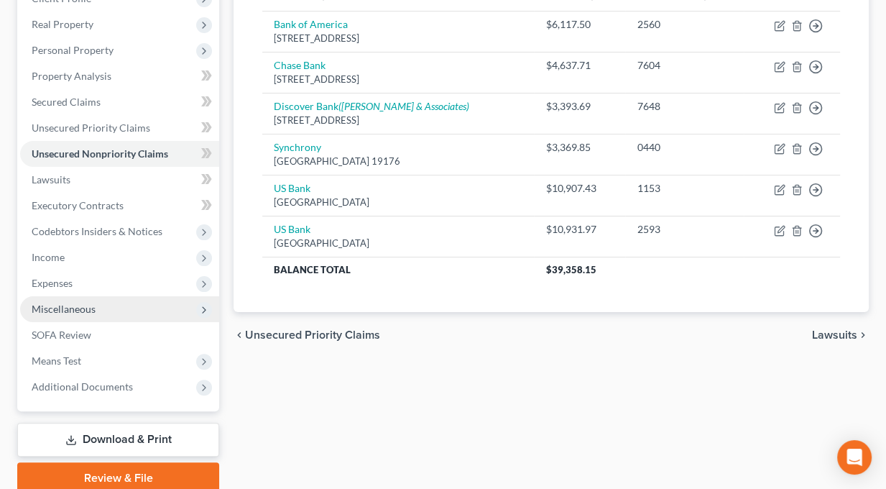
click at [64, 305] on span "Miscellaneous" at bounding box center [64, 308] width 64 height 12
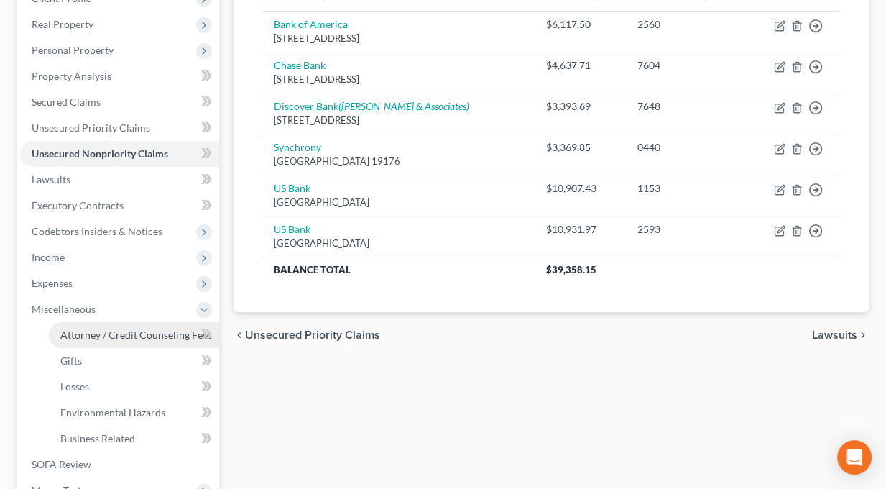
click at [91, 337] on span "Attorney / Credit Counseling Fees" at bounding box center [136, 334] width 152 height 12
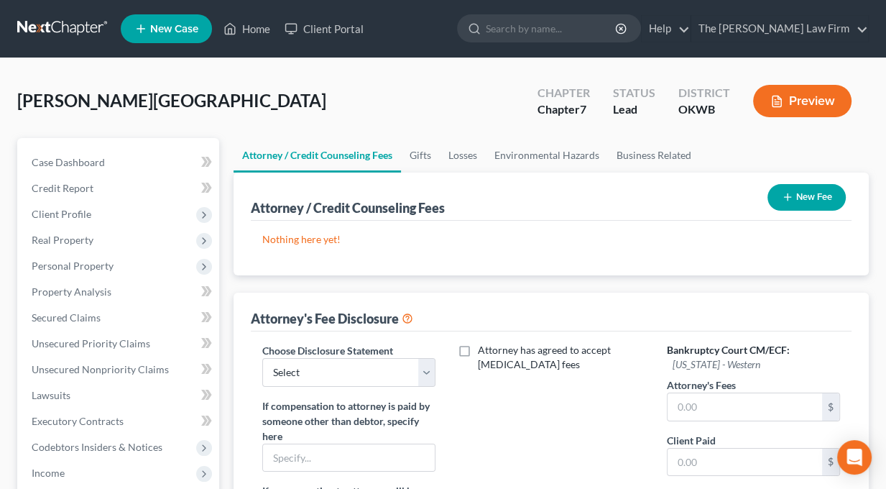
click at [805, 200] on button "New Fee" at bounding box center [806, 197] width 78 height 27
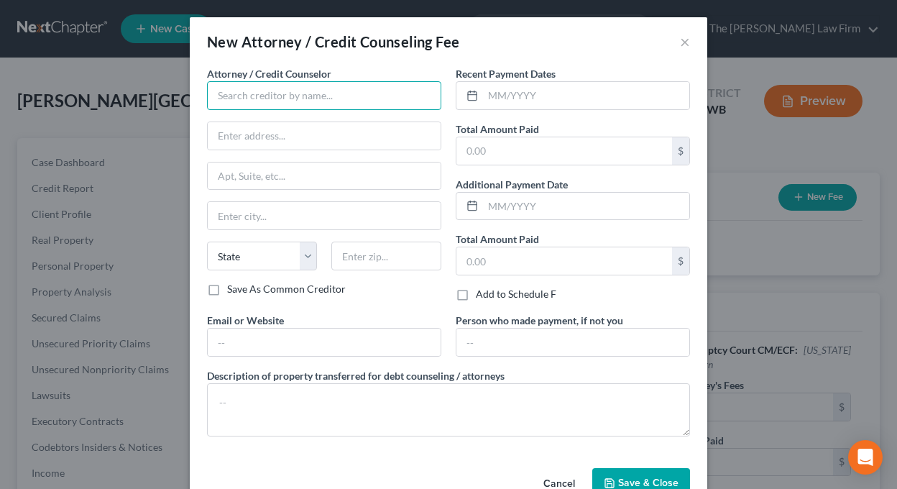
click at [304, 92] on input "text" at bounding box center [324, 95] width 234 height 29
type input "The [PERSON_NAME] Law Firm"
type input "[STREET_ADDRESS]"
type input "[PERSON_NAME]"
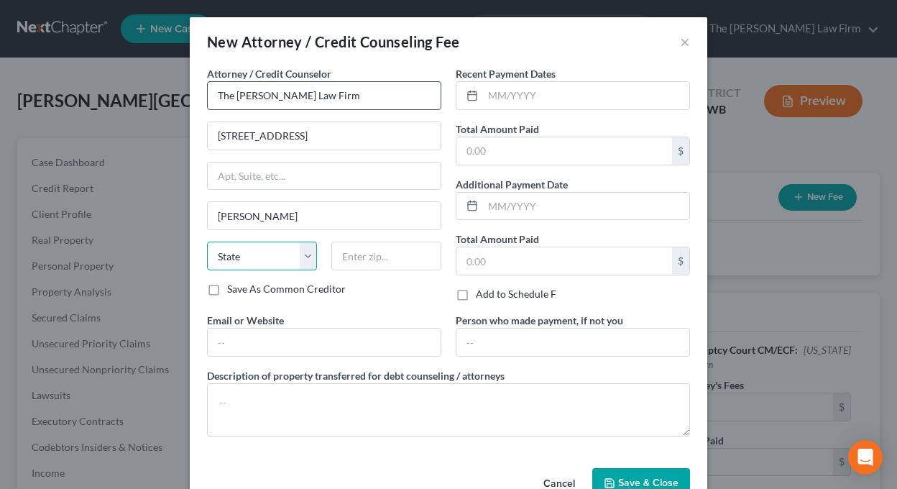
select select "37"
type input "73034"
type input "[EMAIL_ADDRESS][DOMAIN_NAME]"
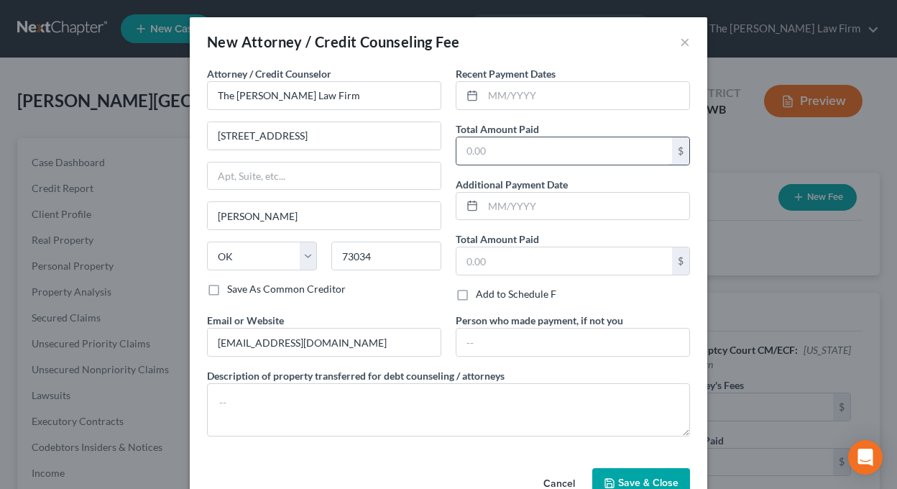
click at [522, 153] on input "text" at bounding box center [564, 150] width 216 height 27
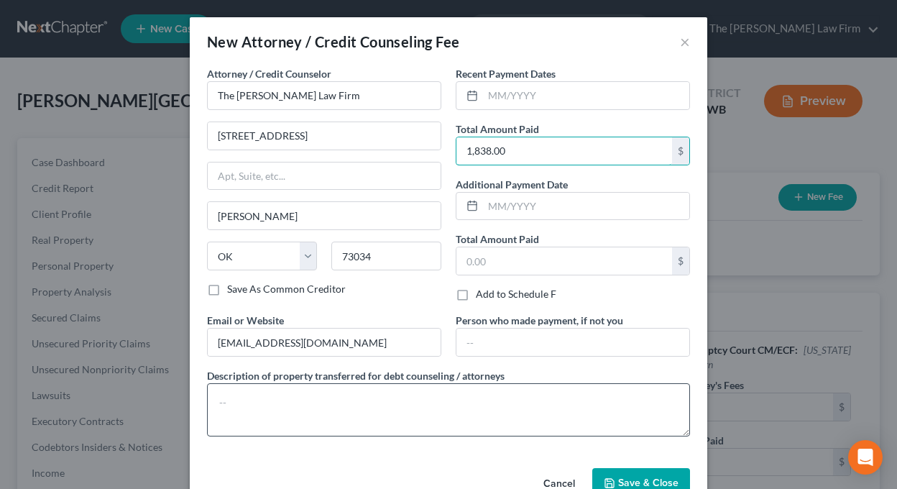
type input "1,838.00"
click at [264, 387] on textarea at bounding box center [448, 409] width 483 height 53
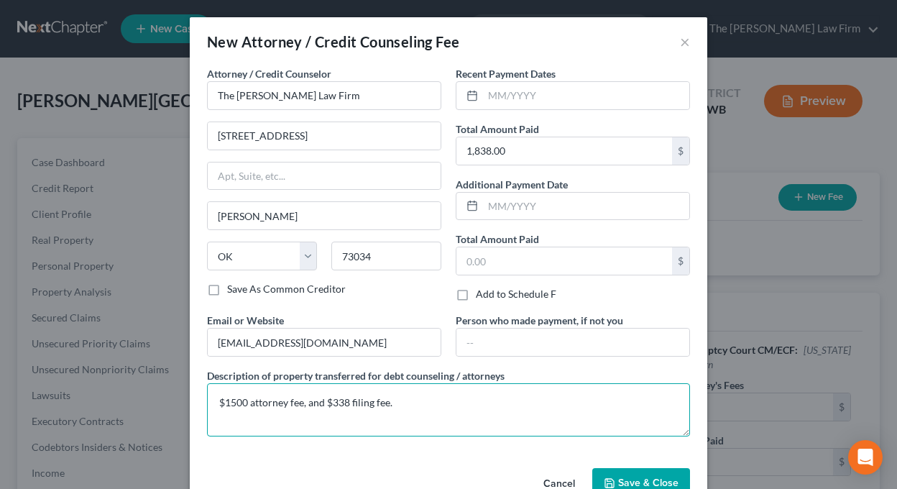
type textarea "$1500 attorney fee, and $338 filing fee."
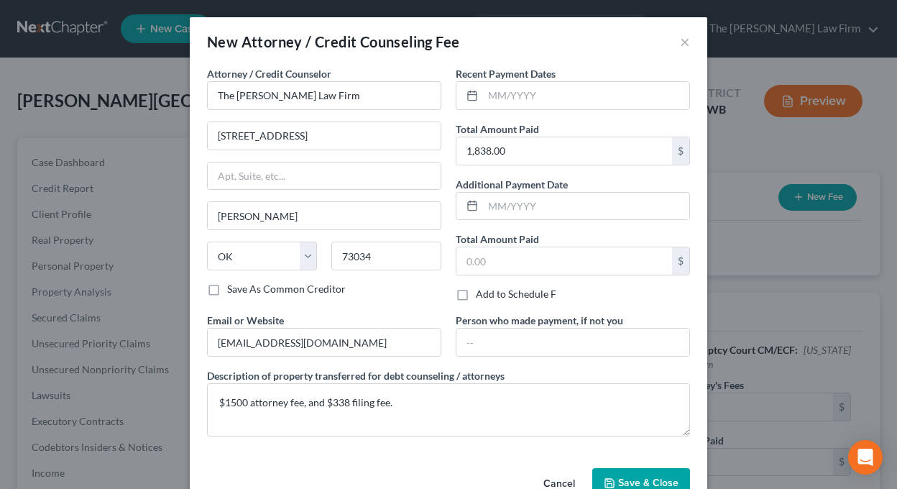
click at [644, 476] on span "Save & Close" at bounding box center [648, 482] width 60 height 12
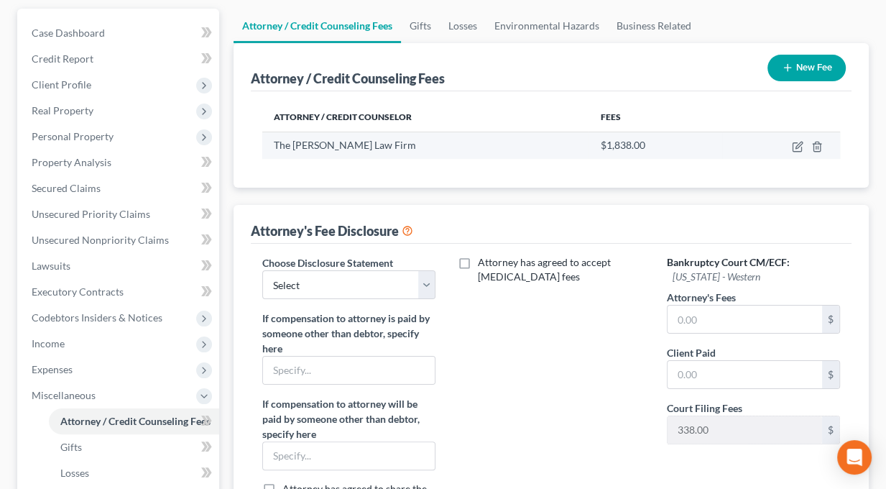
scroll to position [144, 0]
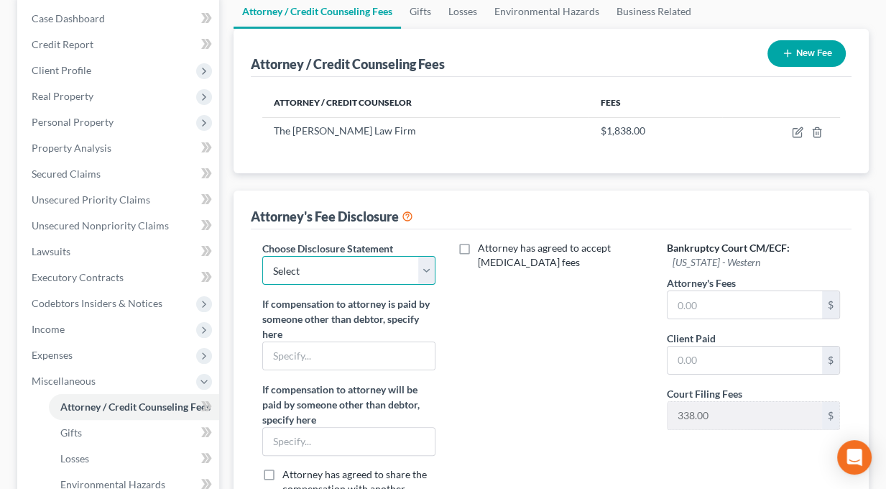
click at [374, 265] on select "Select Disclosure (rev. [DATE])" at bounding box center [348, 270] width 173 height 29
select select "0"
click at [262, 256] on select "Select Disclosure (rev. [DATE])" at bounding box center [348, 270] width 173 height 29
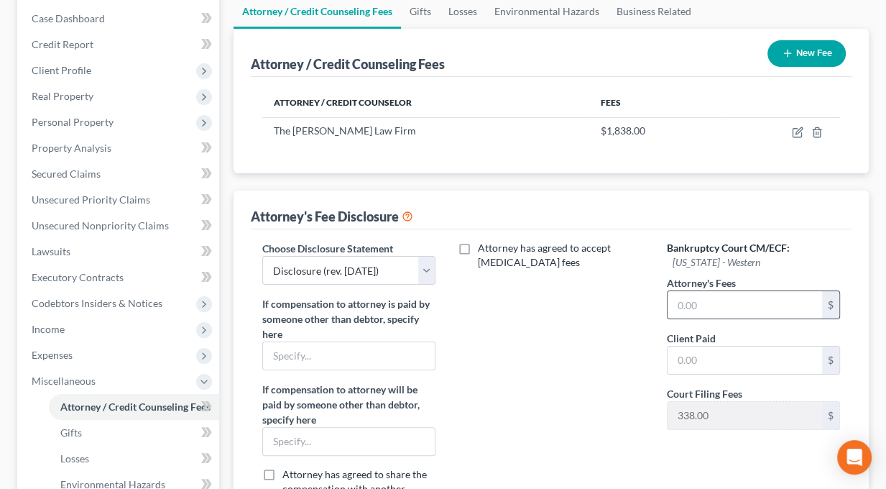
click at [739, 301] on input "text" at bounding box center [744, 304] width 154 height 27
type input "1,500.00"
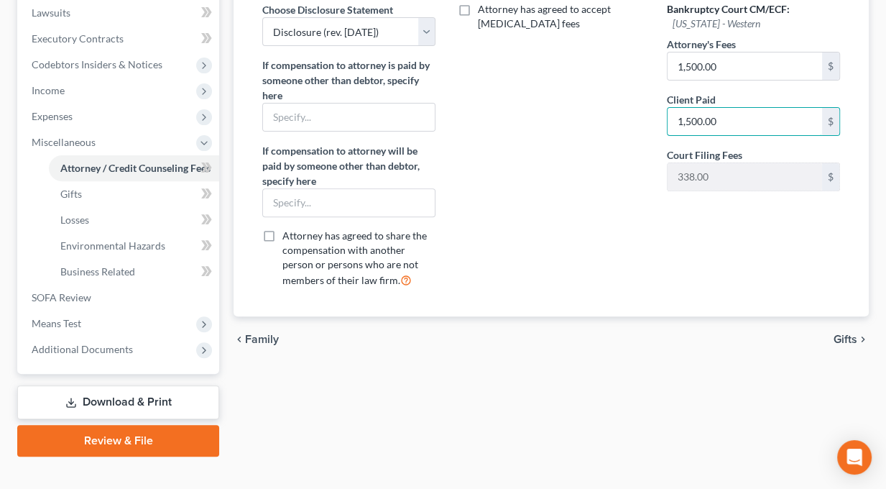
scroll to position [403, 0]
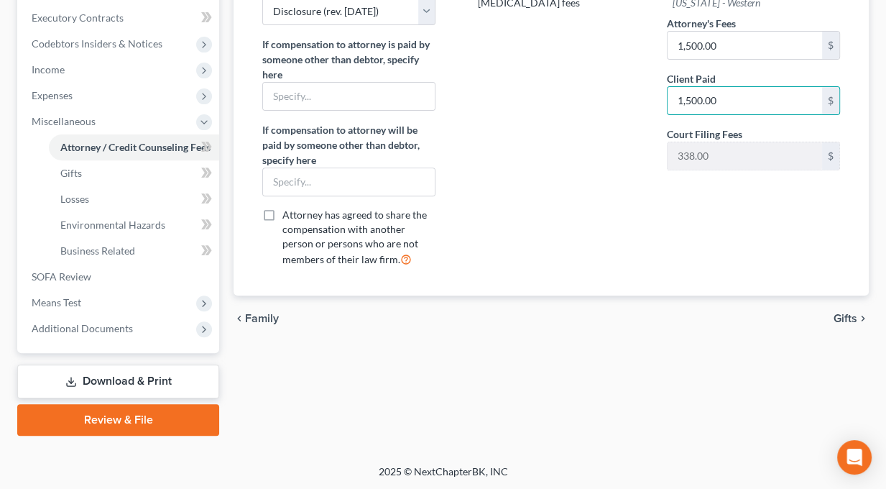
type input "1,500.00"
drag, startPoint x: 845, startPoint y: 317, endPoint x: 313, endPoint y: 300, distance: 531.9
click at [845, 316] on span "Gifts" at bounding box center [845, 318] width 24 height 11
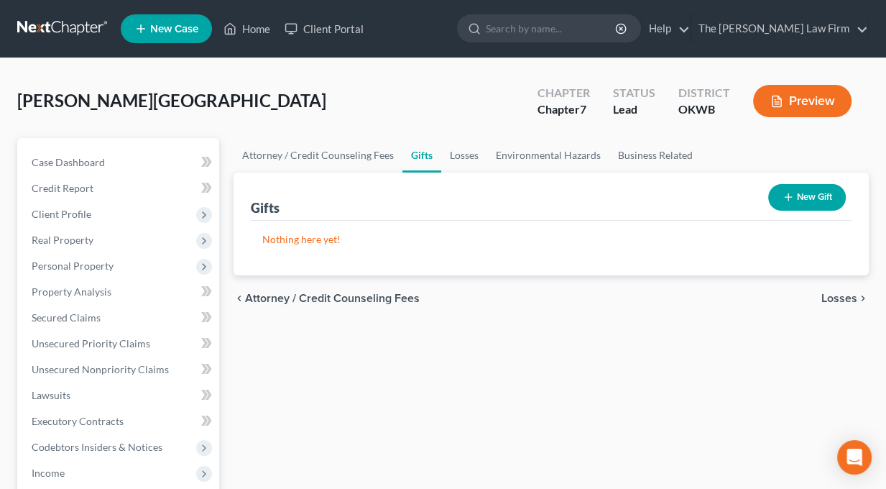
scroll to position [359, 0]
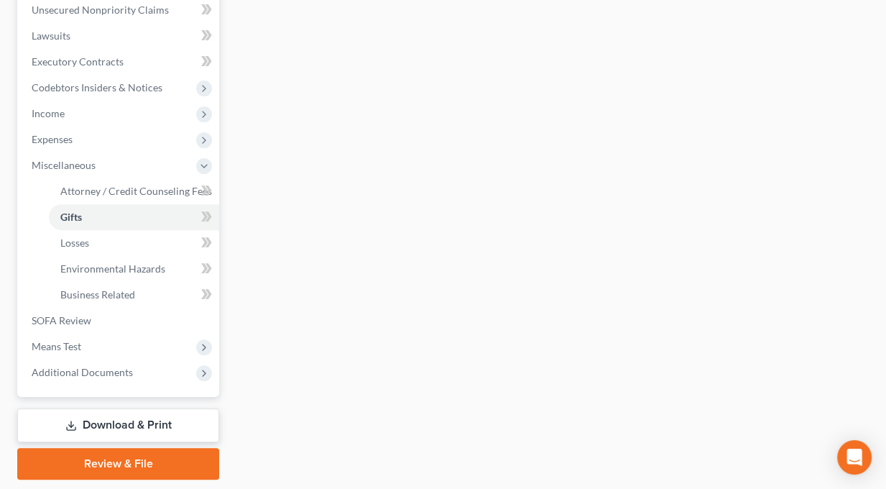
click at [120, 420] on link "Download & Print" at bounding box center [118, 425] width 202 height 34
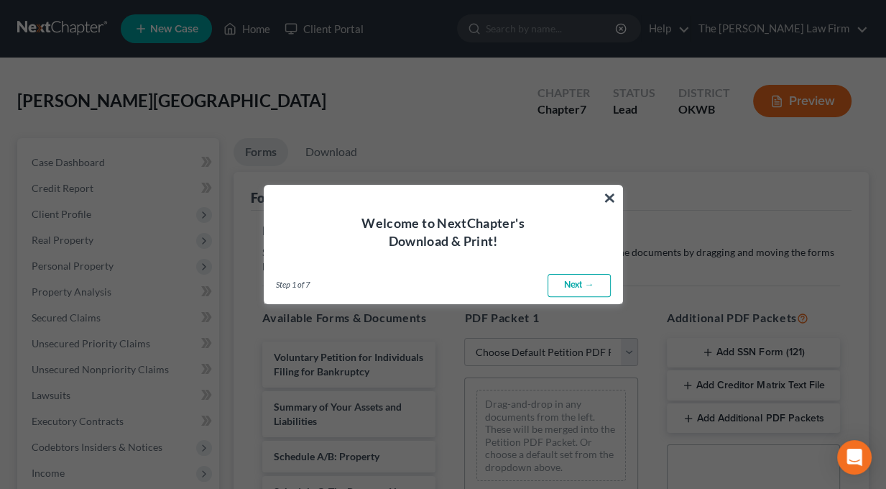
click at [583, 286] on link "Next →" at bounding box center [578, 285] width 63 height 23
select select "0"
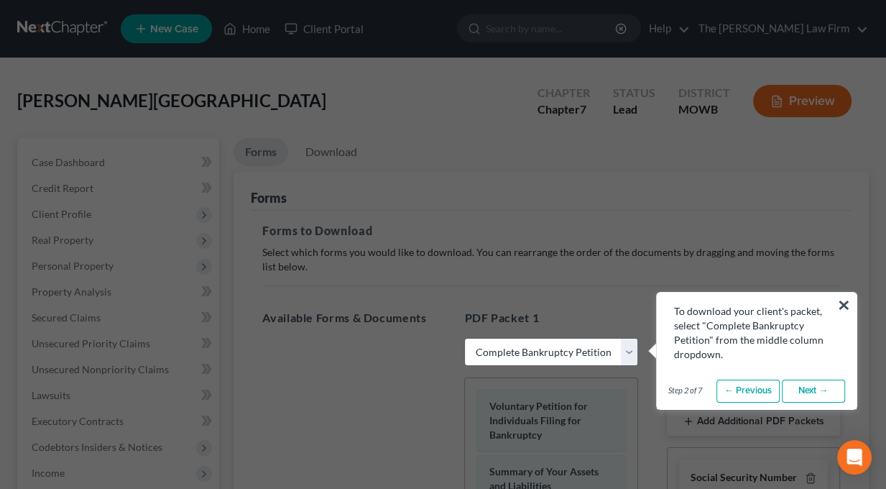
click at [811, 394] on link "Next →" at bounding box center [813, 390] width 63 height 23
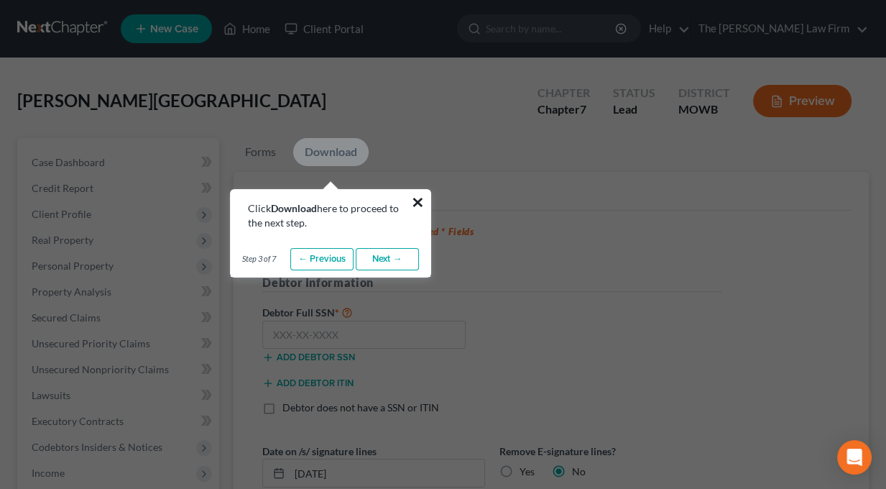
click at [414, 190] on button "×" at bounding box center [418, 201] width 14 height 23
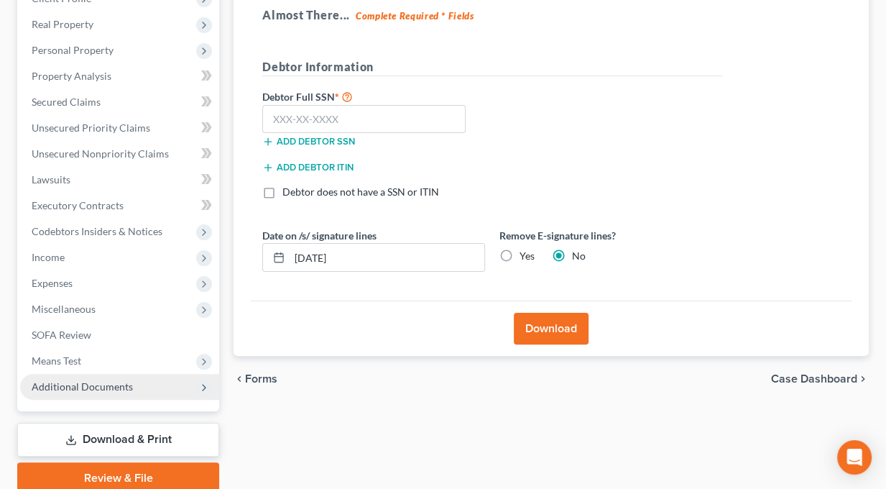
scroll to position [274, 0]
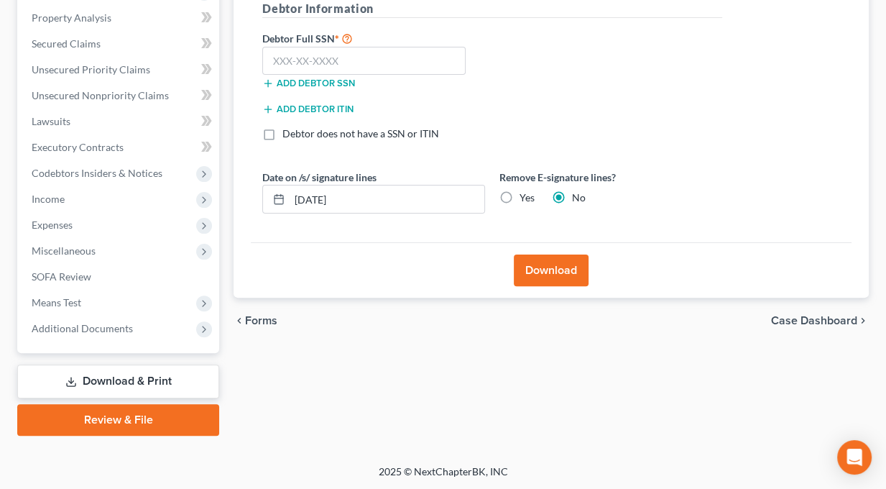
click at [101, 382] on link "Download & Print" at bounding box center [118, 381] width 202 height 34
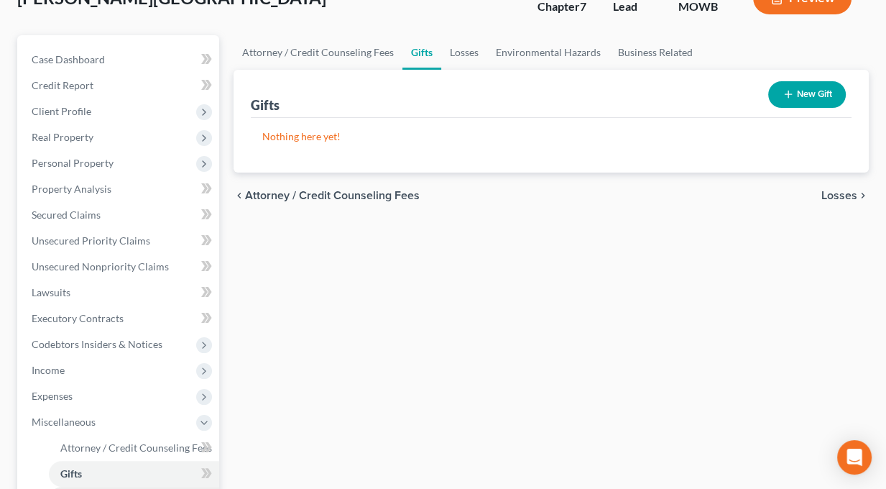
scroll to position [359, 0]
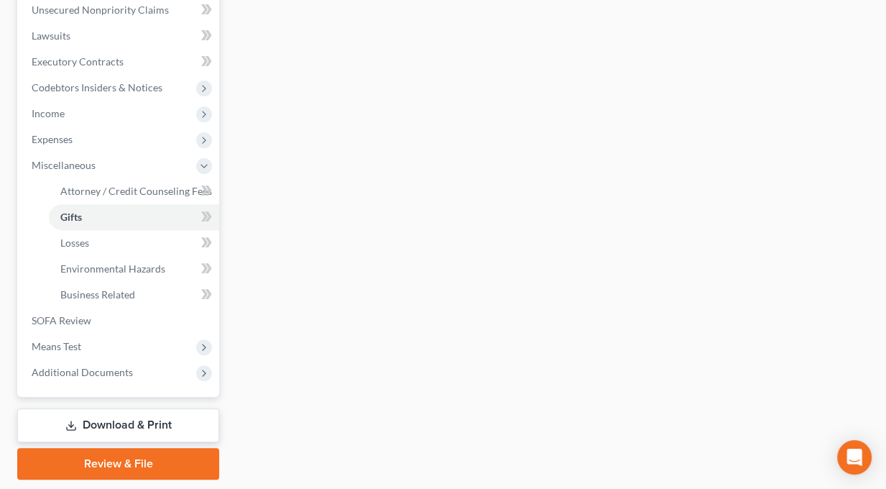
click at [109, 423] on link "Download & Print" at bounding box center [118, 425] width 202 height 34
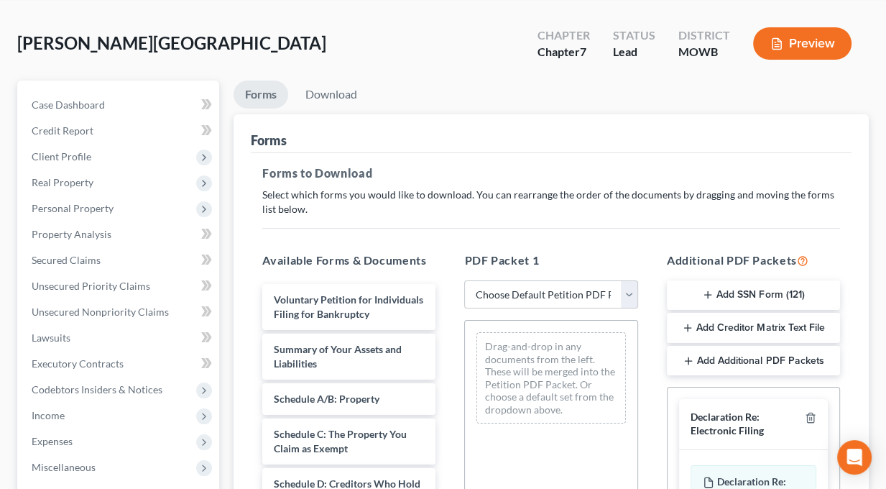
scroll to position [144, 0]
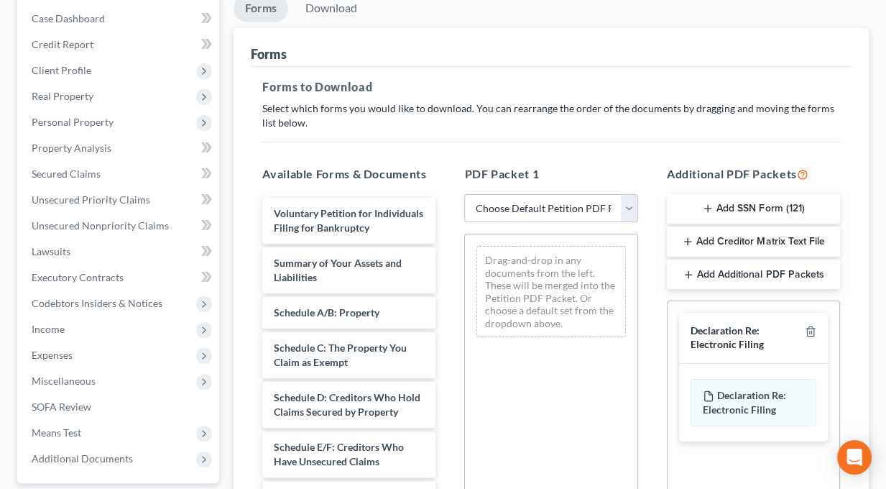
drag, startPoint x: 631, startPoint y: 208, endPoint x: 605, endPoint y: 221, distance: 29.2
click at [631, 208] on select "Choose Default Petition PDF Packet Complete Bankruptcy Petition (all forms and …" at bounding box center [550, 208] width 173 height 29
select select "6"
click at [464, 194] on select "Choose Default Petition PDF Packet Complete Bankruptcy Petition (all forms and …" at bounding box center [550, 208] width 173 height 29
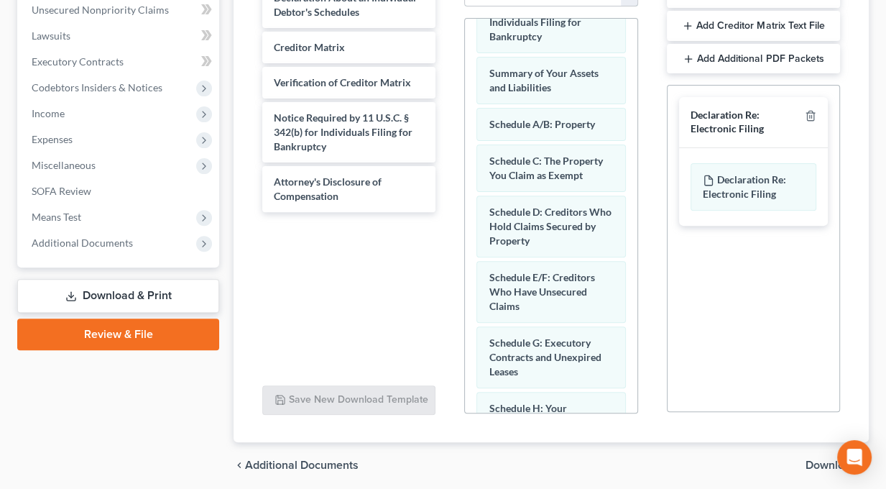
scroll to position [72, 0]
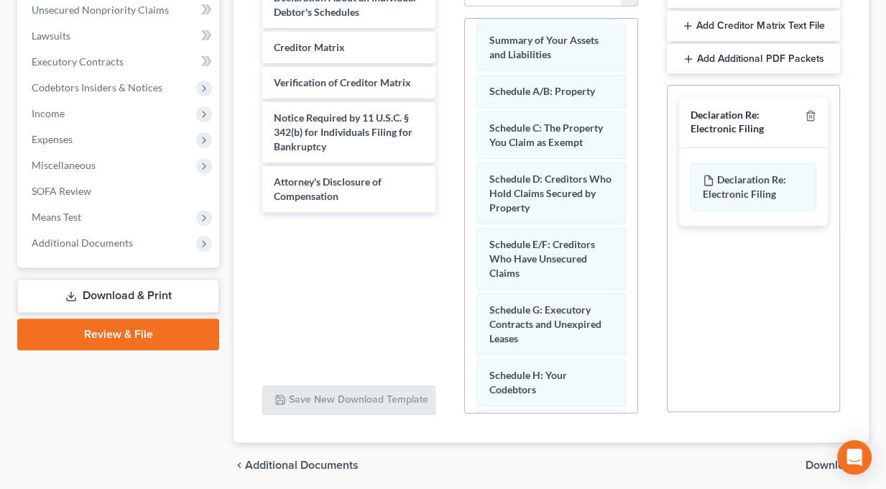
click at [825, 468] on span "Download" at bounding box center [831, 464] width 52 height 11
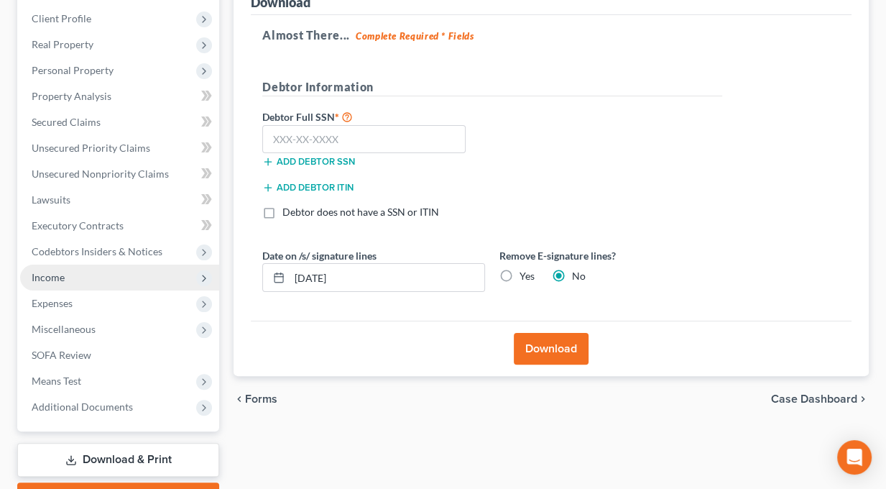
scroll to position [274, 0]
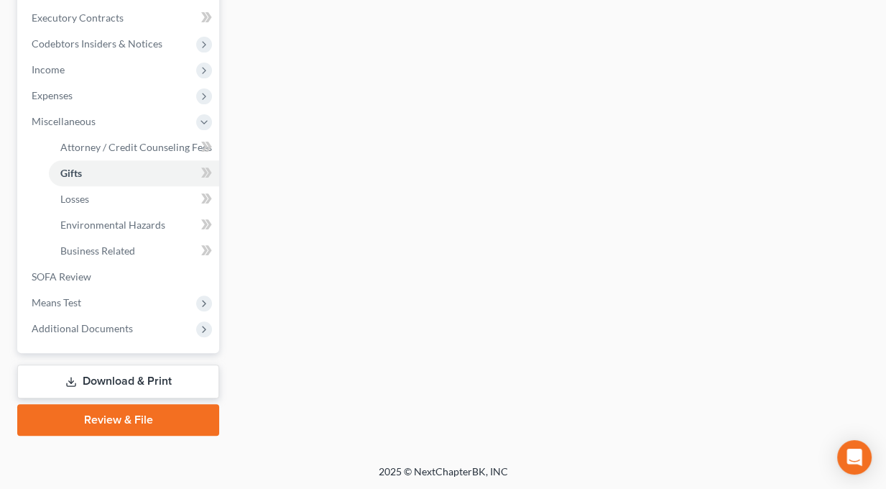
click at [127, 371] on link "Download & Print" at bounding box center [118, 381] width 202 height 34
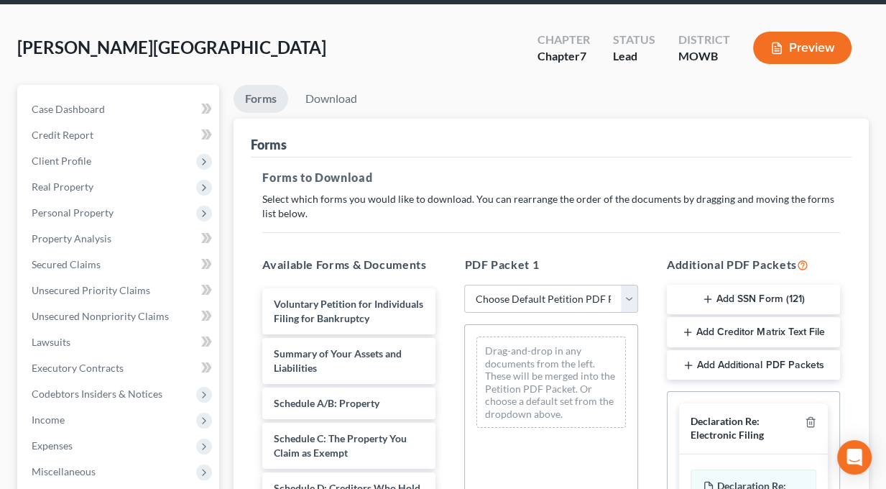
scroll to position [216, 0]
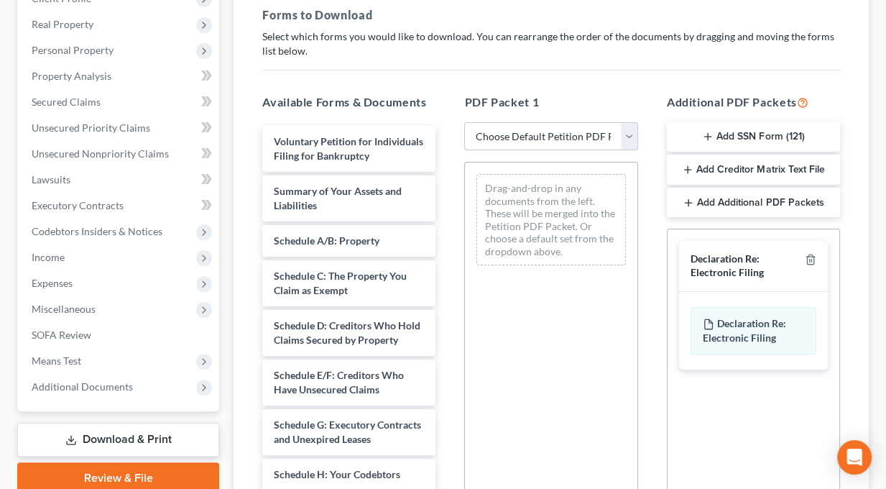
click at [547, 132] on select "Choose Default Petition PDF Packet Complete Bankruptcy Petition (all forms and …" at bounding box center [550, 136] width 173 height 29
select select "6"
click at [464, 122] on select "Choose Default Petition PDF Packet Complete Bankruptcy Petition (all forms and …" at bounding box center [550, 136] width 173 height 29
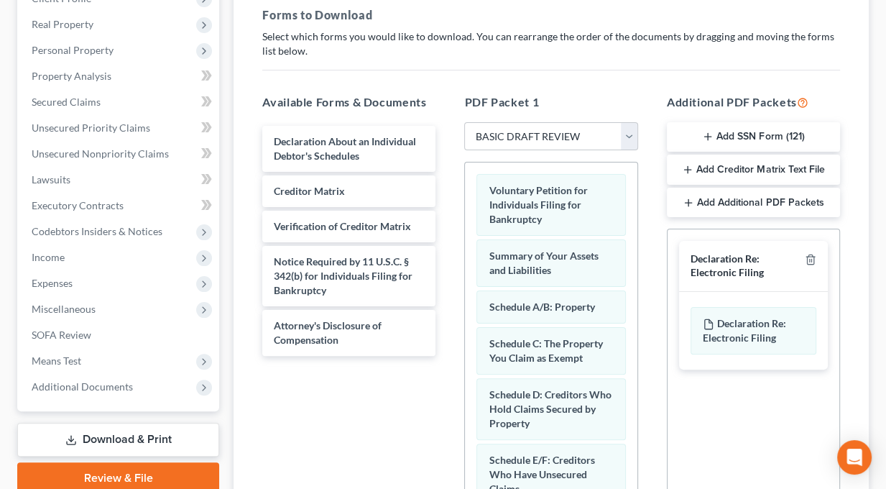
click at [815, 264] on div at bounding box center [807, 265] width 17 height 27
click at [810, 257] on icon "button" at bounding box center [810, 259] width 11 height 11
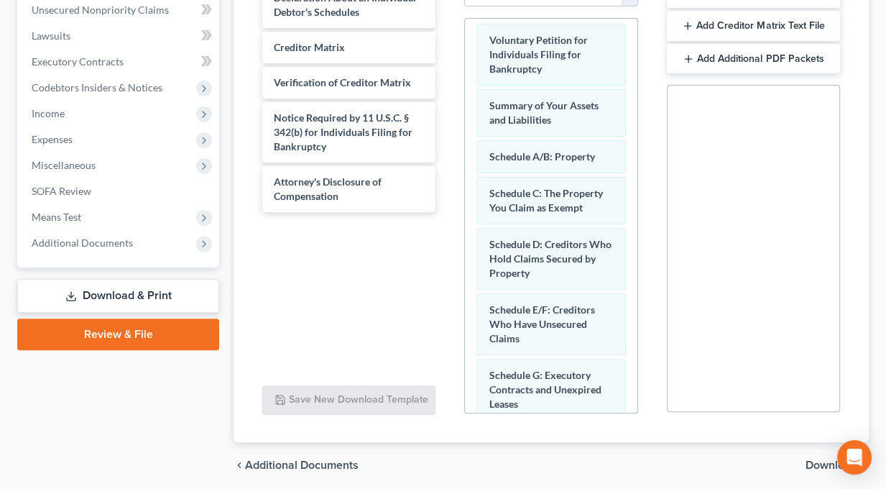
scroll to position [0, 0]
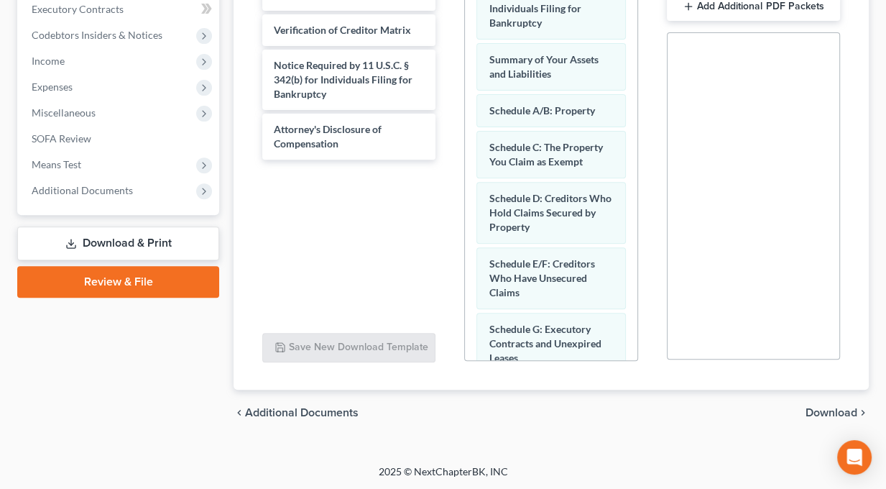
click at [835, 407] on span "Download" at bounding box center [831, 412] width 52 height 11
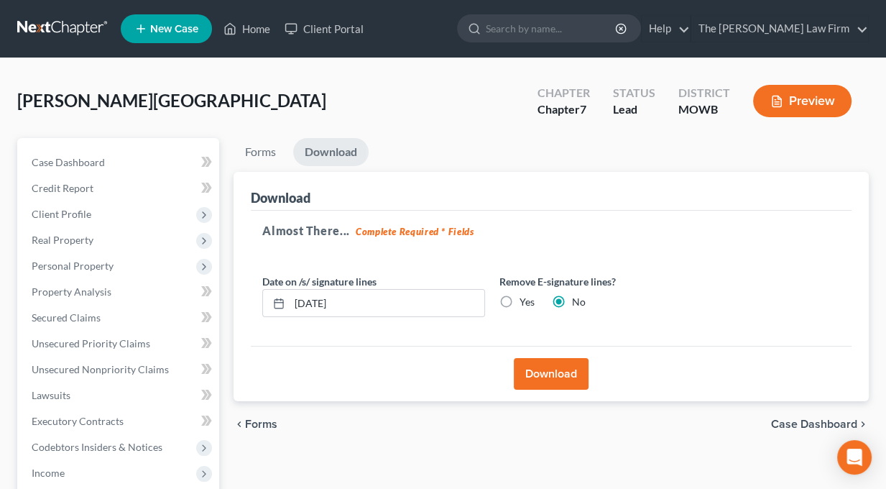
click at [519, 297] on label "Yes" at bounding box center [526, 302] width 15 height 14
click at [525, 297] on input "Yes" at bounding box center [529, 299] width 9 height 9
radio input "true"
radio input "false"
click at [573, 379] on button "Download" at bounding box center [551, 374] width 75 height 32
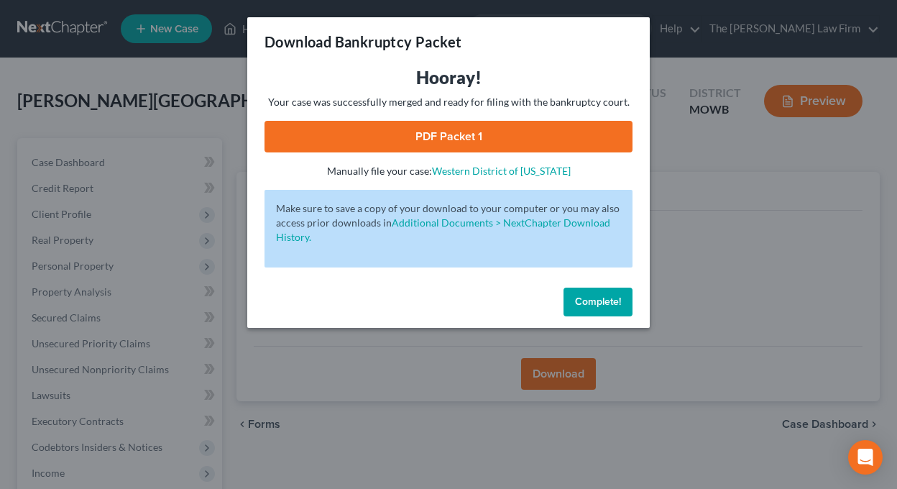
click at [445, 137] on link "PDF Packet 1" at bounding box center [448, 137] width 368 height 32
click at [599, 304] on span "Complete!" at bounding box center [598, 301] width 46 height 12
